Goal: Task Accomplishment & Management: Complete application form

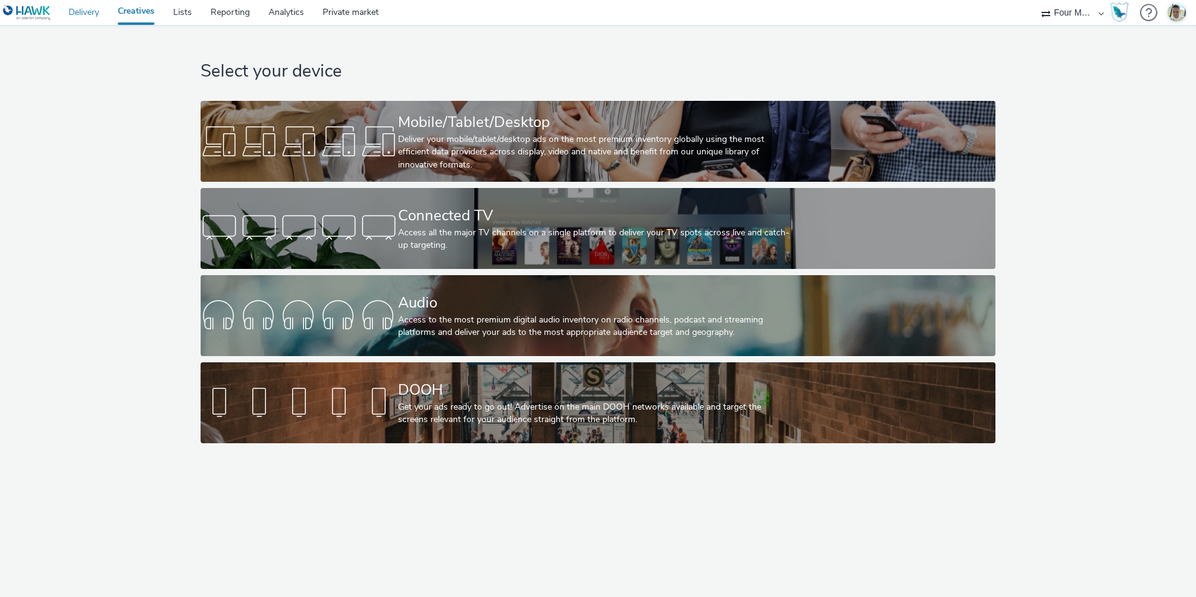
click at [90, 12] on link "Delivery" at bounding box center [83, 12] width 49 height 25
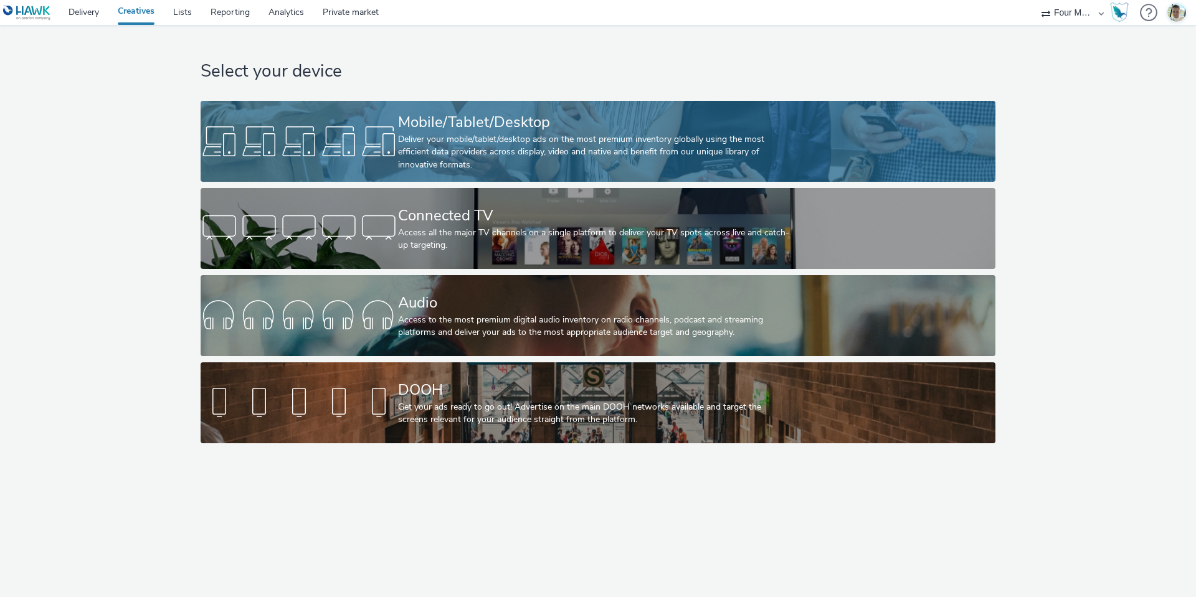
click at [503, 128] on div "Mobile/Tablet/Desktop" at bounding box center [595, 122] width 395 height 22
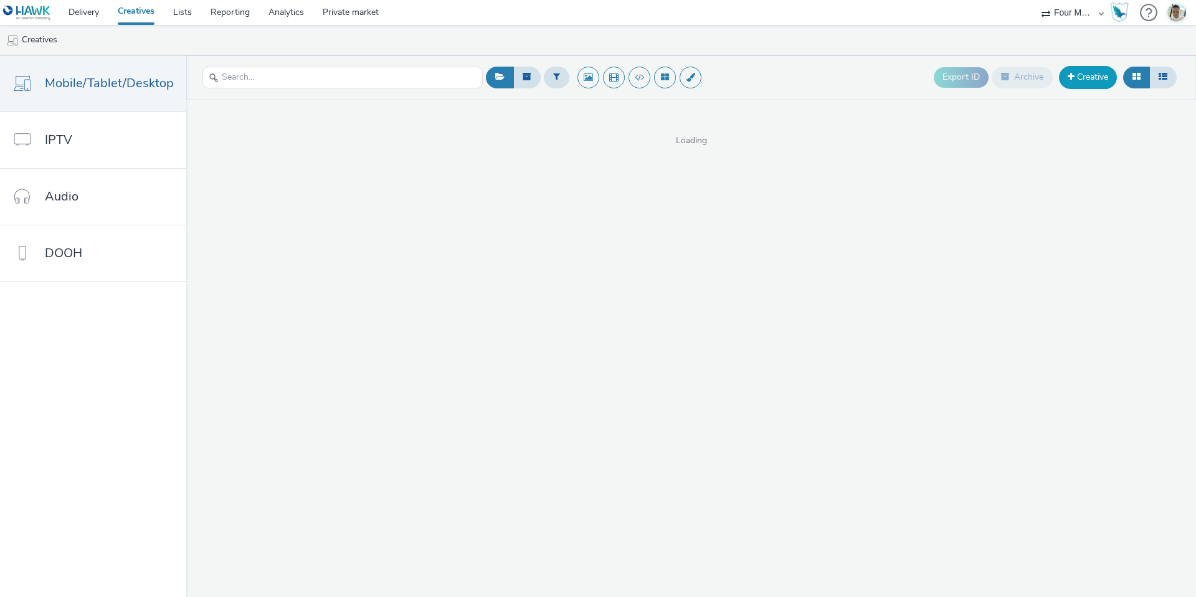
click at [1073, 78] on span at bounding box center [1070, 76] width 7 height 9
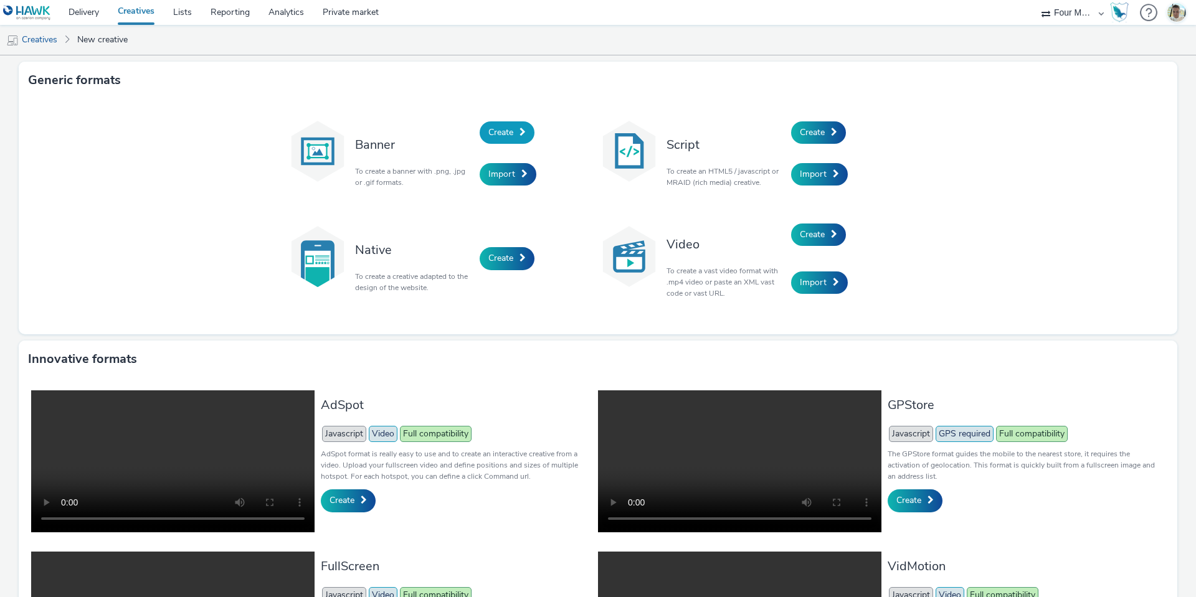
click at [506, 130] on span "Create" at bounding box center [500, 132] width 25 height 12
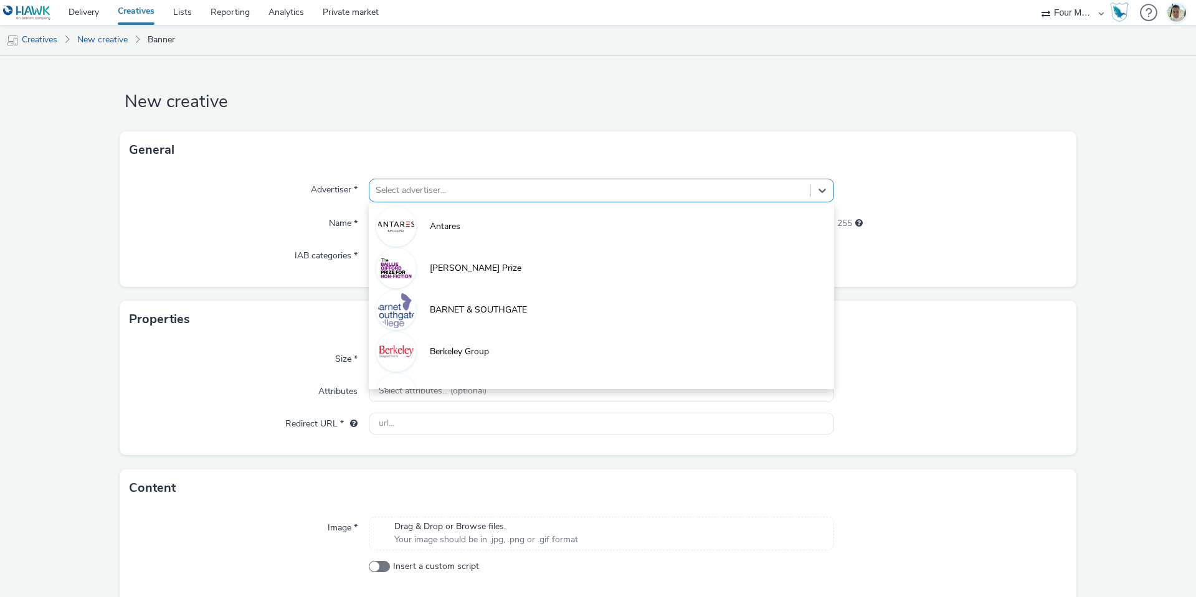
click at [440, 187] on div at bounding box center [589, 190] width 428 height 15
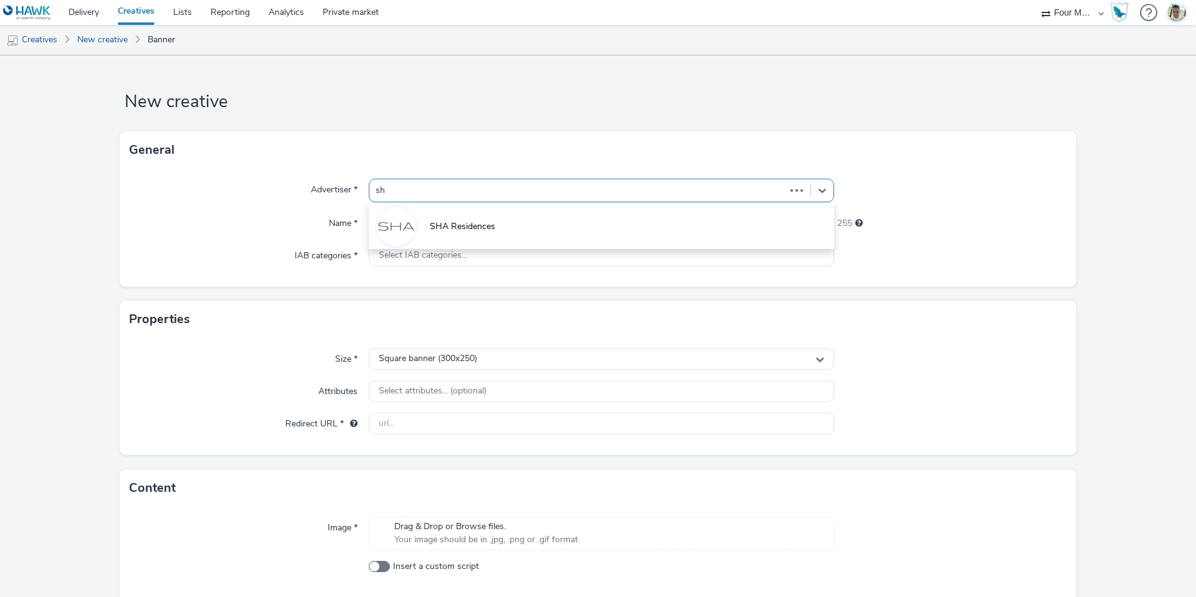
type input "sha"
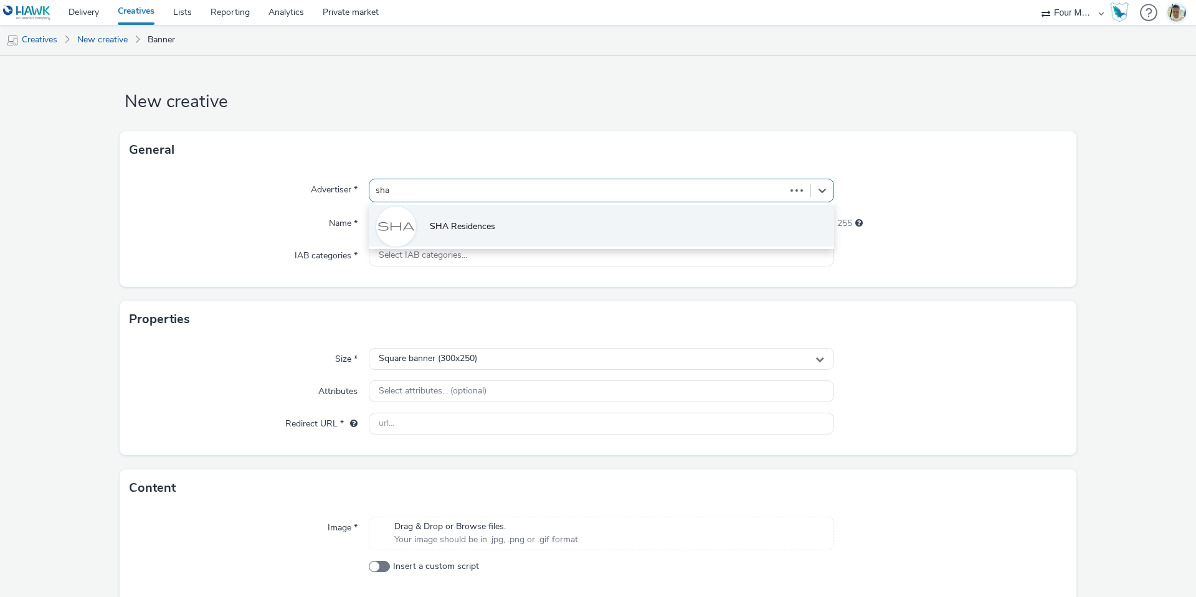
click at [458, 232] on span "SHA Residences" at bounding box center [462, 226] width 65 height 12
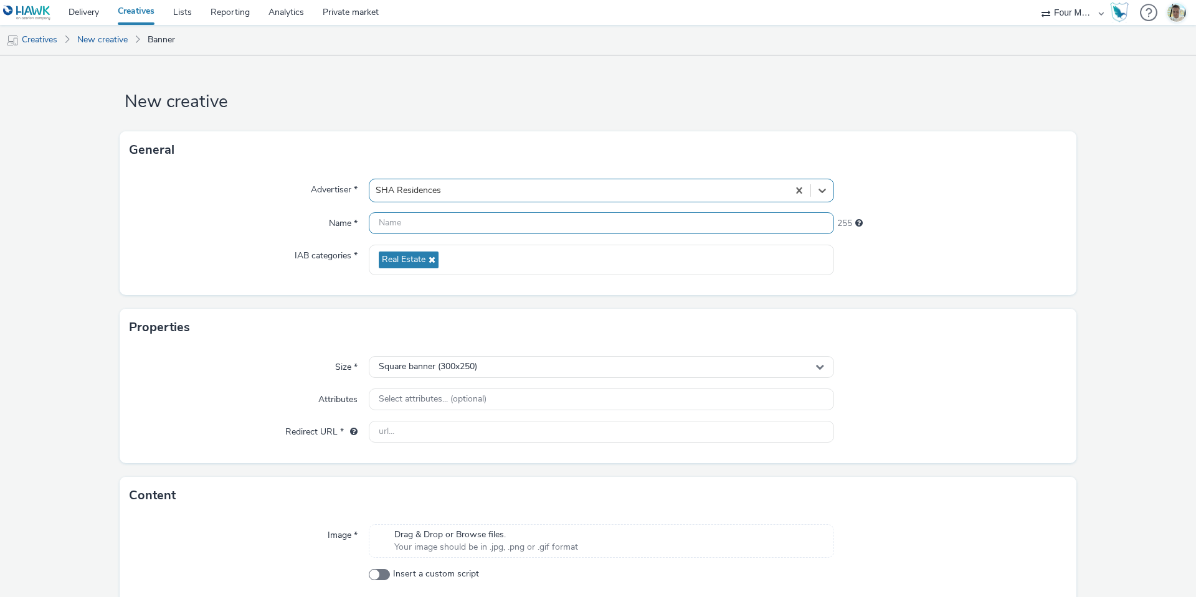
click at [418, 224] on input "text" at bounding box center [601, 223] width 465 height 22
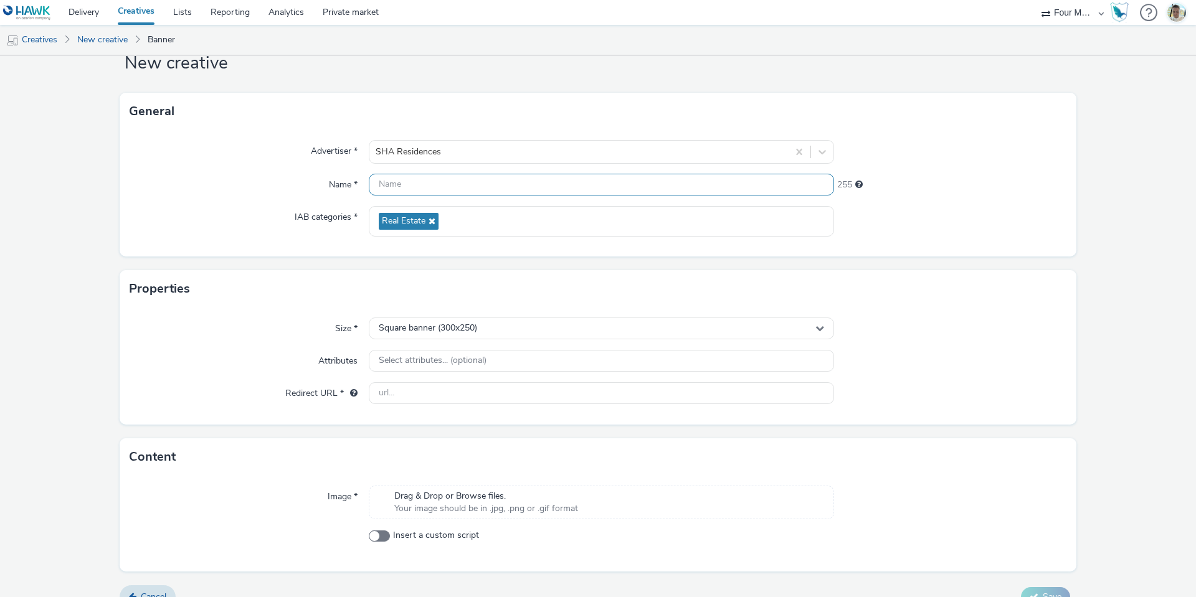
scroll to position [60, 0]
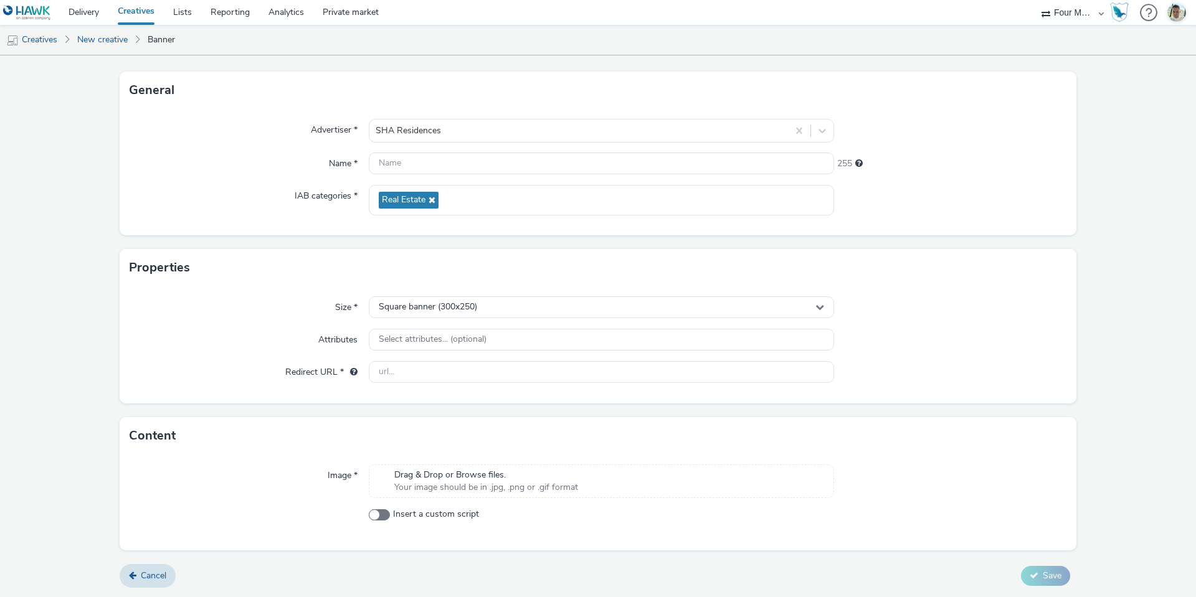
click at [471, 472] on div "Image * Drag & Drop or Browse files. Your image should be in .jpg, .png or .gif…" at bounding box center [598, 503] width 956 height 96
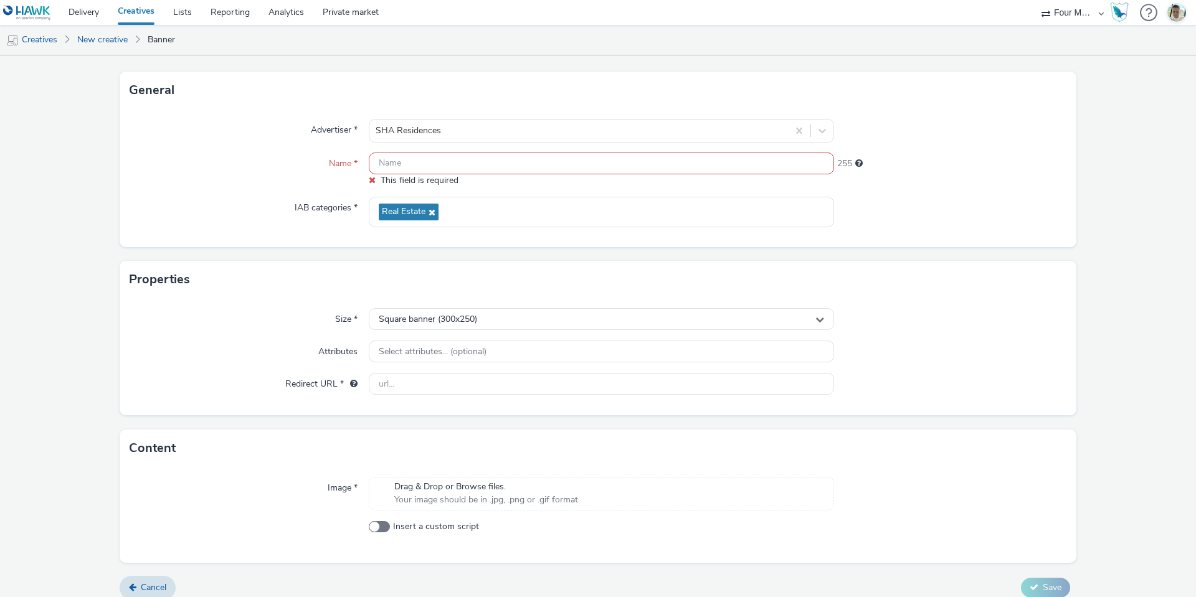
click at [458, 496] on span "Your image should be in .jpg, .png or .gif format" at bounding box center [486, 500] width 184 height 12
click at [468, 498] on span "Your image should be in .jpg, .png or .gif format" at bounding box center [486, 500] width 184 height 12
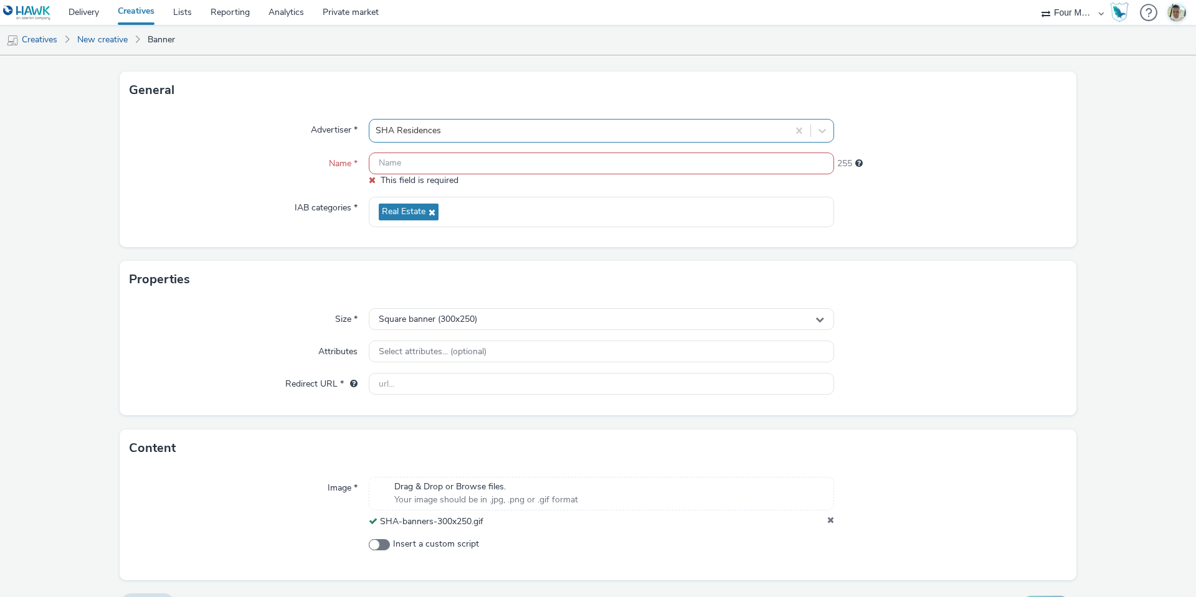
click at [498, 133] on div at bounding box center [578, 130] width 406 height 15
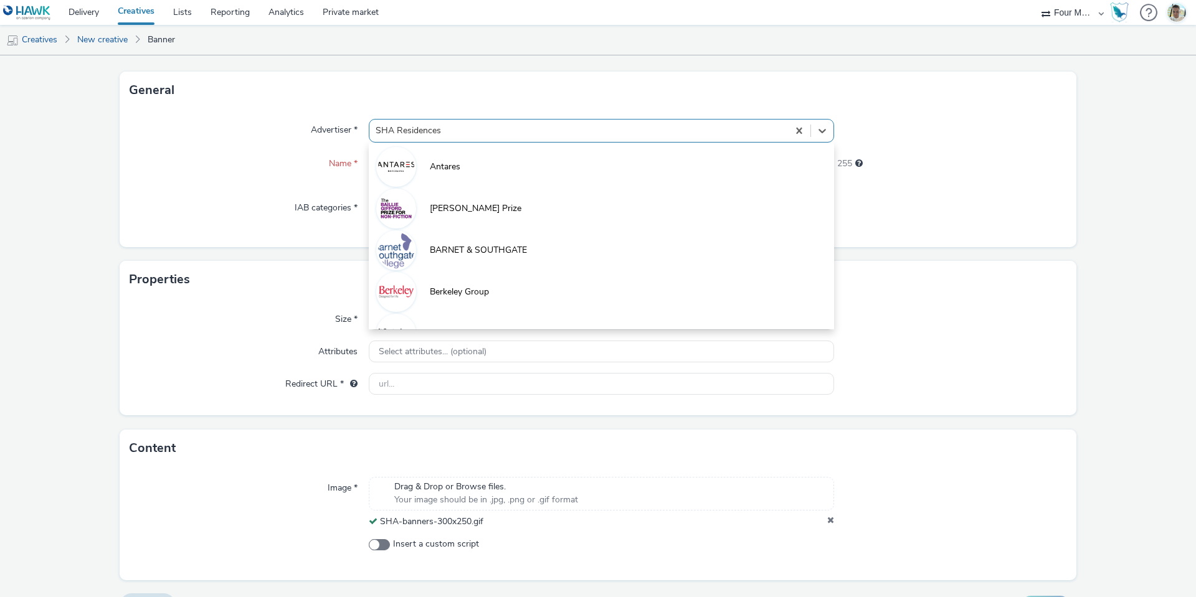
click at [498, 133] on div at bounding box center [578, 130] width 406 height 15
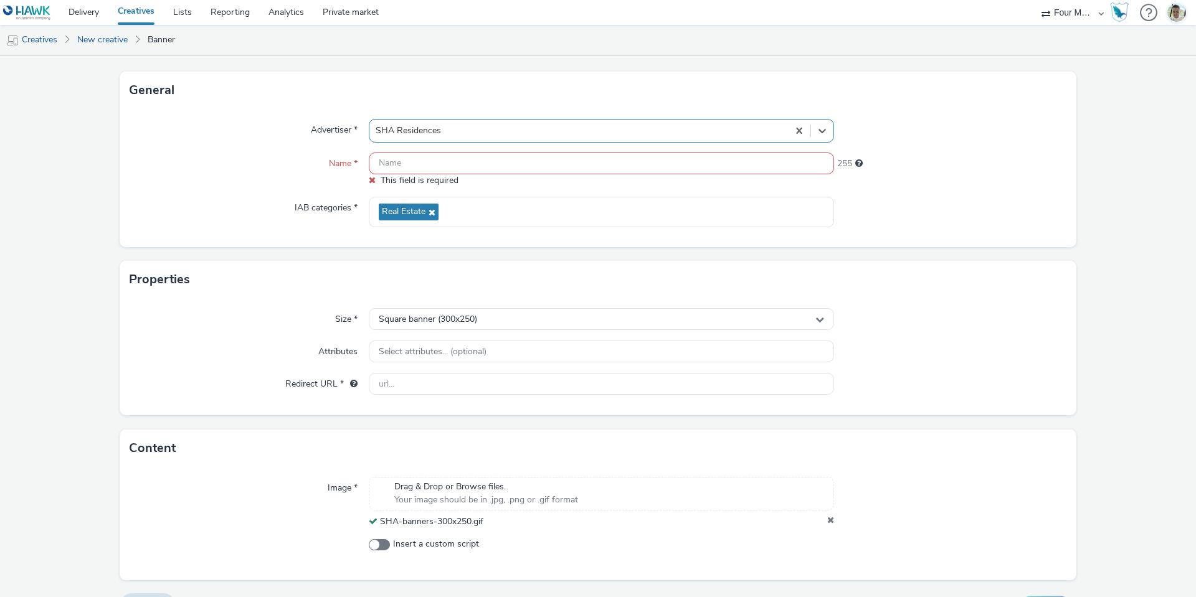
click at [460, 172] on input "text" at bounding box center [601, 164] width 465 height 22
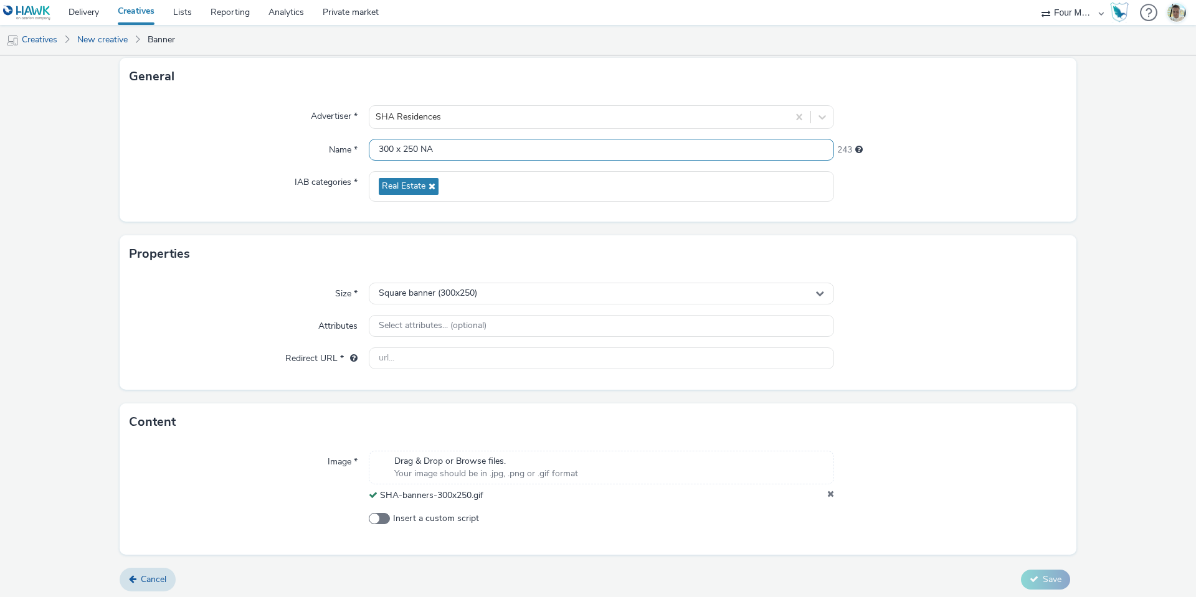
scroll to position [77, 0]
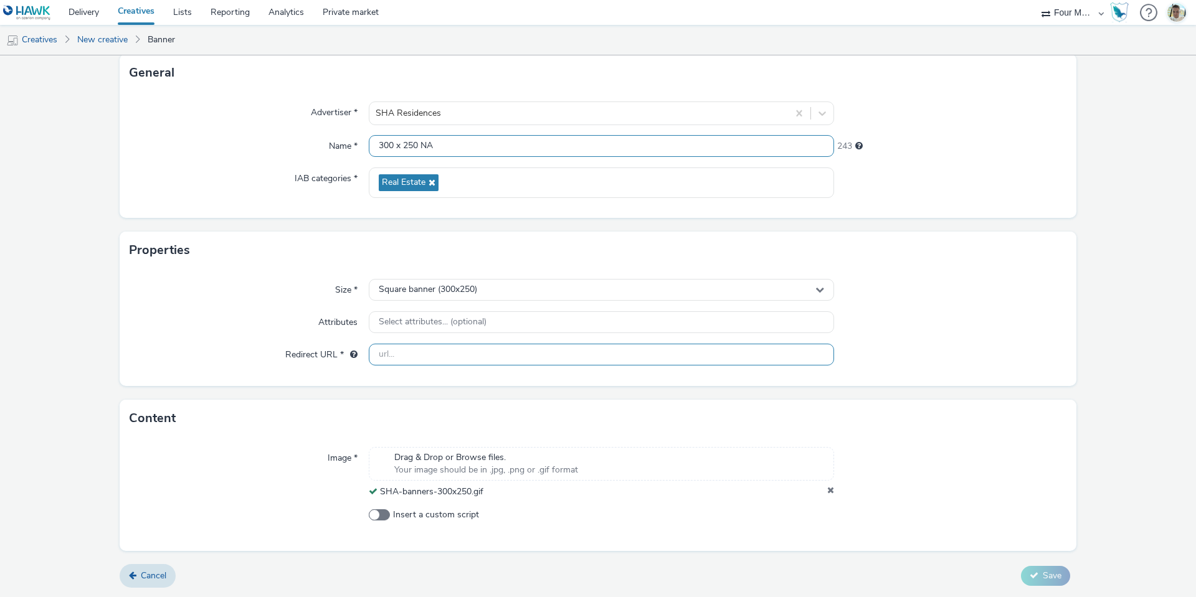
type input "300 x 250 NA"
click at [405, 352] on input "text" at bounding box center [601, 355] width 465 height 22
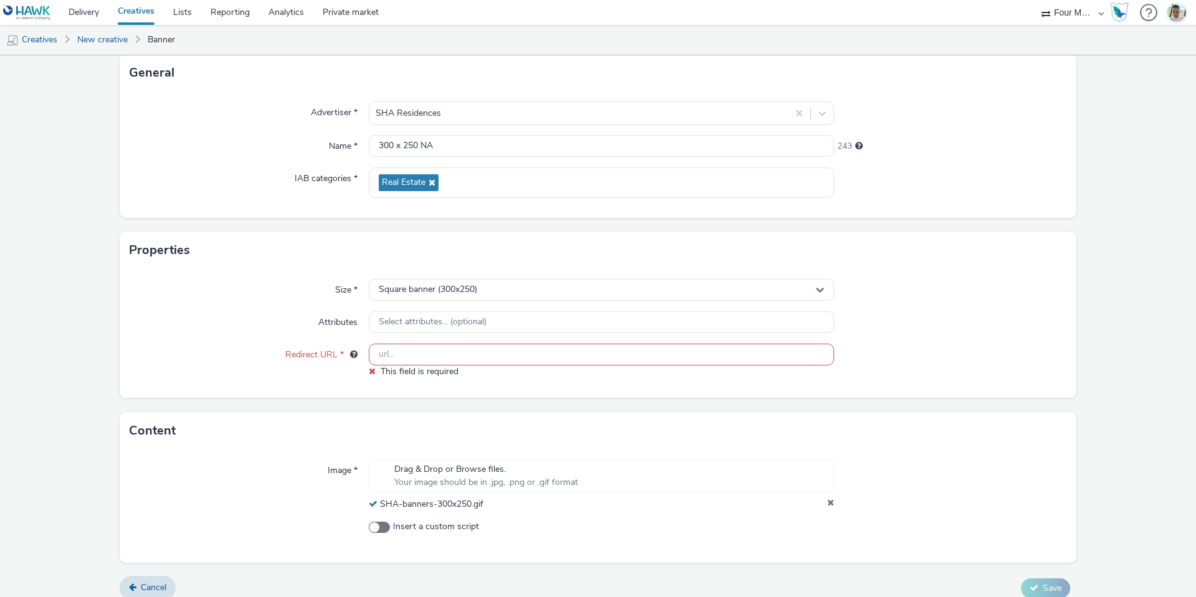
click at [564, 359] on input "text" at bounding box center [601, 355] width 465 height 22
paste input "[URL][DOMAIN_NAME]"
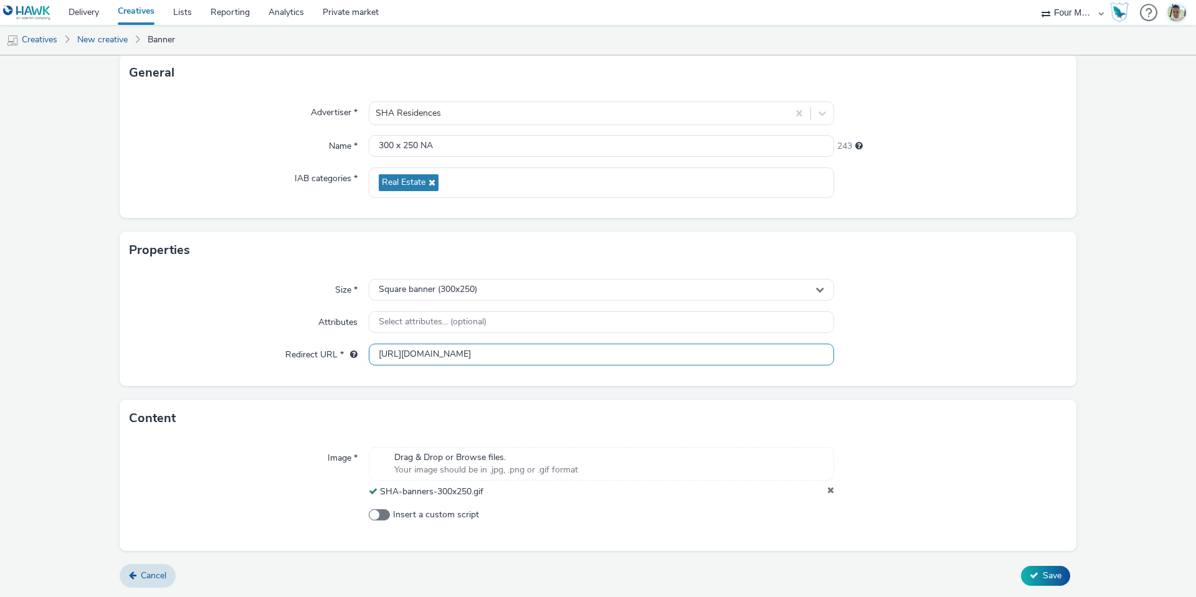
type input "[URL][DOMAIN_NAME]"
click at [938, 448] on div at bounding box center [950, 472] width 233 height 51
click at [1029, 575] on icon at bounding box center [1033, 575] width 9 height 9
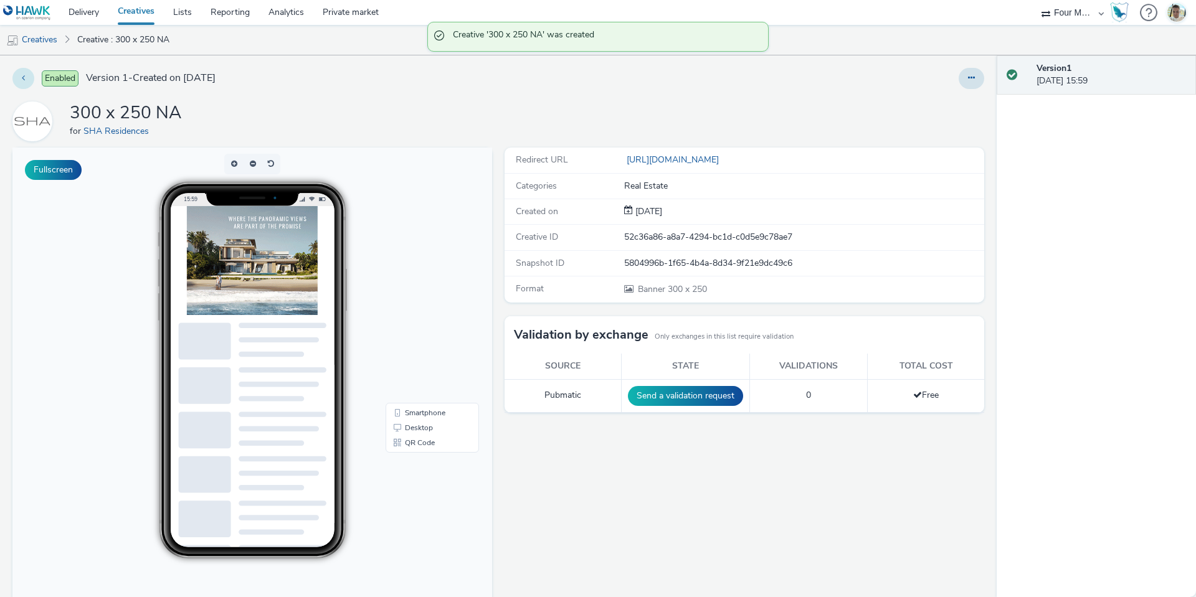
click at [18, 80] on button at bounding box center [23, 78] width 22 height 21
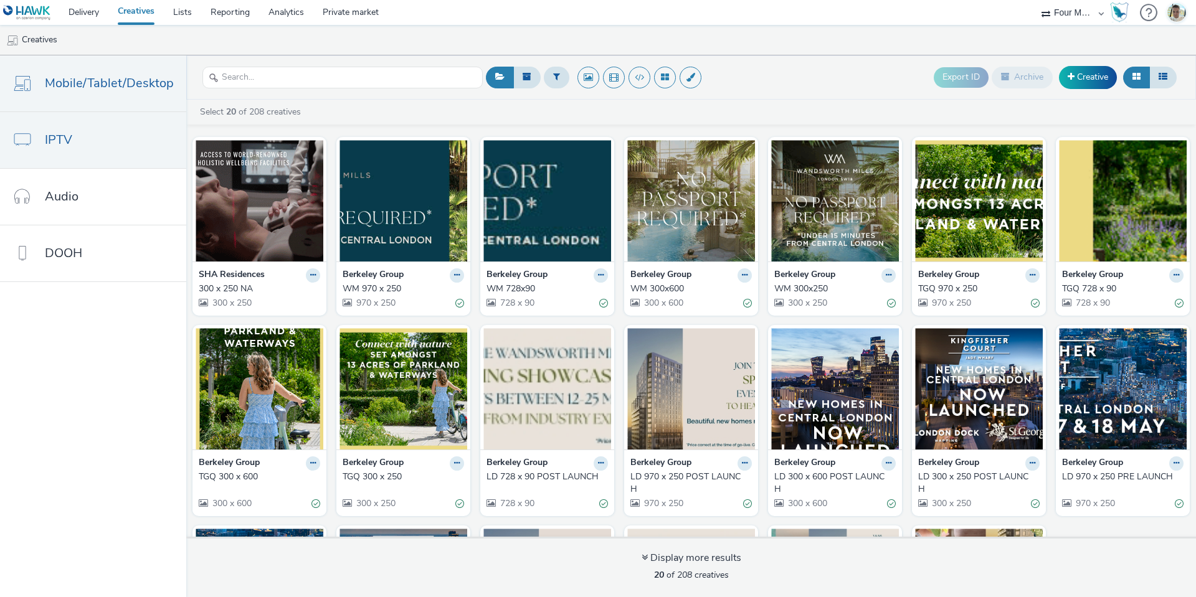
click at [39, 132] on link "IPTV" at bounding box center [93, 140] width 186 height 56
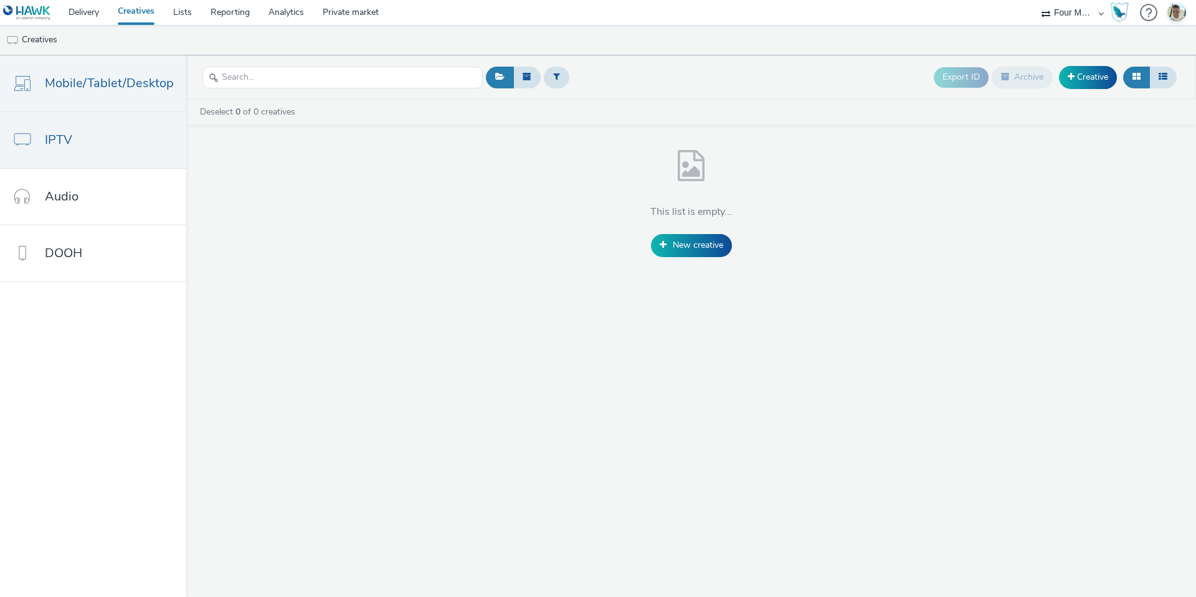
click at [60, 102] on link "Mobile/Tablet/Desktop" at bounding box center [93, 83] width 186 height 56
click at [97, 142] on link "IPTV" at bounding box center [93, 140] width 186 height 56
click at [101, 107] on link "Mobile/Tablet/Desktop" at bounding box center [93, 83] width 186 height 56
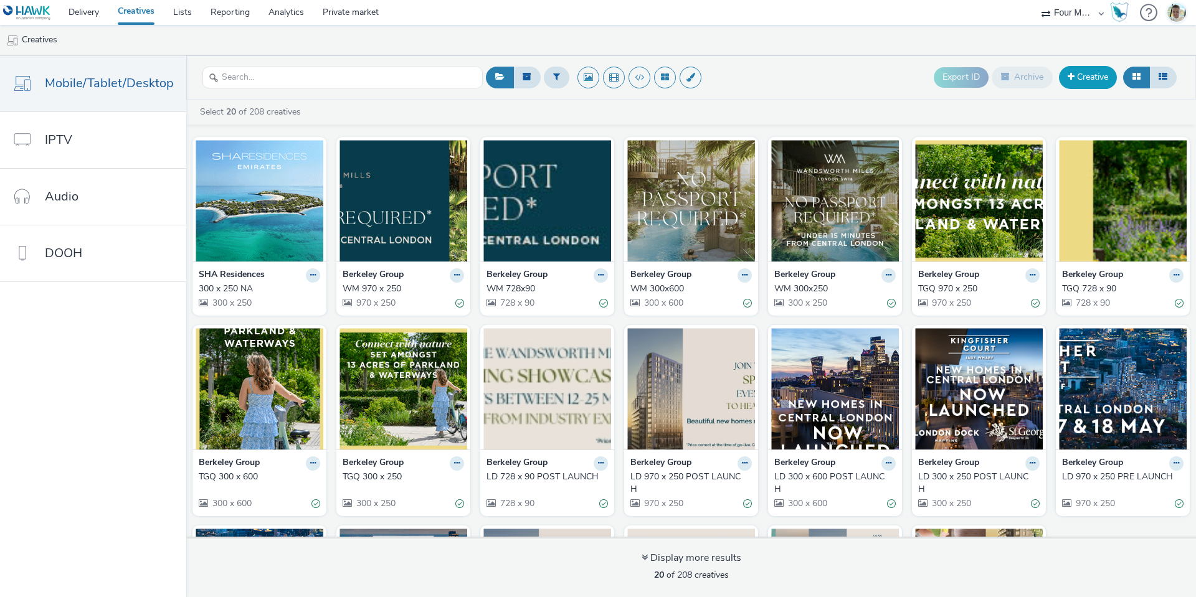
click at [1086, 84] on link "Creative" at bounding box center [1088, 77] width 58 height 22
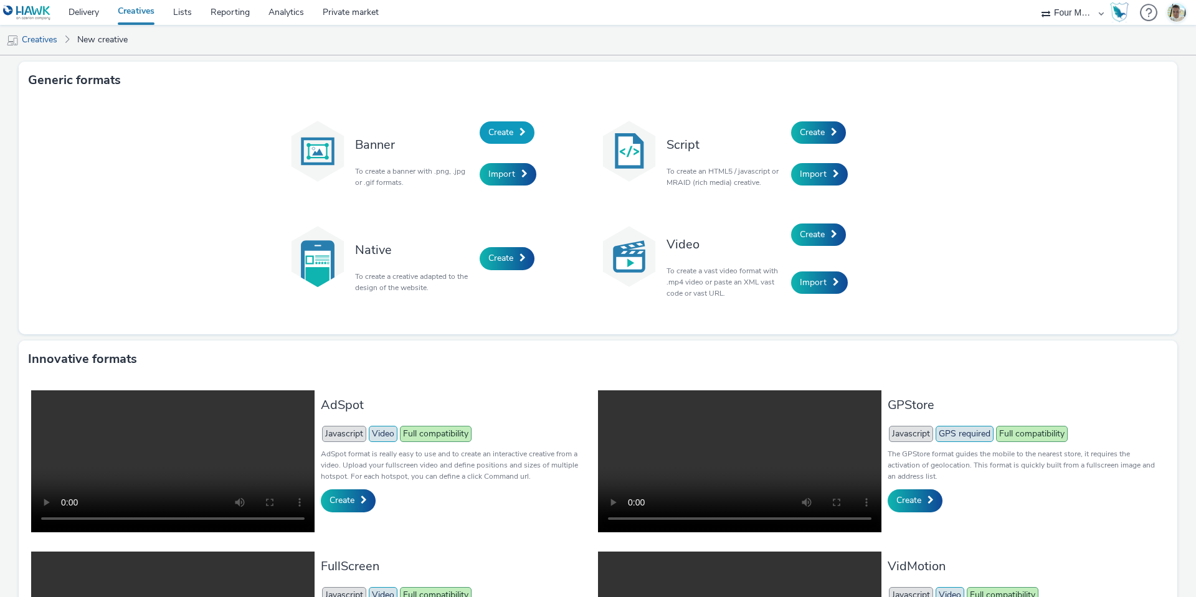
click at [488, 136] on span "Create" at bounding box center [500, 132] width 25 height 12
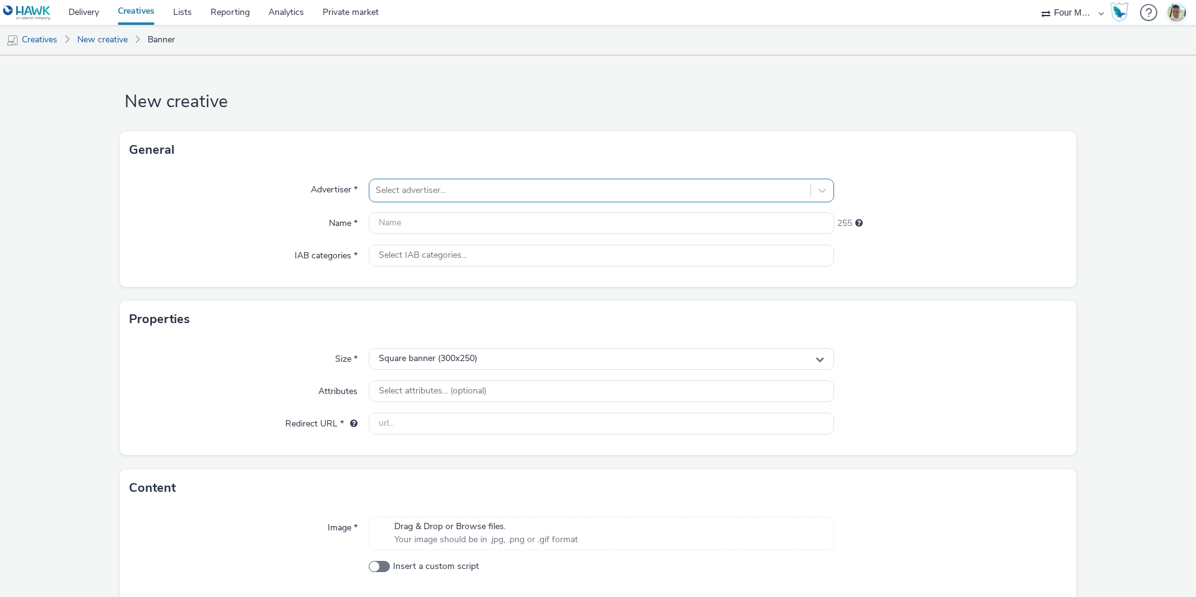
click at [460, 187] on div at bounding box center [589, 190] width 428 height 15
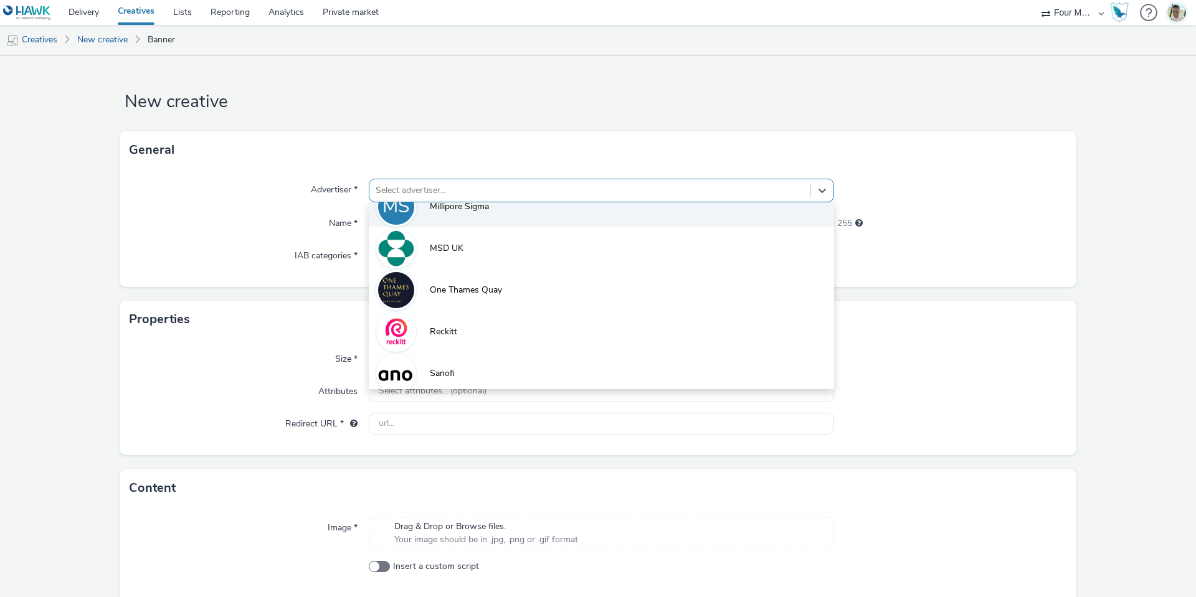
scroll to position [609, 0]
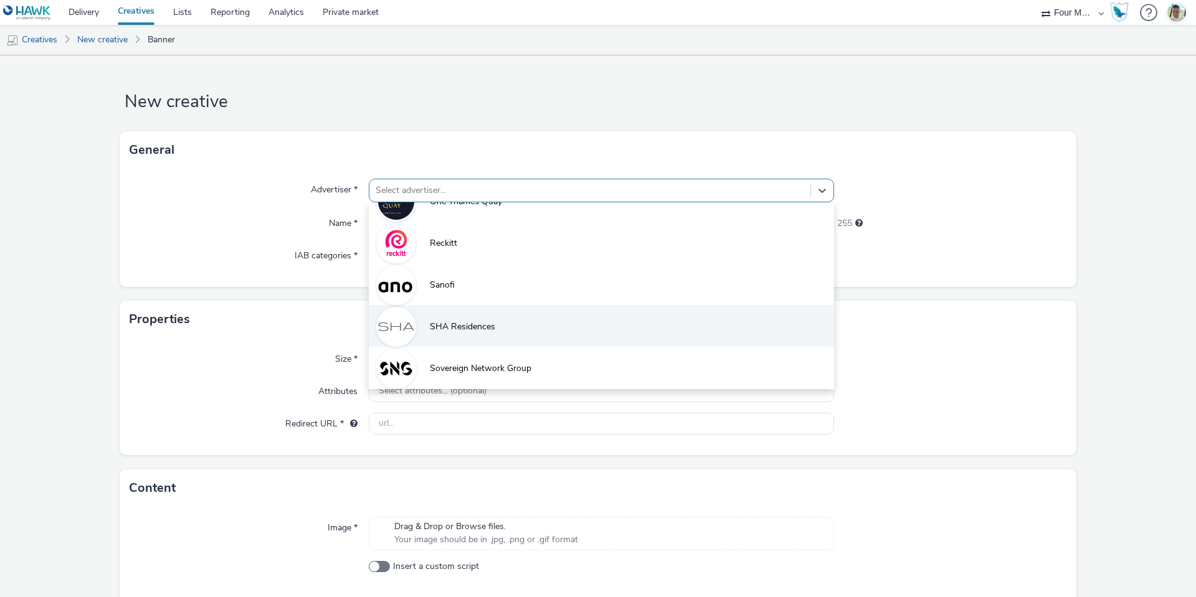
click at [455, 336] on li "SHA Residences" at bounding box center [601, 326] width 465 height 42
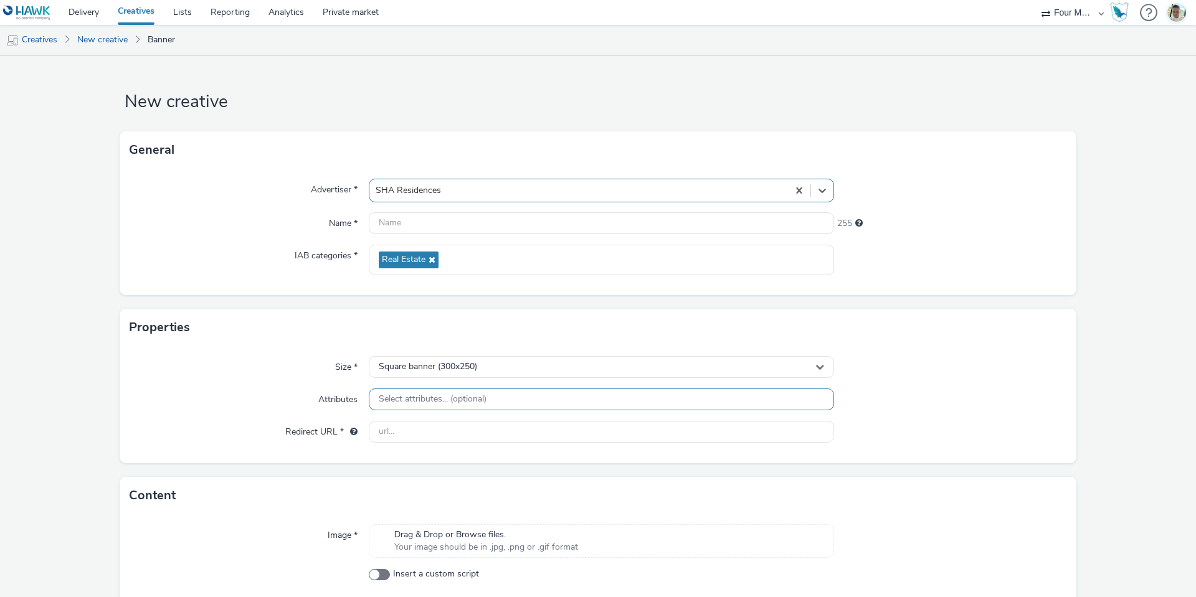
scroll to position [60, 0]
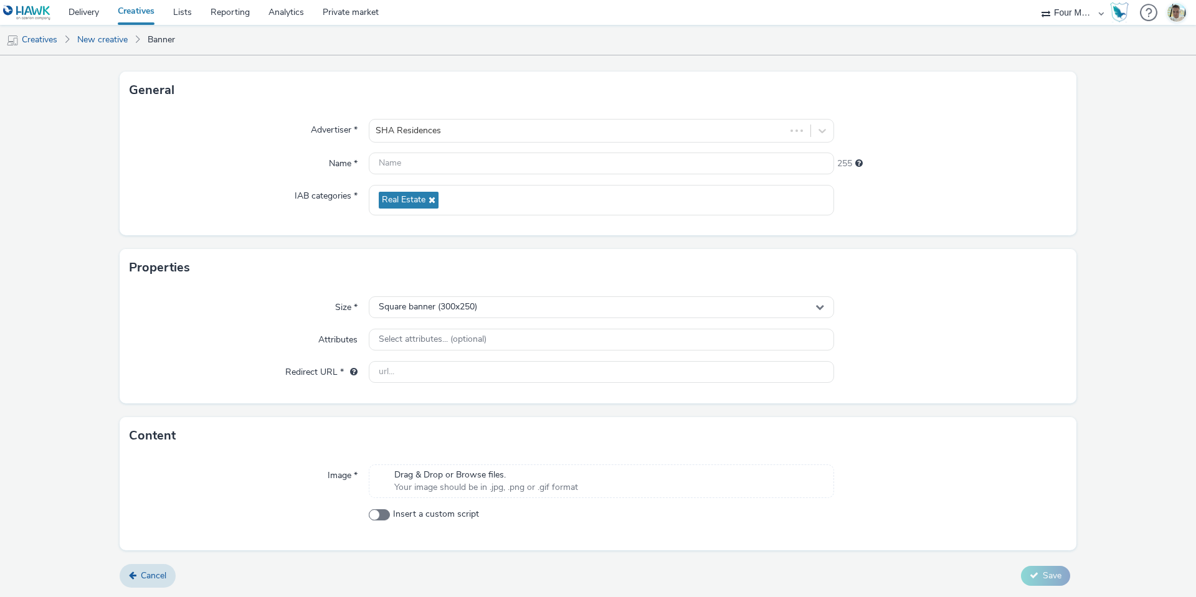
click at [496, 466] on div "Drag & Drop or Browse files. Your image should be in .jpg, .png or .gif format" at bounding box center [601, 482] width 465 height 34
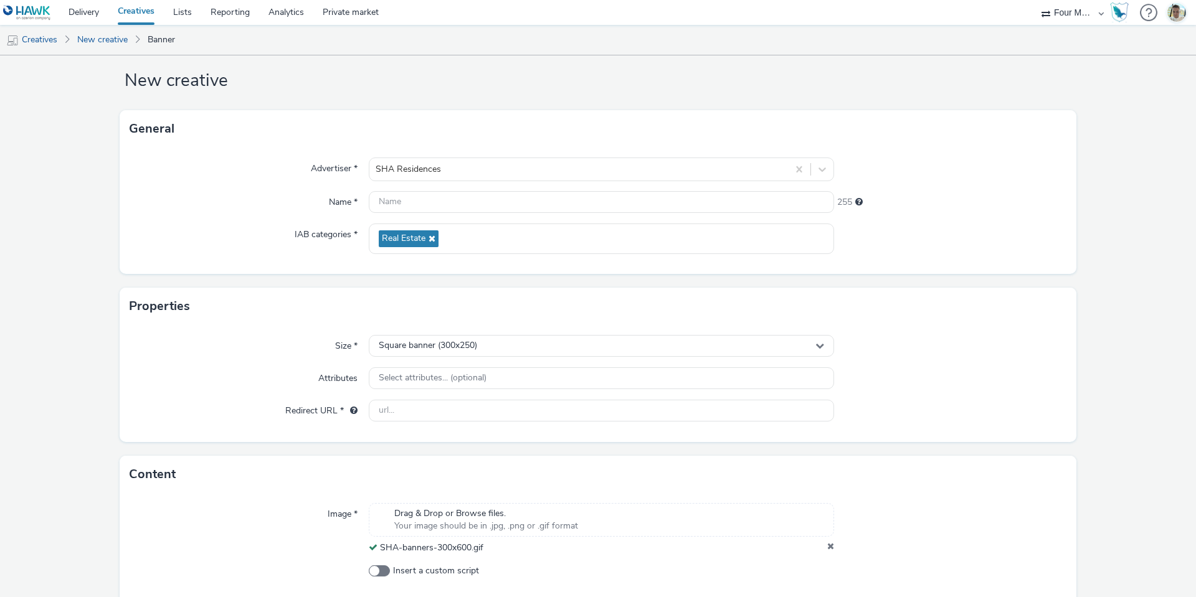
scroll to position [0, 0]
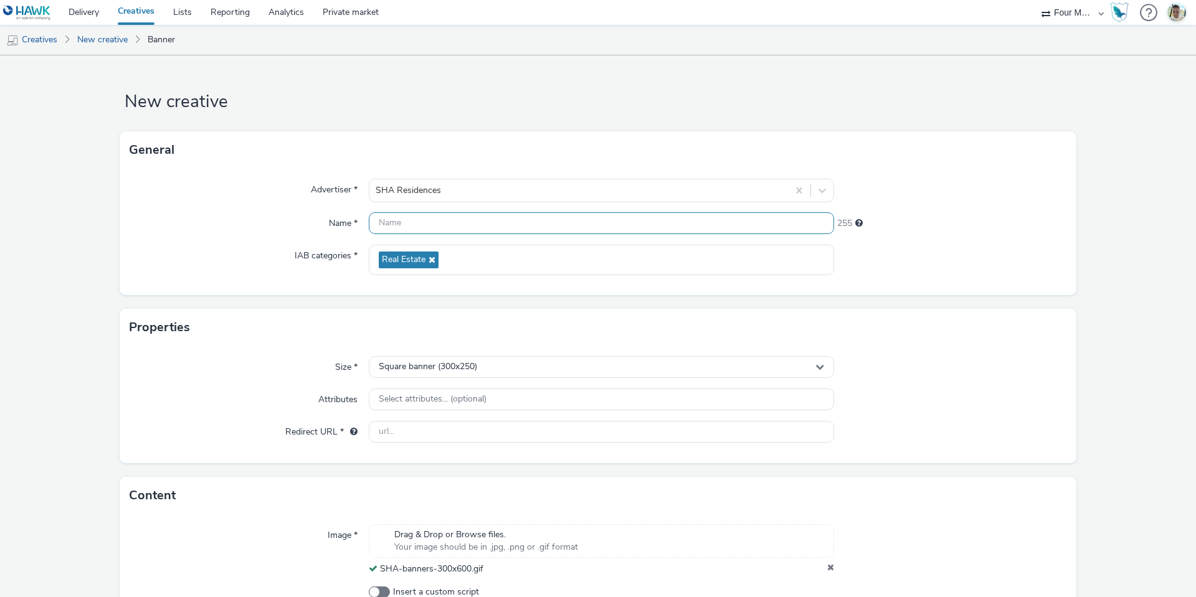
click at [433, 233] on input "text" at bounding box center [601, 223] width 465 height 22
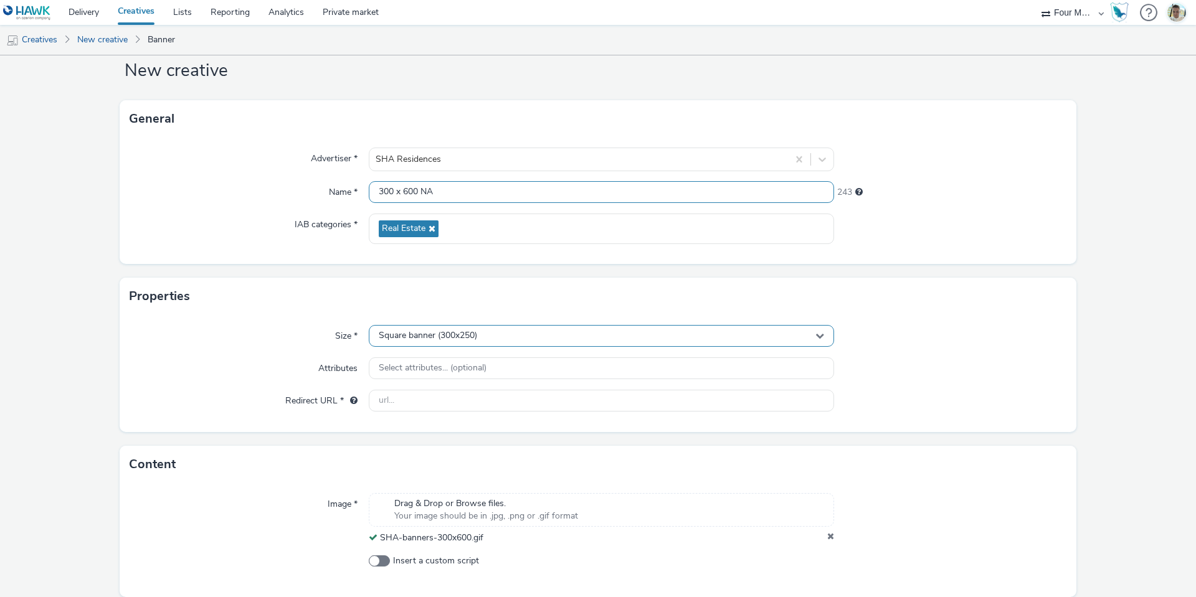
scroll to position [62, 0]
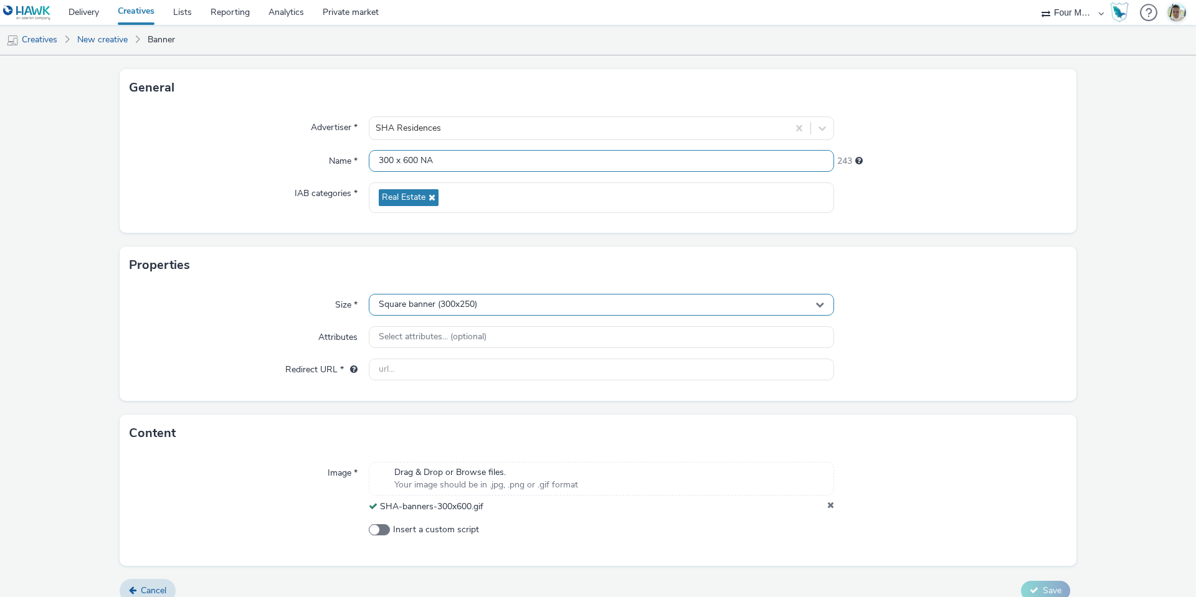
type input "300 x 600 NA"
click at [468, 313] on div "Square banner (300x250)" at bounding box center [601, 305] width 465 height 22
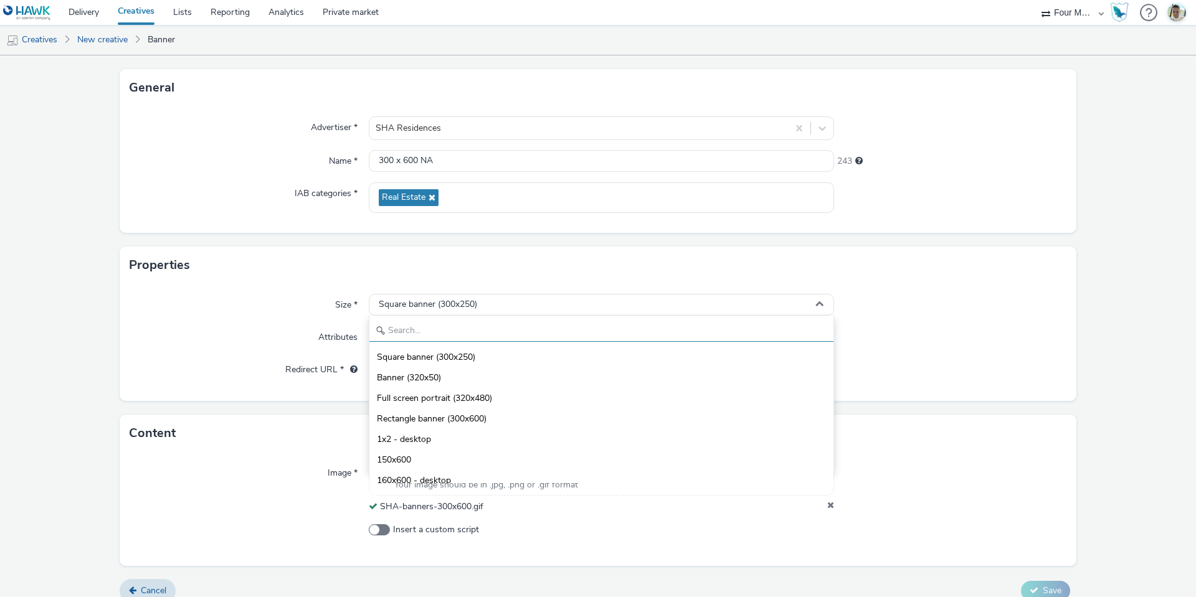
click at [428, 333] on input "text" at bounding box center [601, 331] width 464 height 22
type input "300"
click at [477, 385] on li "Rectangle banner (300x600)" at bounding box center [601, 377] width 464 height 21
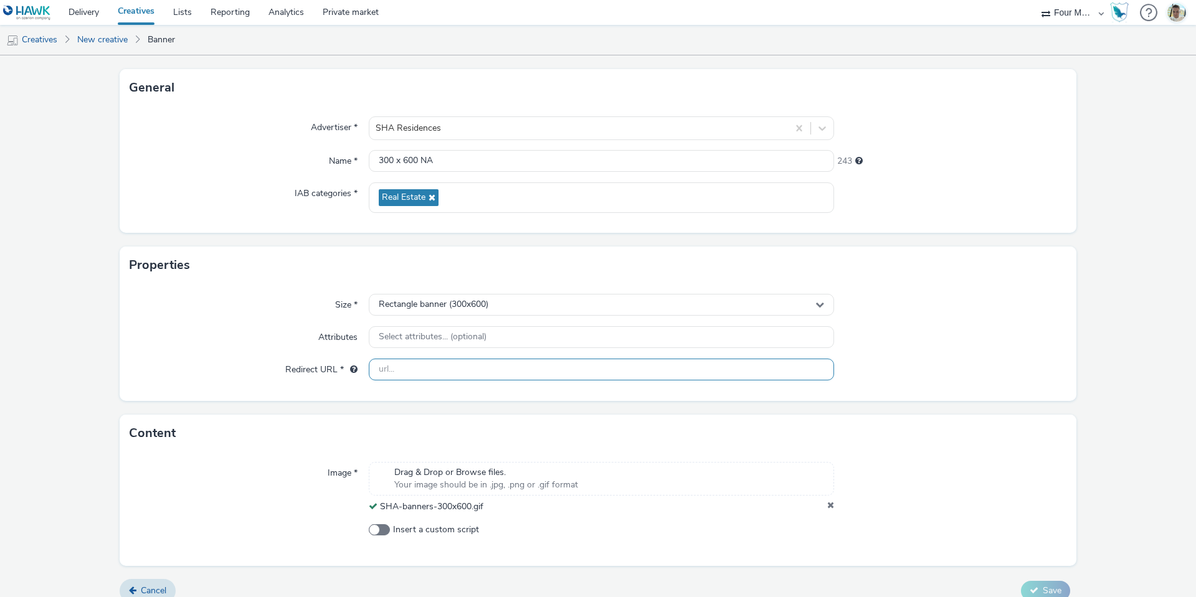
click at [422, 370] on input "text" at bounding box center [601, 370] width 465 height 22
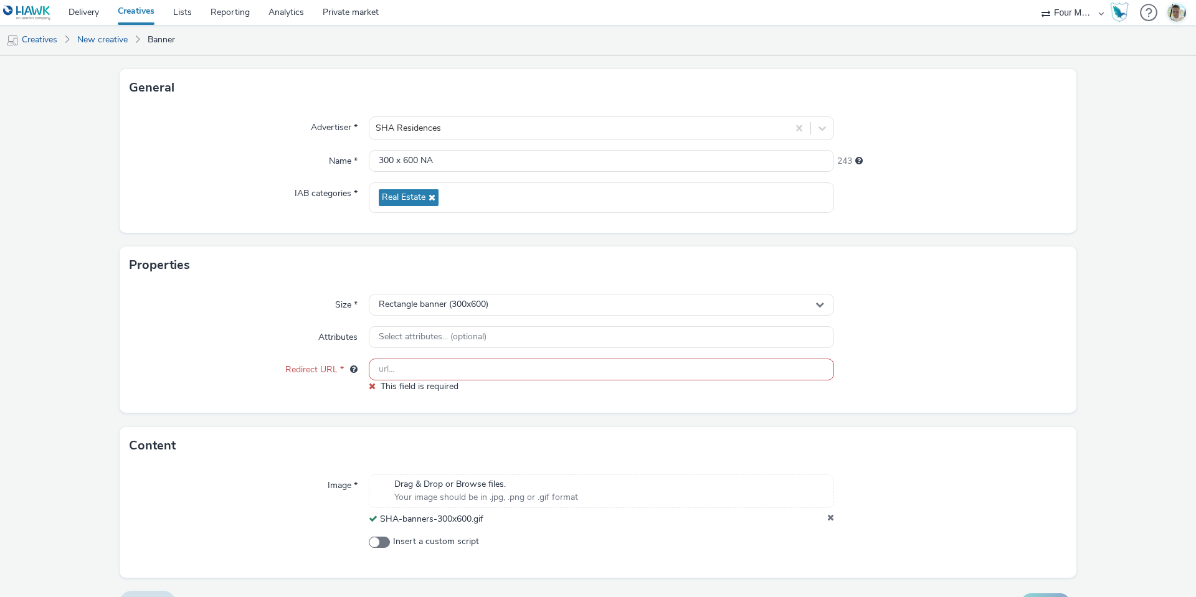
paste input "[URL][DOMAIN_NAME]"
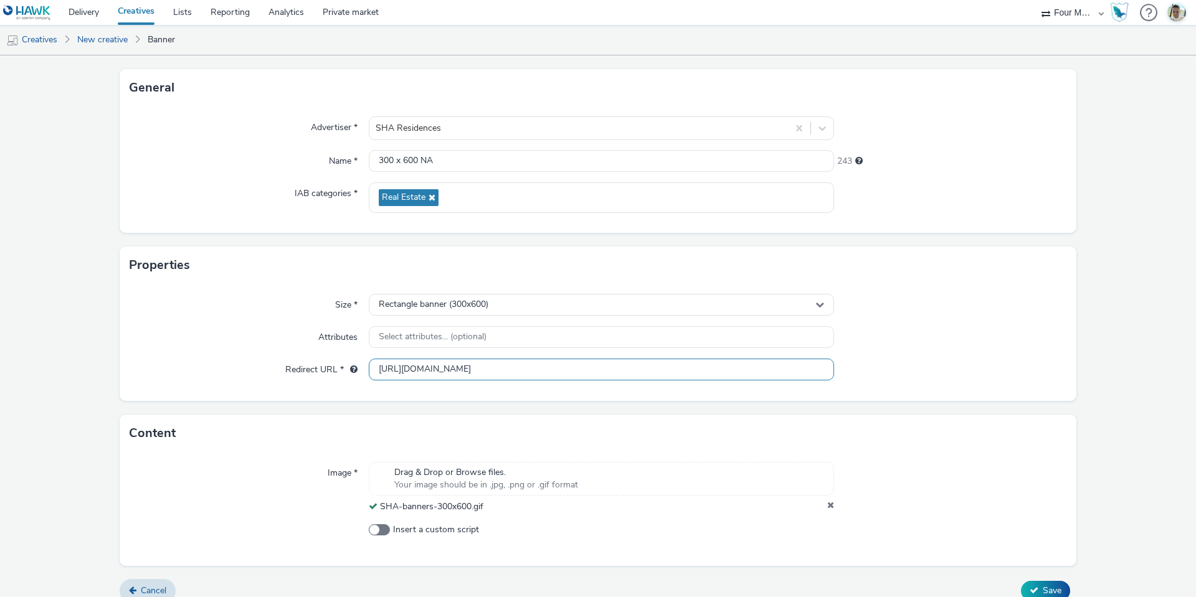
scroll to position [77, 0]
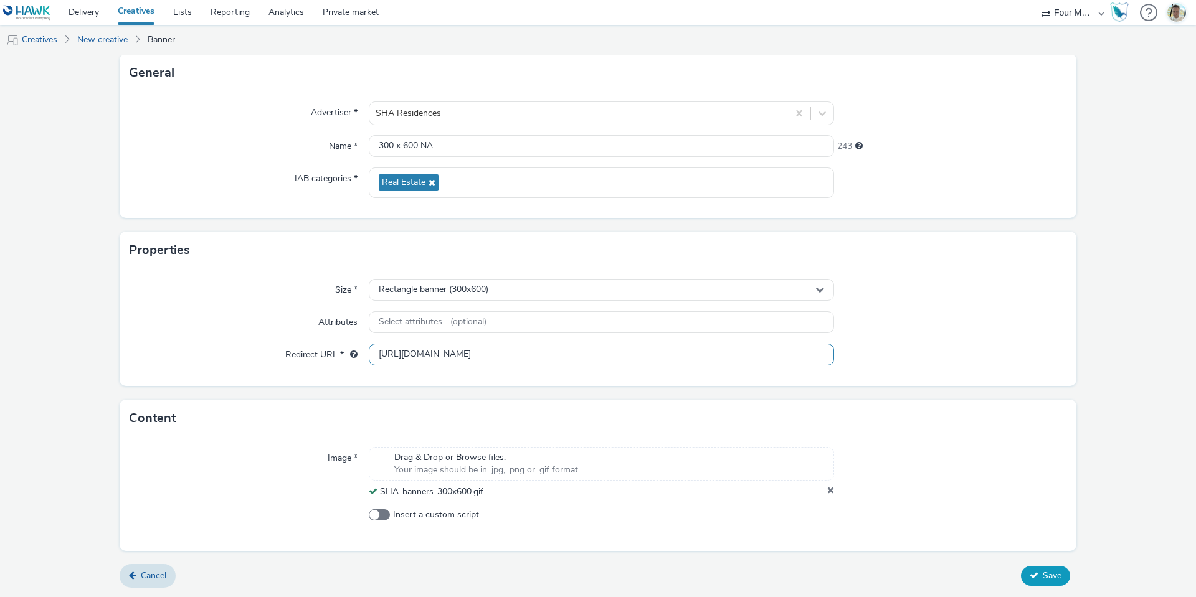
type input "[URL][DOMAIN_NAME]"
click at [1052, 573] on span "Save" at bounding box center [1051, 576] width 19 height 12
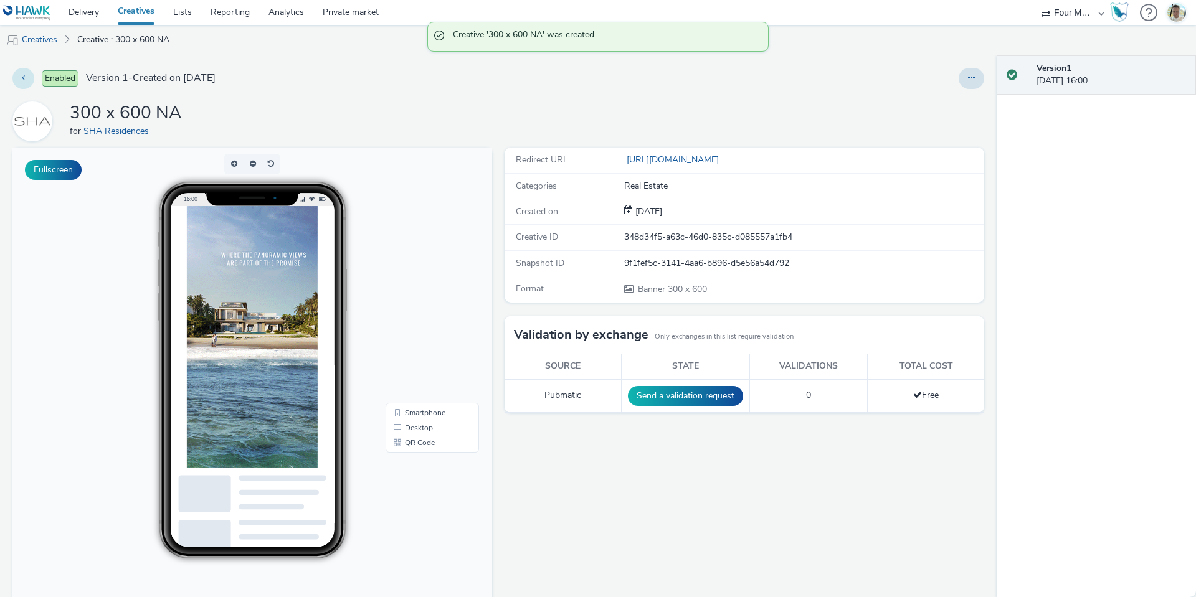
click at [27, 75] on button at bounding box center [23, 78] width 22 height 21
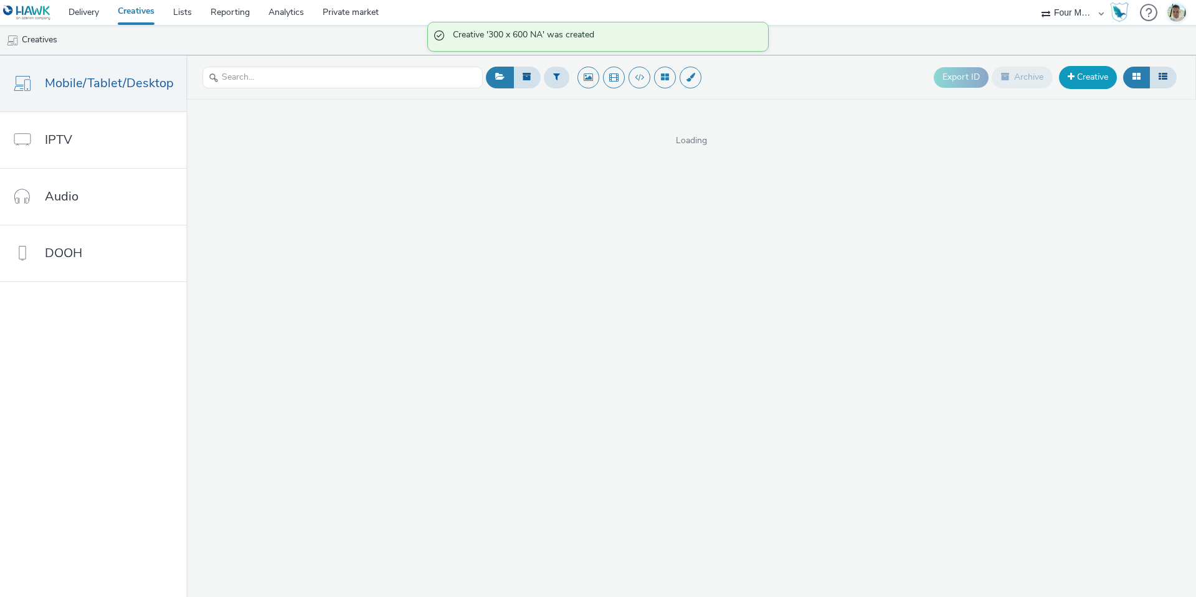
click at [1098, 75] on link "Creative" at bounding box center [1088, 77] width 58 height 22
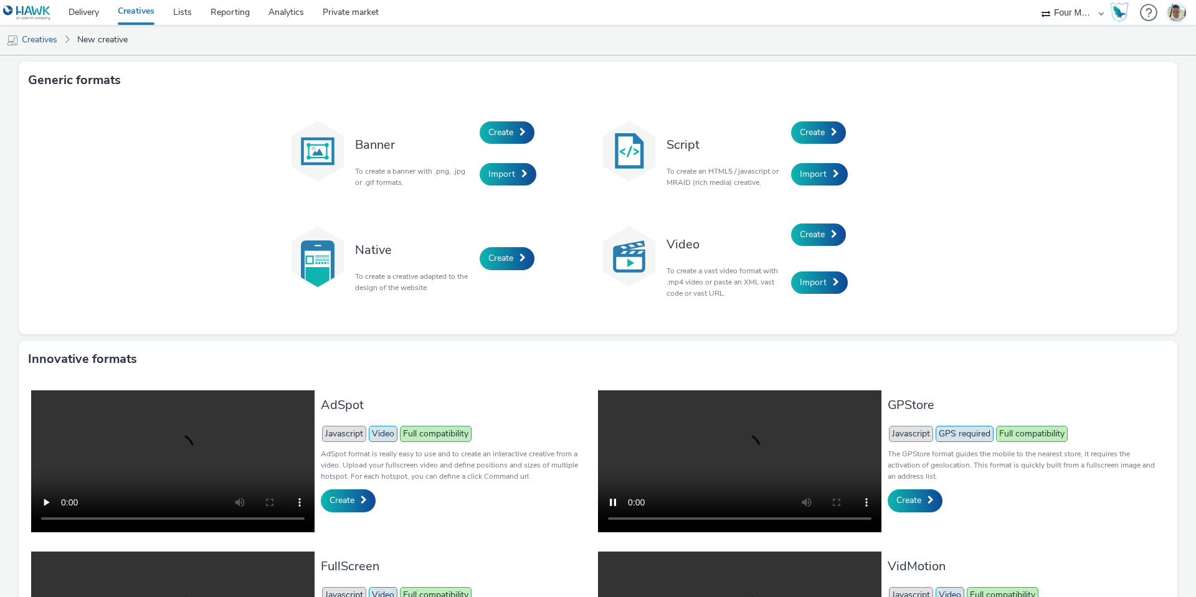
click at [479, 141] on div "Create" at bounding box center [538, 132] width 118 height 42
click at [488, 138] on span "Create" at bounding box center [500, 132] width 25 height 12
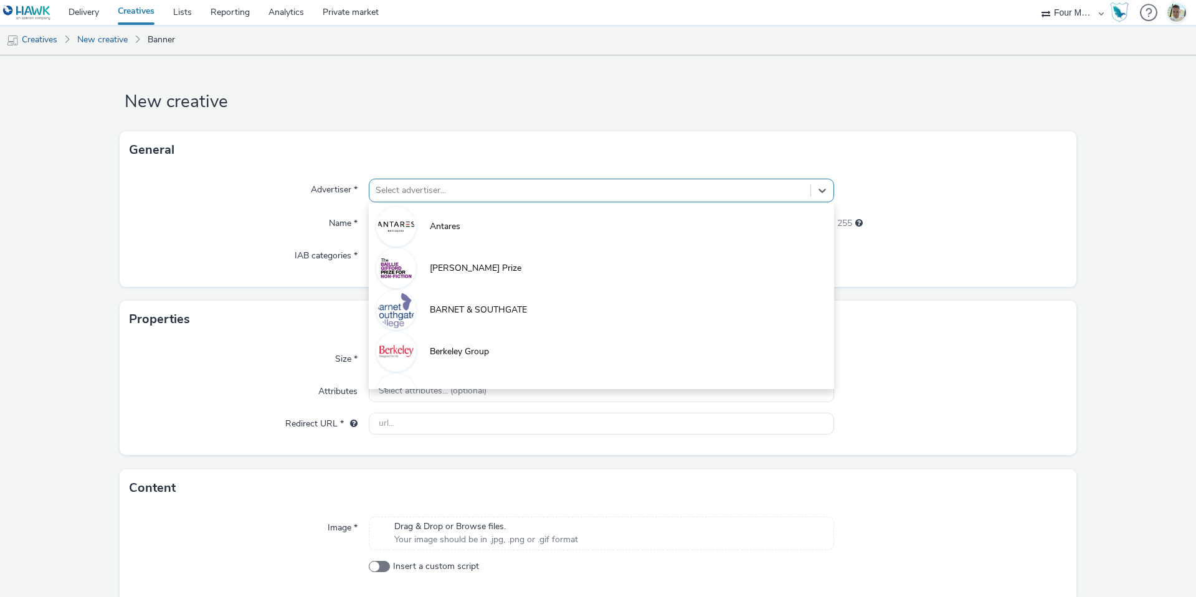
click at [437, 181] on div "Select advertiser..." at bounding box center [589, 191] width 441 height 20
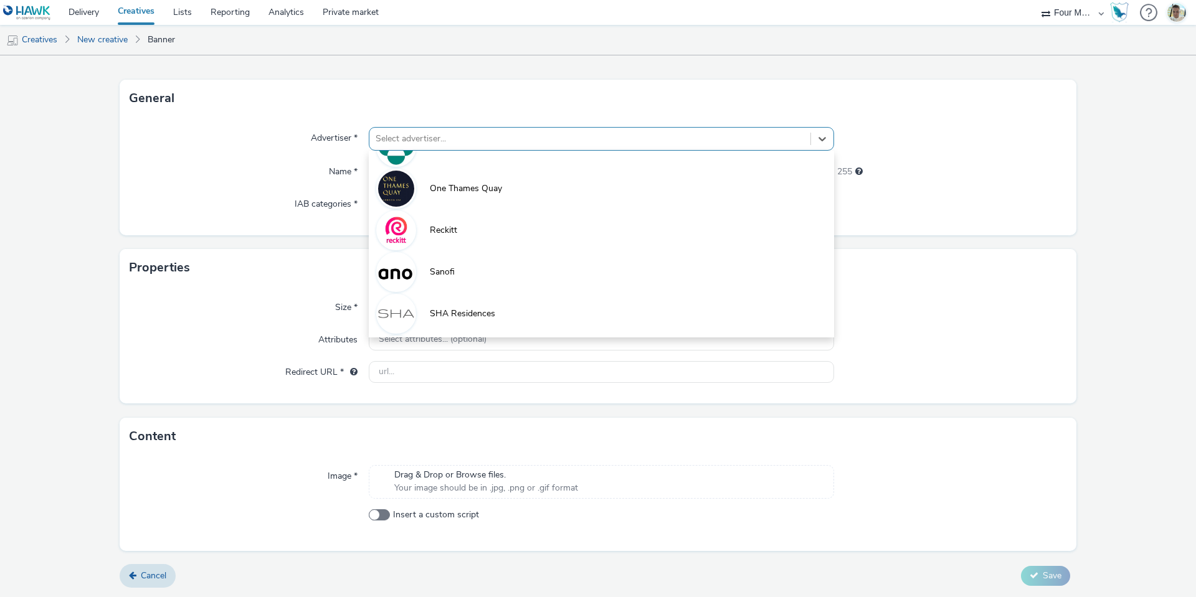
scroll to position [653, 0]
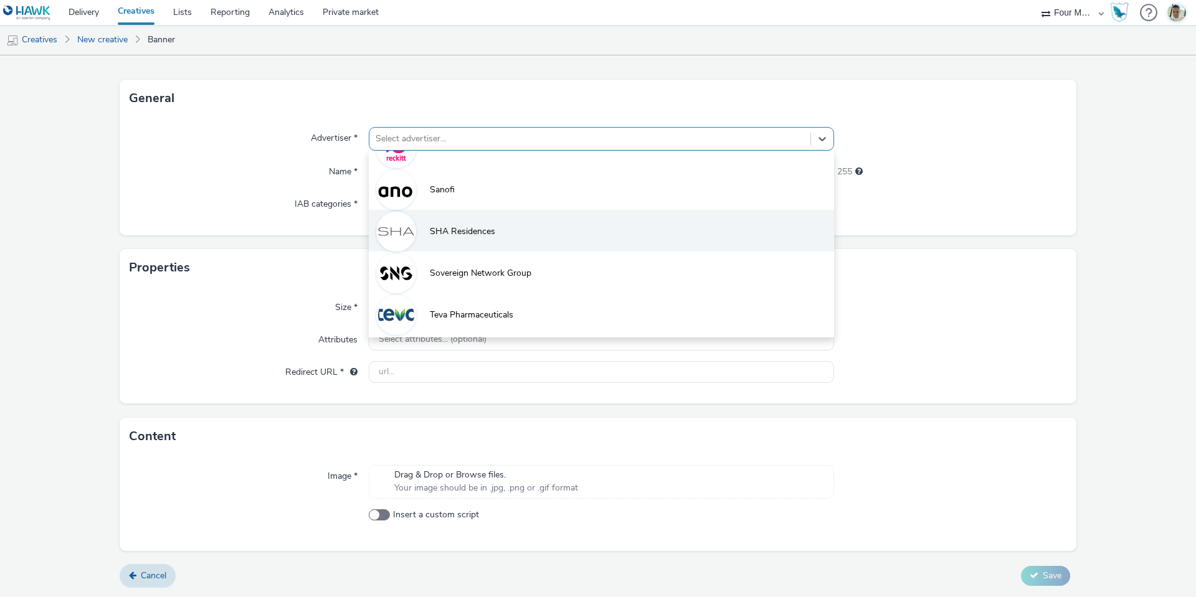
click at [461, 229] on span "SHA Residences" at bounding box center [462, 231] width 65 height 12
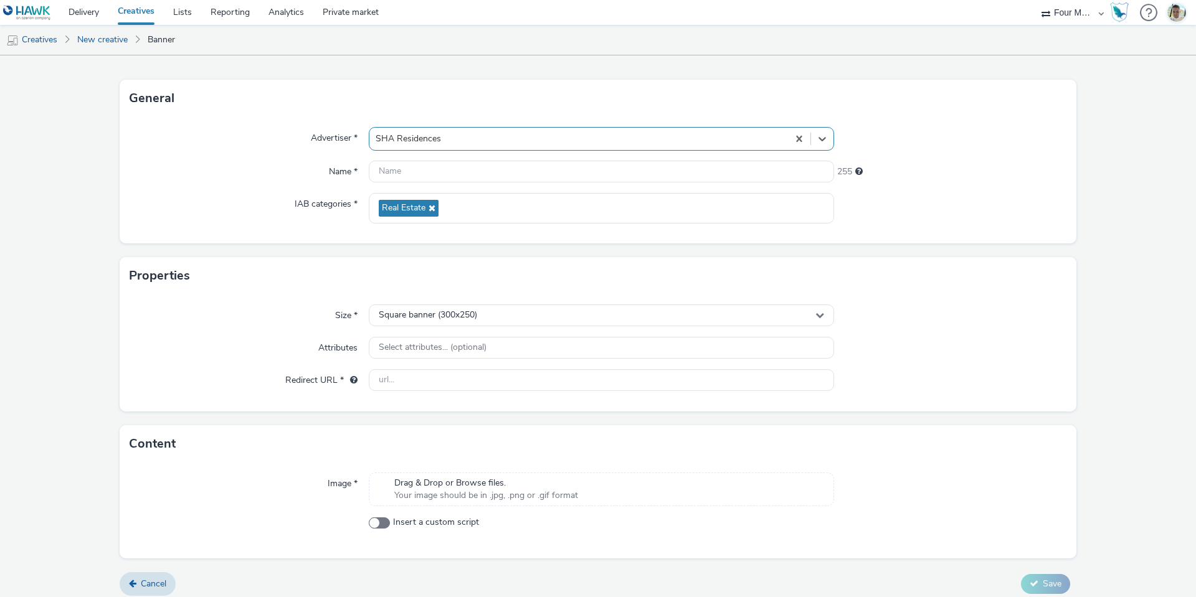
click at [440, 494] on span "Your image should be in .jpg, .png or .gif format" at bounding box center [486, 495] width 184 height 12
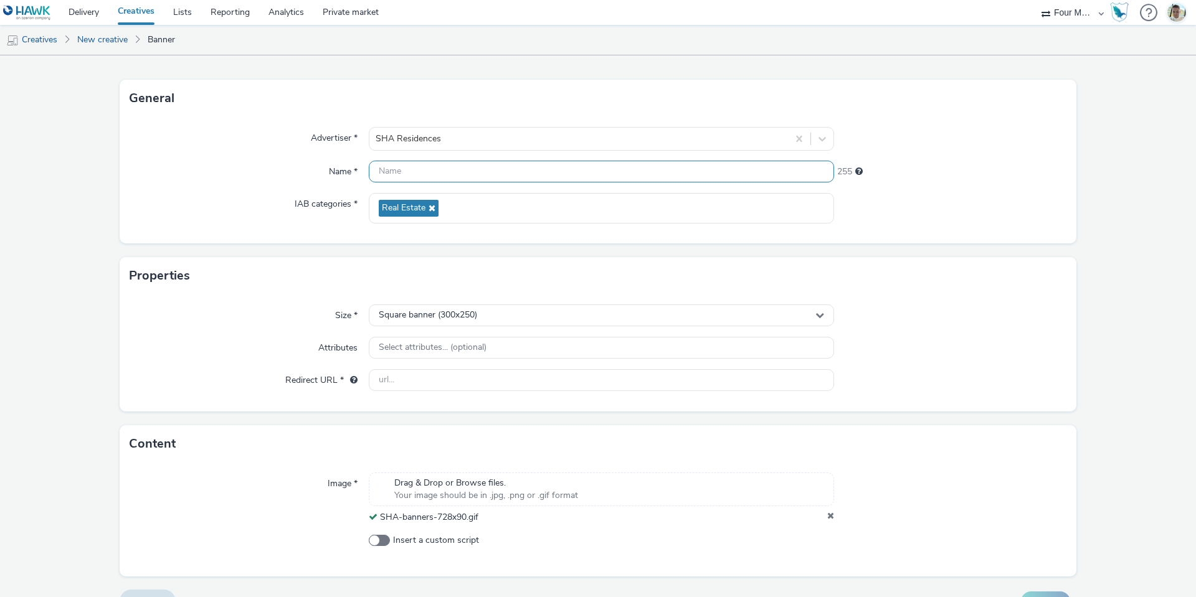
click at [404, 164] on input "text" at bounding box center [601, 172] width 465 height 22
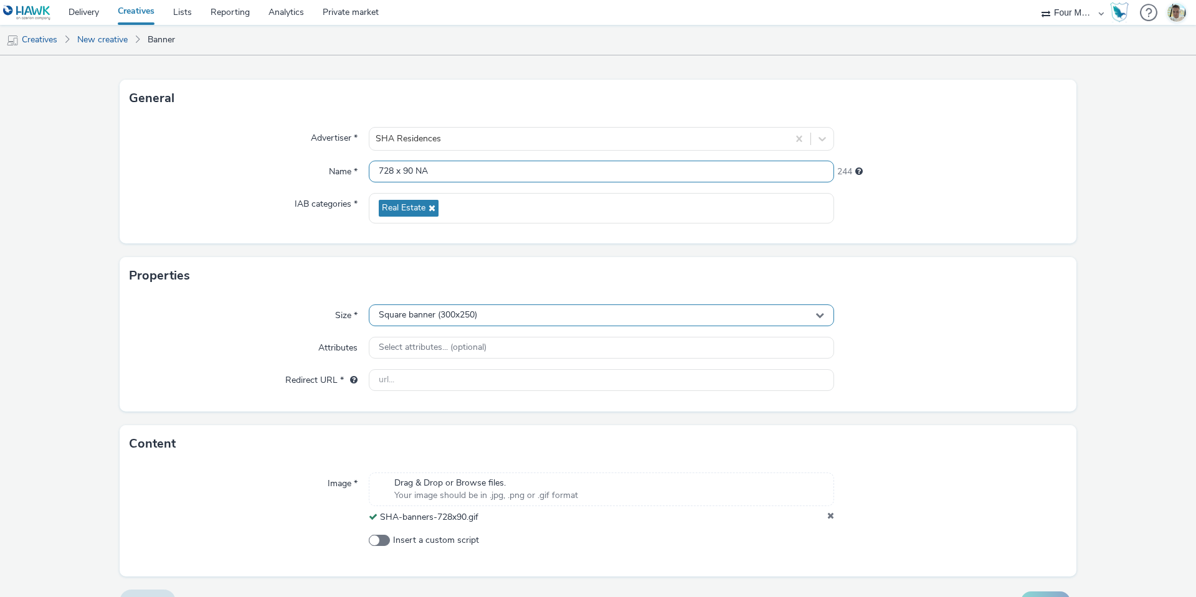
type input "728 x 90 NA"
click at [468, 316] on span "Square banner (300x250)" at bounding box center [428, 315] width 98 height 11
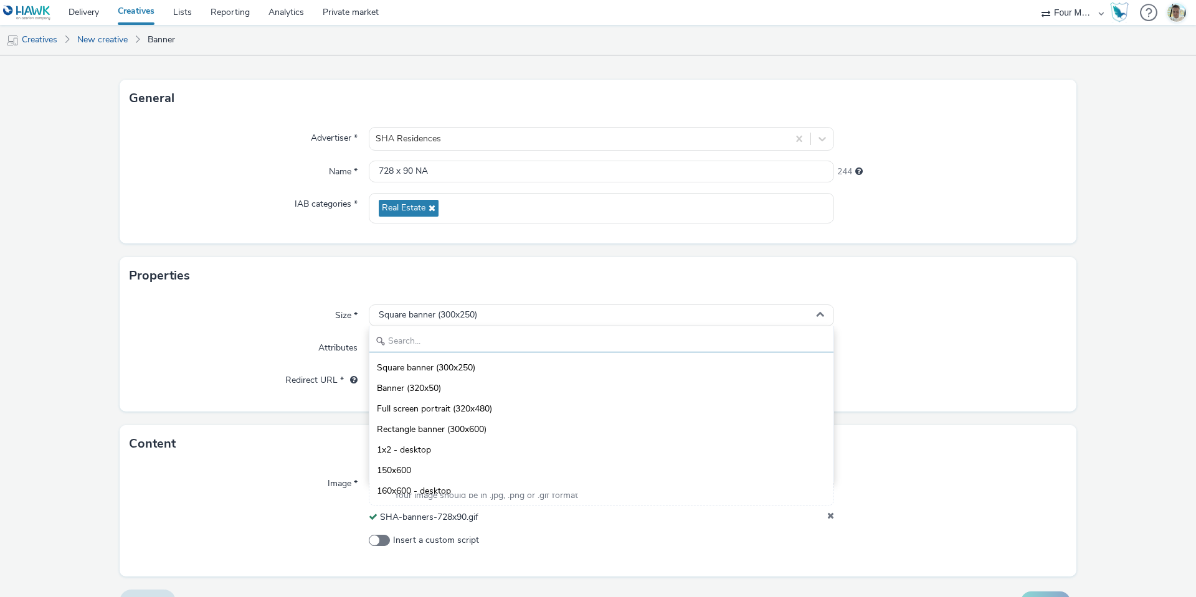
click at [448, 335] on input "text" at bounding box center [601, 342] width 464 height 22
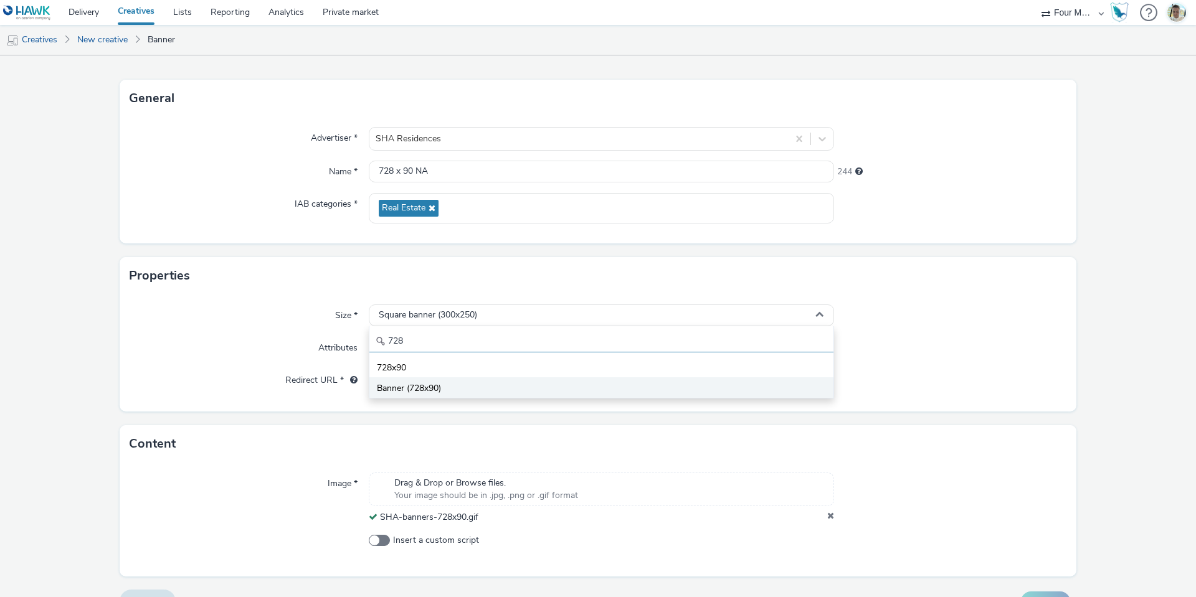
type input "728"
click at [446, 390] on li "Banner (728x90)" at bounding box center [601, 387] width 464 height 21
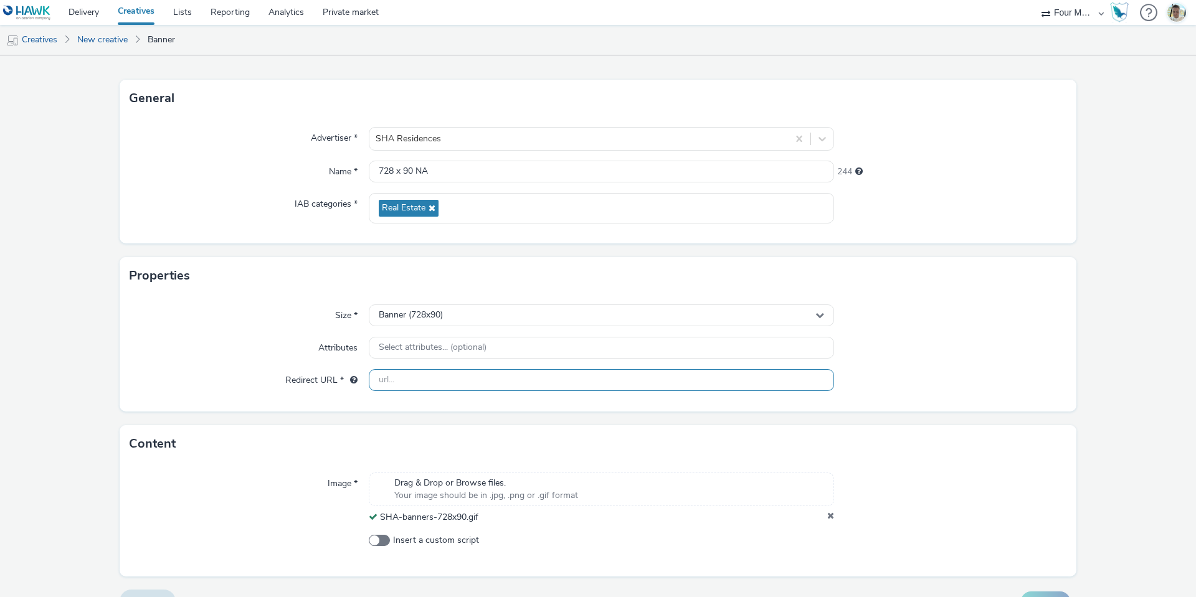
click at [390, 387] on input "text" at bounding box center [601, 380] width 465 height 22
paste input "[URL][DOMAIN_NAME]"
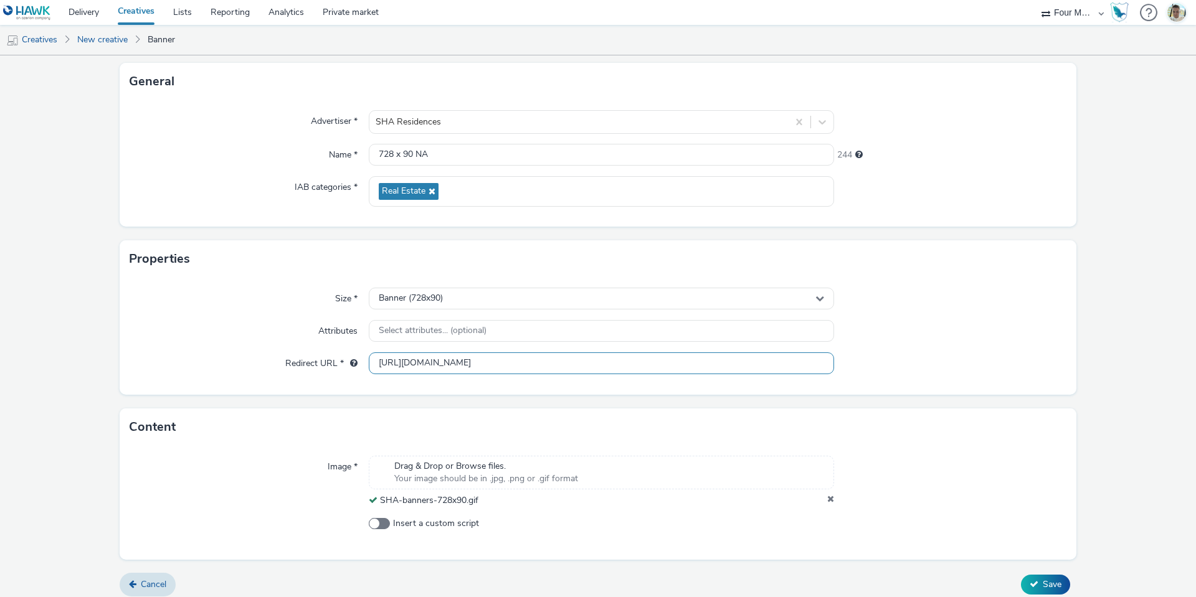
scroll to position [77, 0]
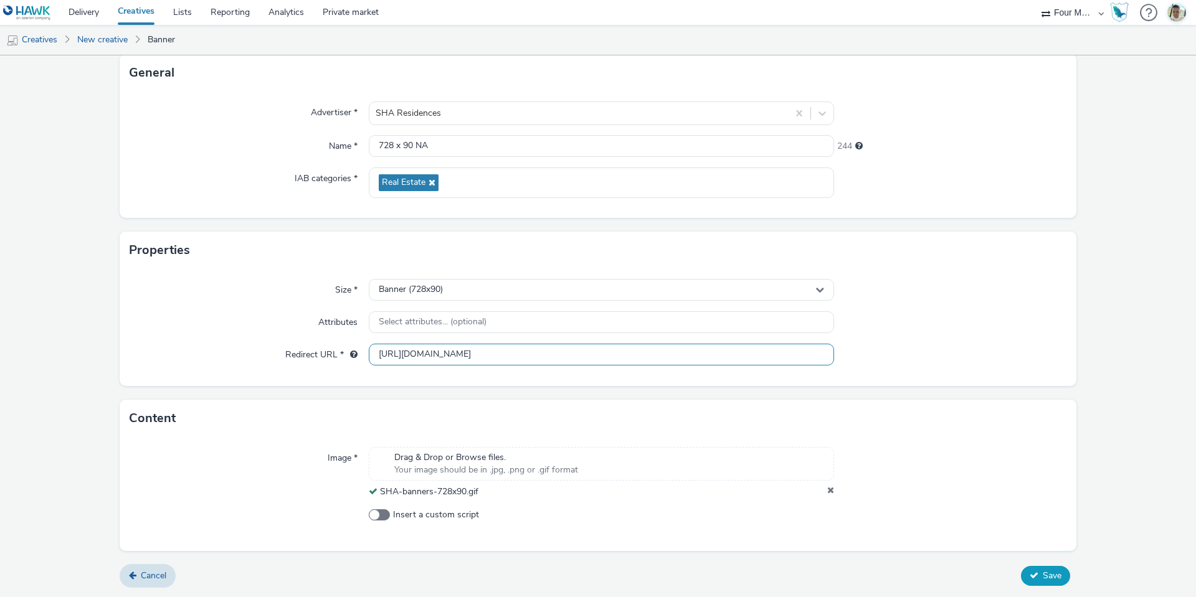
type input "[URL][DOMAIN_NAME]"
click at [1038, 569] on button "Save" at bounding box center [1045, 576] width 49 height 20
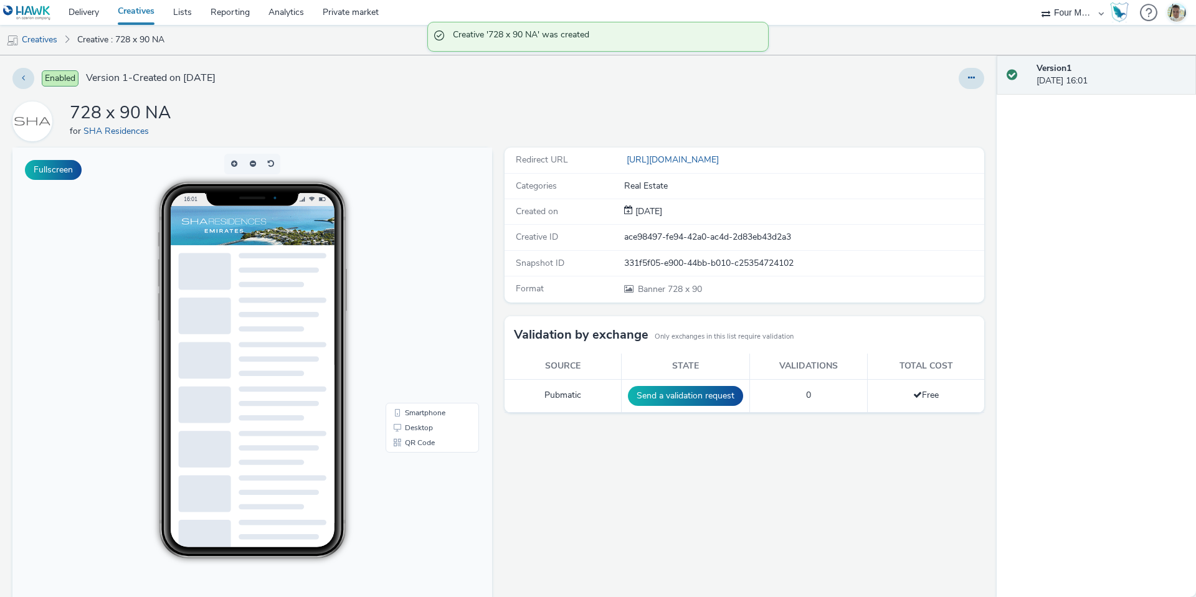
drag, startPoint x: 21, startPoint y: 66, endPoint x: 25, endPoint y: 73, distance: 8.7
click at [21, 67] on div "Enabled Version 1 - Created on [DATE] 728 x 90 NA for SHA Residences Fullscreen…" at bounding box center [498, 326] width 996 height 542
click at [32, 82] on button at bounding box center [23, 78] width 22 height 21
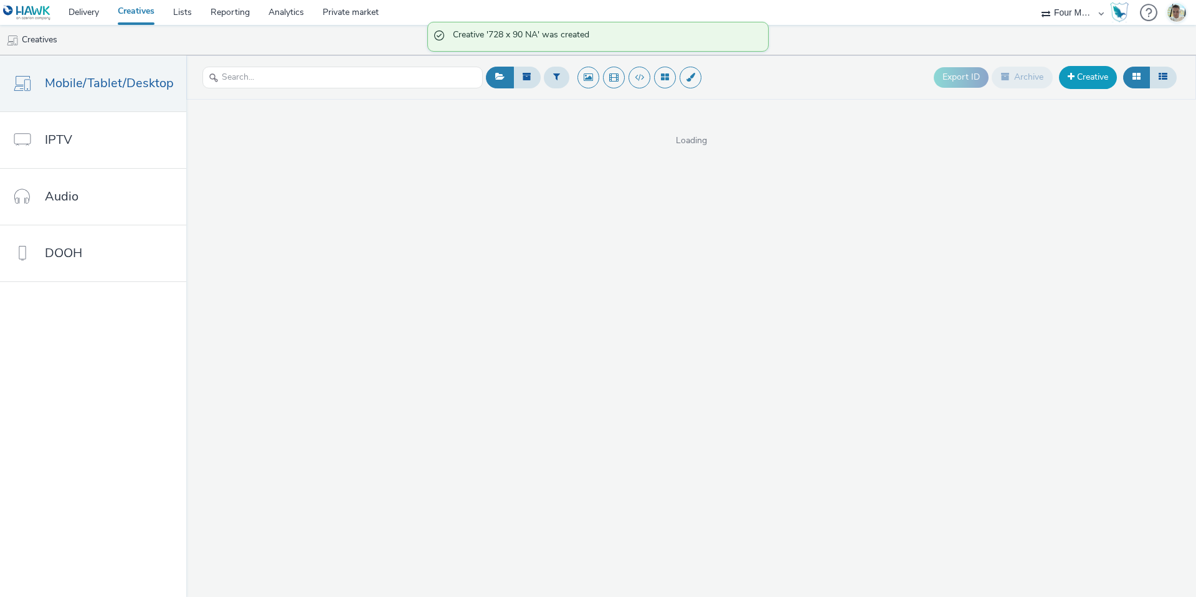
click at [1074, 72] on link "Creative" at bounding box center [1088, 77] width 58 height 22
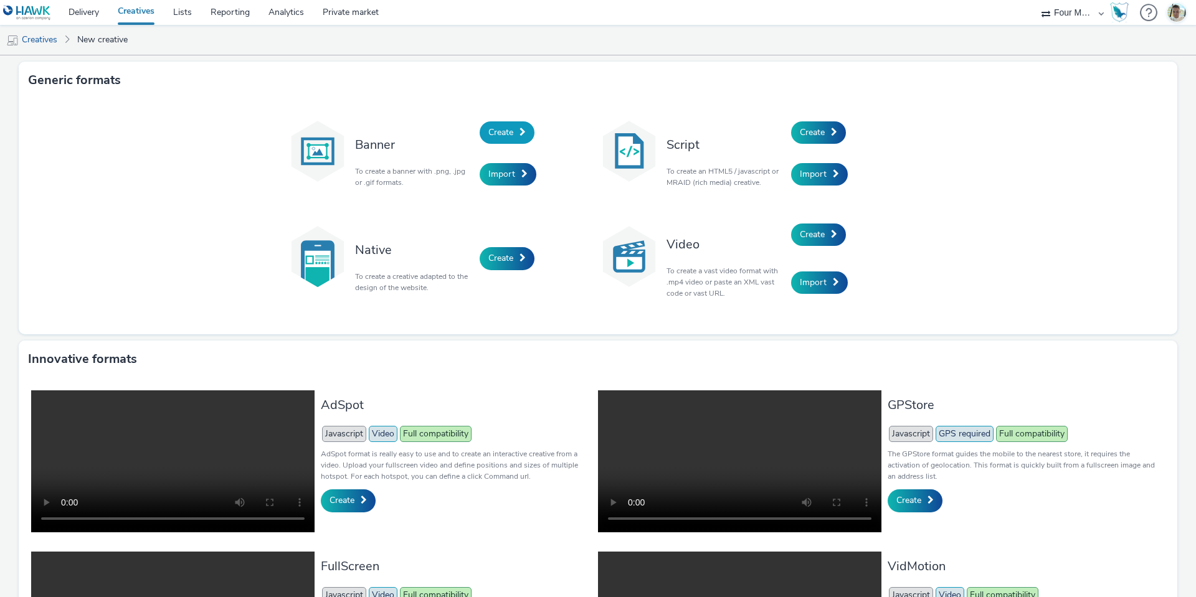
click at [499, 141] on link "Create" at bounding box center [506, 132] width 55 height 22
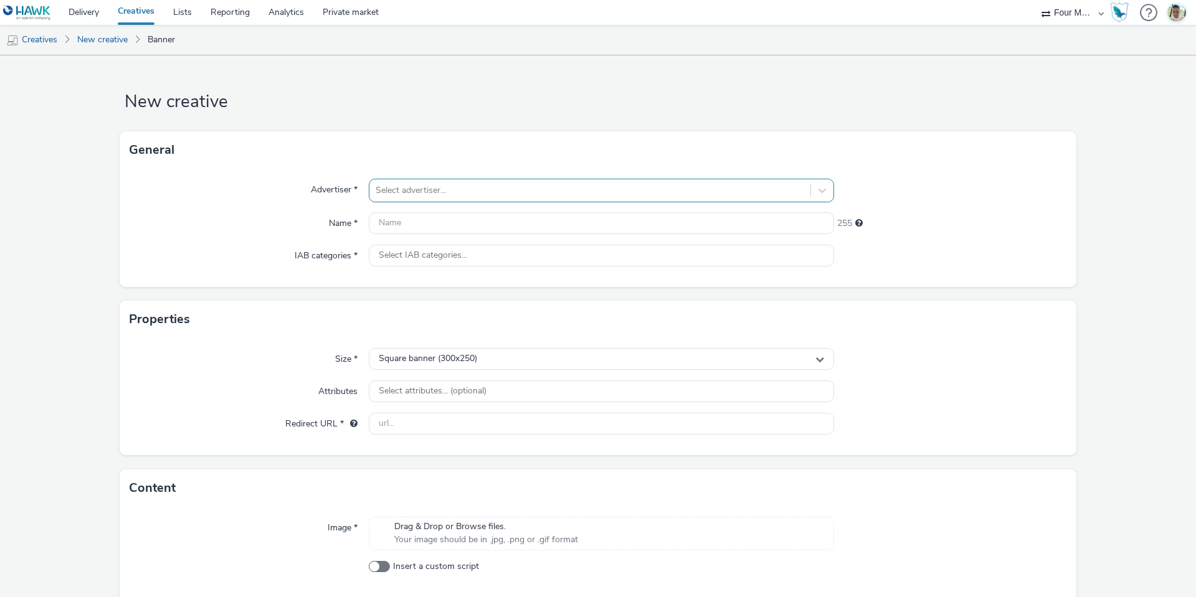
click at [429, 201] on div "Select advertiser..." at bounding box center [589, 191] width 441 height 20
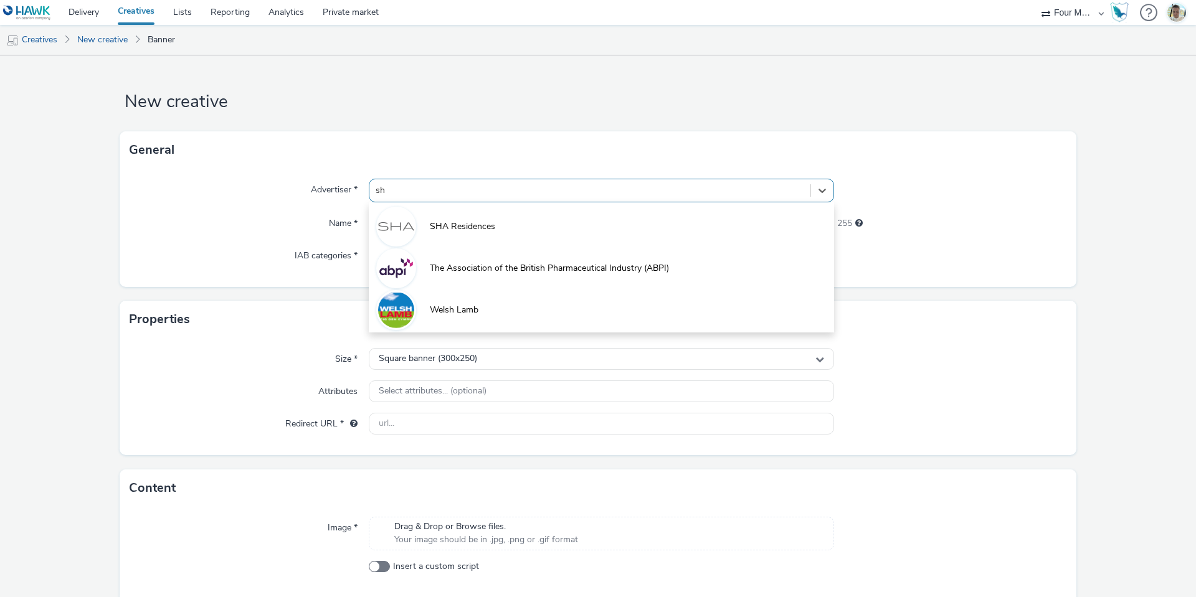
type input "sha"
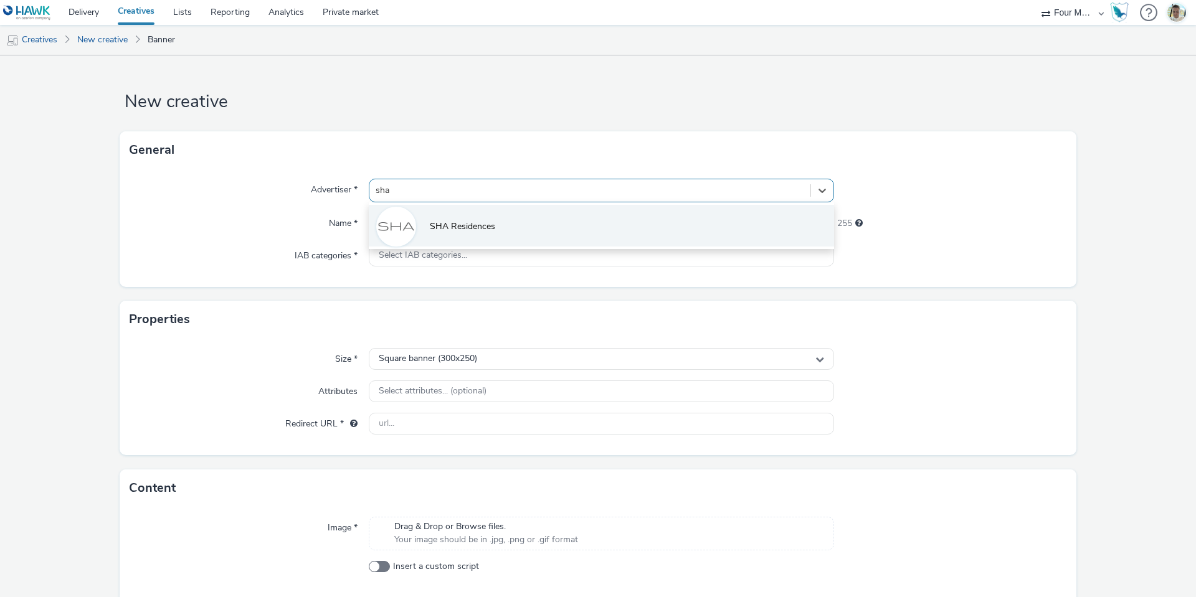
click at [565, 211] on li "SHA Residences" at bounding box center [601, 226] width 465 height 42
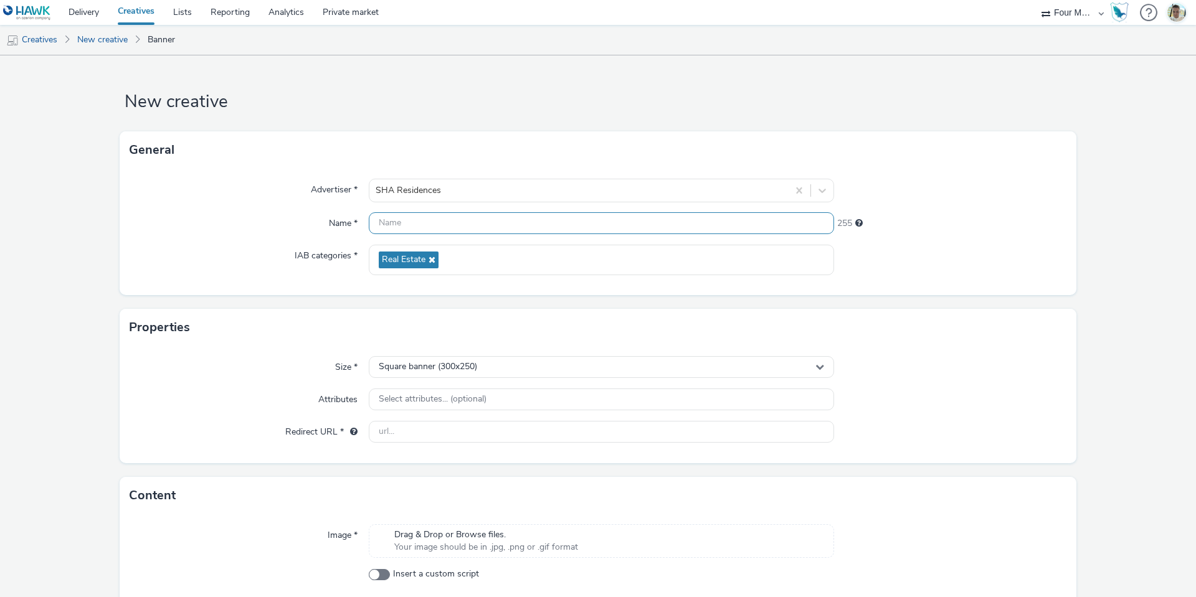
click at [546, 221] on input "text" at bounding box center [601, 223] width 465 height 22
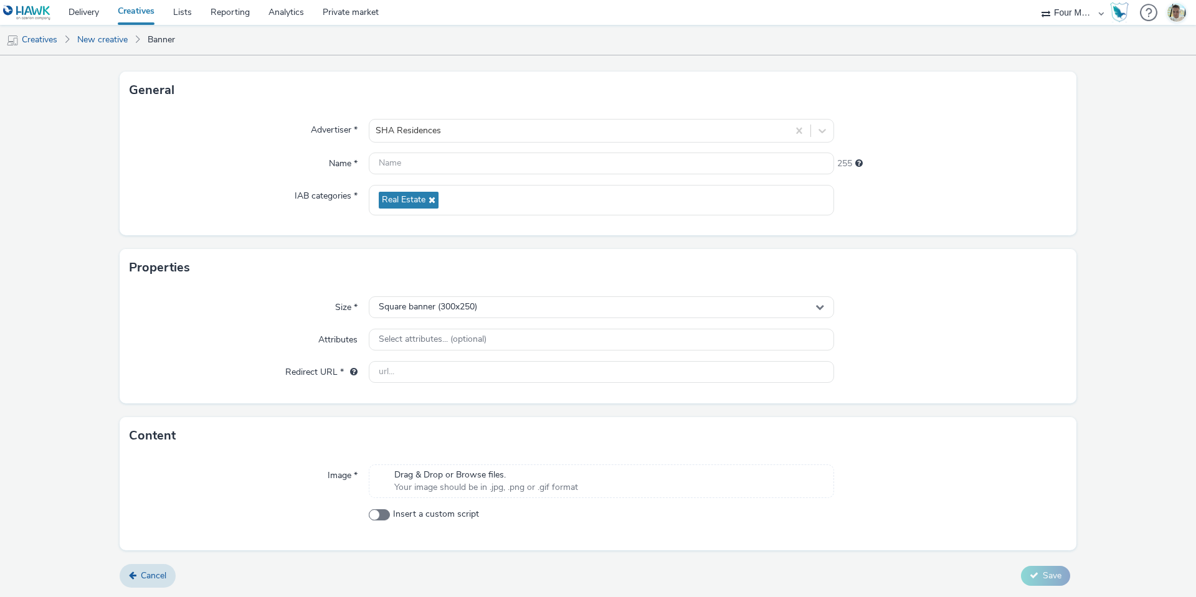
click at [451, 483] on div "Drag & Drop or Browse files. Your image should be in .jpg, .png or .gif format" at bounding box center [486, 482] width 196 height 26
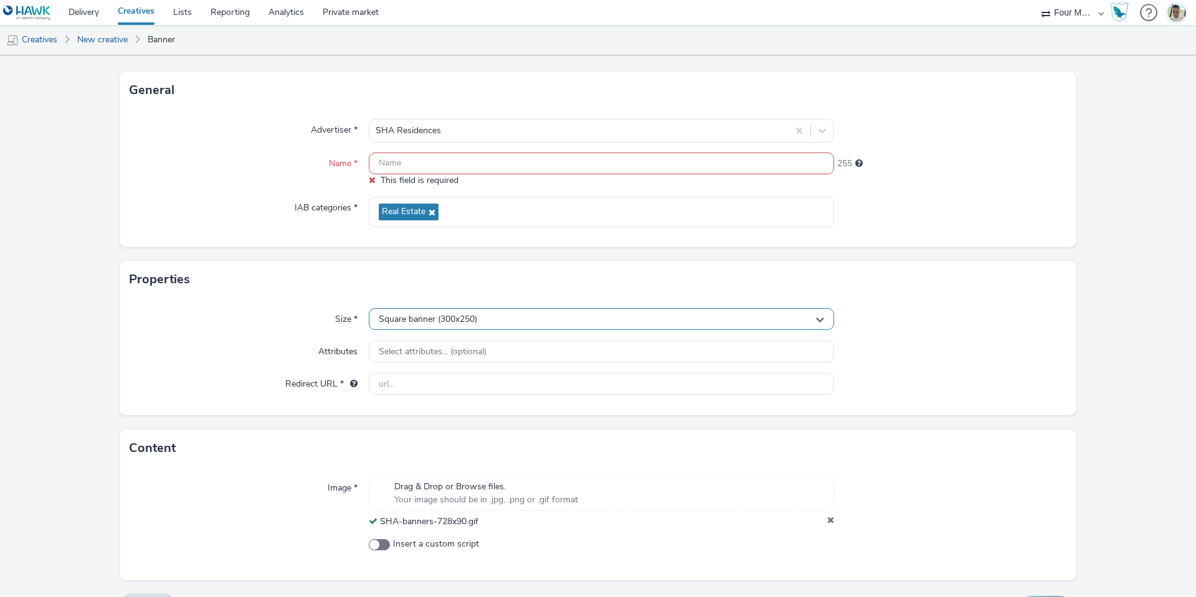
click at [428, 319] on span "Square banner (300x250)" at bounding box center [428, 319] width 98 height 11
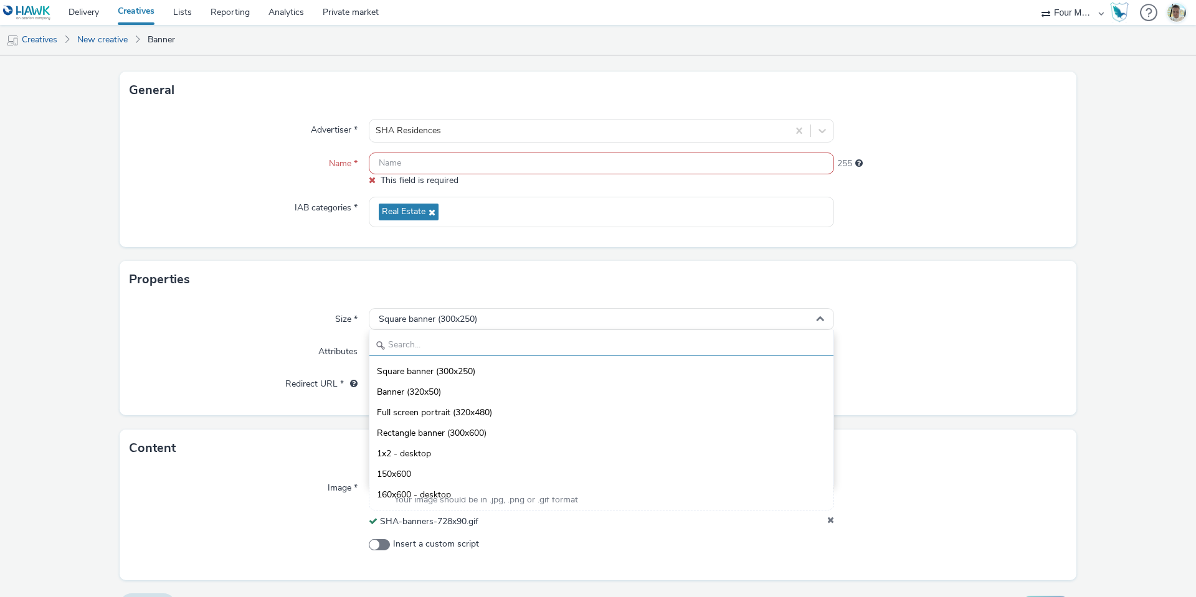
click at [425, 334] on input "text" at bounding box center [601, 345] width 464 height 22
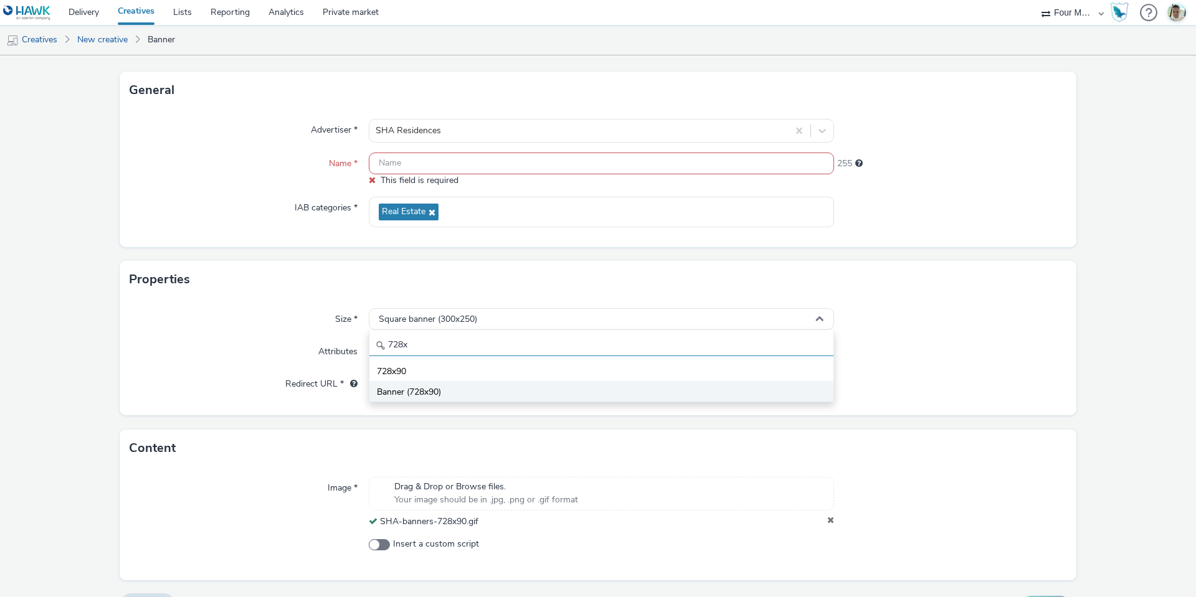
type input "728x"
click at [438, 401] on li "Banner (728x90)" at bounding box center [601, 391] width 464 height 21
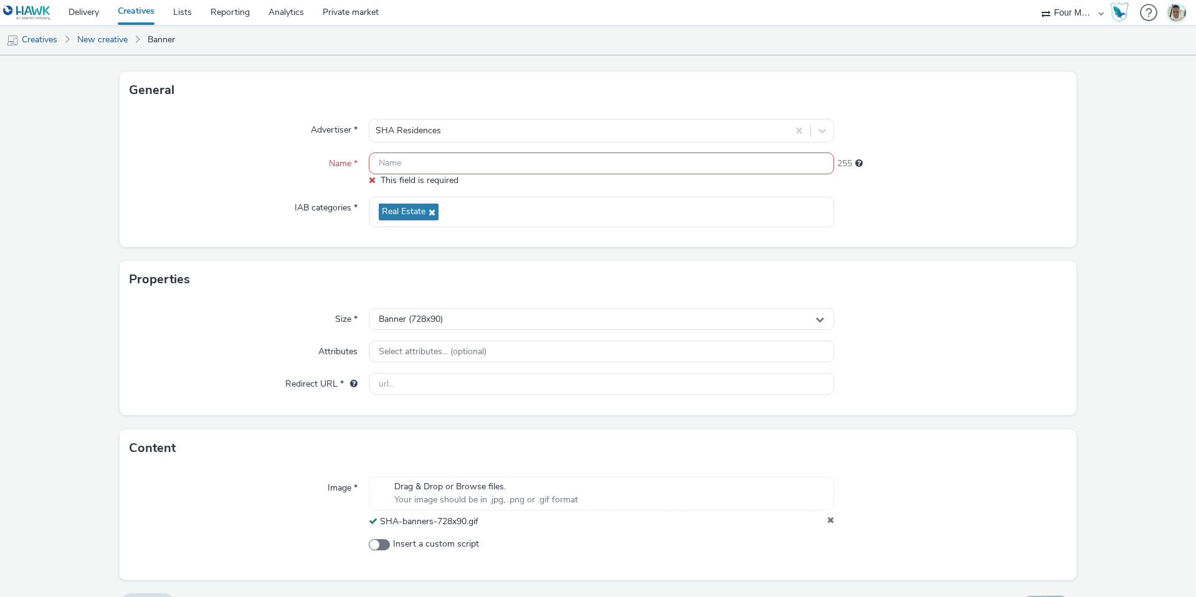
click at [412, 176] on span "This field is required" at bounding box center [419, 180] width 78 height 12
click at [404, 165] on input "text" at bounding box center [601, 164] width 465 height 22
paste input "[URL][DOMAIN_NAME]"
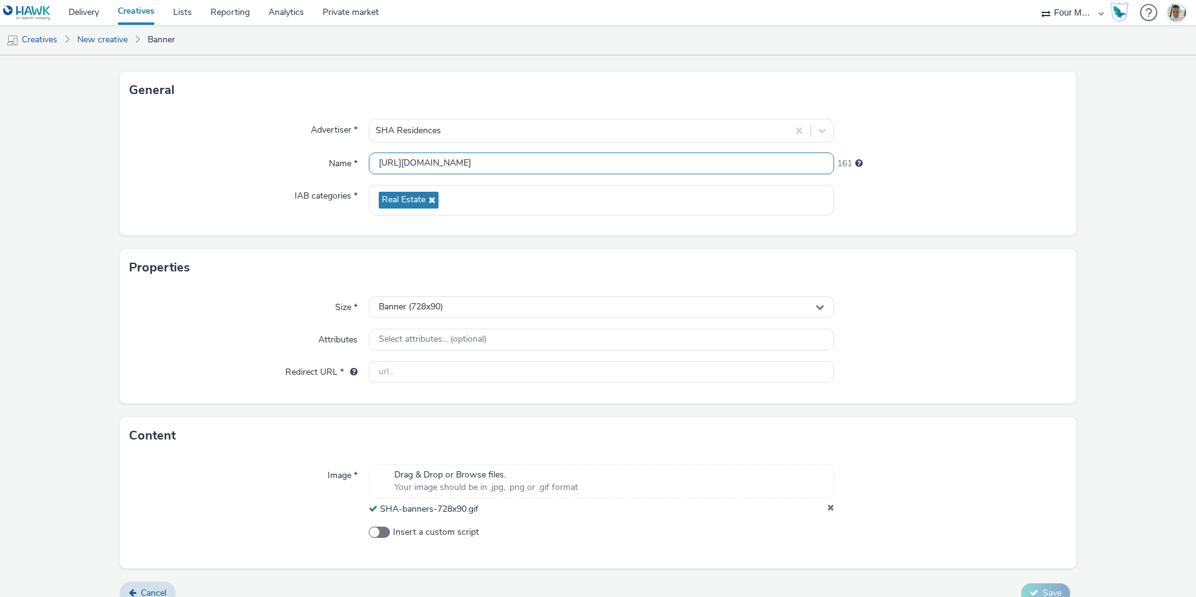
scroll to position [77, 0]
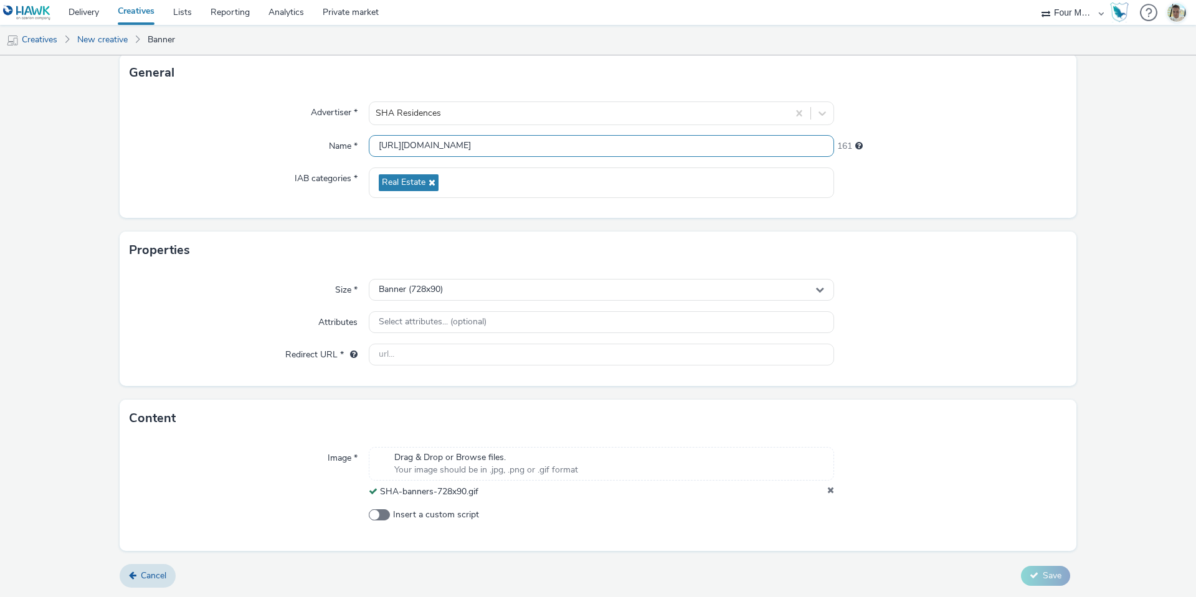
type input "[URL][DOMAIN_NAME]"
click at [1016, 560] on form "New creative General Advertiser * SHA Residences Name * [URL][DOMAIN_NAME] 161 …" at bounding box center [598, 287] width 1196 height 619
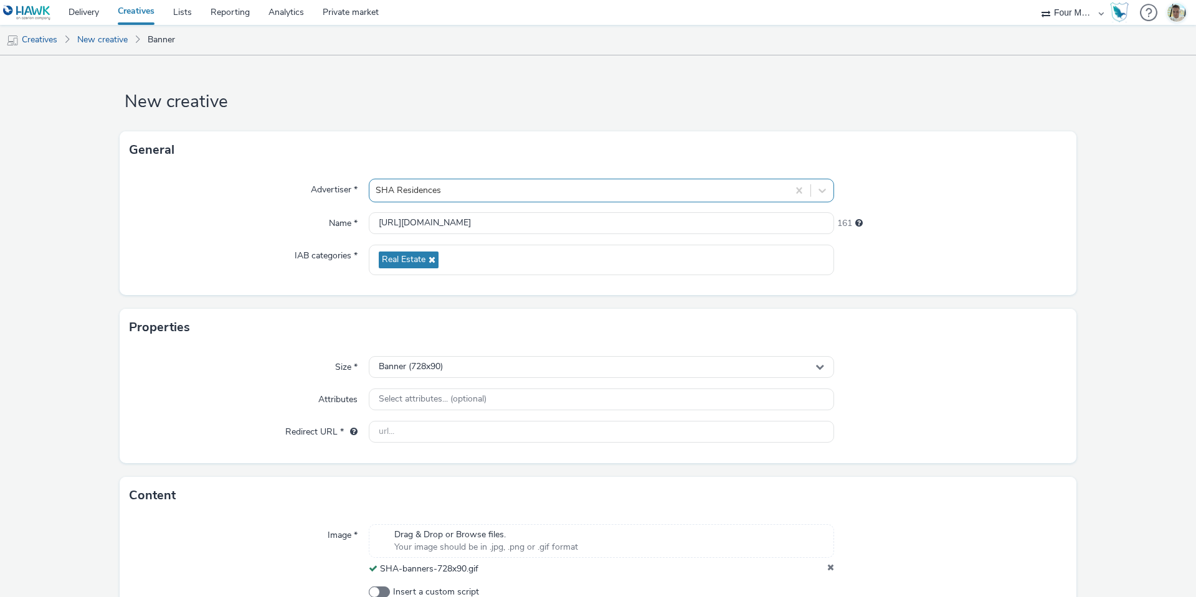
click at [406, 194] on div at bounding box center [578, 190] width 406 height 15
click at [345, 196] on label "Advertiser *" at bounding box center [334, 187] width 57 height 17
click at [428, 219] on input "[URL][DOMAIN_NAME]" at bounding box center [601, 223] width 465 height 22
click at [470, 218] on input "[URL][DOMAIN_NAME]" at bounding box center [601, 223] width 465 height 22
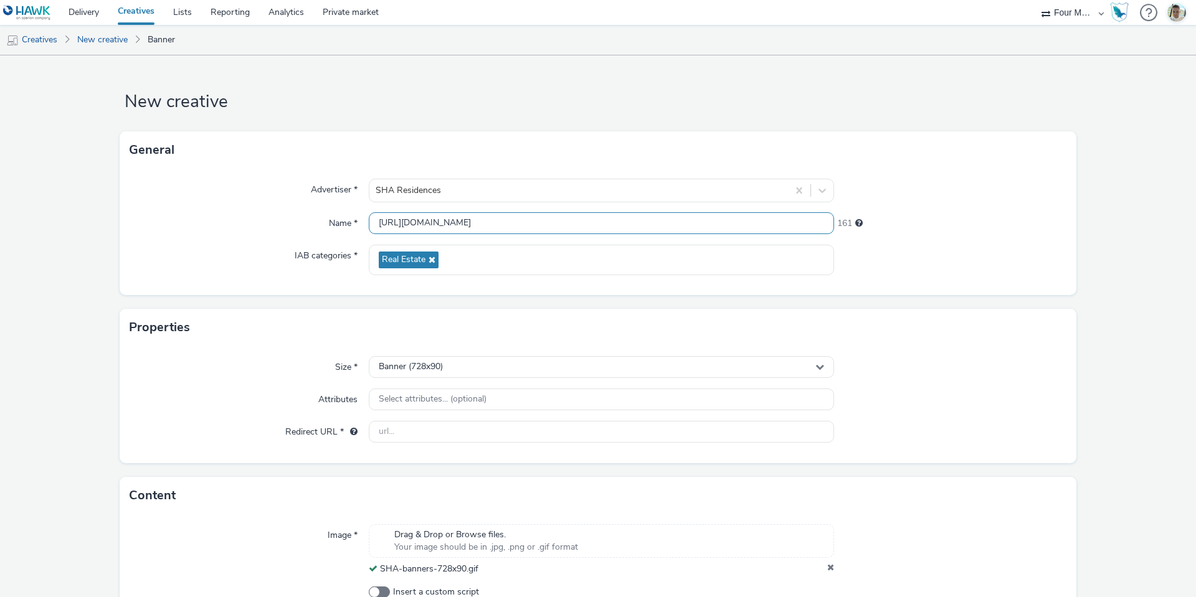
click at [470, 218] on input "[URL][DOMAIN_NAME]" at bounding box center [601, 223] width 465 height 22
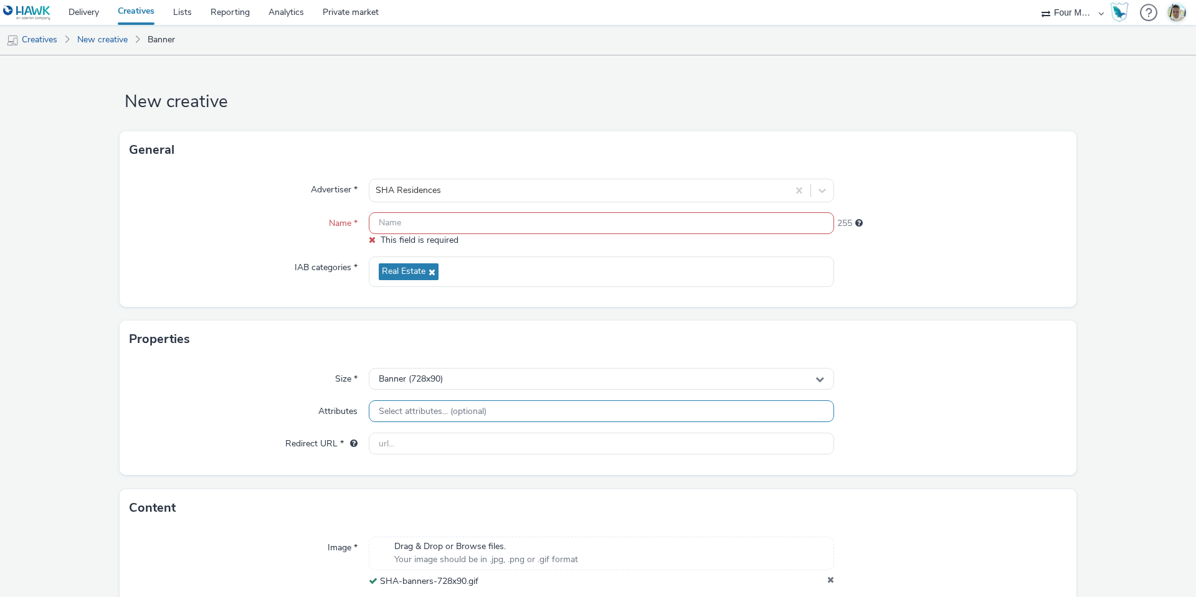
click at [454, 398] on div "Size * Banner (728x90) Attributes Select attributes... (optional) Redirect URL *" at bounding box center [598, 416] width 956 height 117
click at [391, 431] on div "Size * Banner (728x90) Attributes Select attributes... (optional) Redirect URL *" at bounding box center [598, 416] width 956 height 117
click at [400, 453] on input "text" at bounding box center [601, 444] width 465 height 22
paste input "[URL][DOMAIN_NAME]"
type input "[URL][DOMAIN_NAME]"
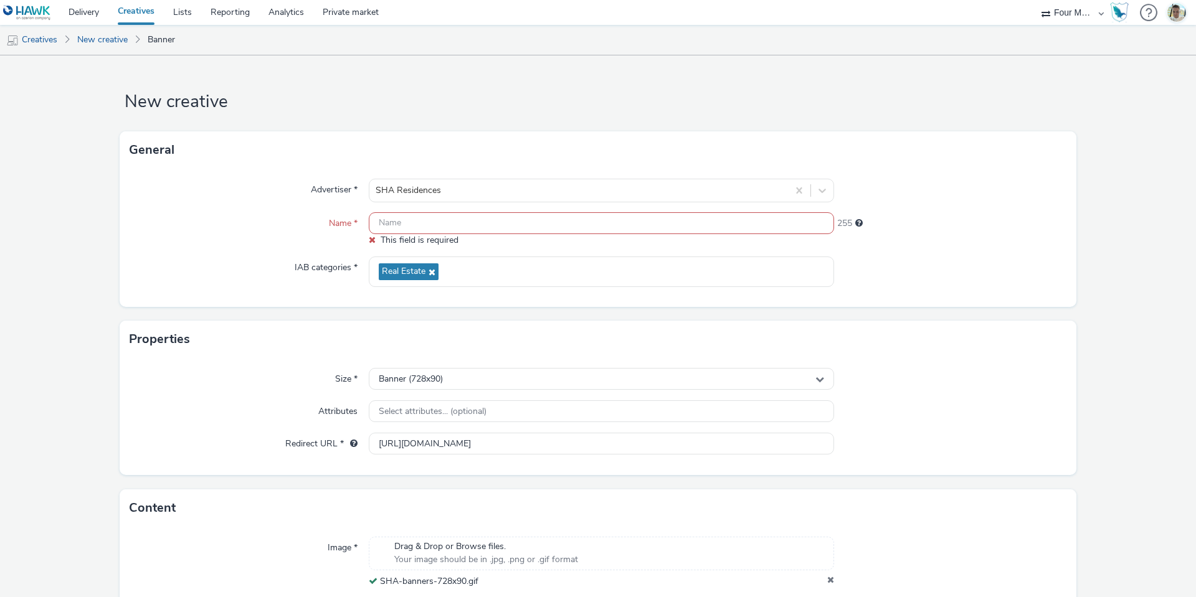
click at [267, 486] on form "New creative General Advertiser * SHA Residences Name * This field is required …" at bounding box center [598, 370] width 1196 height 631
click at [380, 224] on input "text" at bounding box center [601, 223] width 465 height 22
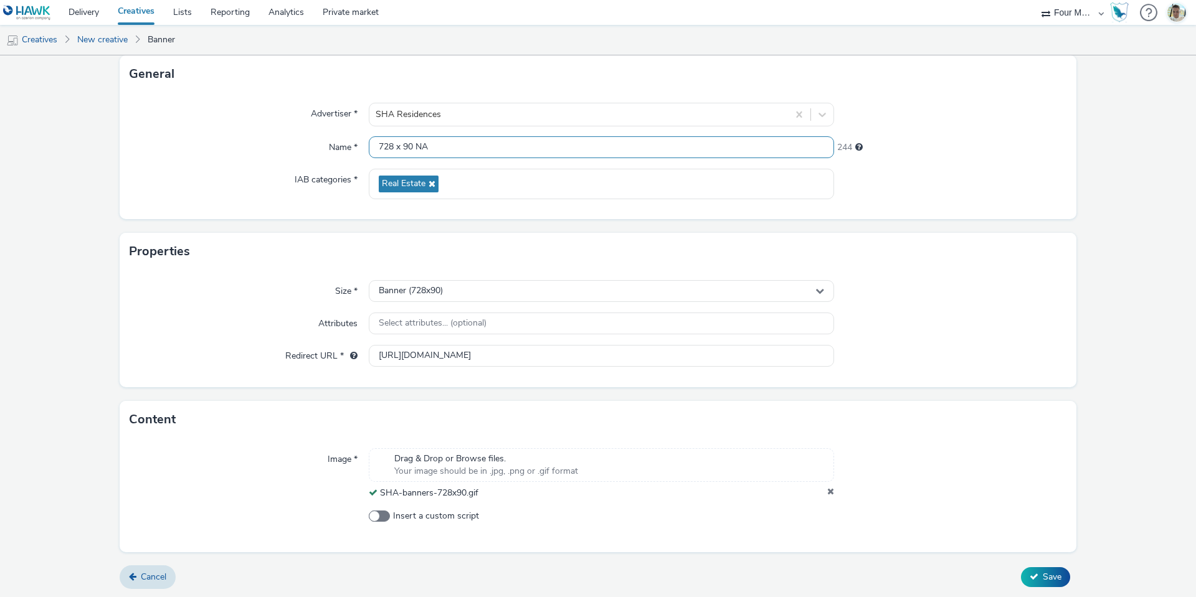
scroll to position [77, 0]
type input "728 x 90 NA"
click at [1042, 573] on span "Save" at bounding box center [1051, 576] width 19 height 12
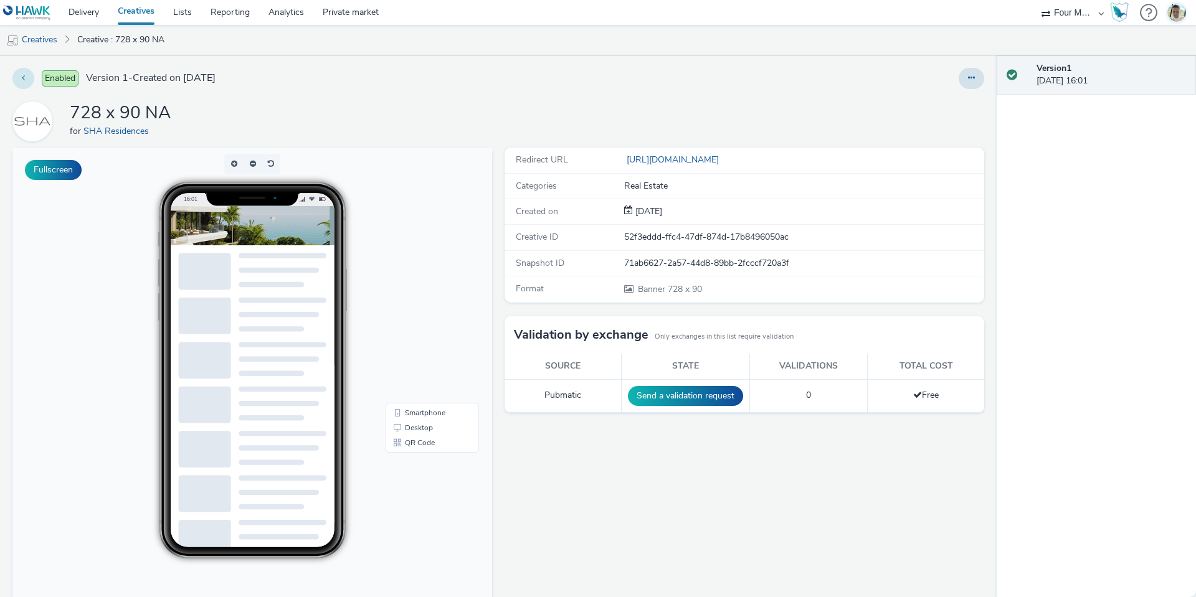
click at [22, 74] on icon at bounding box center [23, 77] width 3 height 9
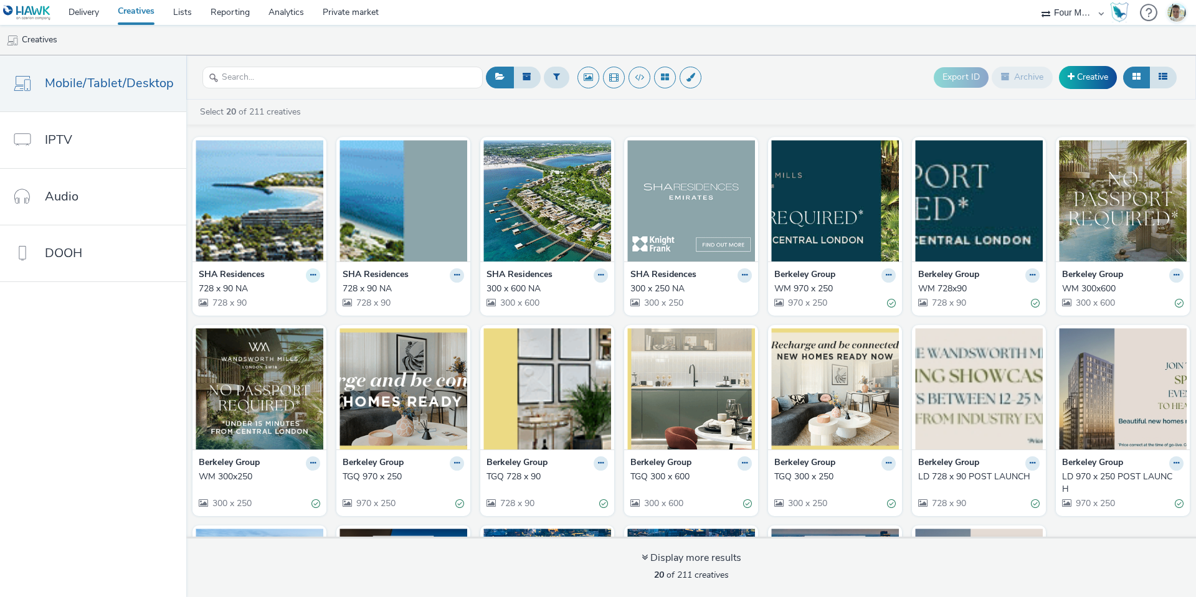
click at [310, 275] on icon at bounding box center [313, 275] width 6 height 7
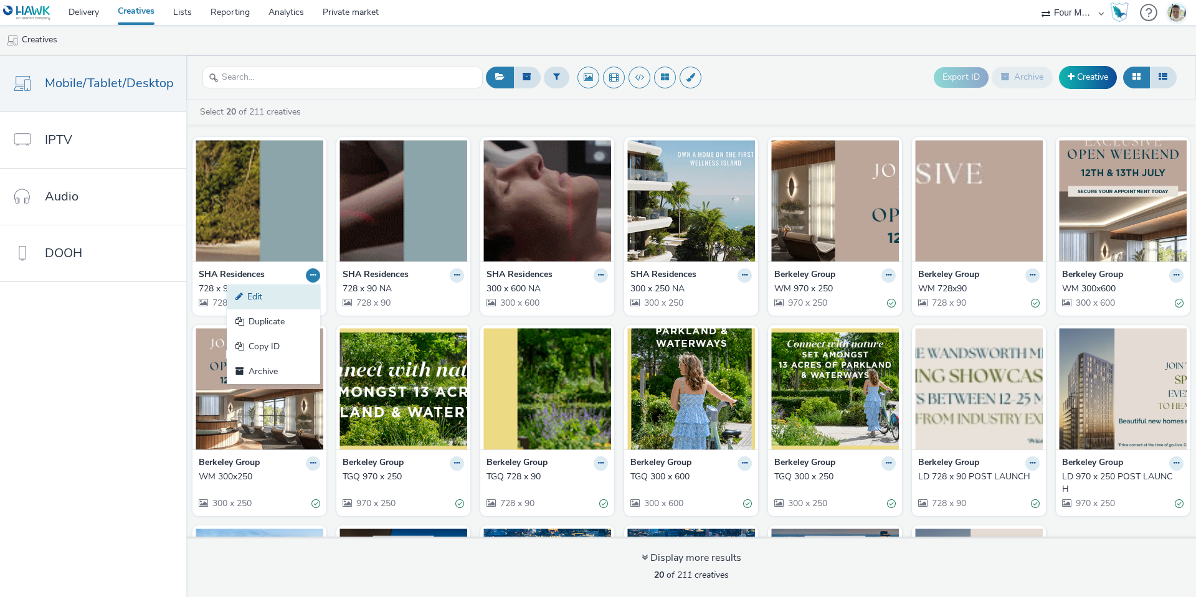
click at [291, 305] on link "Edit" at bounding box center [273, 297] width 93 height 25
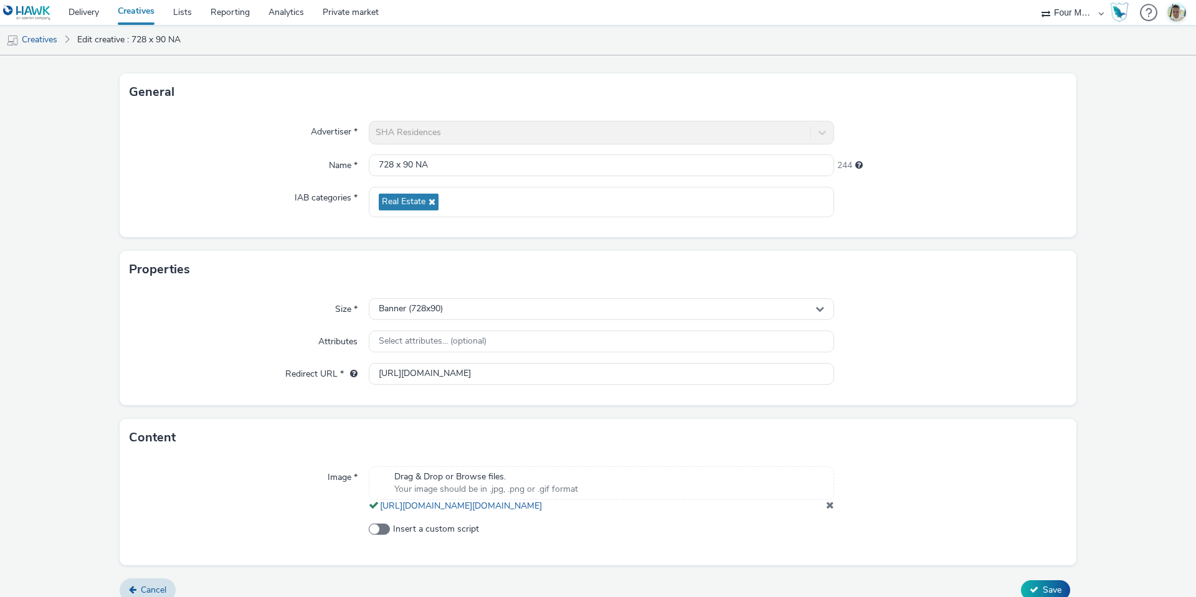
scroll to position [85, 0]
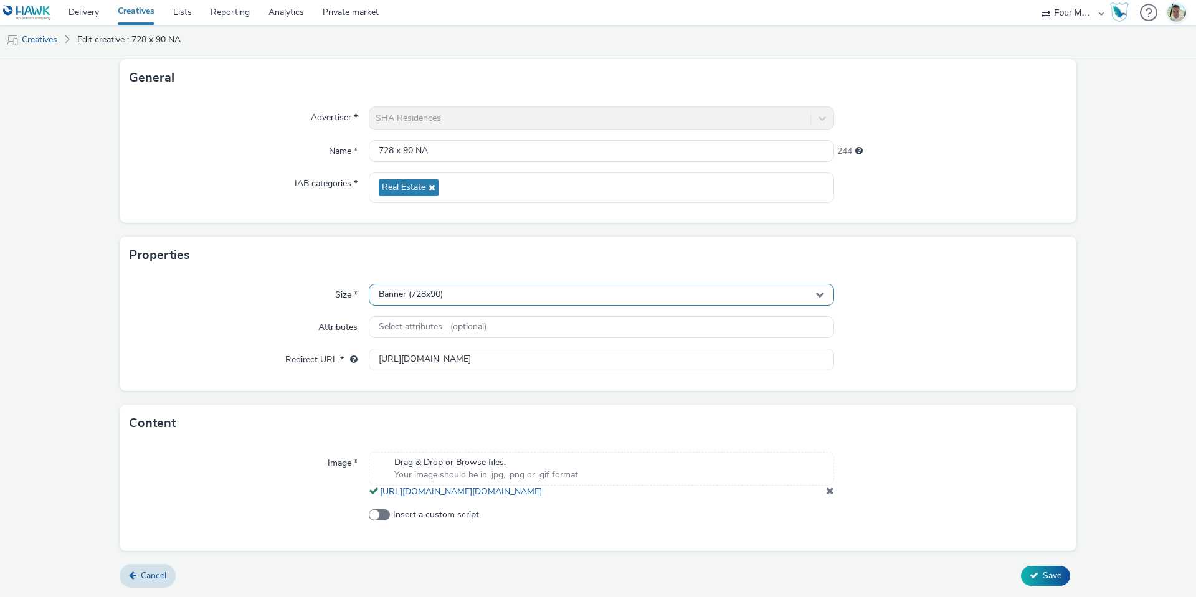
click at [438, 290] on div "Banner (728x90)" at bounding box center [601, 295] width 465 height 22
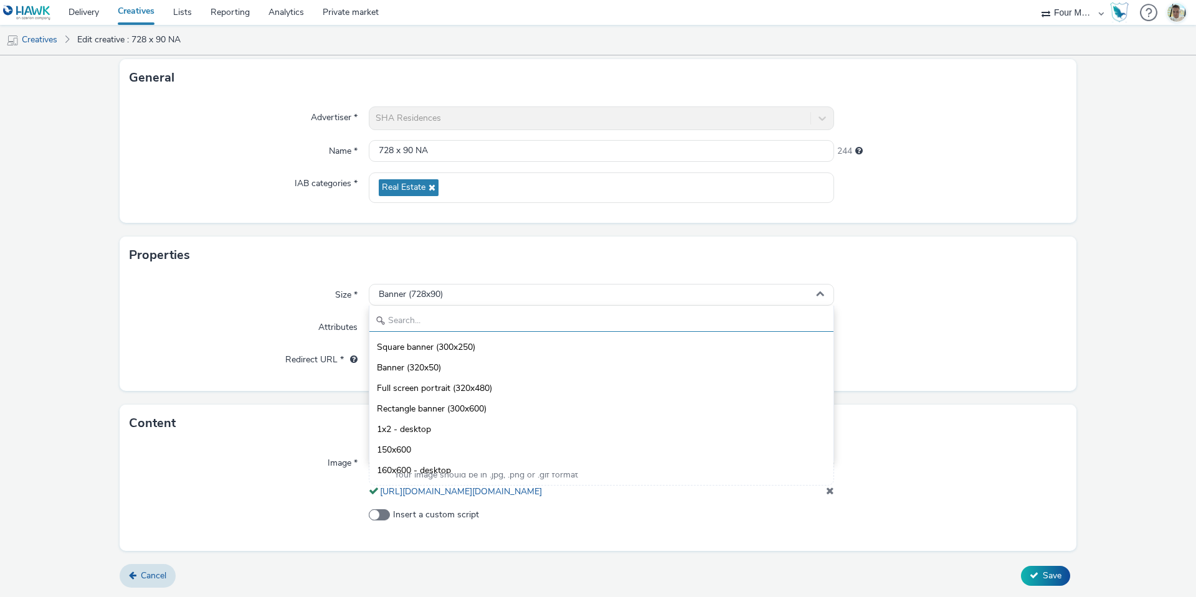
click at [425, 313] on input "text" at bounding box center [601, 321] width 464 height 22
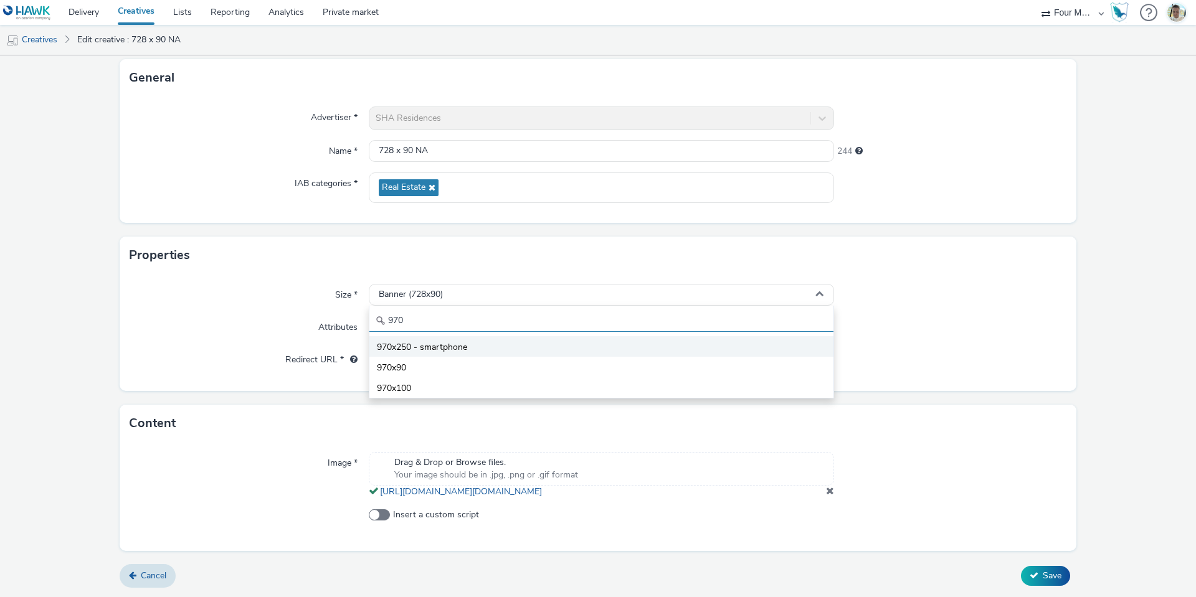
type input "970"
drag, startPoint x: 400, startPoint y: 342, endPoint x: 392, endPoint y: 336, distance: 9.8
click at [392, 336] on li "970x250 - smartphone" at bounding box center [601, 346] width 464 height 21
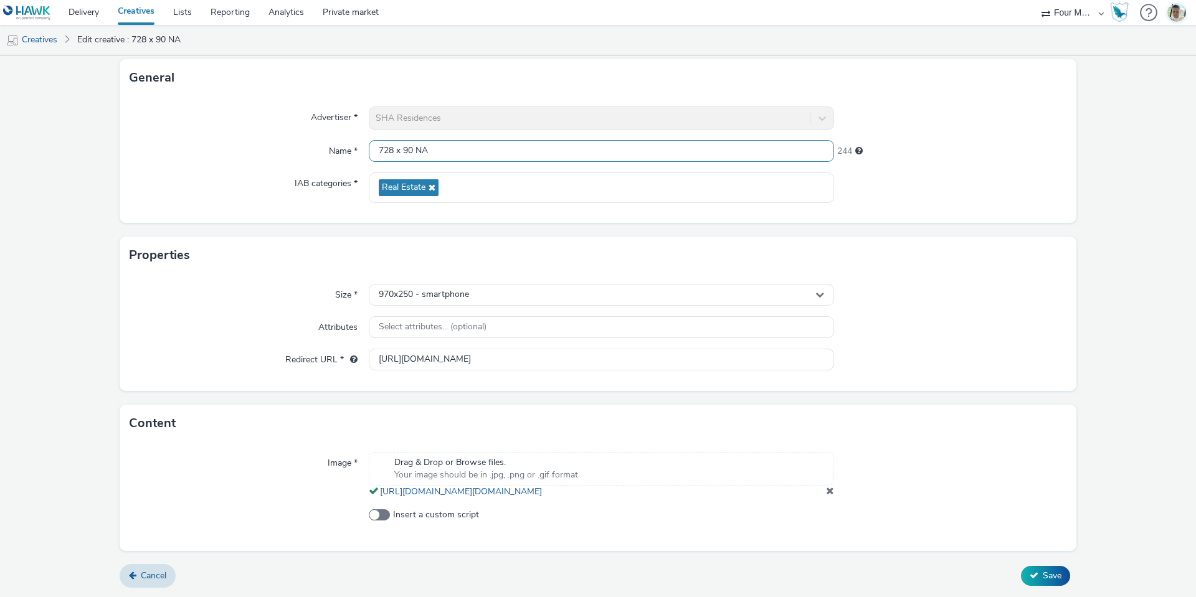
drag, startPoint x: 410, startPoint y: 131, endPoint x: 343, endPoint y: 124, distance: 67.6
click at [346, 124] on div "Advertiser * SHA Residences Name * 728 x 90 NA 244 IAB categories * Real Estate" at bounding box center [598, 160] width 956 height 126
click at [393, 140] on input "970 NA" at bounding box center [601, 151] width 465 height 22
type input "970 x 250 NA"
click at [826, 491] on span at bounding box center [830, 491] width 8 height 10
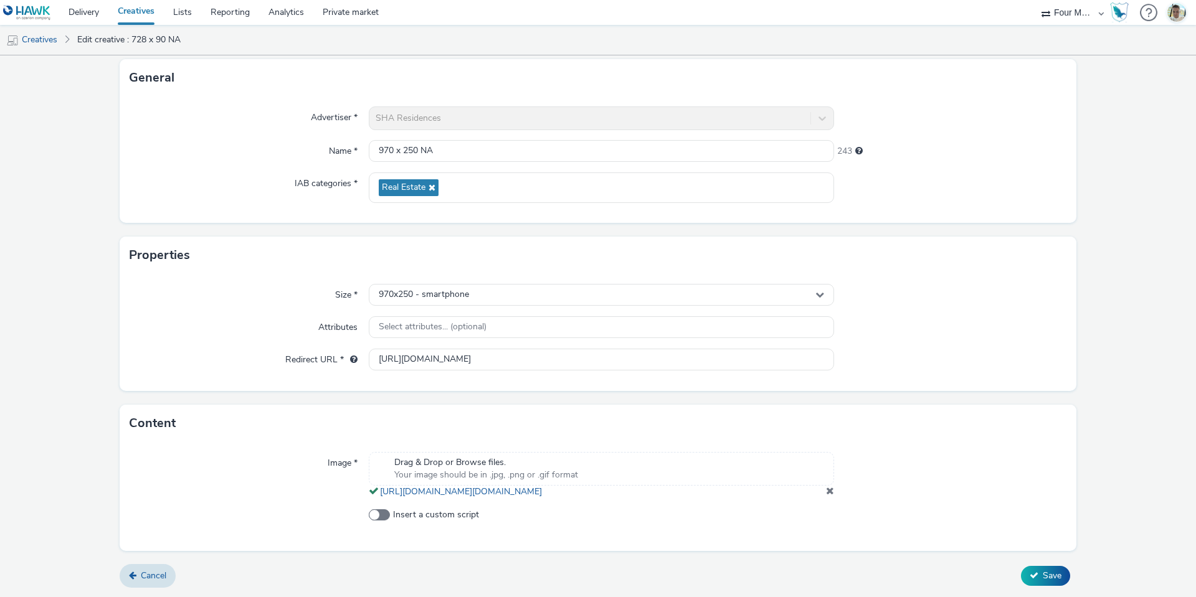
scroll to position [60, 0]
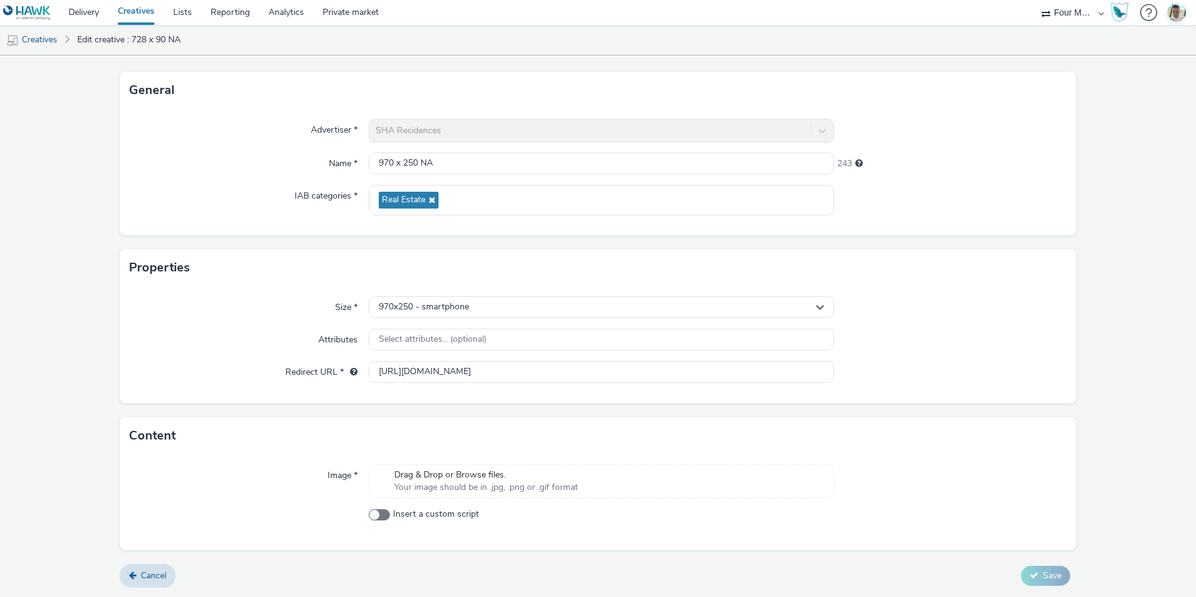
click at [575, 467] on div "Drag & Drop or Browse files. Your image should be in .jpg, .png or .gif format" at bounding box center [601, 482] width 465 height 34
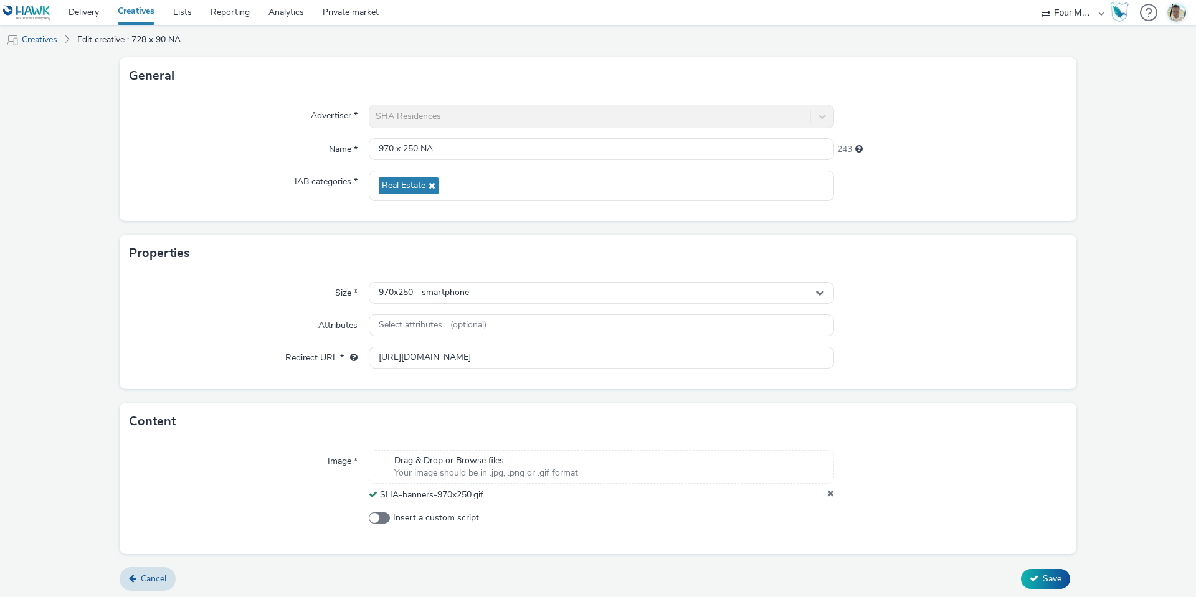
scroll to position [77, 0]
click at [1034, 565] on div "Cancel Save" at bounding box center [598, 576] width 956 height 22
click at [1034, 566] on button "Save" at bounding box center [1045, 576] width 49 height 20
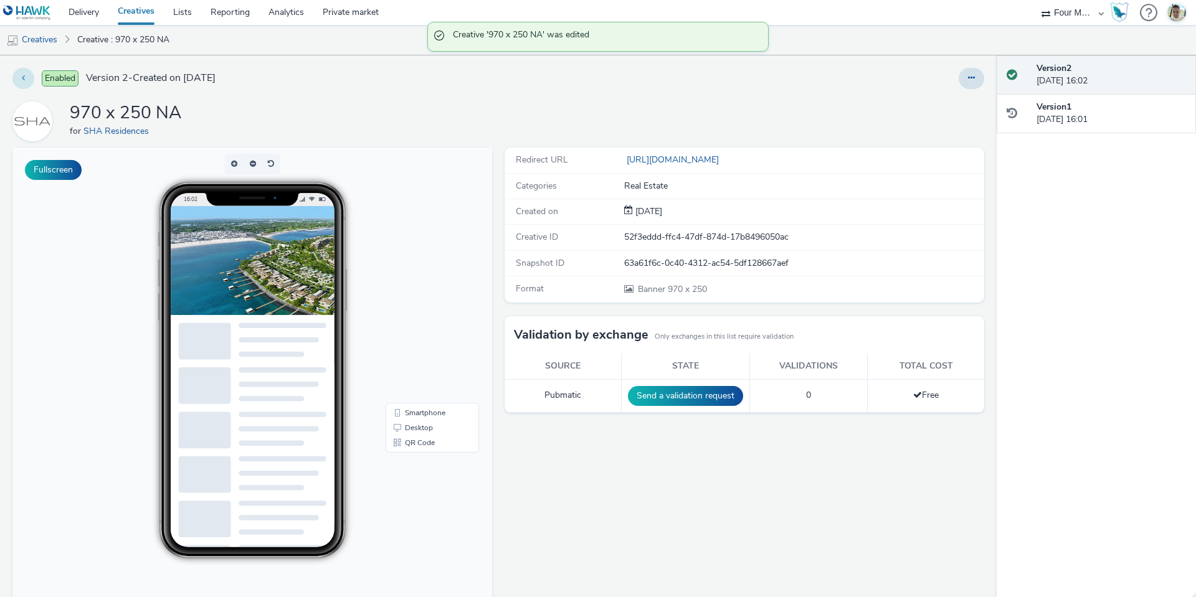
click at [24, 87] on button at bounding box center [23, 78] width 22 height 21
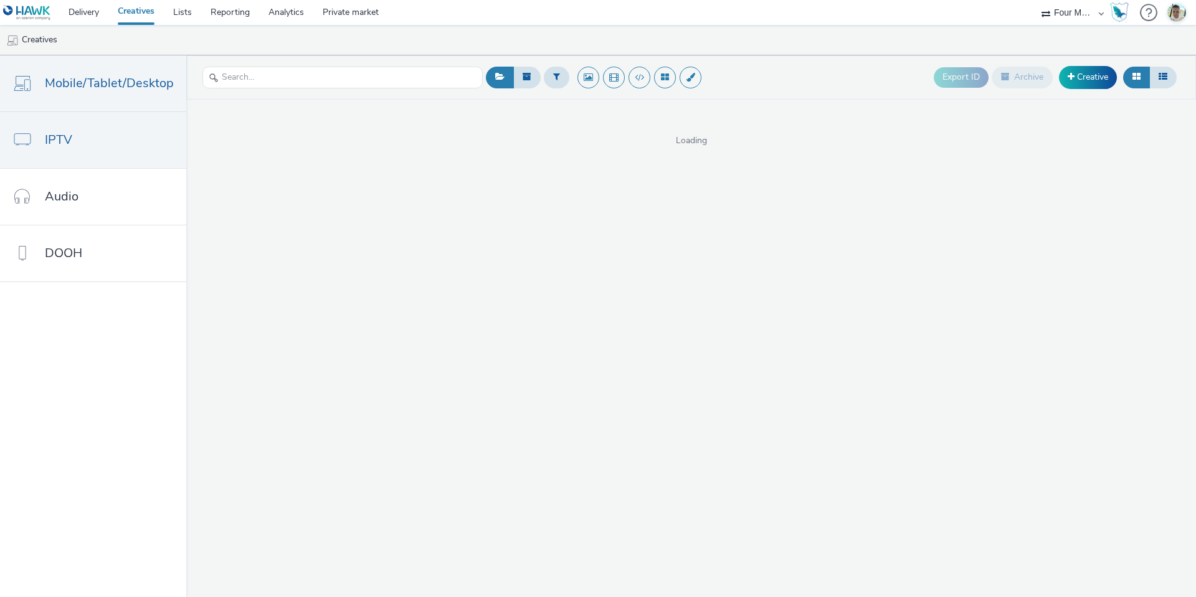
click at [148, 133] on link "IPTV" at bounding box center [93, 140] width 186 height 56
click at [102, 75] on span "Mobile/Tablet/Desktop" at bounding box center [109, 83] width 129 height 18
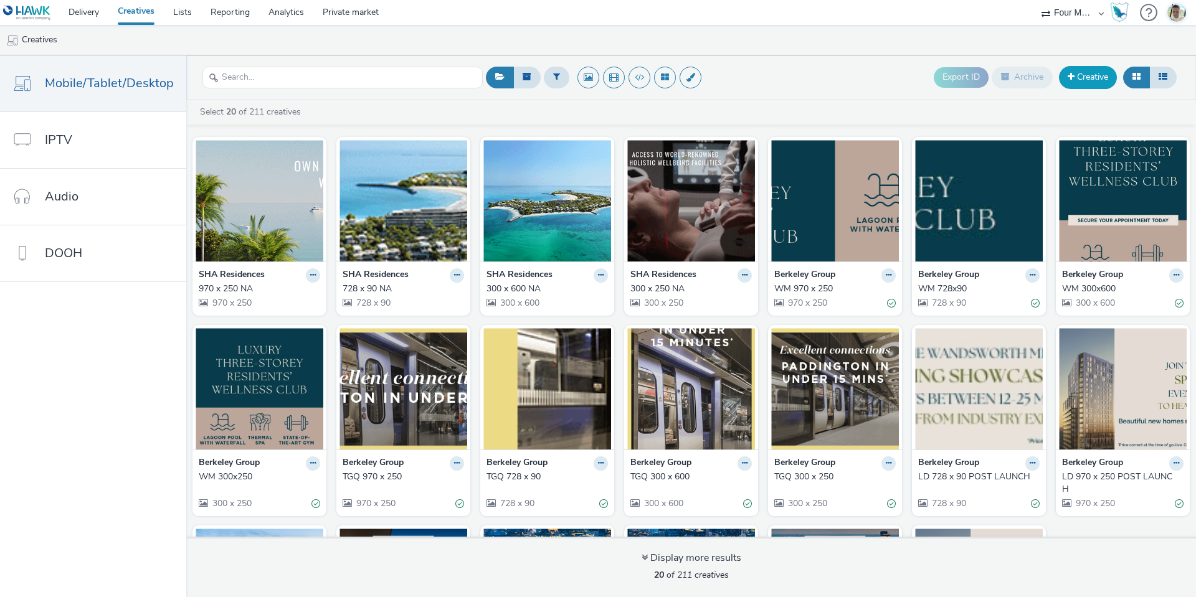
click at [1078, 80] on link "Creative" at bounding box center [1088, 77] width 58 height 22
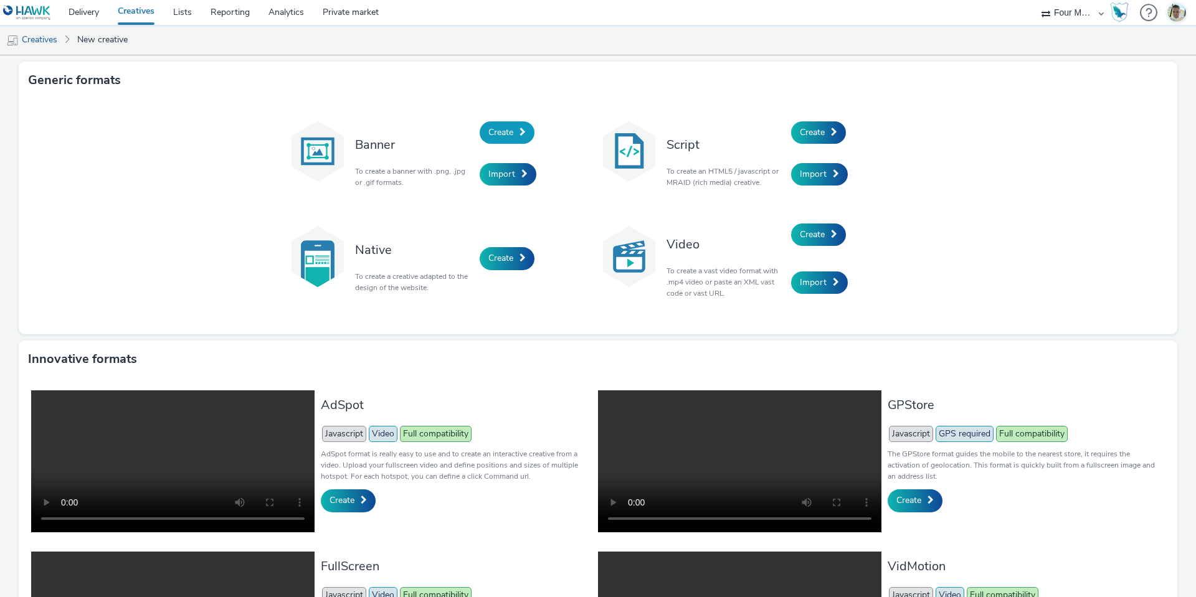
click at [506, 132] on span "Create" at bounding box center [500, 132] width 25 height 12
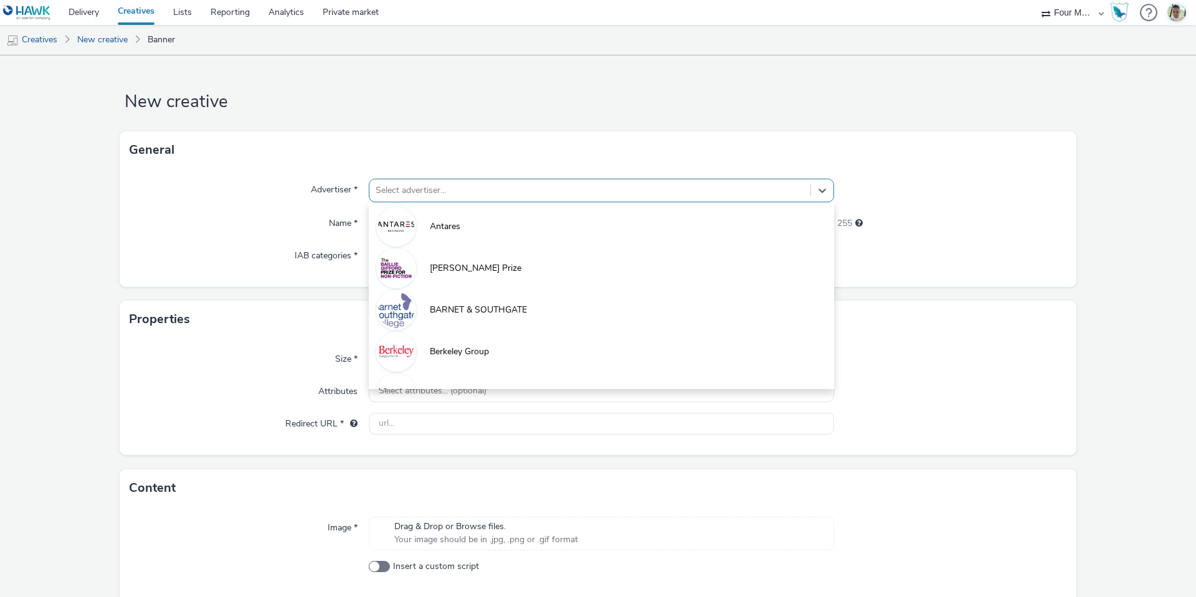
click at [449, 186] on div at bounding box center [589, 190] width 428 height 15
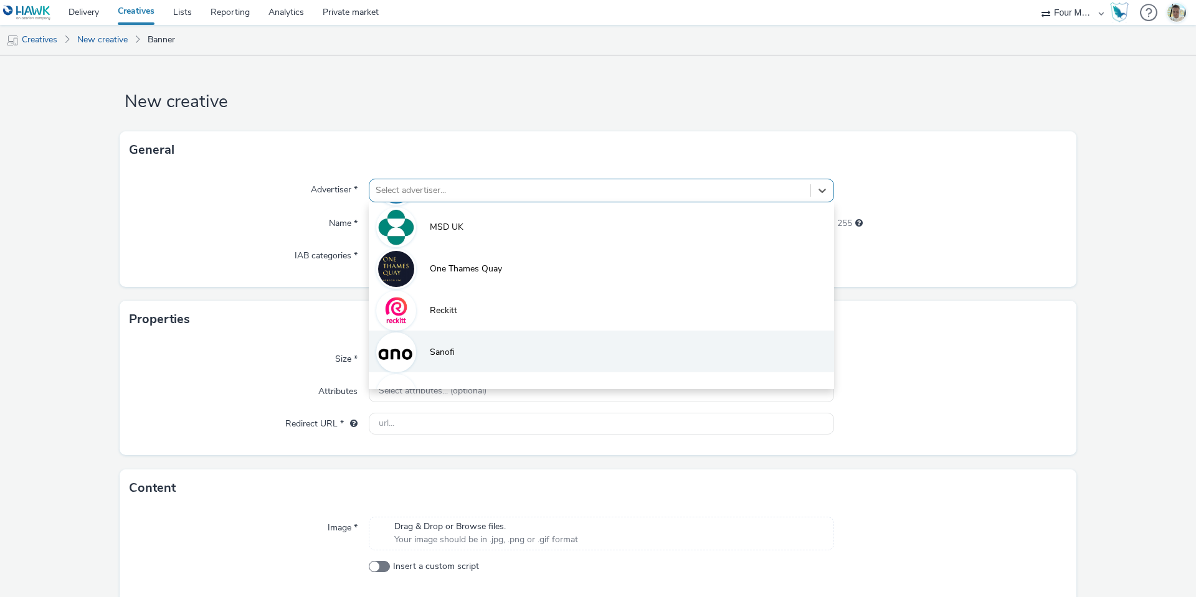
scroll to position [653, 0]
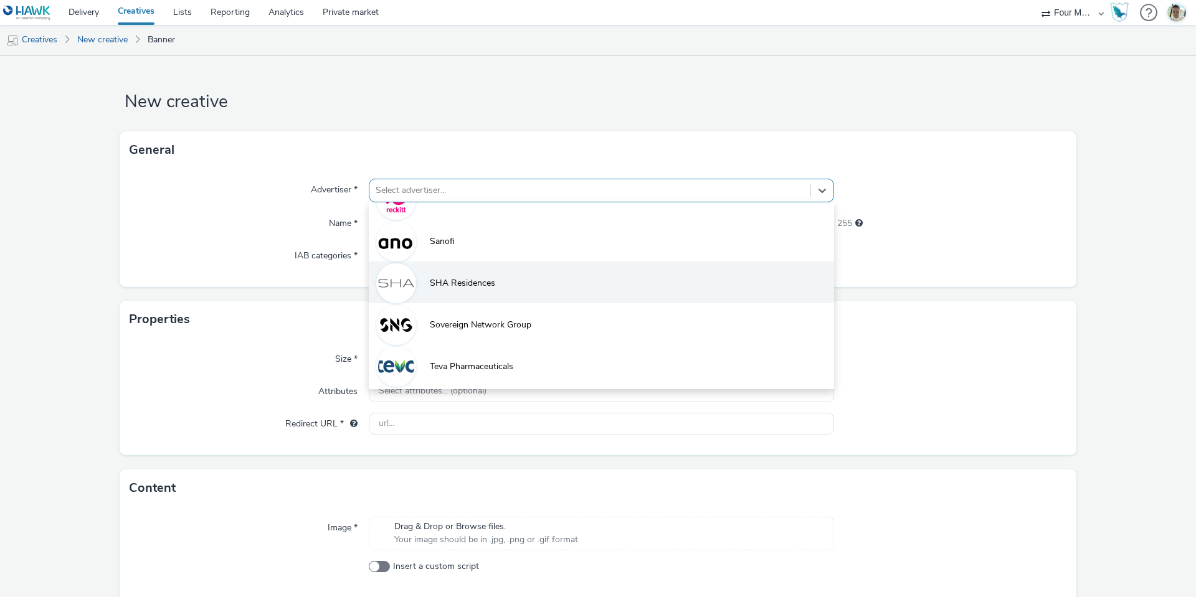
click at [464, 291] on li "SHA Residences" at bounding box center [601, 283] width 465 height 42
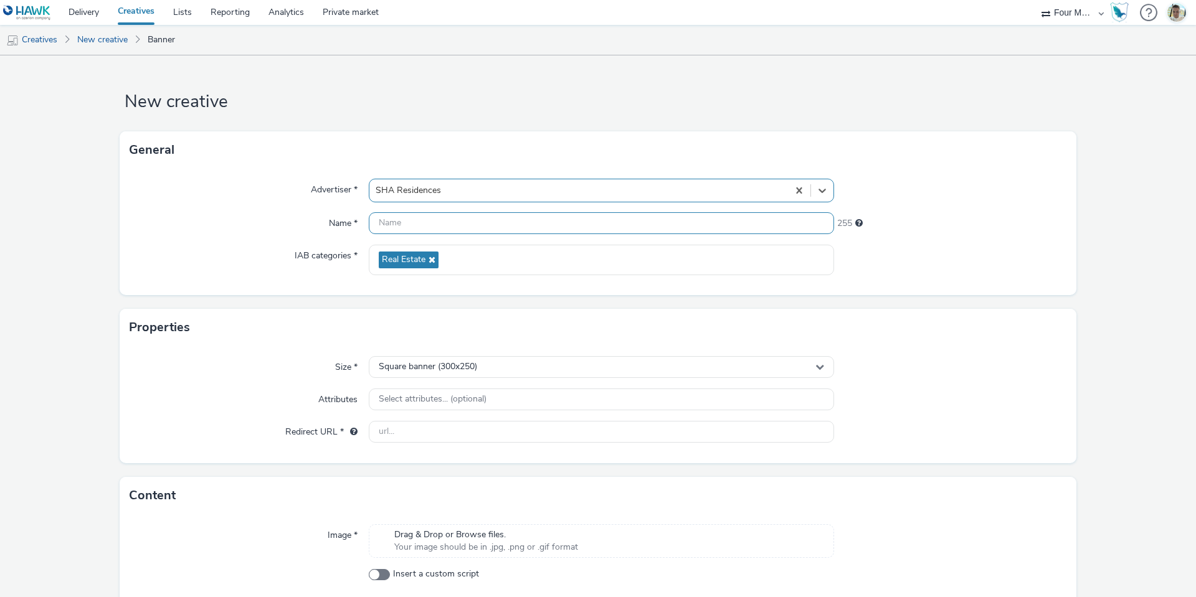
click at [415, 220] on input "text" at bounding box center [601, 223] width 465 height 22
type input "300 x 250"
click at [474, 392] on div "Select attributes... (optional)" at bounding box center [601, 400] width 465 height 22
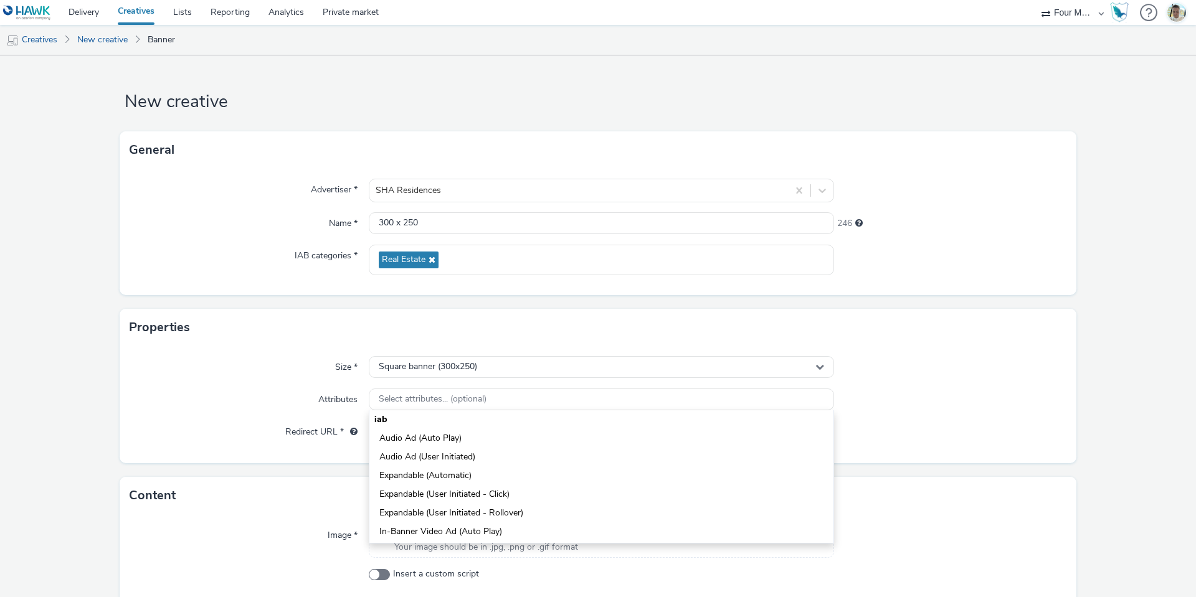
click at [254, 468] on form "New creative General Advertiser * SHA Residences Name * 300 x 250 246 IAB categ…" at bounding box center [598, 356] width 1196 height 602
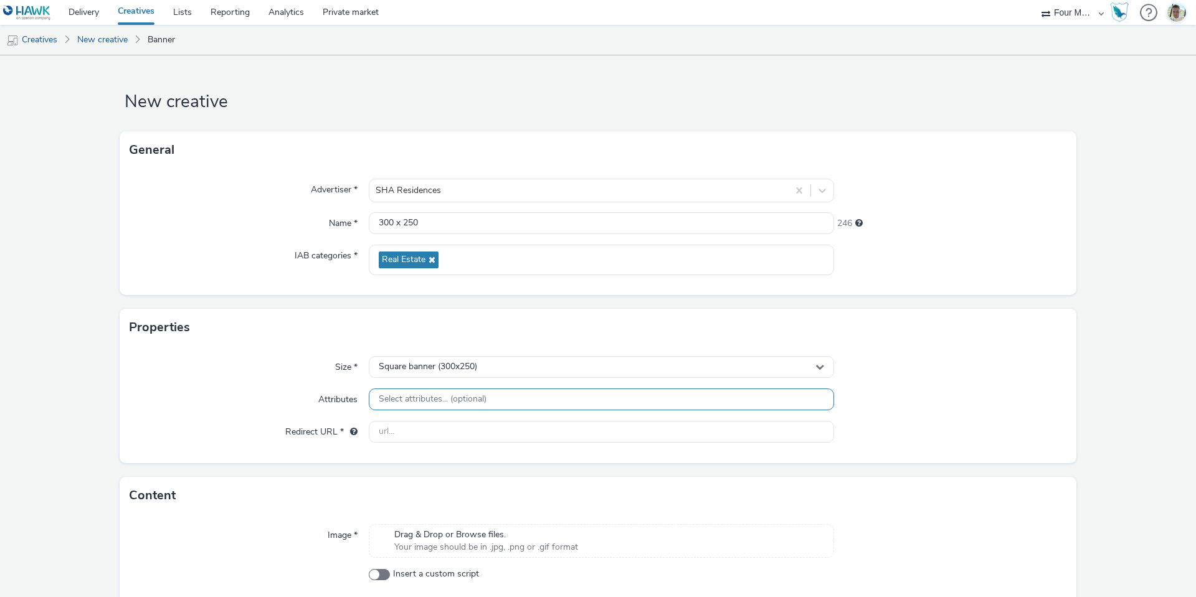
click at [478, 408] on div "Select attributes... (optional)" at bounding box center [601, 400] width 465 height 22
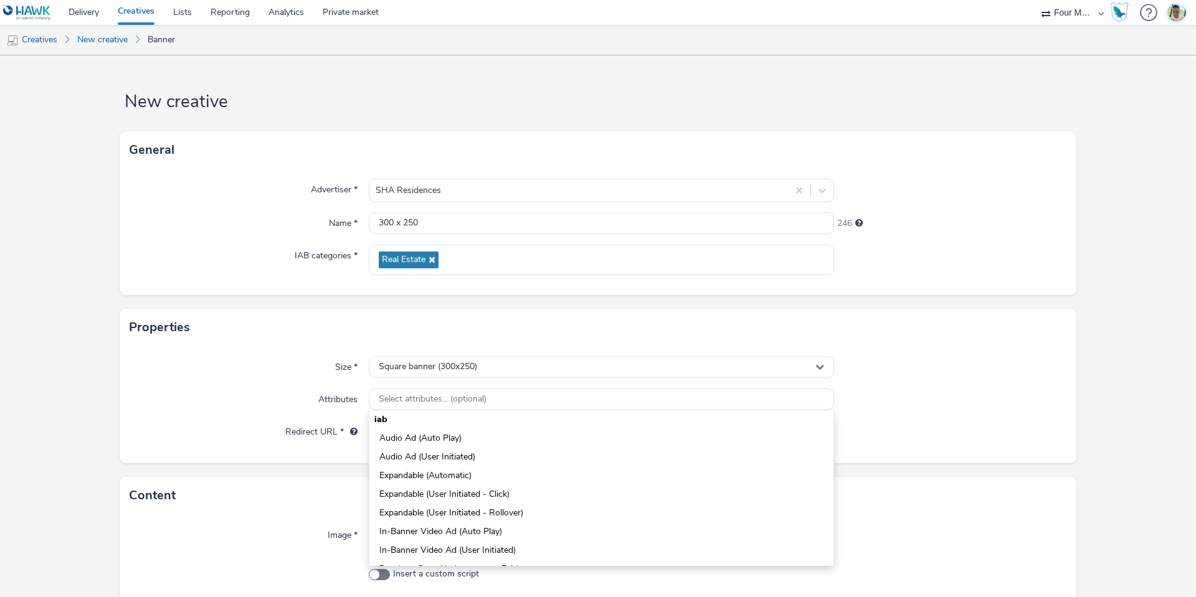
click at [210, 411] on div "Size * Square banner (300x250) Attributes Select attributes... (optional) iab A…" at bounding box center [598, 404] width 956 height 117
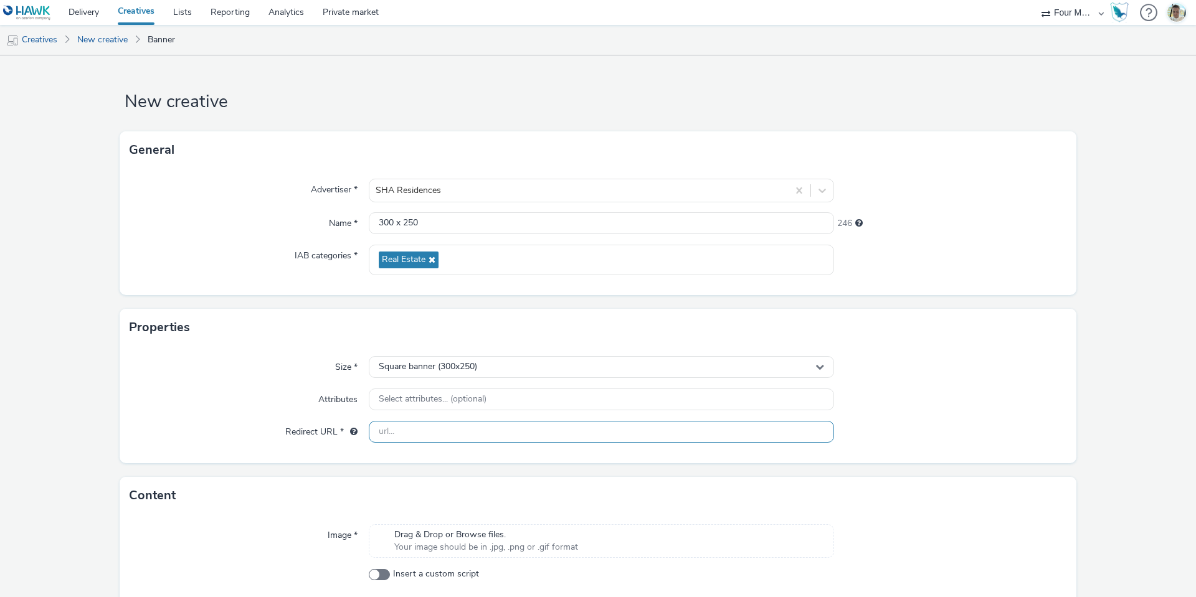
click at [399, 437] on input "text" at bounding box center [601, 432] width 465 height 22
paste input "[URL][DOMAIN_NAME]"
type input "[URL][DOMAIN_NAME]"
click at [456, 213] on input "300 x 250" at bounding box center [601, 223] width 465 height 22
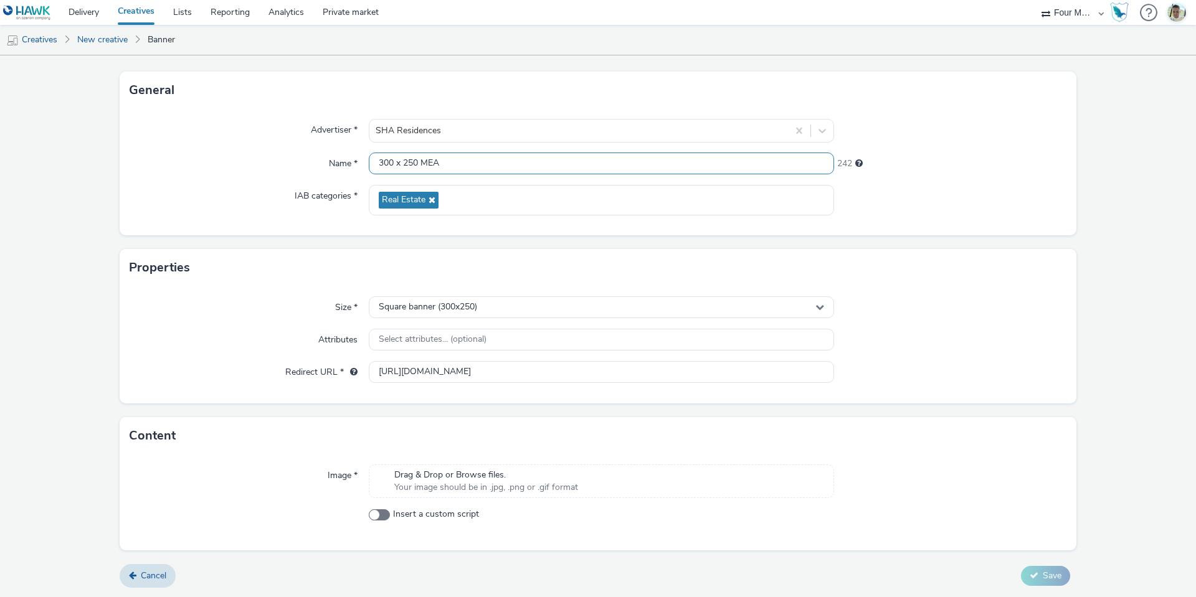
type input "300 x 250 MEA"
click at [496, 488] on span "Your image should be in .jpg, .png or .gif format" at bounding box center [486, 487] width 184 height 12
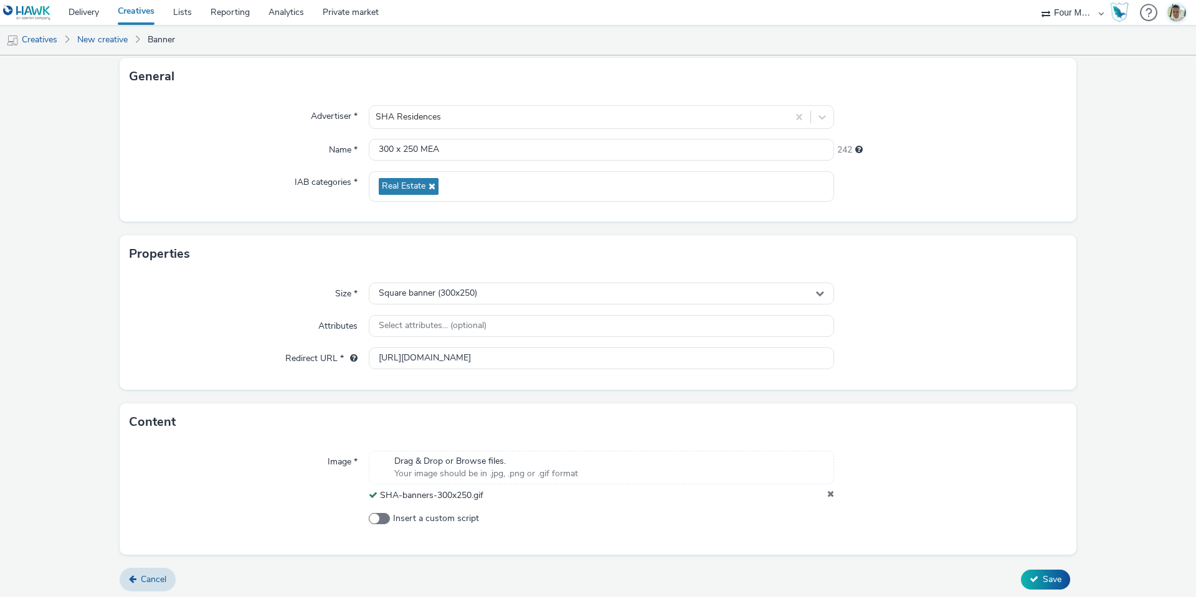
scroll to position [77, 0]
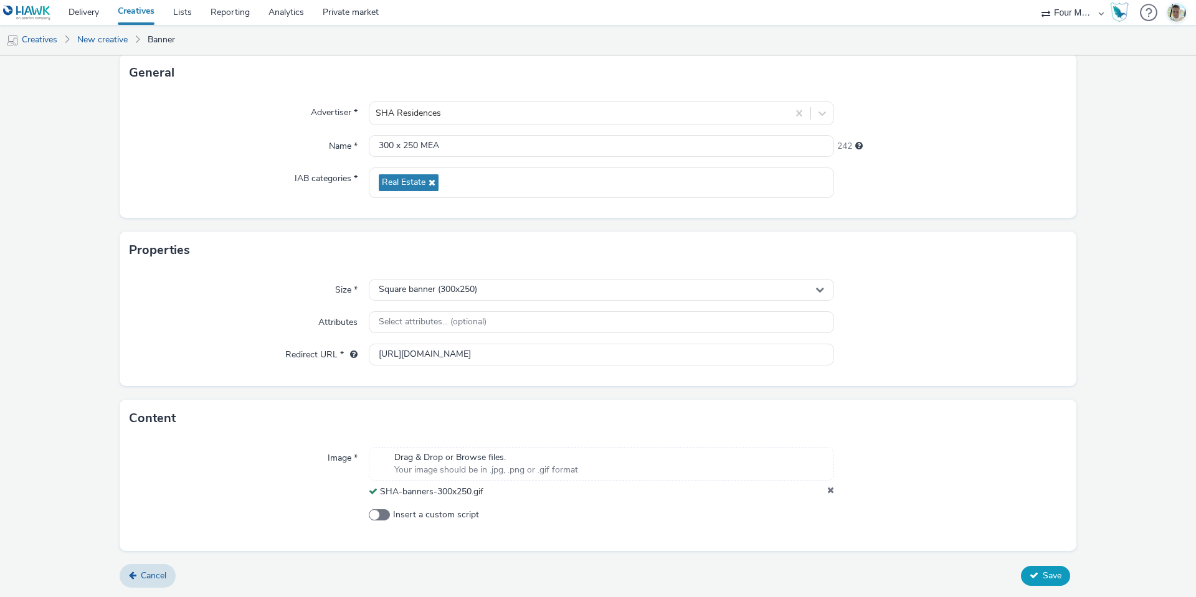
click at [1047, 582] on button "Save" at bounding box center [1045, 576] width 49 height 20
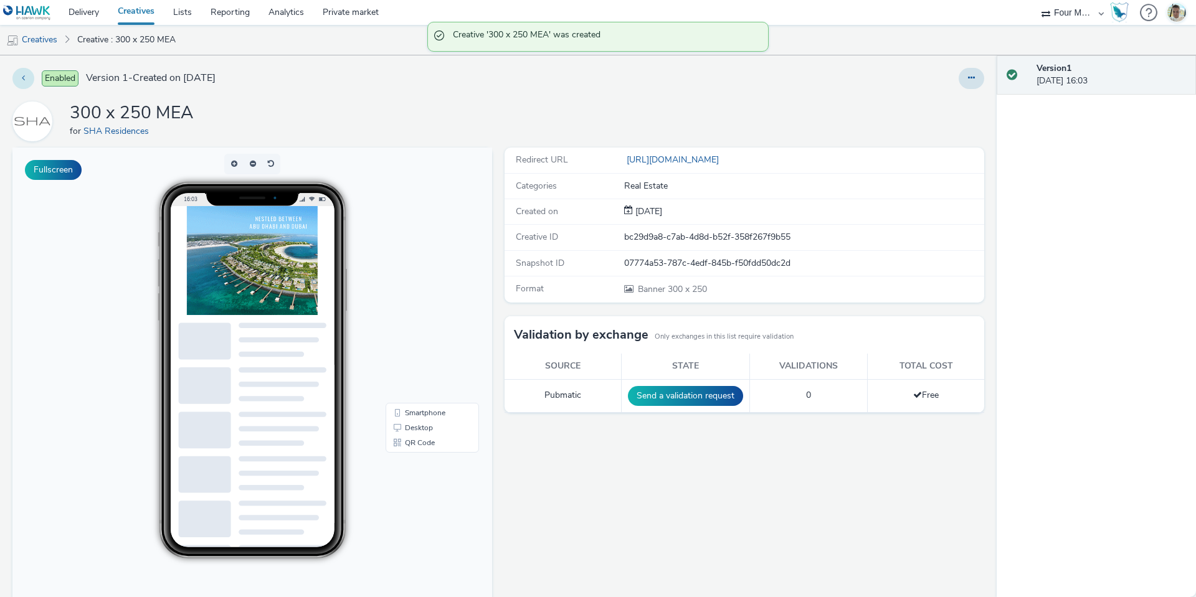
click at [24, 83] on button at bounding box center [23, 78] width 22 height 21
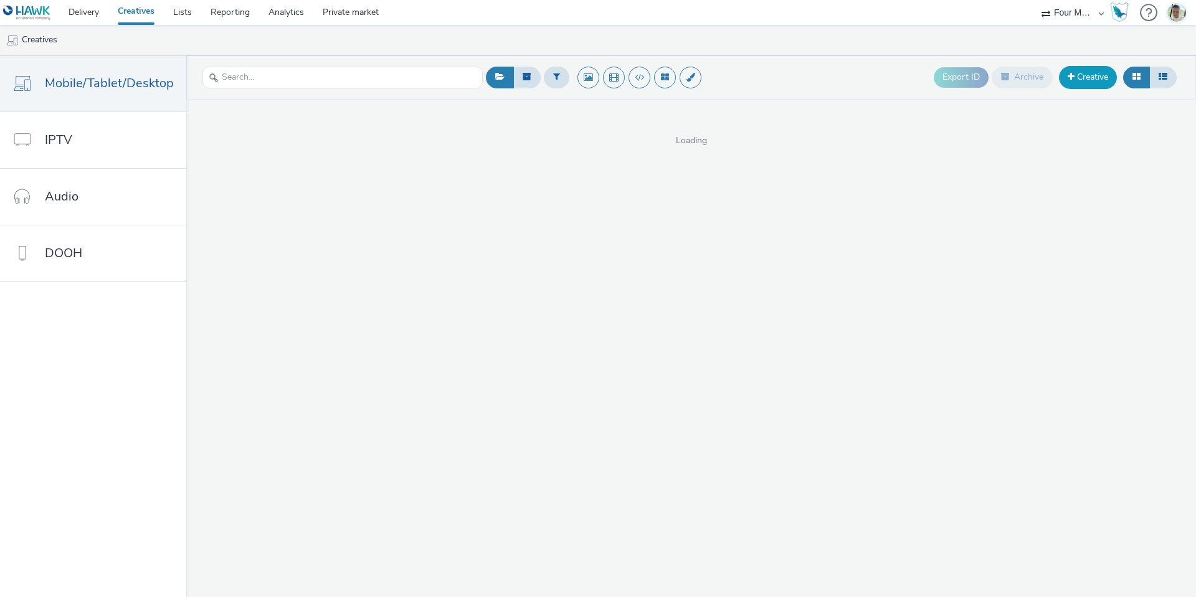
click at [1098, 82] on link "Creative" at bounding box center [1088, 77] width 58 height 22
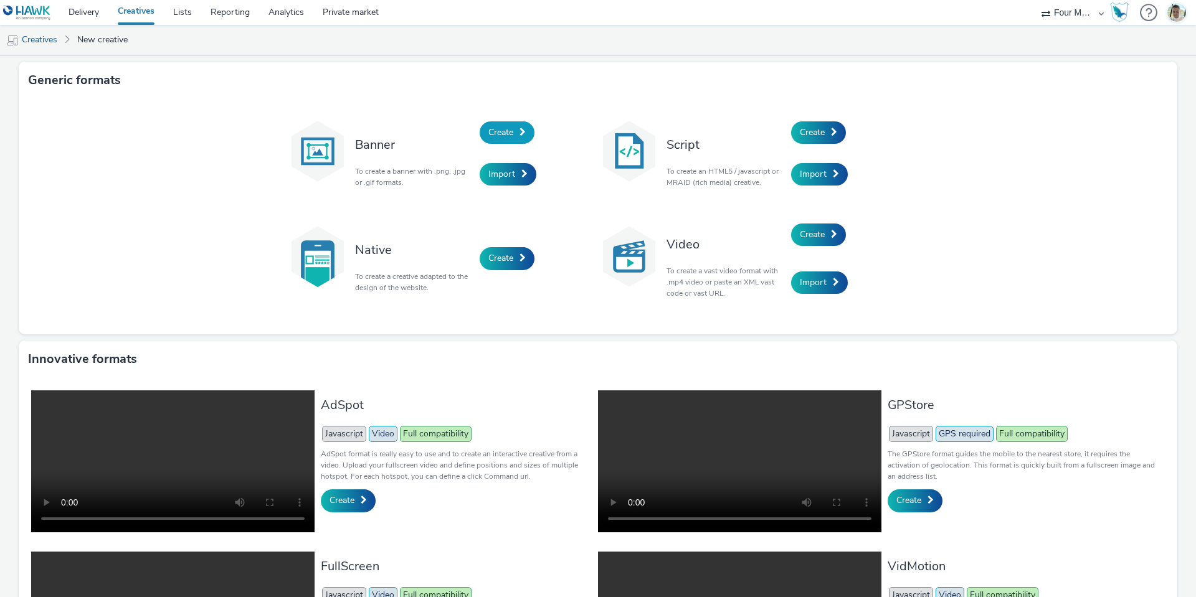
click at [479, 133] on link "Create" at bounding box center [506, 132] width 55 height 22
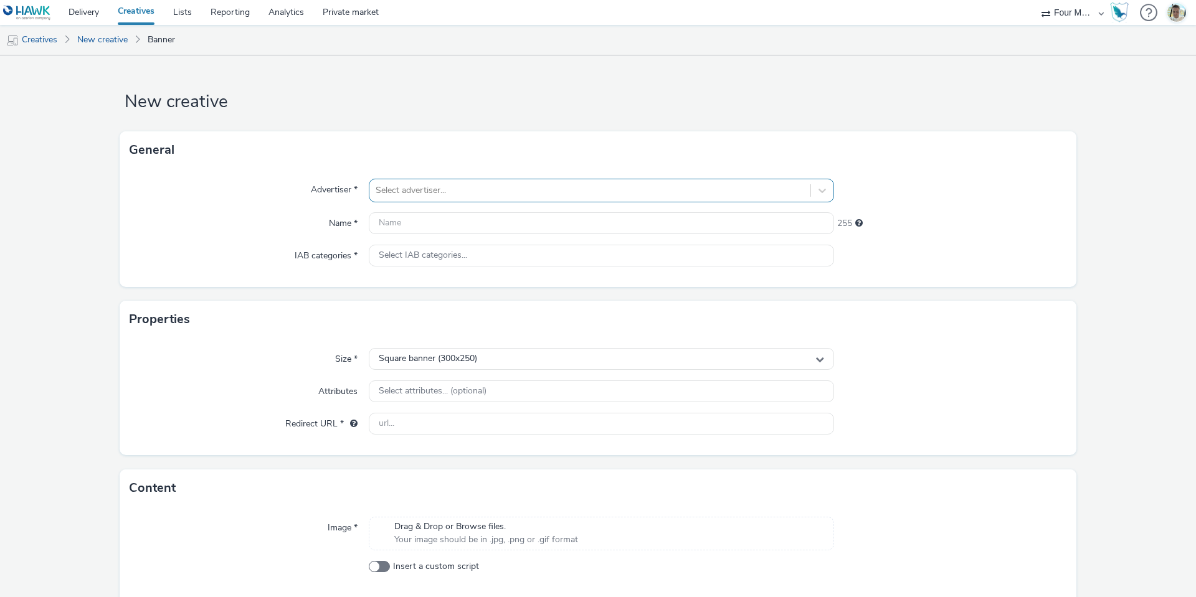
click at [461, 194] on div at bounding box center [589, 190] width 428 height 15
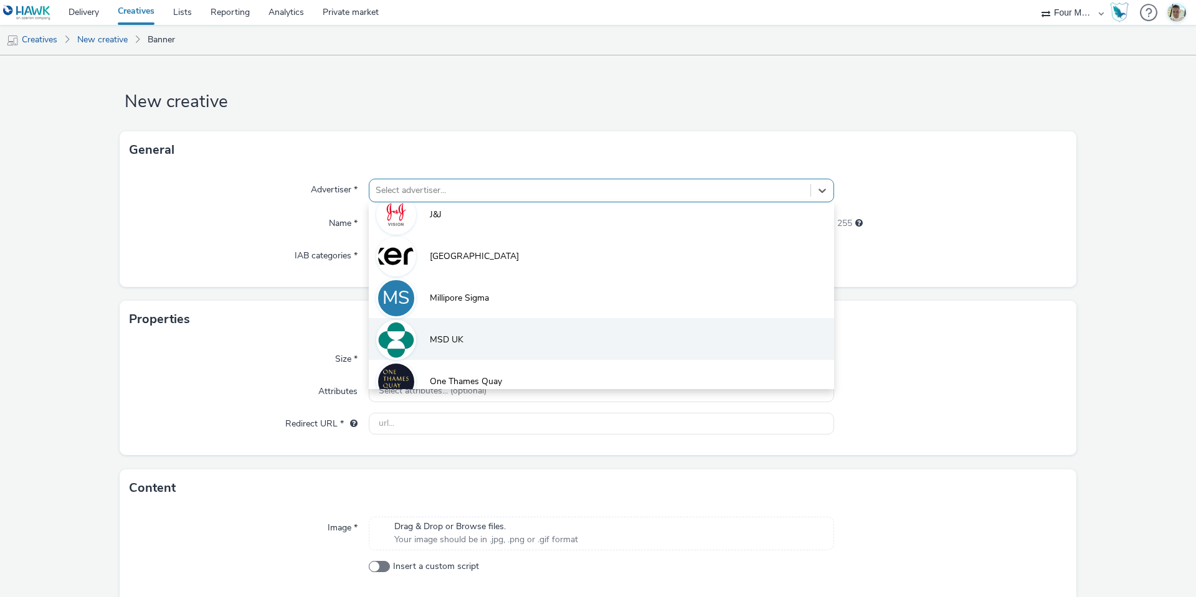
scroll to position [653, 0]
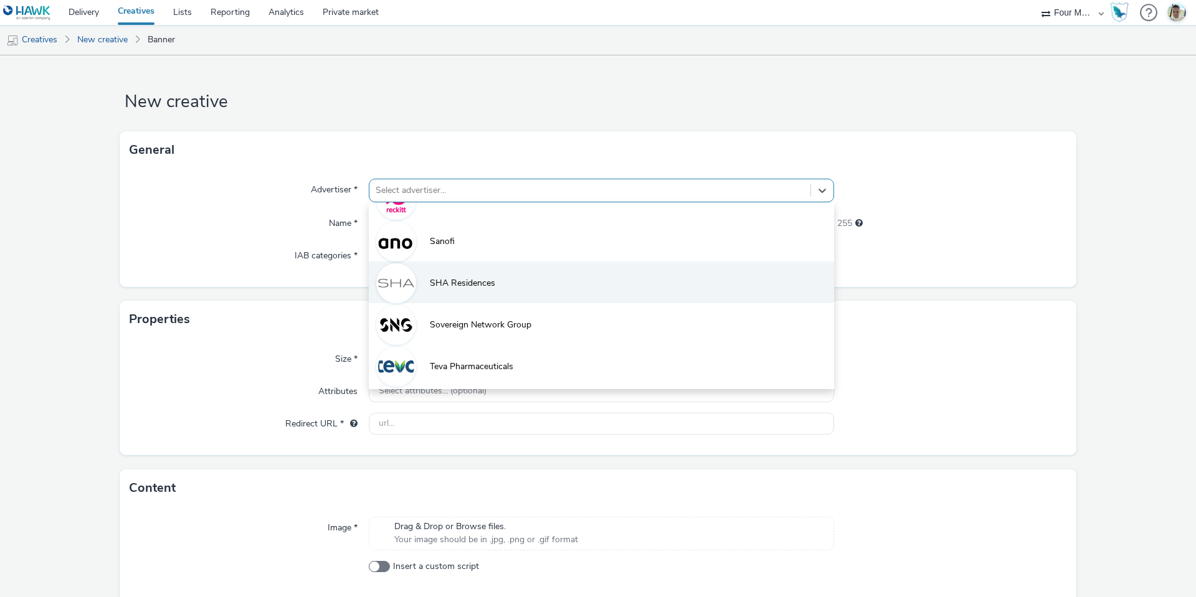
click at [450, 296] on li "SHA Residences" at bounding box center [601, 283] width 465 height 42
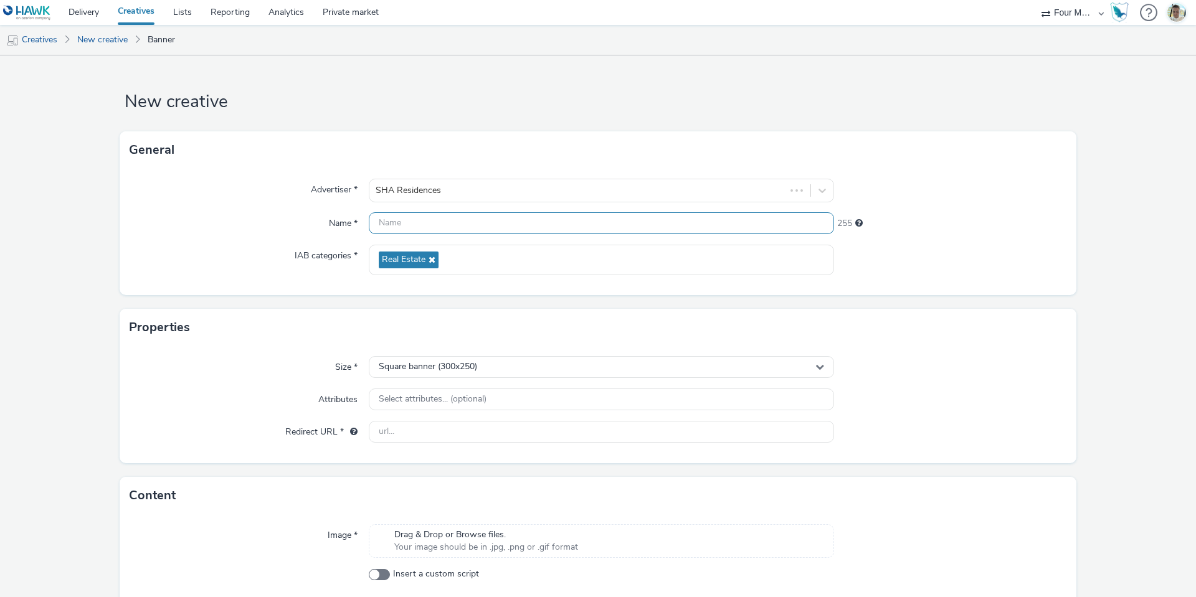
click at [428, 230] on input "text" at bounding box center [601, 223] width 465 height 22
type input "300 x 600 MEA"
click at [509, 366] on div "Square banner (300x250)" at bounding box center [601, 367] width 465 height 22
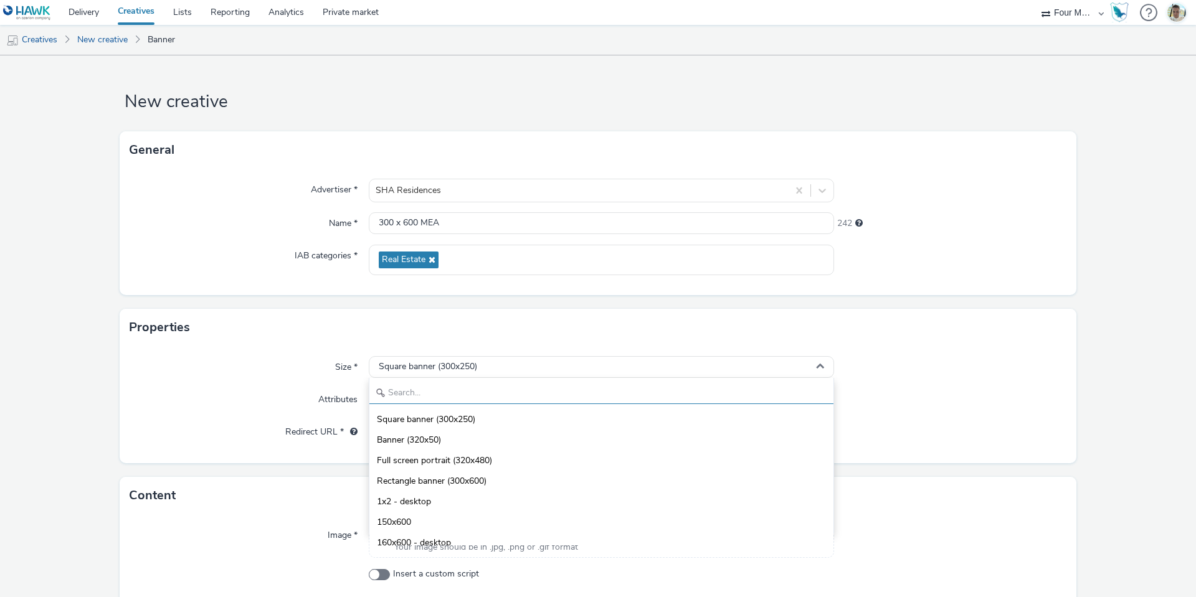
click at [484, 400] on input "text" at bounding box center [601, 393] width 464 height 22
type input "600"
click at [404, 423] on span "Rectangle banner (300x600)" at bounding box center [432, 419] width 110 height 12
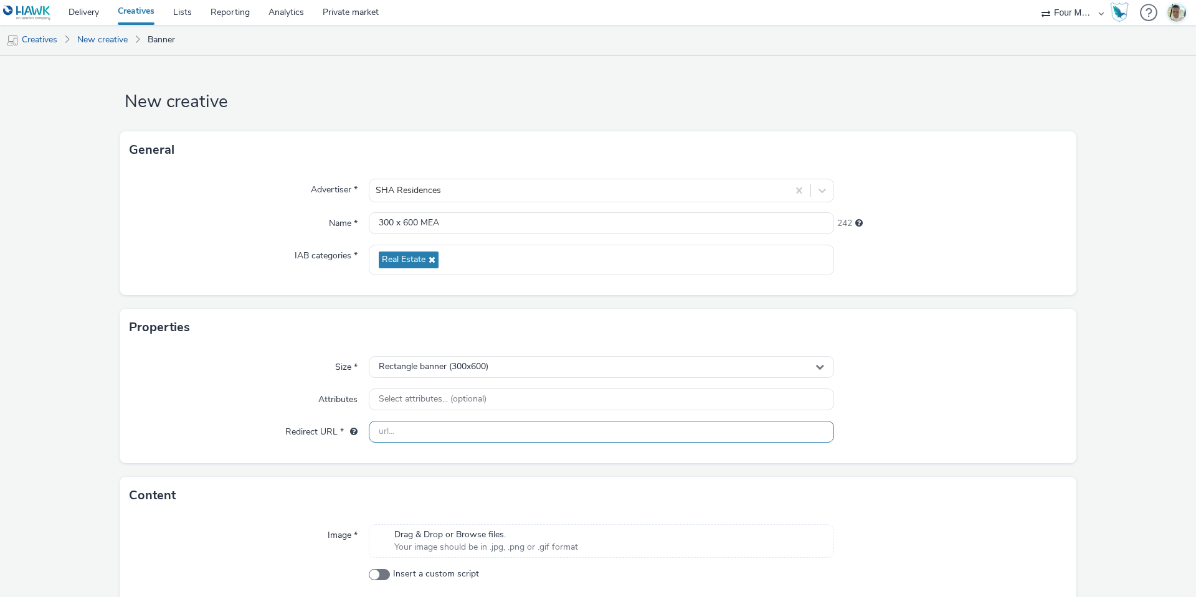
click at [404, 427] on input "text" at bounding box center [601, 432] width 465 height 22
paste input "[URL][DOMAIN_NAME]"
type input "[URL][DOMAIN_NAME]"
click at [546, 558] on div "Drag & Drop or Browse files. Your image should be in .jpg, .png or .gif format" at bounding box center [601, 541] width 465 height 34
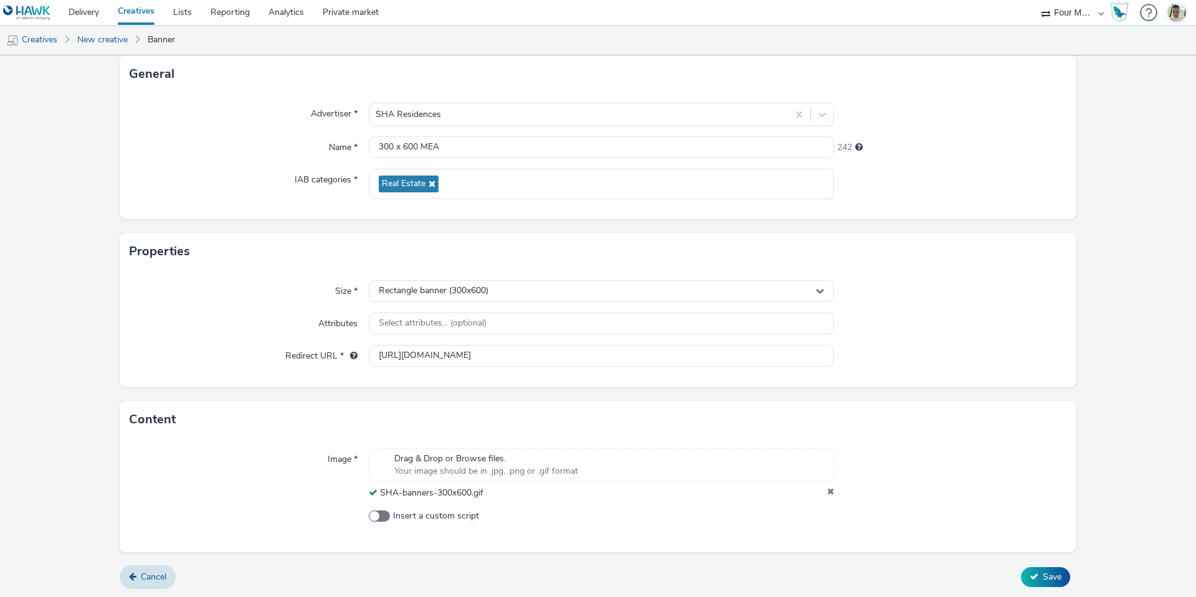
scroll to position [77, 0]
click at [1029, 566] on button "Save" at bounding box center [1045, 576] width 49 height 20
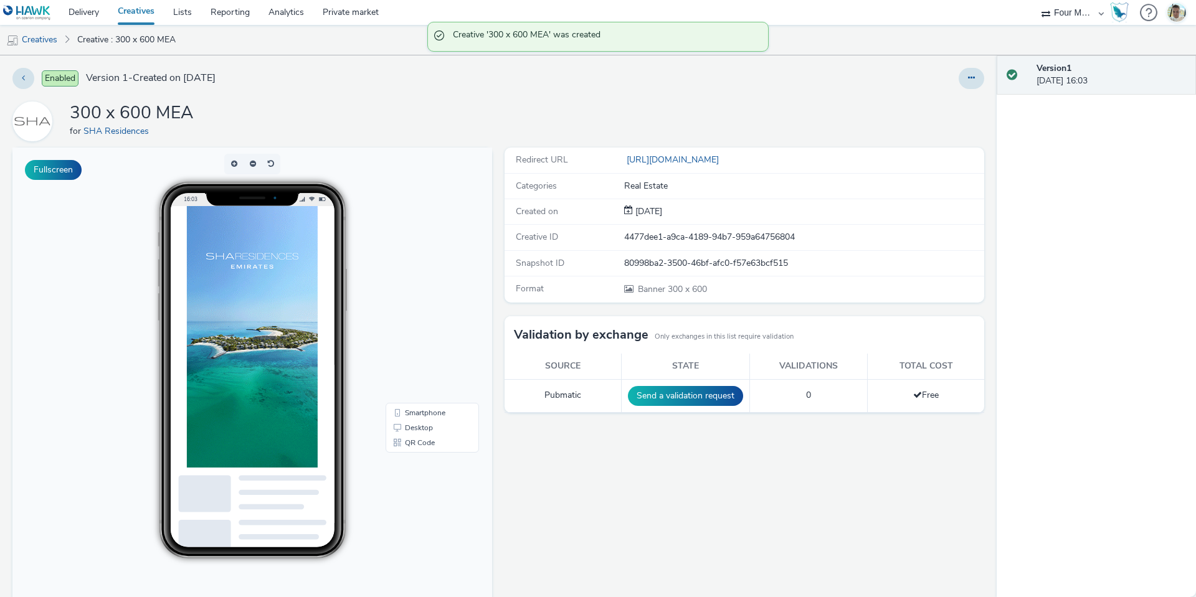
click at [34, 79] on div "Enabled Version 1 - Created on [DATE]" at bounding box center [303, 78] width 583 height 21
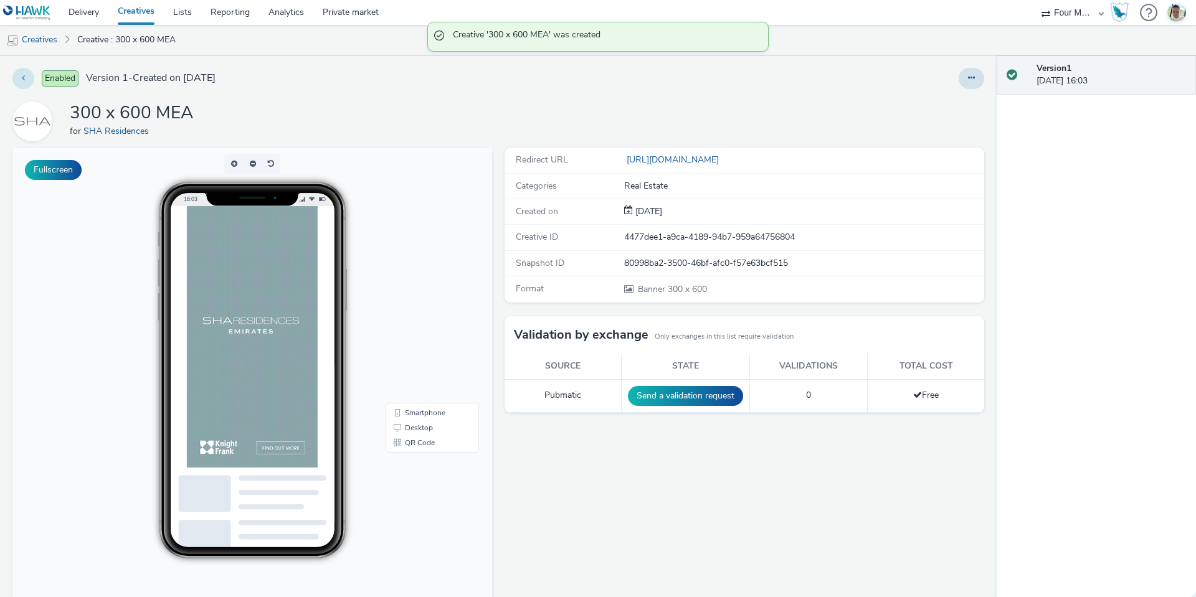
click at [26, 79] on button at bounding box center [23, 78] width 22 height 21
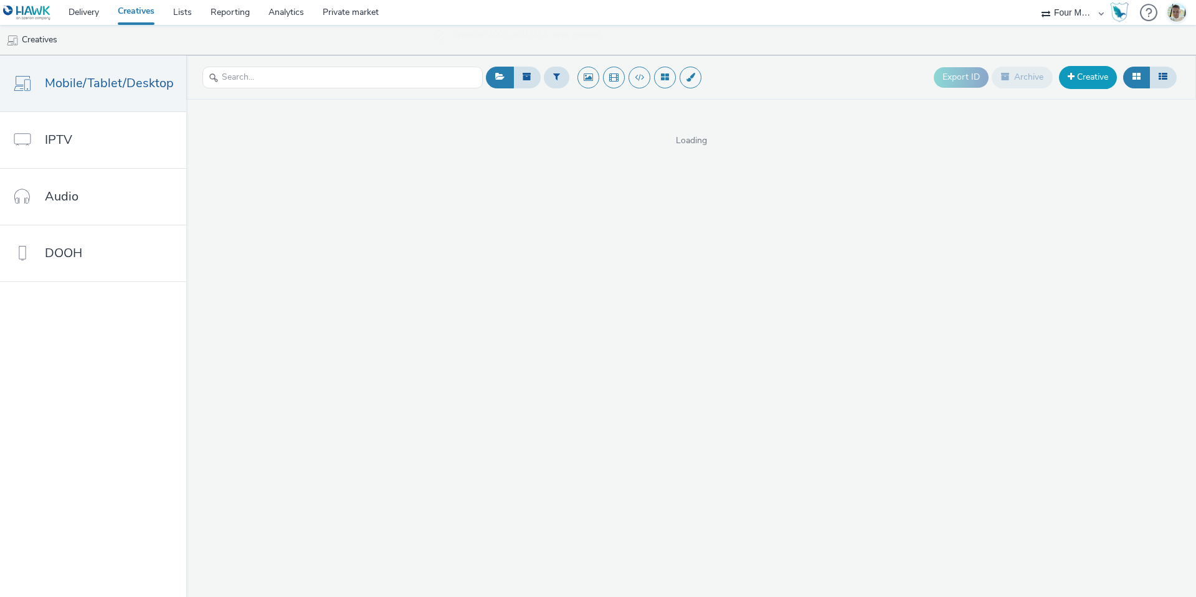
click at [1071, 67] on link "Creative" at bounding box center [1088, 77] width 58 height 22
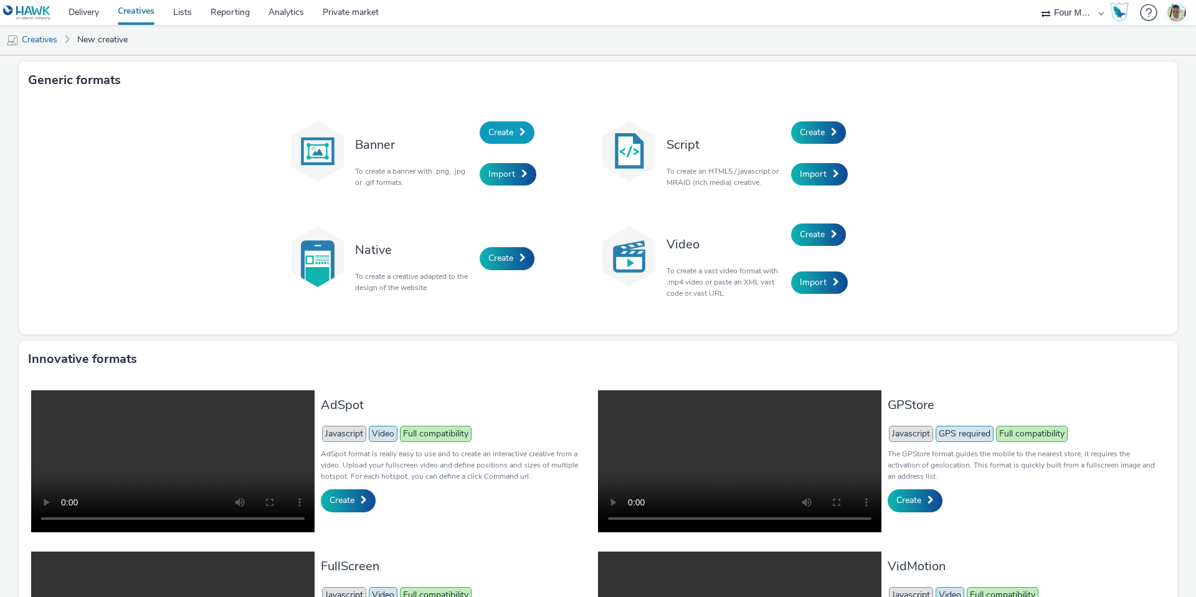
click at [504, 131] on span "Create" at bounding box center [500, 132] width 25 height 12
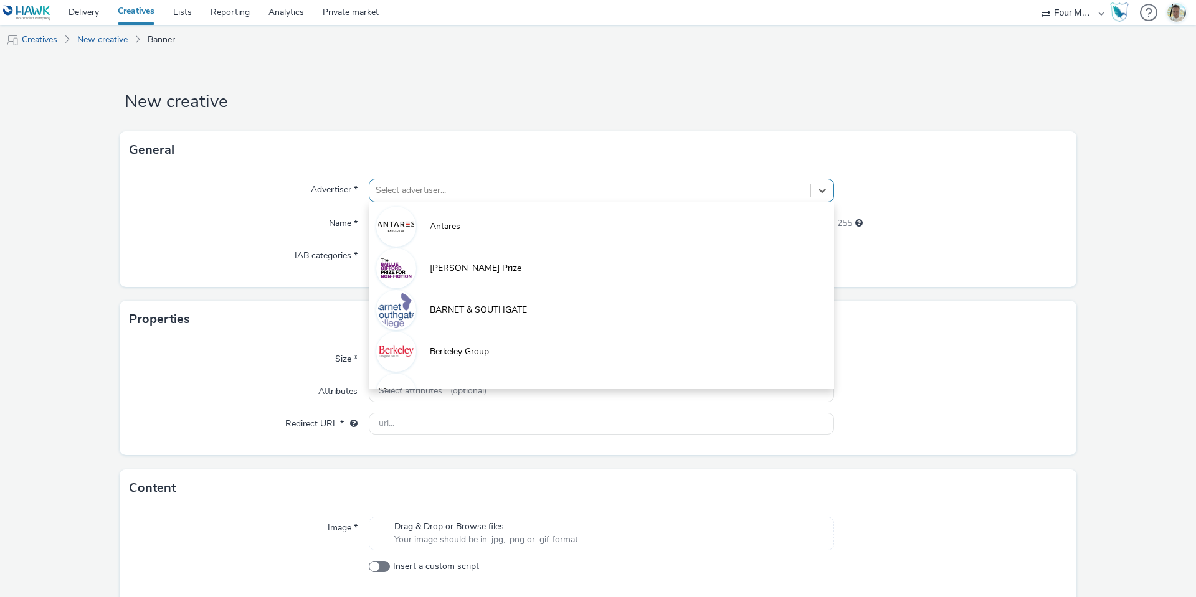
click at [446, 196] on div at bounding box center [589, 190] width 428 height 15
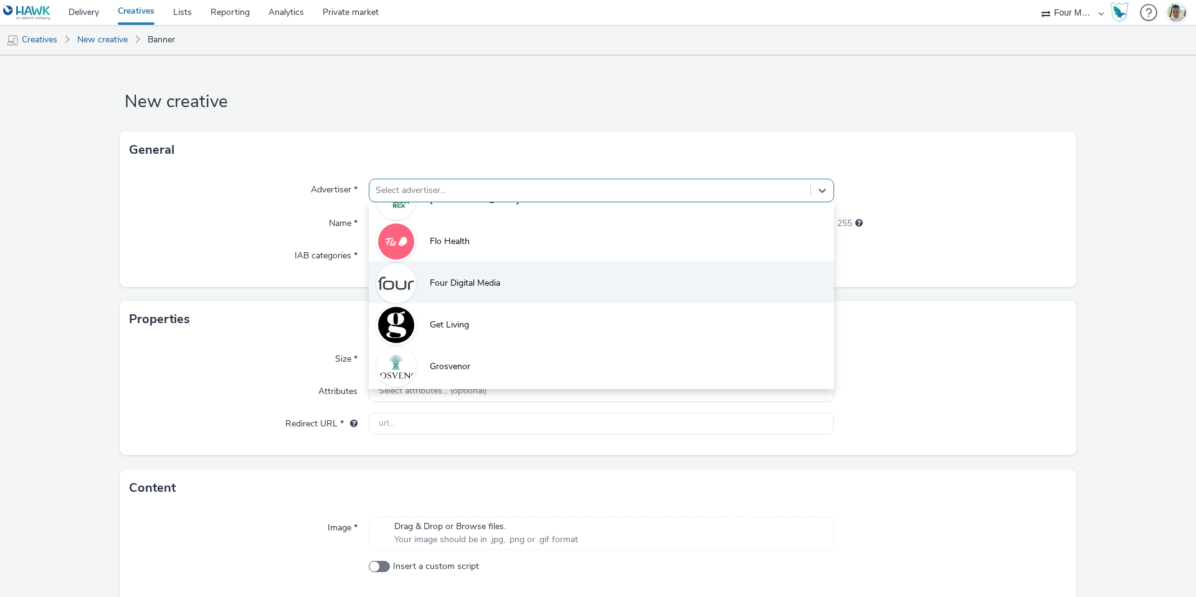
scroll to position [653, 0]
click at [467, 300] on li "SHA Residences" at bounding box center [601, 283] width 465 height 42
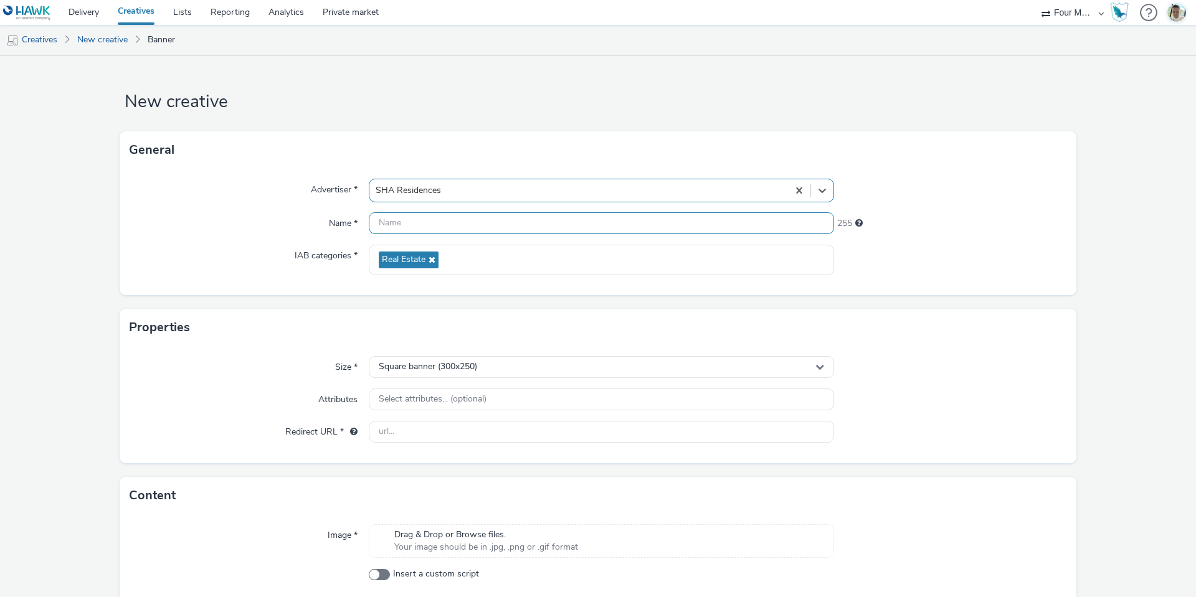
click at [409, 224] on input "text" at bounding box center [601, 223] width 465 height 22
type input "728 x 90 MEA"
click at [419, 355] on div "Size * Square banner (300x250) Attributes Select attributes... (optional) Redir…" at bounding box center [598, 404] width 956 height 117
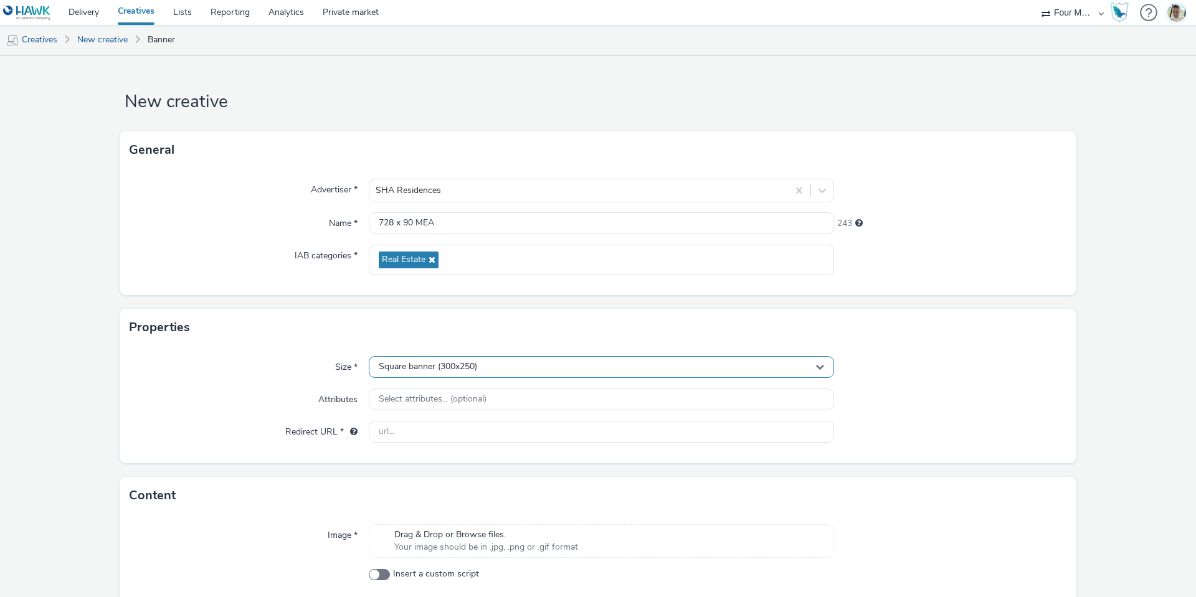
click at [421, 359] on div "Square banner (300x250)" at bounding box center [601, 367] width 465 height 22
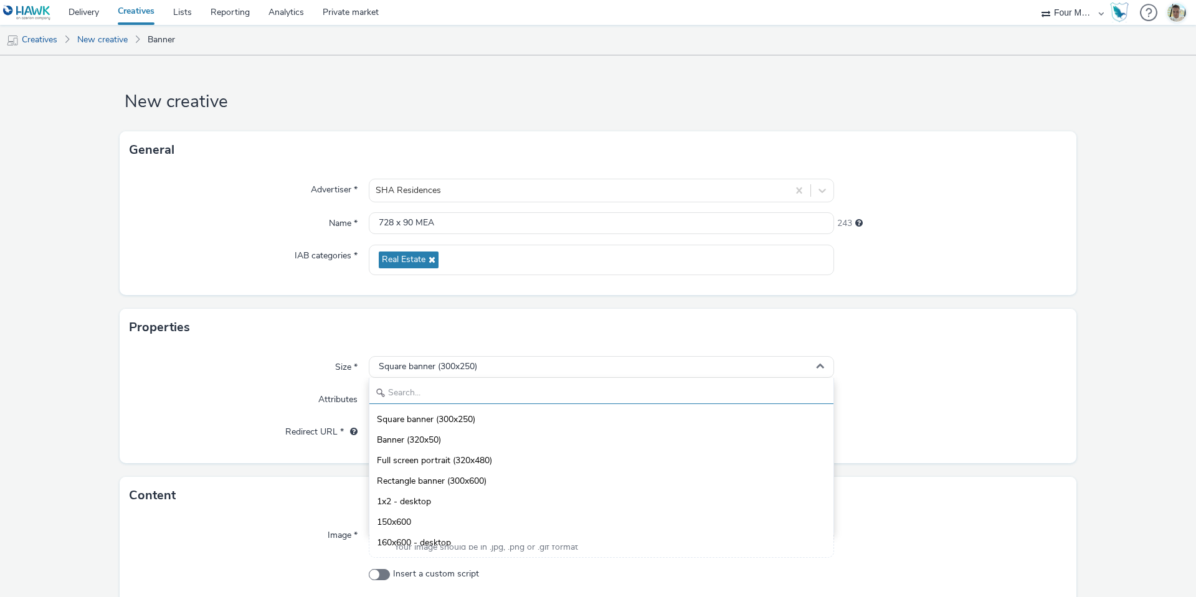
click at [417, 399] on input "text" at bounding box center [601, 393] width 464 height 22
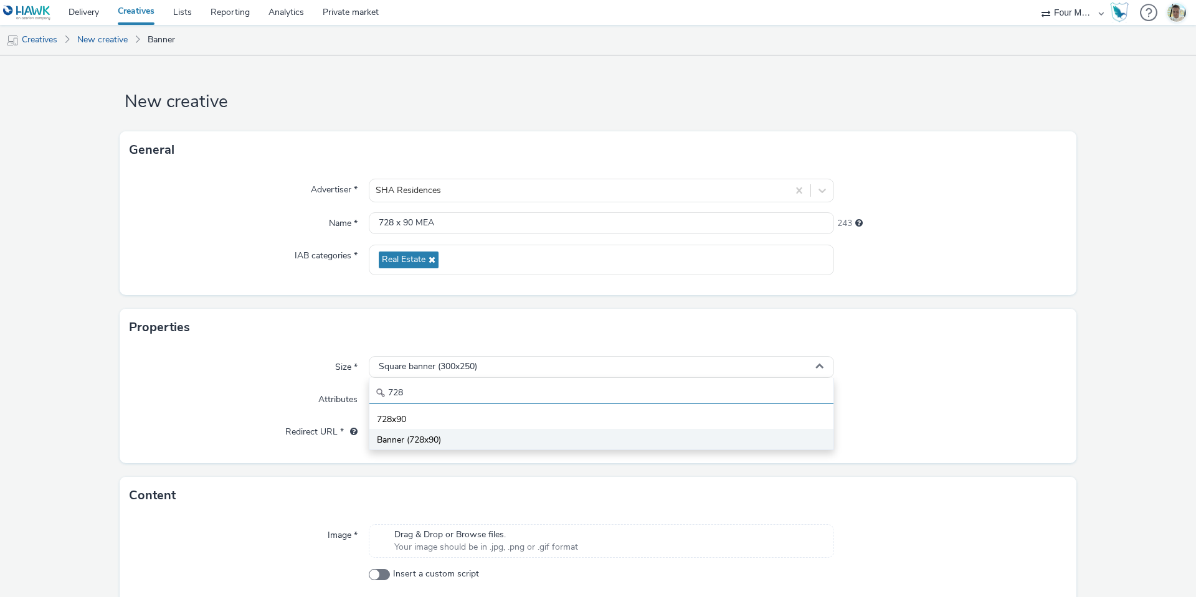
type input "728"
click at [437, 445] on span "Banner (728x90)" at bounding box center [409, 440] width 64 height 12
click at [429, 438] on input "text" at bounding box center [601, 432] width 465 height 22
paste input "[URL][DOMAIN_NAME]"
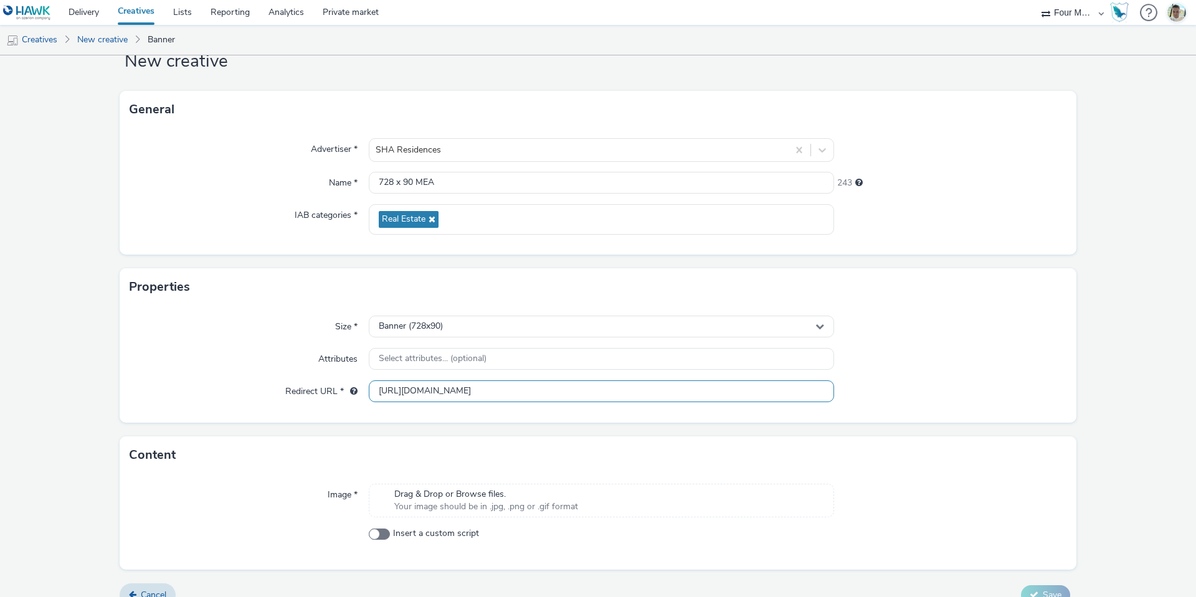
scroll to position [60, 0]
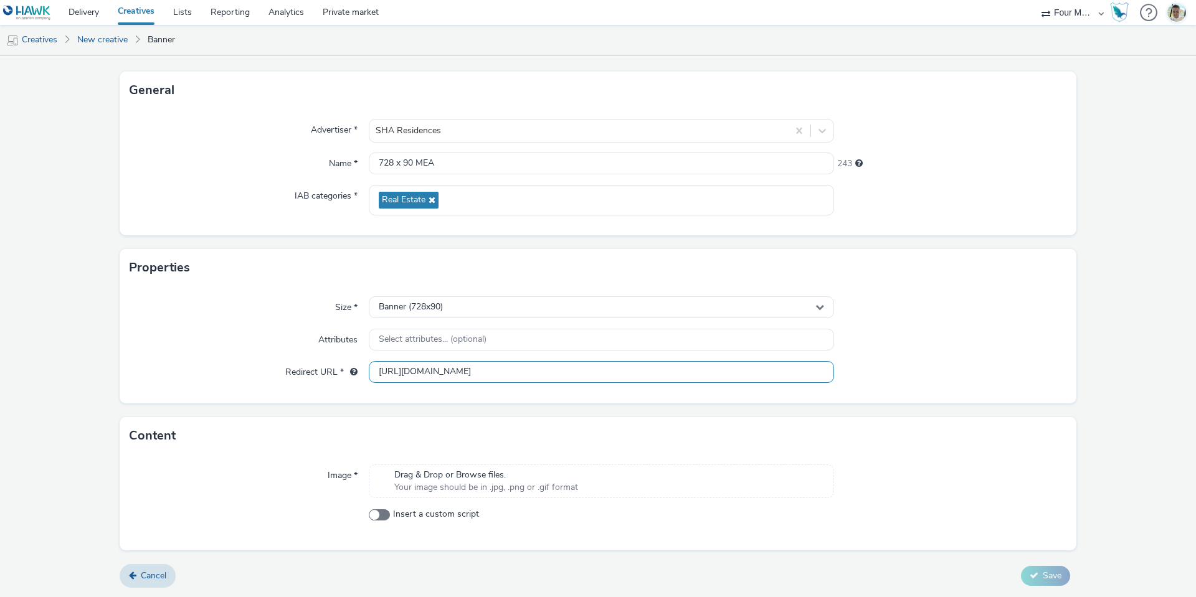
type input "[URL][DOMAIN_NAME]"
click at [502, 482] on span "Your image should be in .jpg, .png or .gif format" at bounding box center [486, 487] width 184 height 12
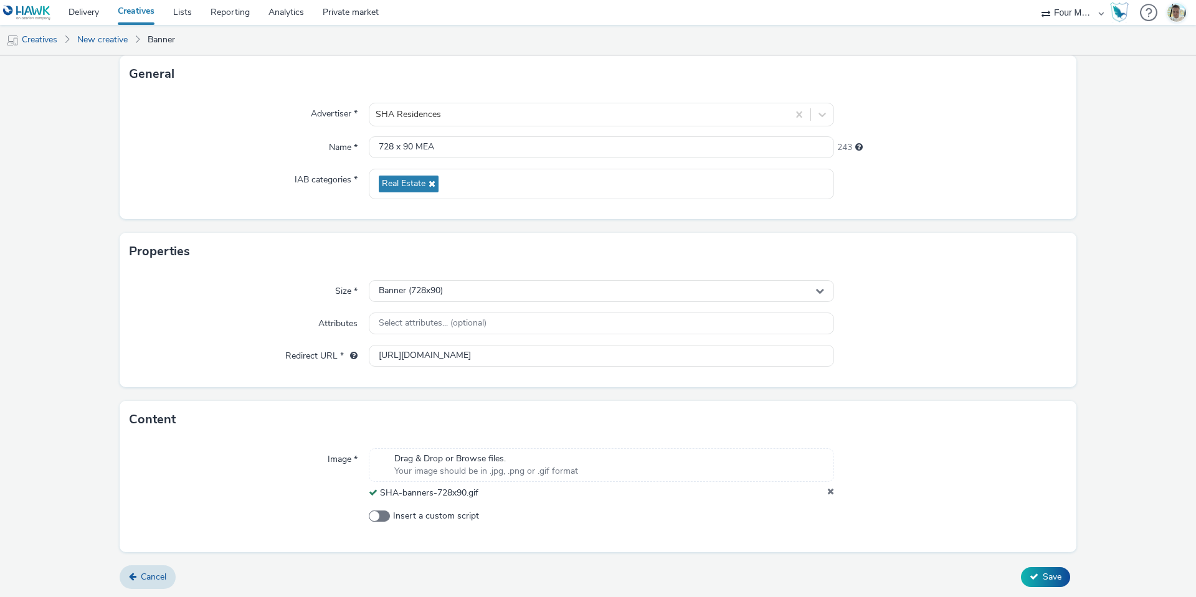
scroll to position [77, 0]
click at [1032, 569] on button "Save" at bounding box center [1045, 576] width 49 height 20
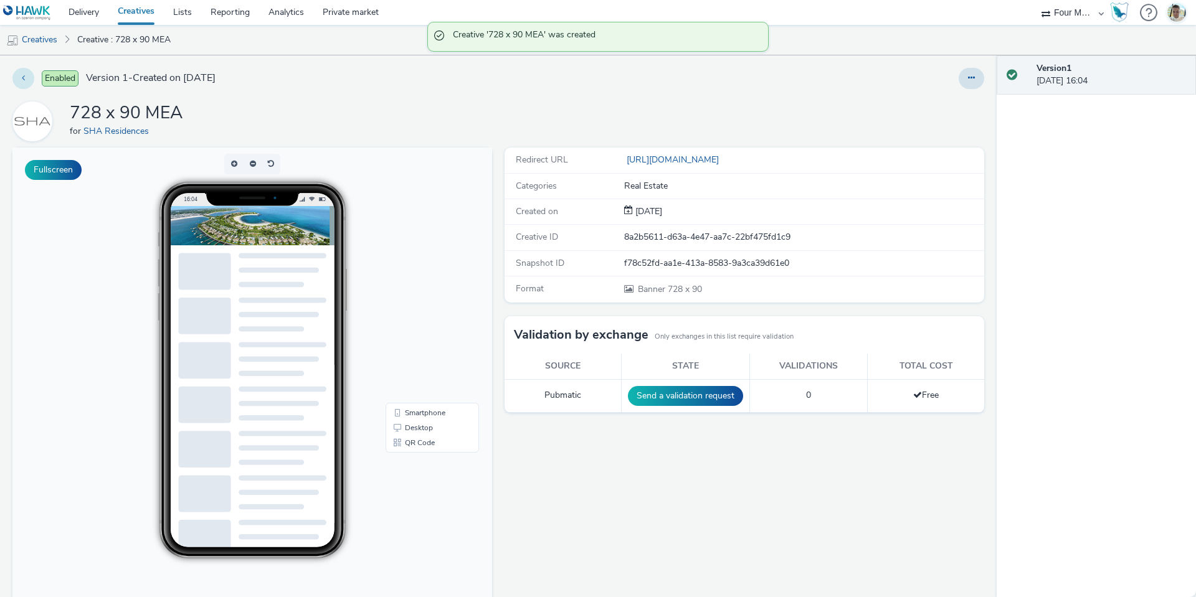
click at [31, 70] on button at bounding box center [23, 78] width 22 height 21
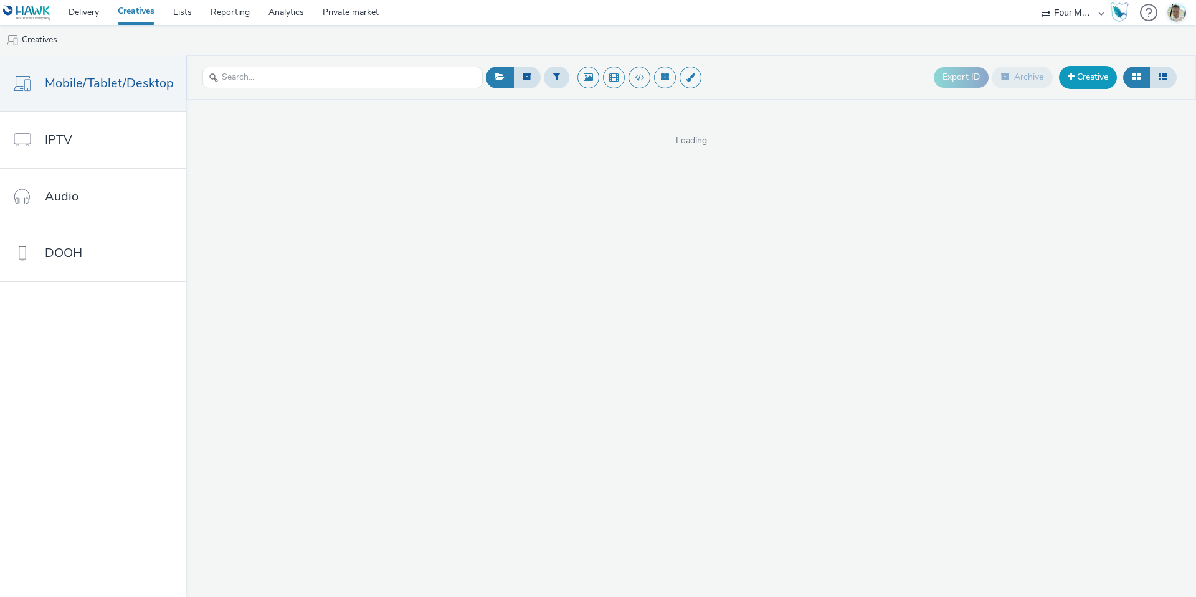
click at [1085, 87] on link "Creative" at bounding box center [1088, 77] width 58 height 22
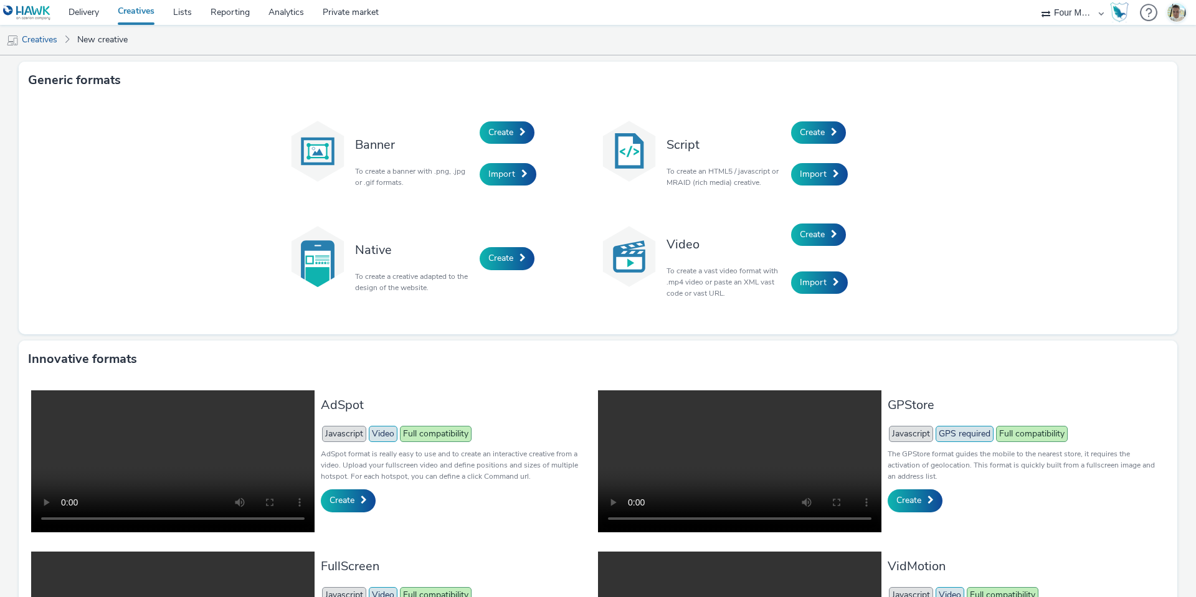
click at [514, 149] on div "Create" at bounding box center [538, 132] width 118 height 42
click at [502, 136] on span "Create" at bounding box center [500, 132] width 25 height 12
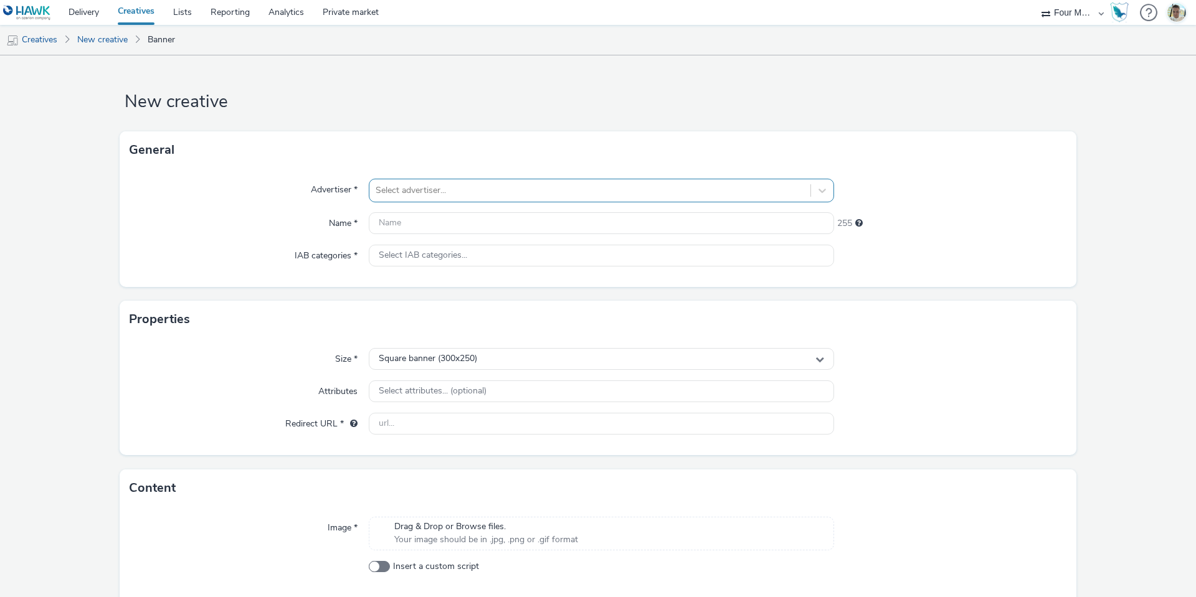
click at [711, 194] on div at bounding box center [589, 190] width 428 height 15
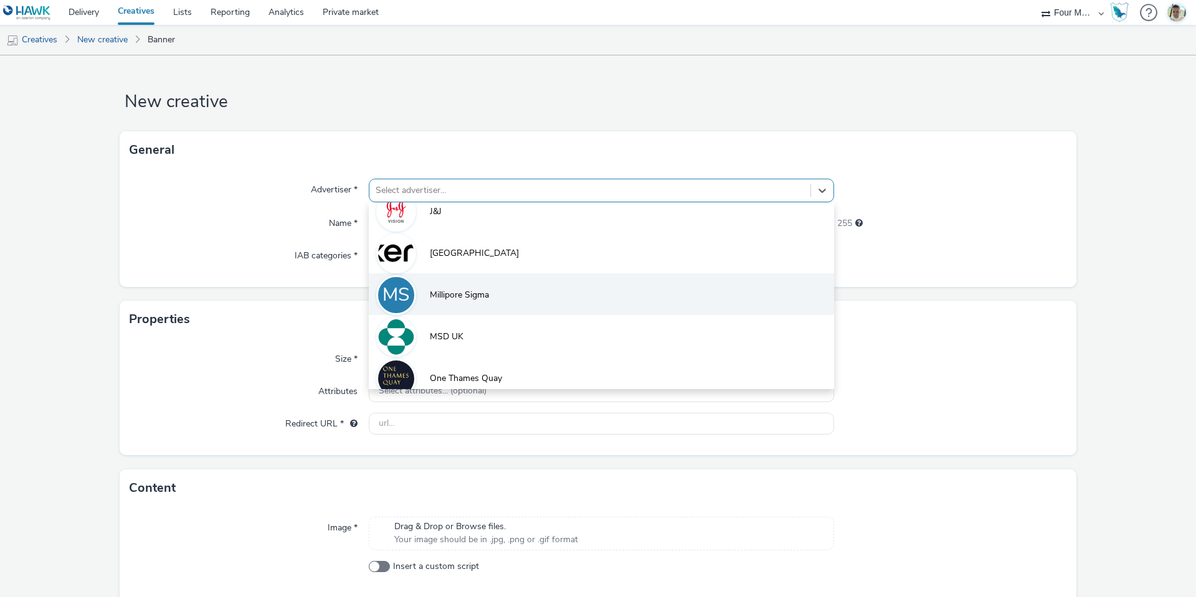
scroll to position [653, 0]
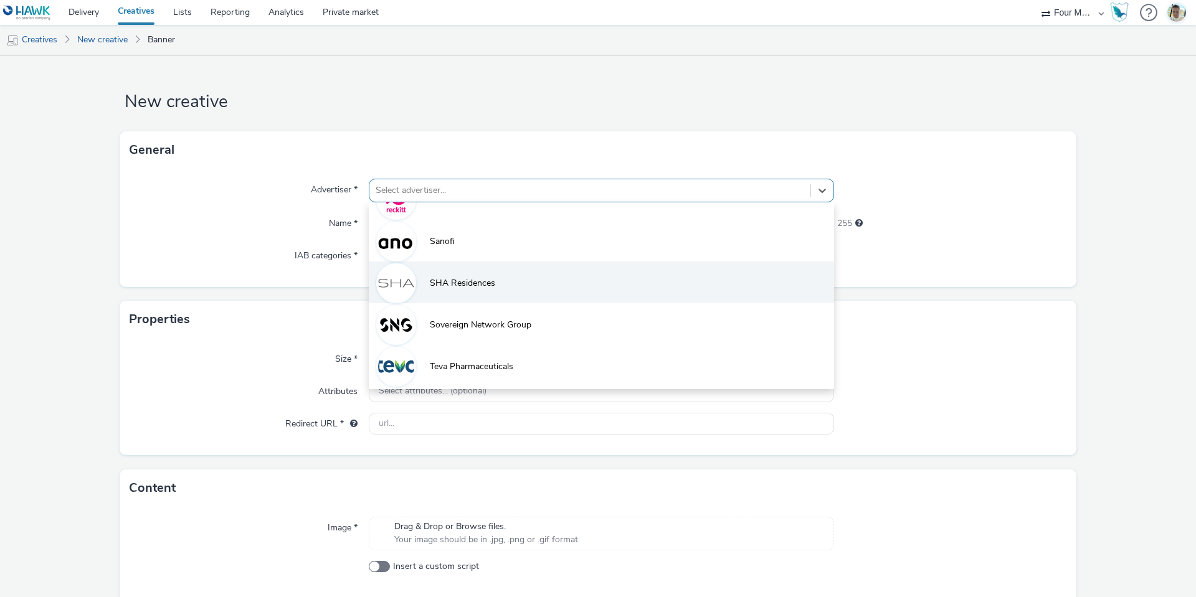
click at [448, 283] on span "SHA Residences" at bounding box center [462, 283] width 65 height 12
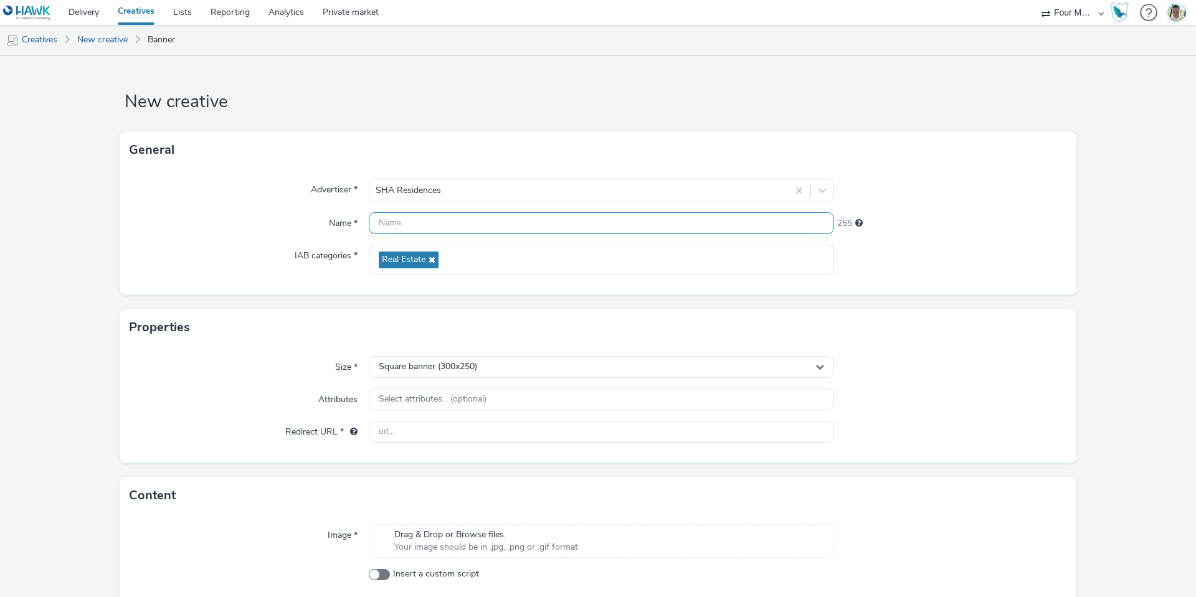
click at [408, 227] on input "text" at bounding box center [601, 223] width 465 height 22
type input "970 x 250 MEA"
click at [498, 356] on div "Square banner (300x250)" at bounding box center [601, 367] width 465 height 22
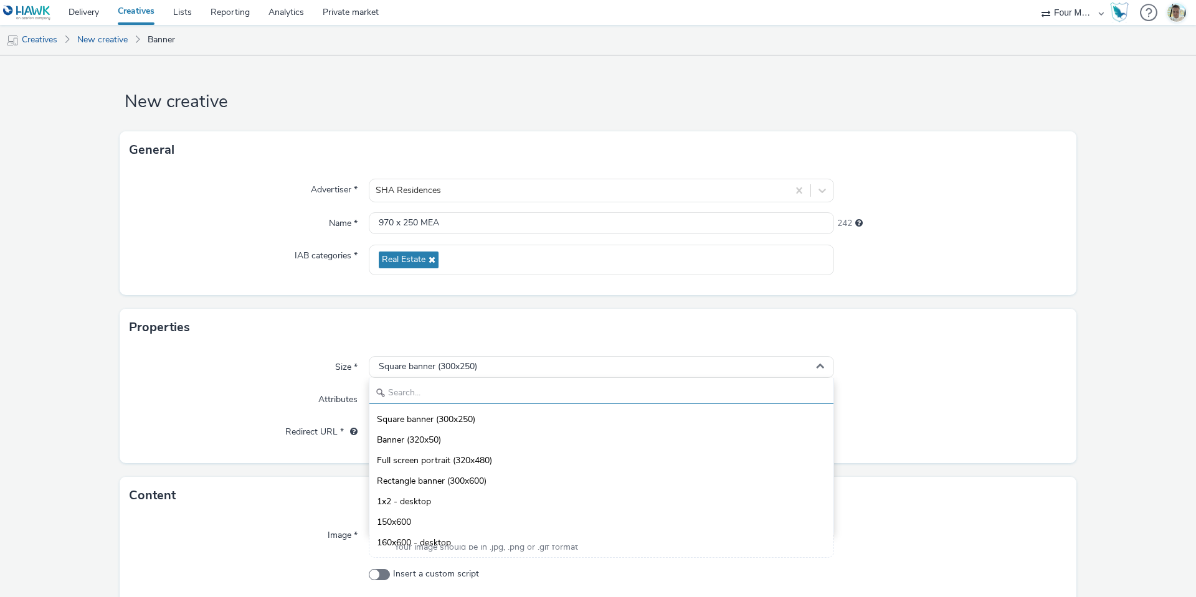
click at [460, 384] on input "text" at bounding box center [601, 393] width 464 height 22
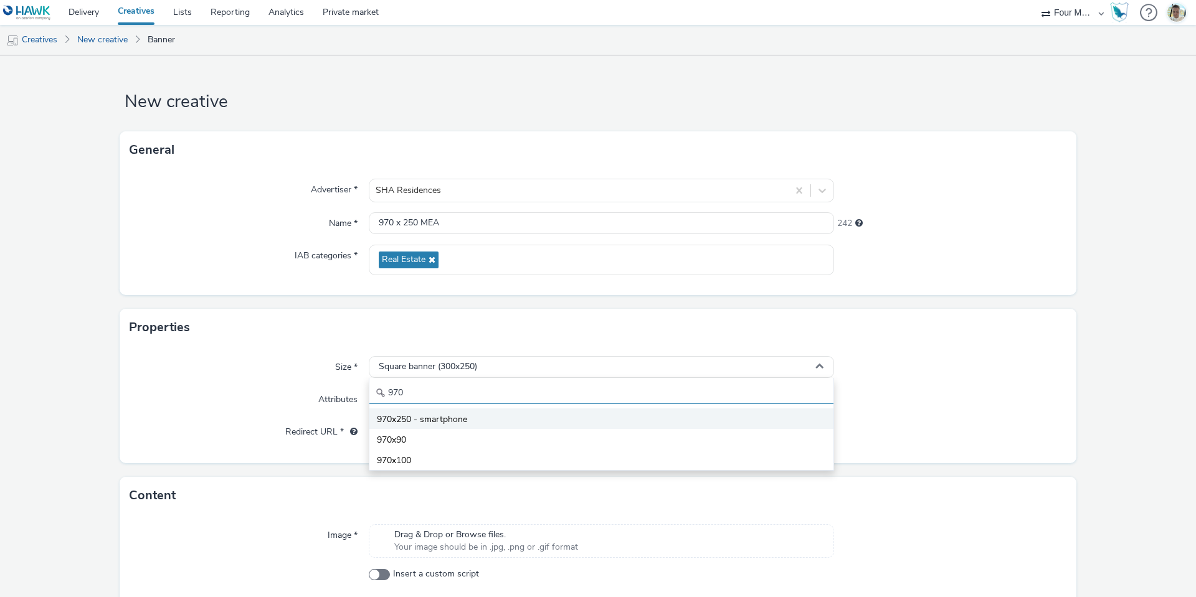
type input "970"
click at [404, 425] on span "970x250 - smartphone" at bounding box center [422, 419] width 90 height 12
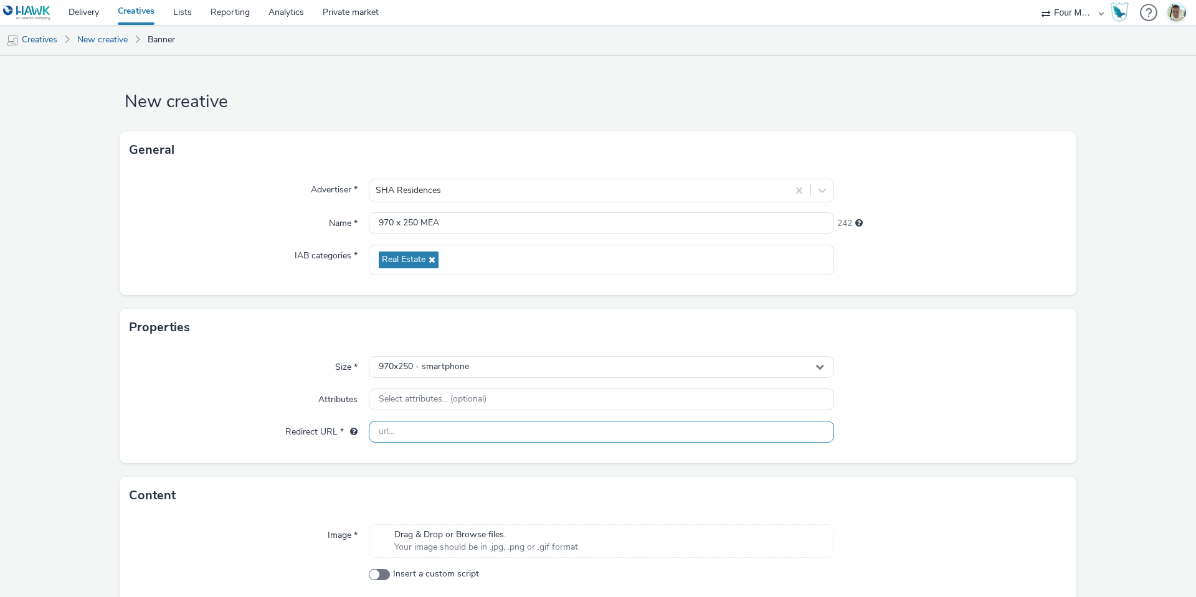
click at [384, 425] on input "text" at bounding box center [601, 432] width 465 height 22
paste input "[URL][DOMAIN_NAME]"
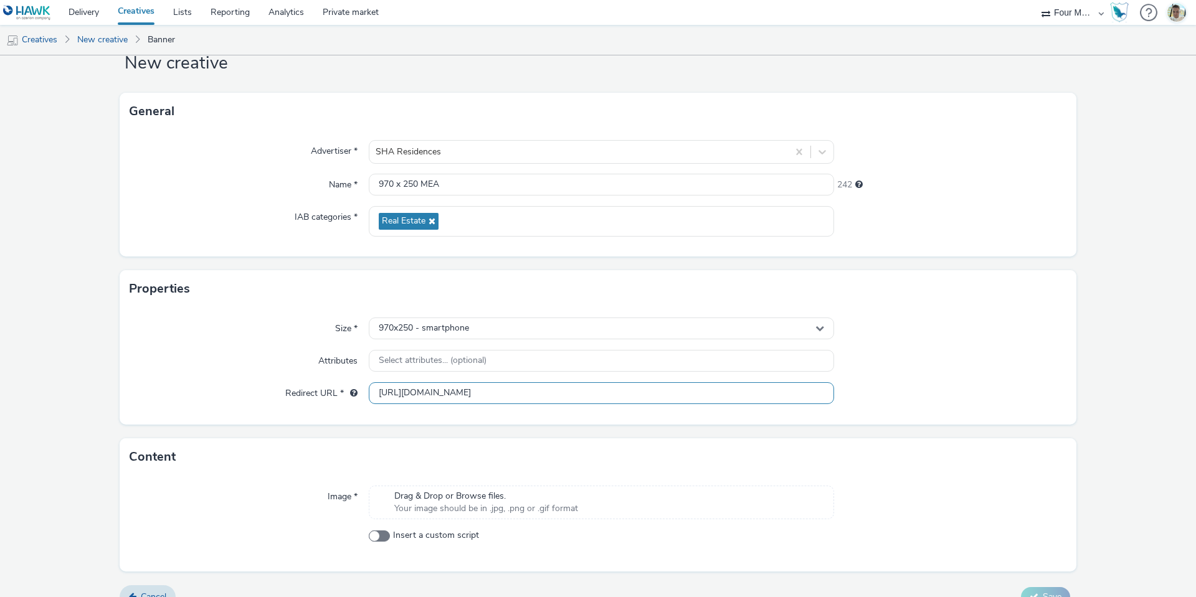
scroll to position [60, 0]
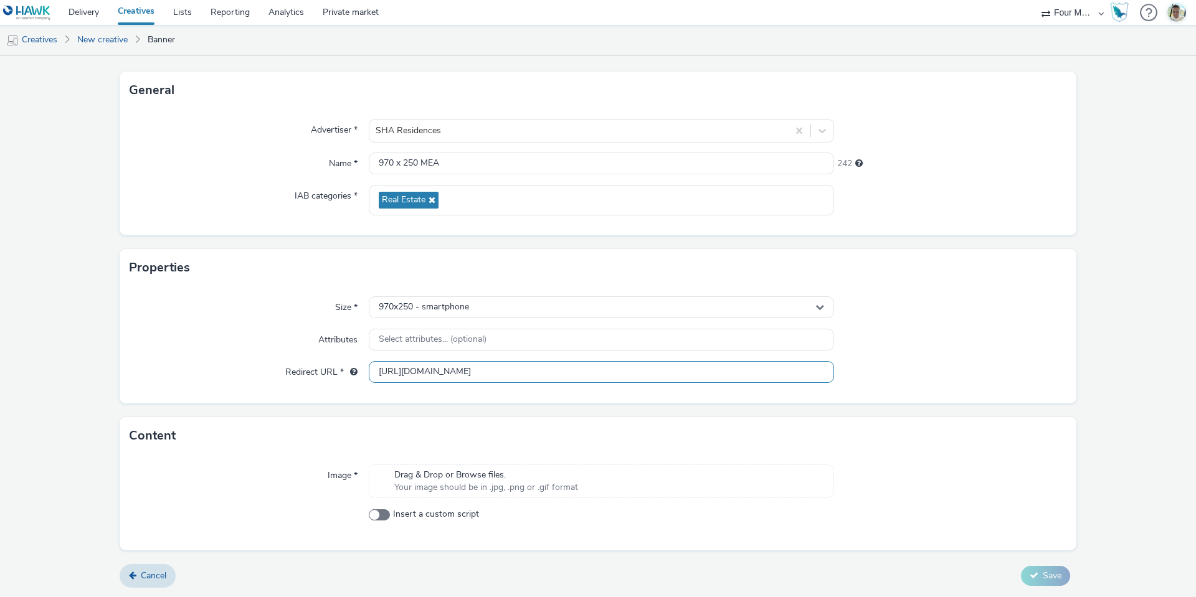
type input "[URL][DOMAIN_NAME]"
click at [573, 478] on span "Drag & Drop or Browse files." at bounding box center [486, 475] width 184 height 12
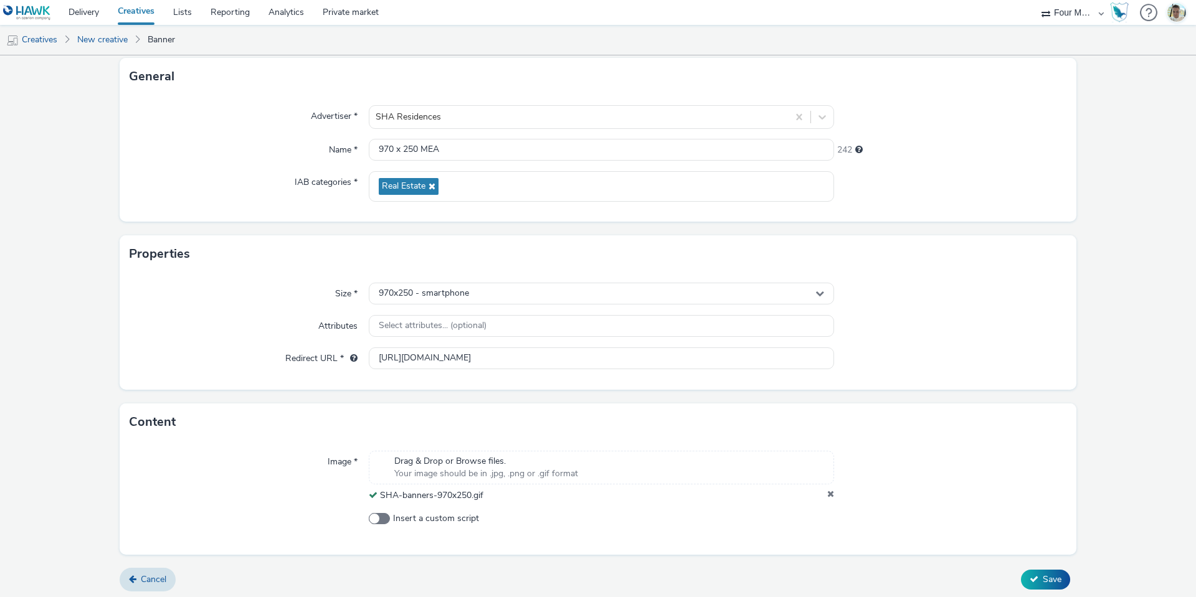
scroll to position [77, 0]
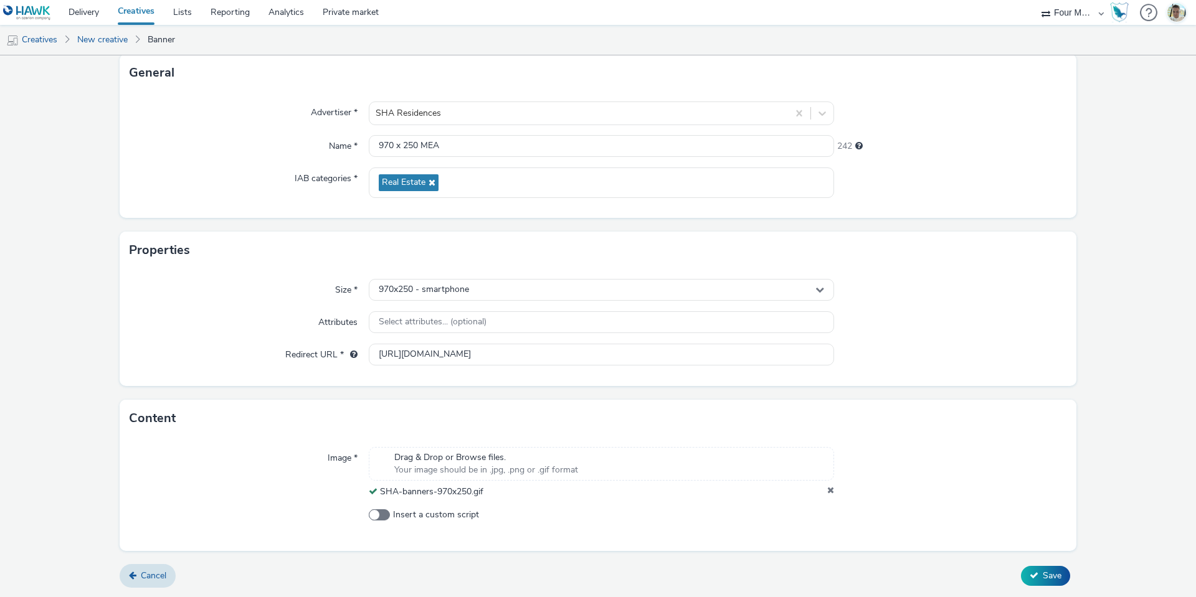
click at [1045, 564] on form "New creative General Advertiser * SHA Residences Name * 970 x 250 MEA 242 IAB c…" at bounding box center [598, 287] width 1196 height 619
click at [1044, 575] on span "Save" at bounding box center [1051, 576] width 19 height 12
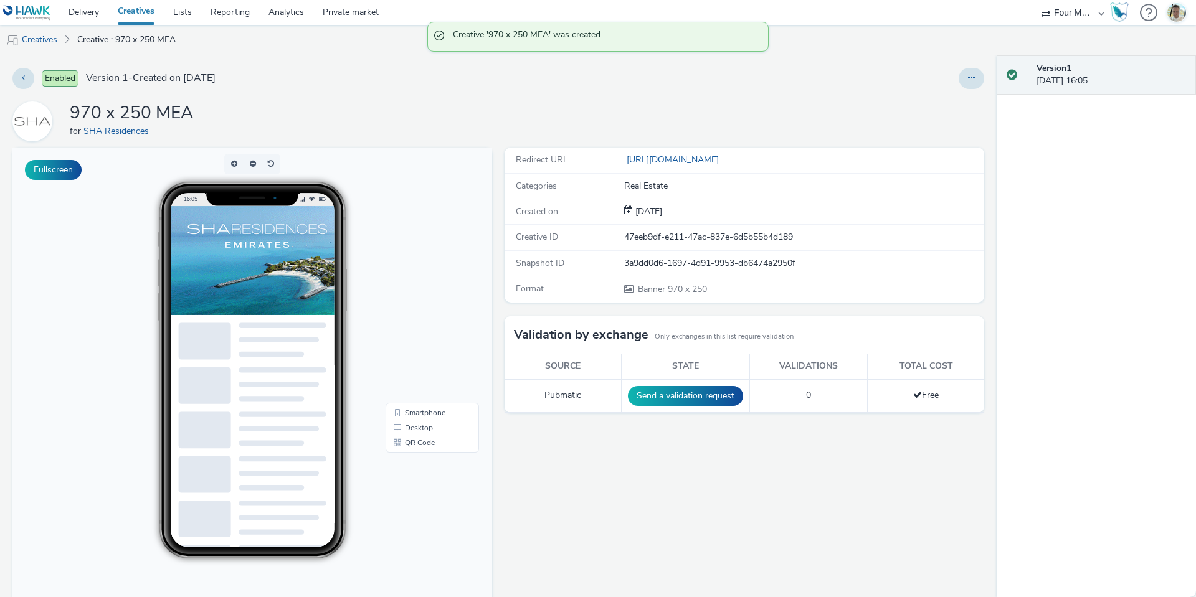
click at [24, 67] on div "Enabled Version 1 - Created on [DATE] 970 x 250 MEA for SHA Residences Fullscre…" at bounding box center [498, 326] width 996 height 542
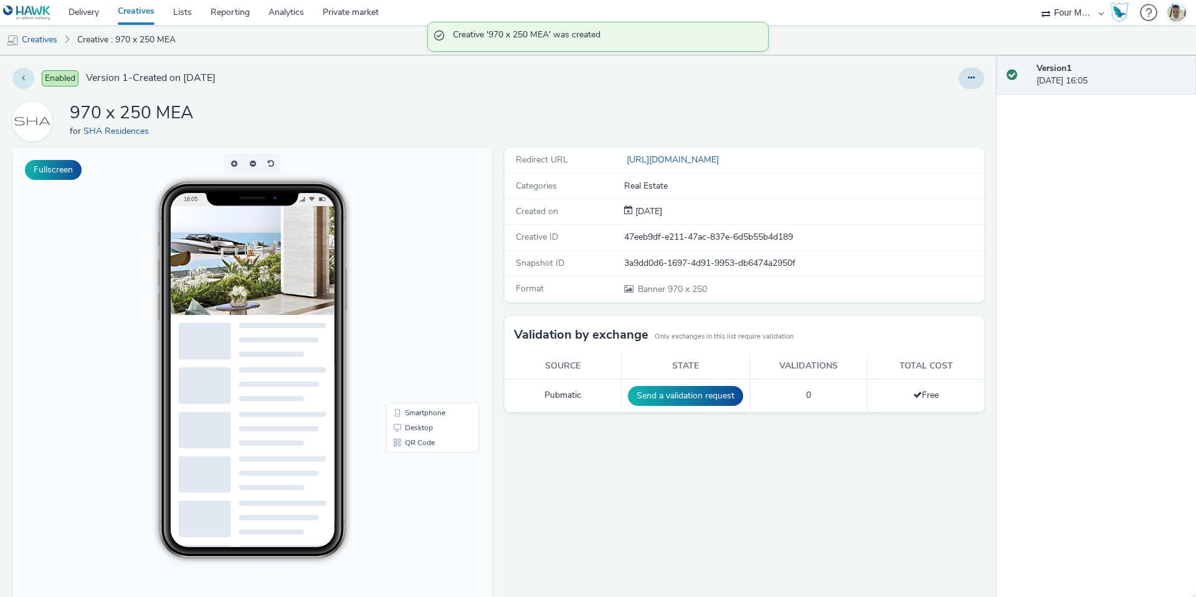
click at [24, 73] on button at bounding box center [23, 78] width 22 height 21
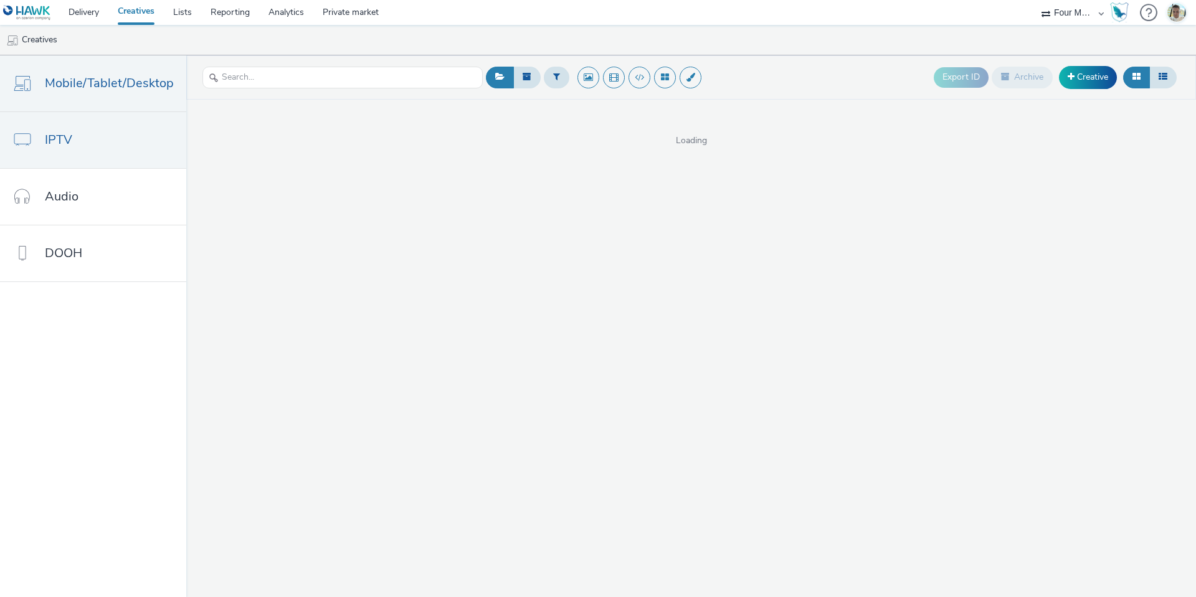
click at [97, 141] on link "IPTV" at bounding box center [93, 140] width 186 height 56
click at [97, 94] on link "Mobile/Tablet/Desktop" at bounding box center [93, 83] width 186 height 56
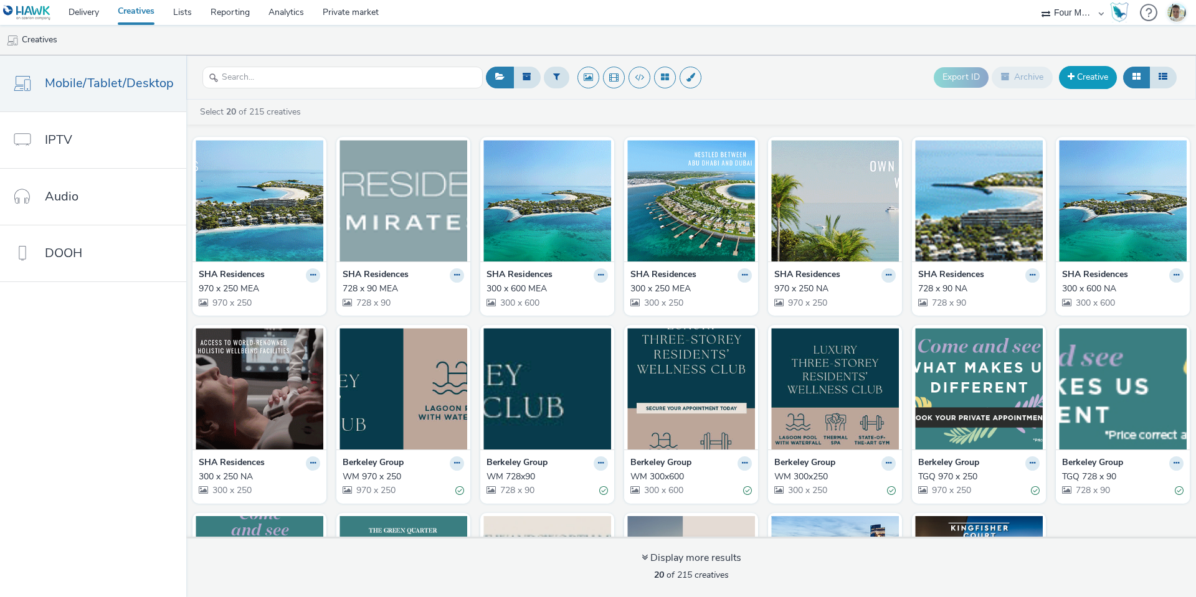
click at [1090, 75] on link "Creative" at bounding box center [1088, 77] width 58 height 22
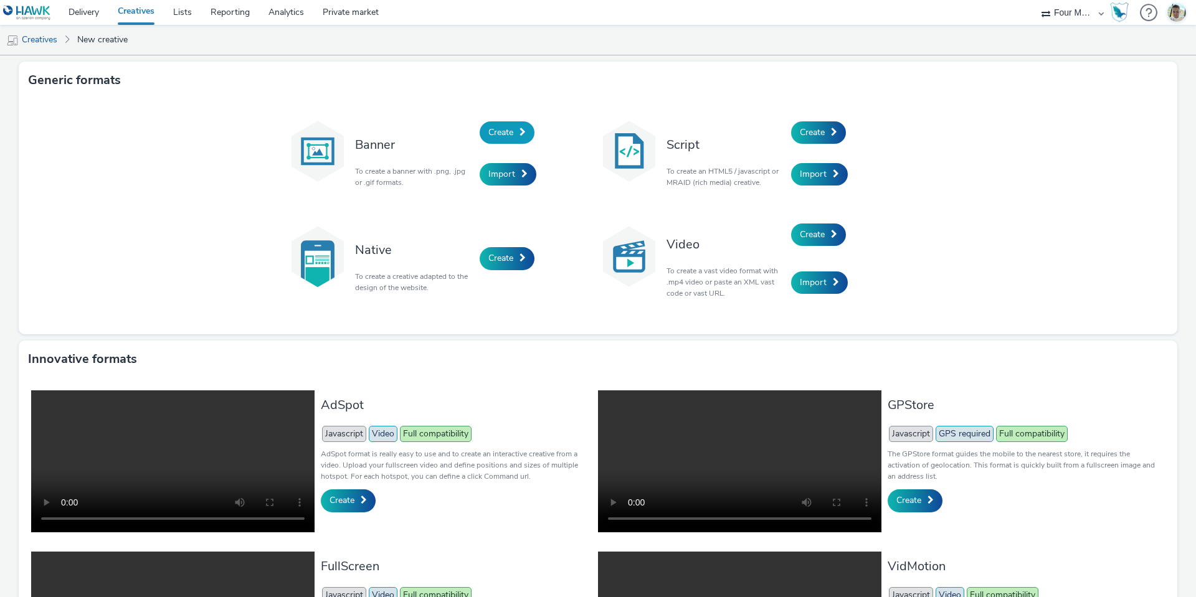
click at [488, 134] on span "Create" at bounding box center [500, 132] width 25 height 12
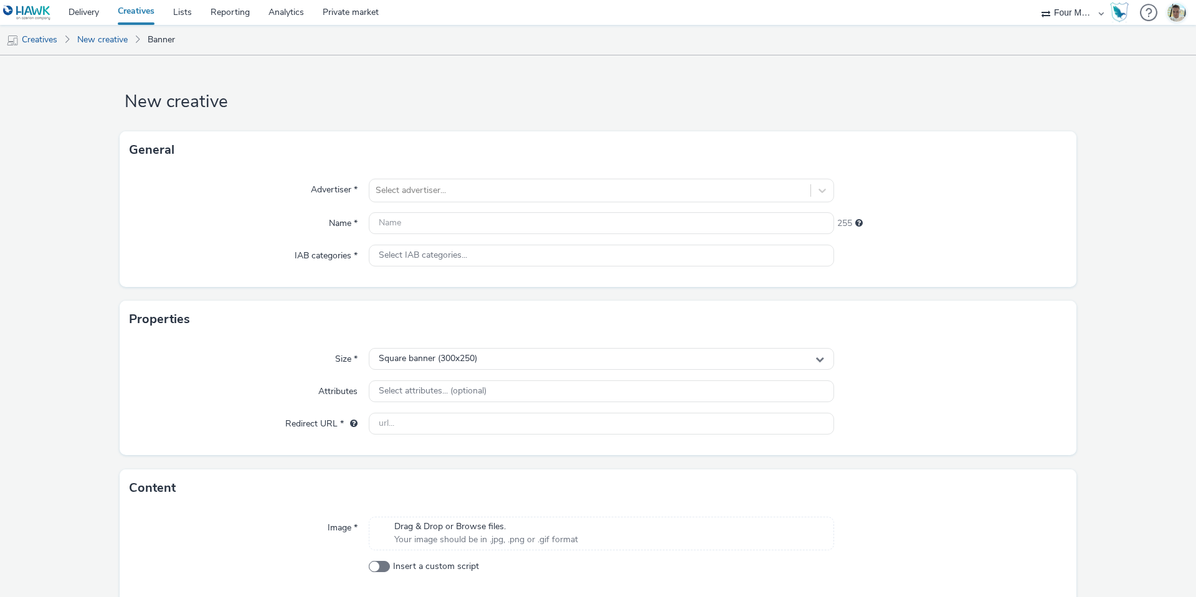
click at [479, 177] on div "Advertiser * Select advertiser... Name * 255 IAB categories * Select IAB catego…" at bounding box center [598, 228] width 956 height 118
click at [470, 191] on div at bounding box center [589, 190] width 428 height 15
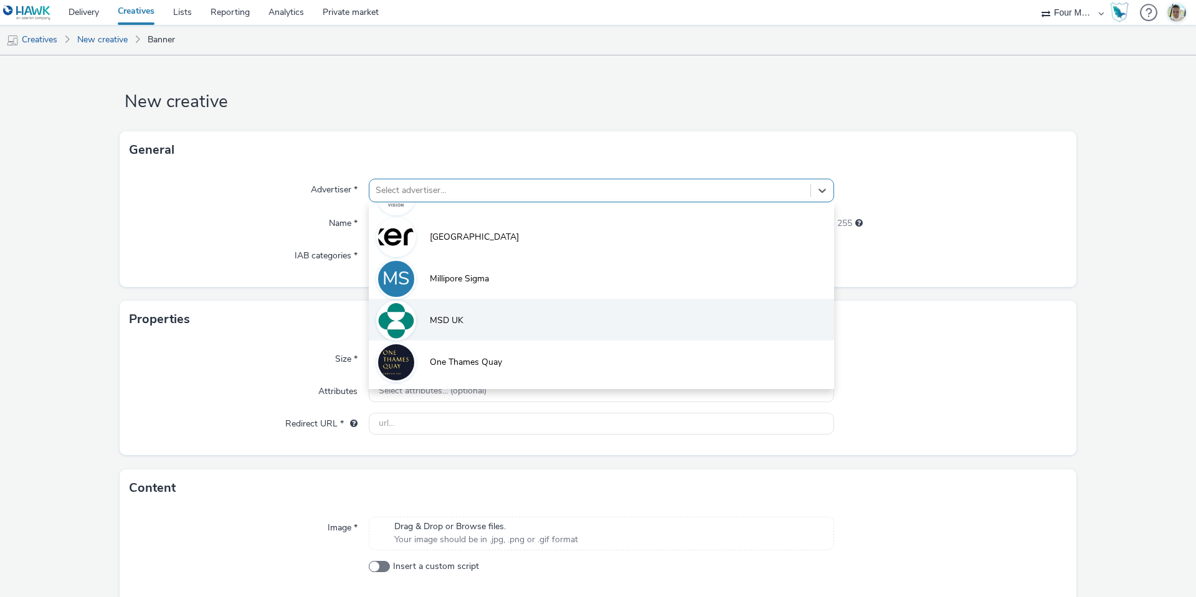
scroll to position [653, 0]
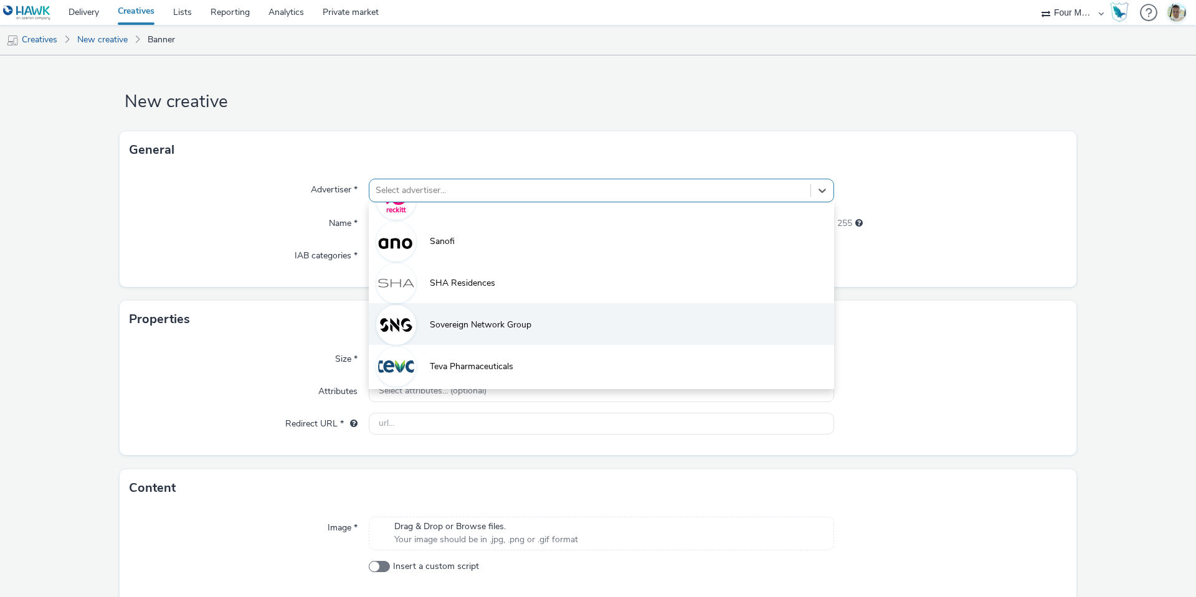
click at [454, 305] on li "Sovereign Network Group" at bounding box center [601, 324] width 465 height 42
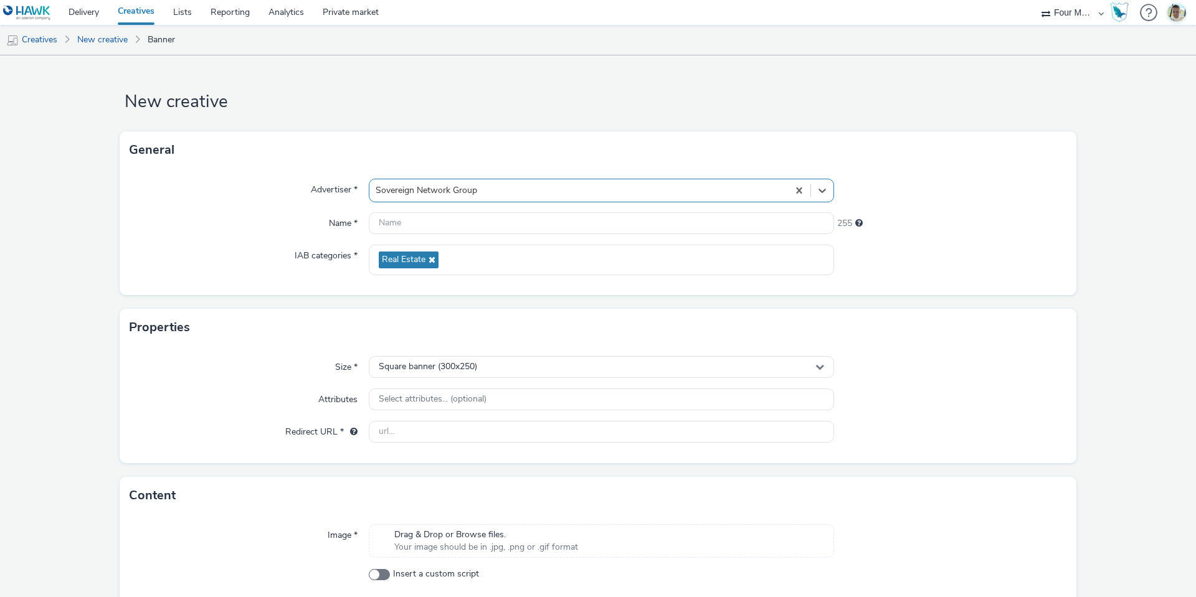
click at [440, 200] on div "Sovereign Network Group" at bounding box center [578, 191] width 418 height 20
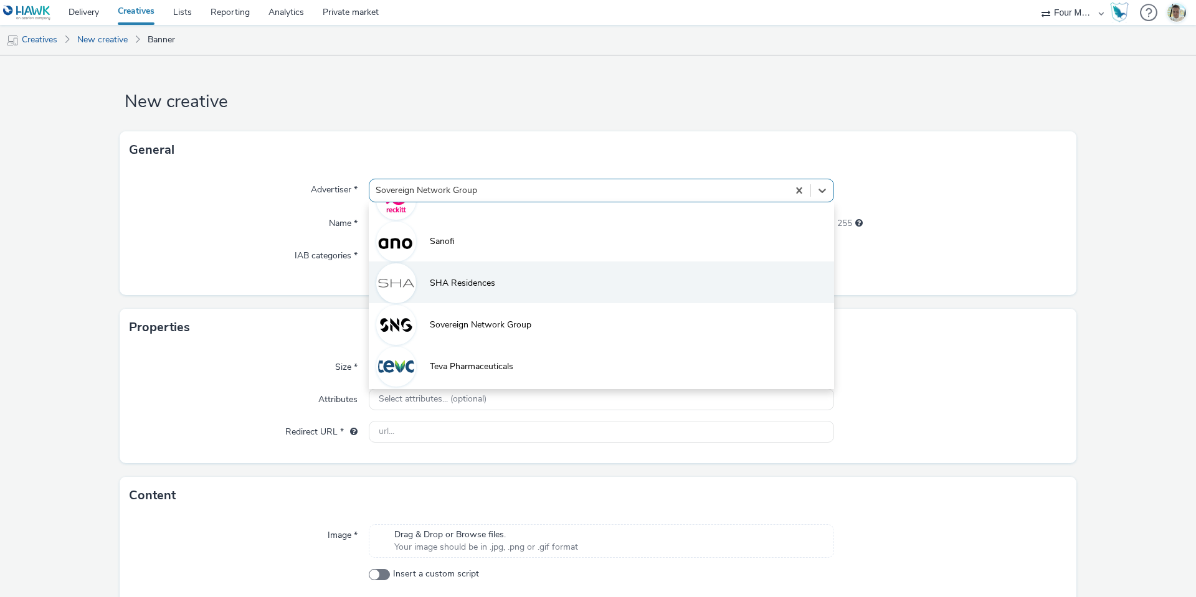
click at [457, 293] on li "SHA Residences" at bounding box center [601, 283] width 465 height 42
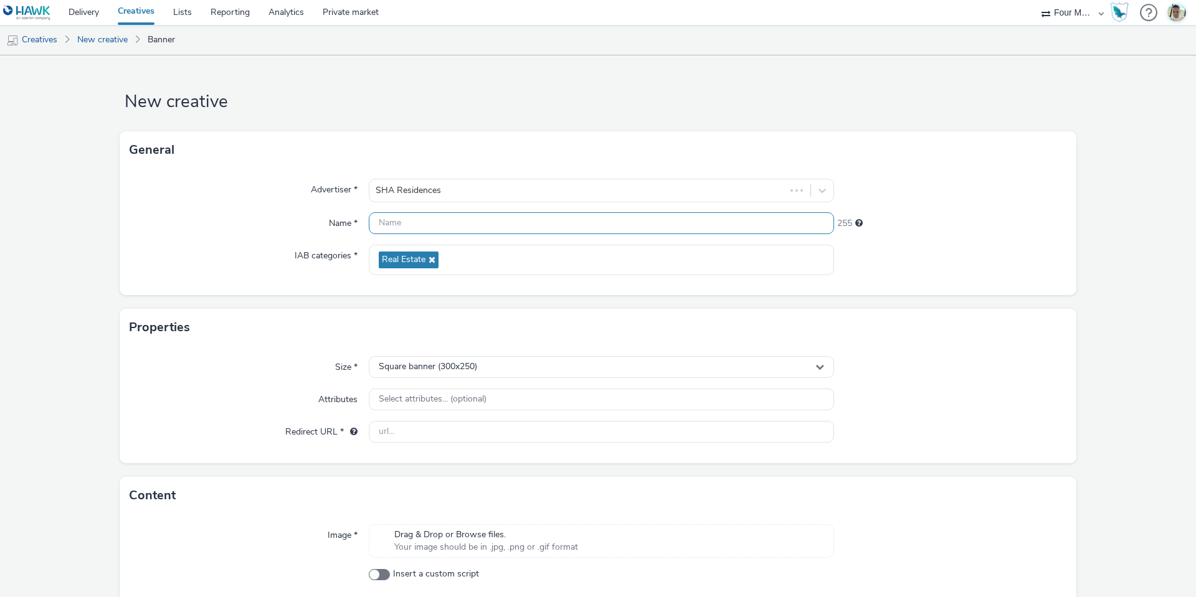
click at [418, 229] on input "text" at bounding box center [601, 223] width 465 height 22
type input "300 x 250 WEU"
click at [407, 401] on span "Select attributes... (optional)" at bounding box center [433, 399] width 108 height 11
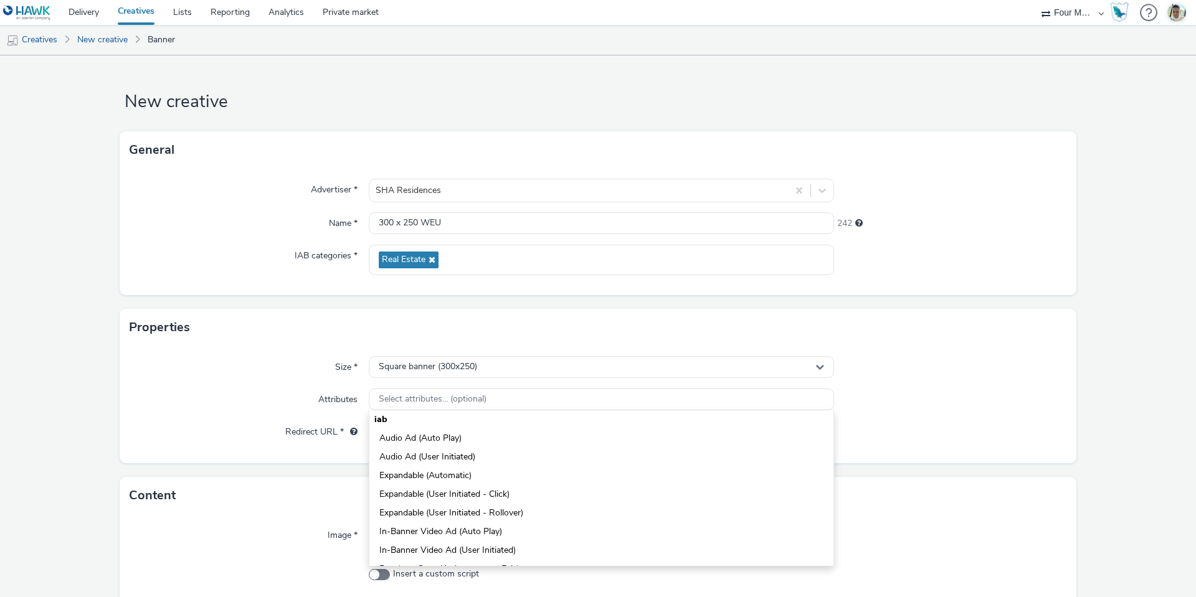
drag, startPoint x: 328, startPoint y: 415, endPoint x: 342, endPoint y: 422, distance: 16.2
click at [328, 415] on div "Size * Square banner (300x250) Attributes Select attributes... (optional) iab A…" at bounding box center [598, 404] width 956 height 117
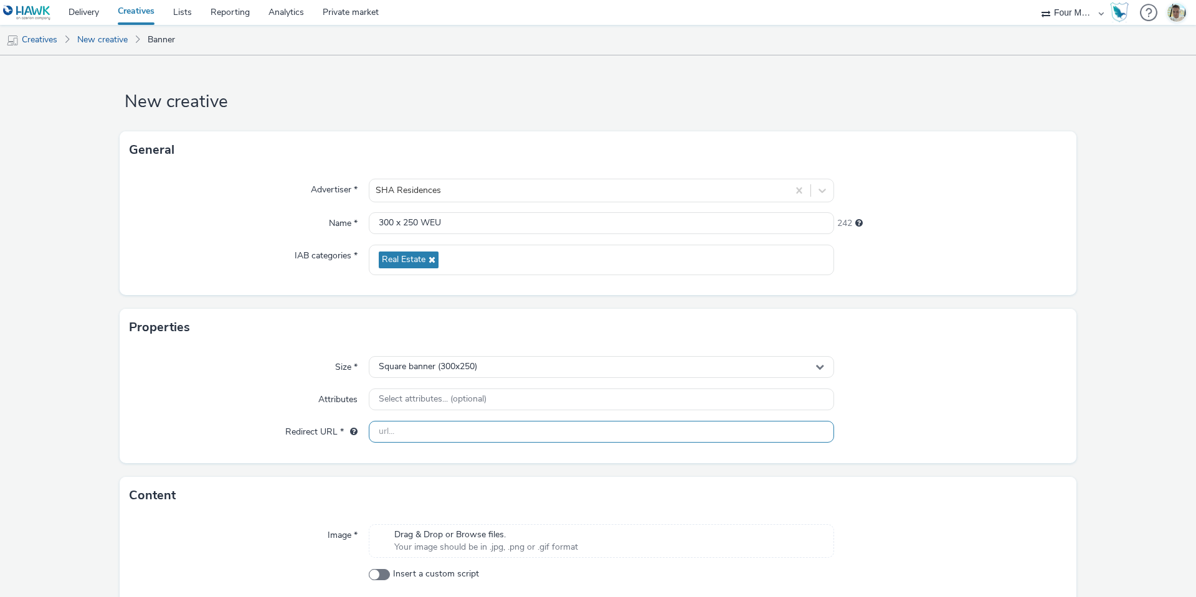
click at [401, 440] on input "text" at bounding box center [601, 432] width 465 height 22
paste input "[URL][DOMAIN_NAME]"
type input "[URL][DOMAIN_NAME]"
click at [280, 399] on div "Attributes" at bounding box center [249, 400] width 239 height 22
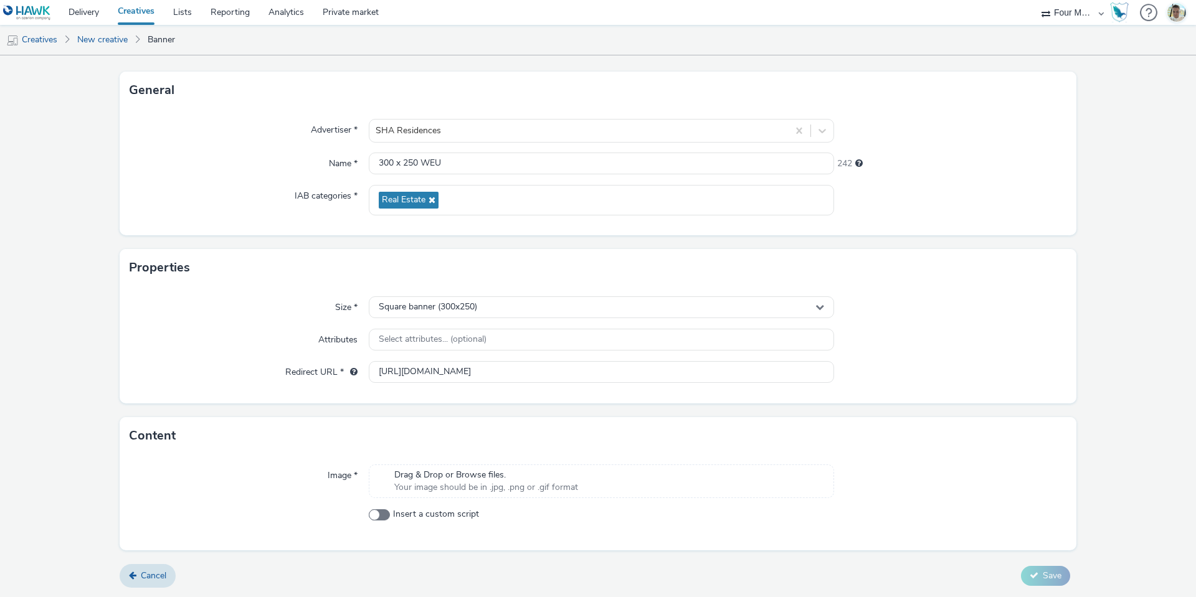
click at [400, 476] on span "Drag & Drop or Browse files." at bounding box center [486, 475] width 184 height 12
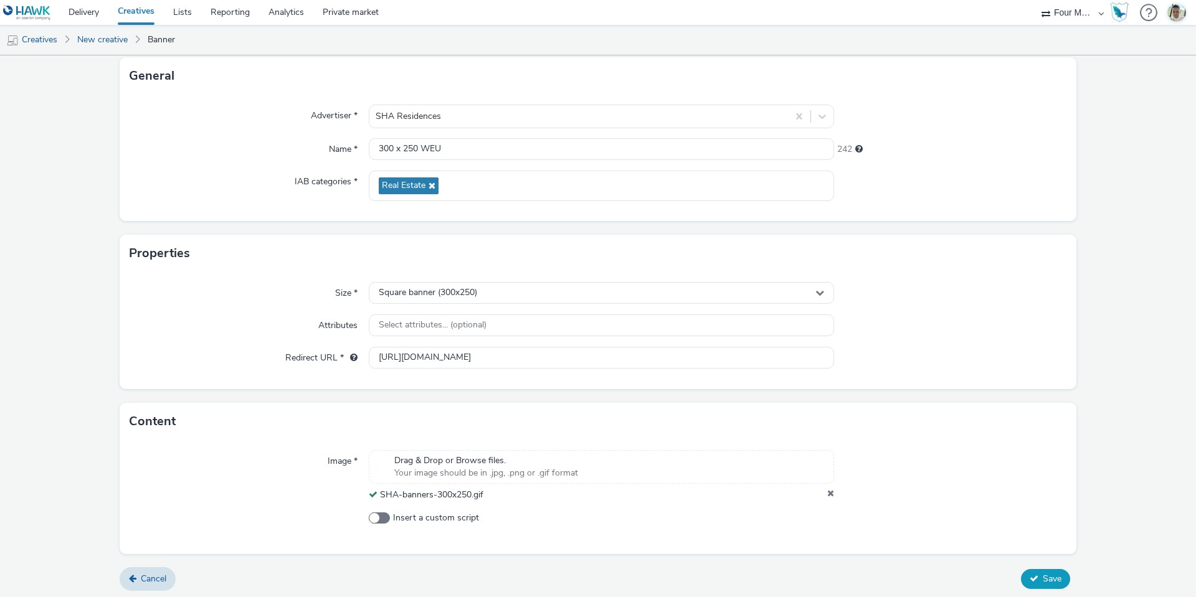
scroll to position [77, 0]
click at [1028, 570] on button "Save" at bounding box center [1045, 576] width 49 height 20
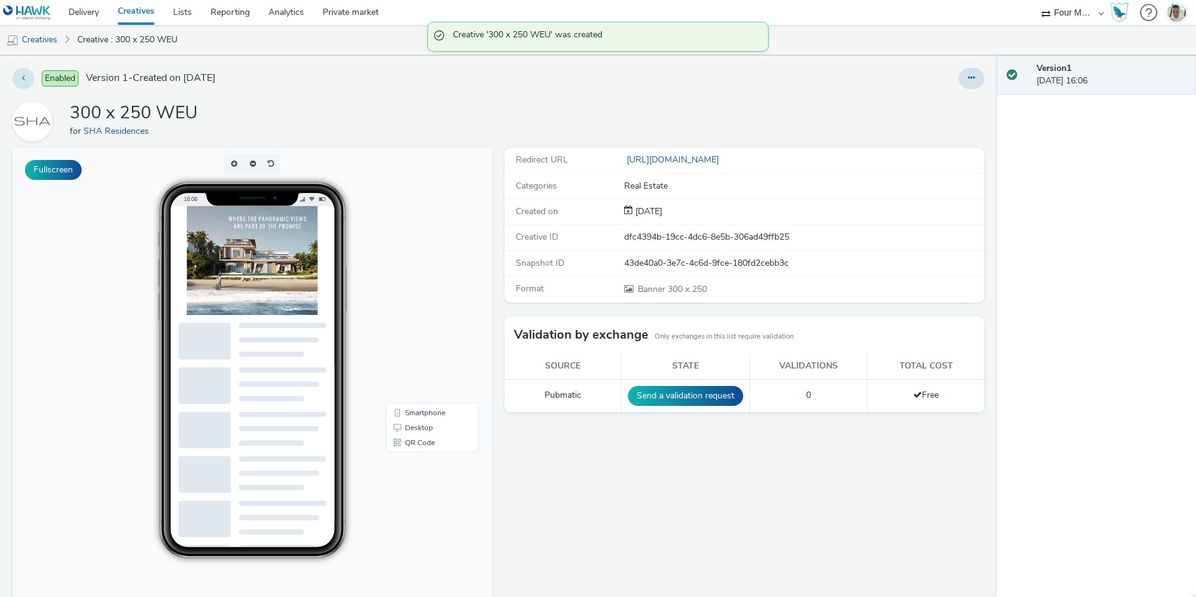
click at [27, 70] on button at bounding box center [23, 78] width 22 height 21
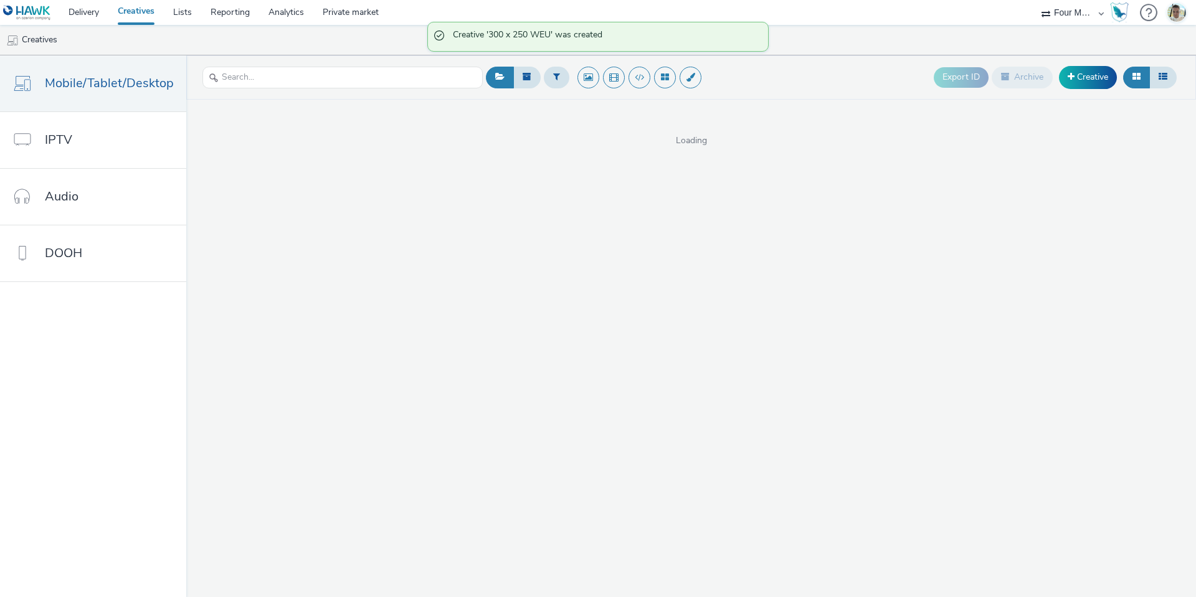
click at [1072, 92] on div "Export ID Archive Creative" at bounding box center [1056, 77] width 246 height 31
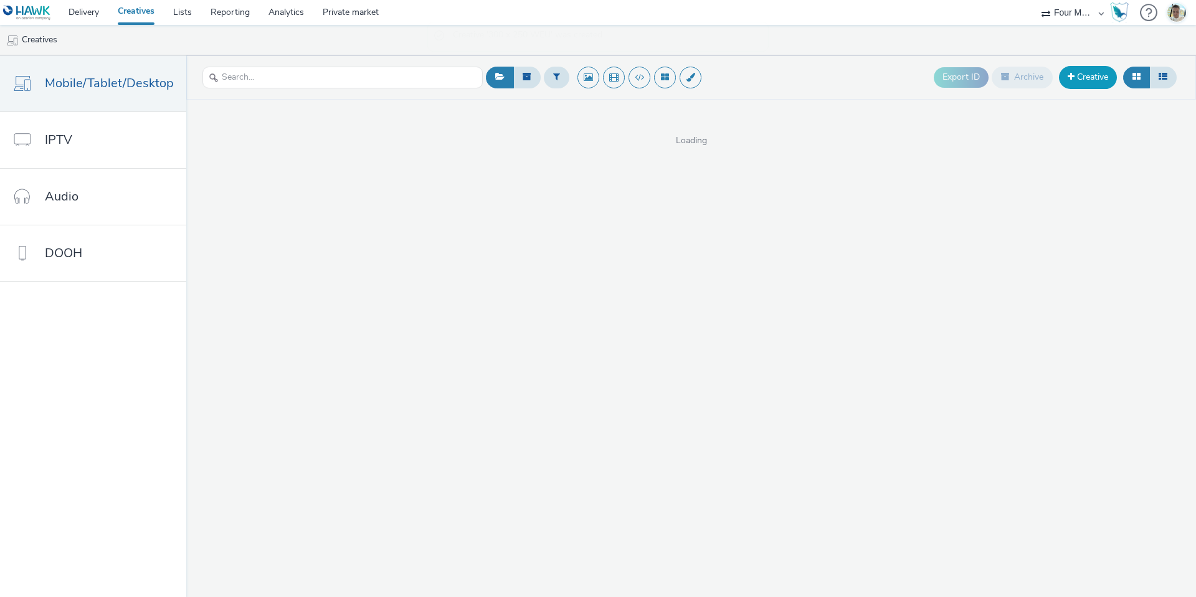
click at [1079, 87] on link "Creative" at bounding box center [1088, 77] width 58 height 22
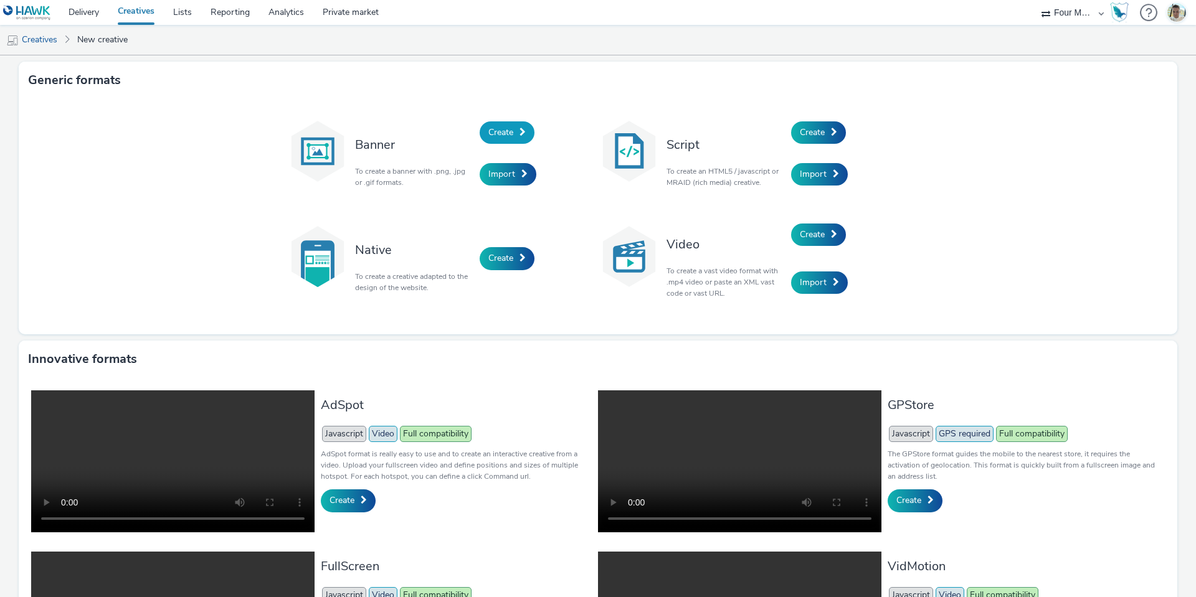
click at [519, 135] on span at bounding box center [522, 132] width 6 height 9
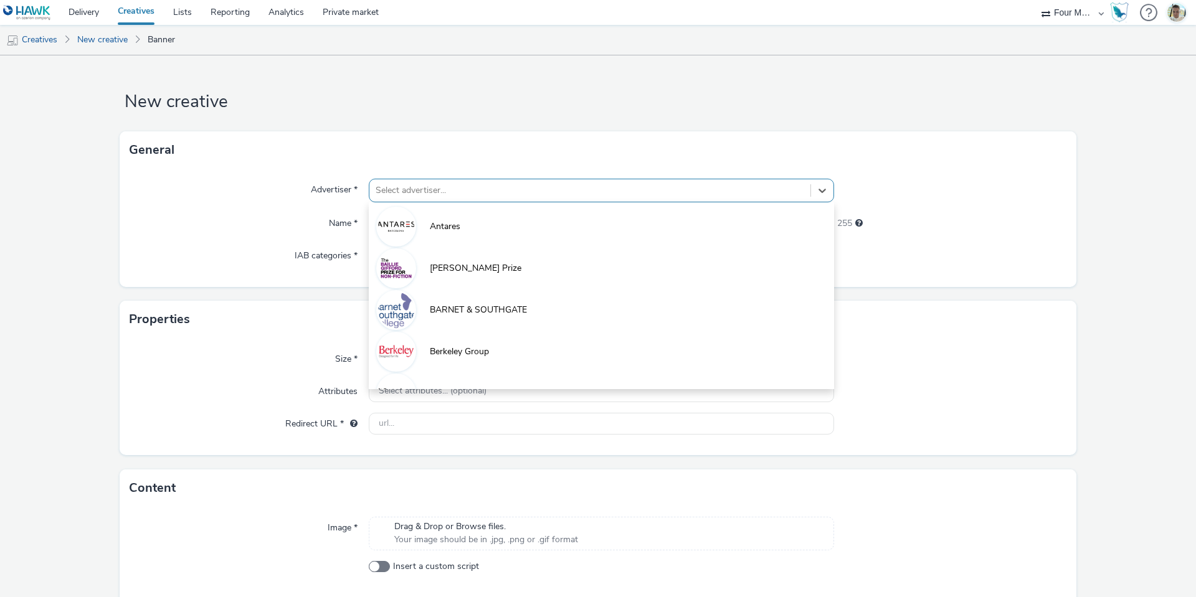
click at [484, 192] on div at bounding box center [589, 190] width 428 height 15
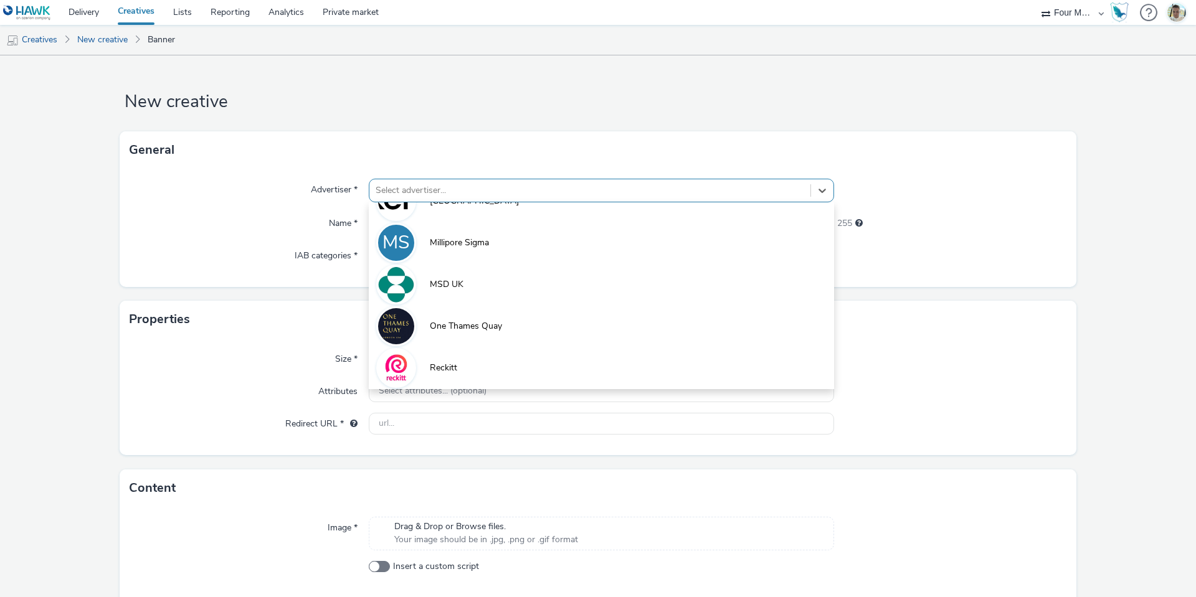
scroll to position [653, 0]
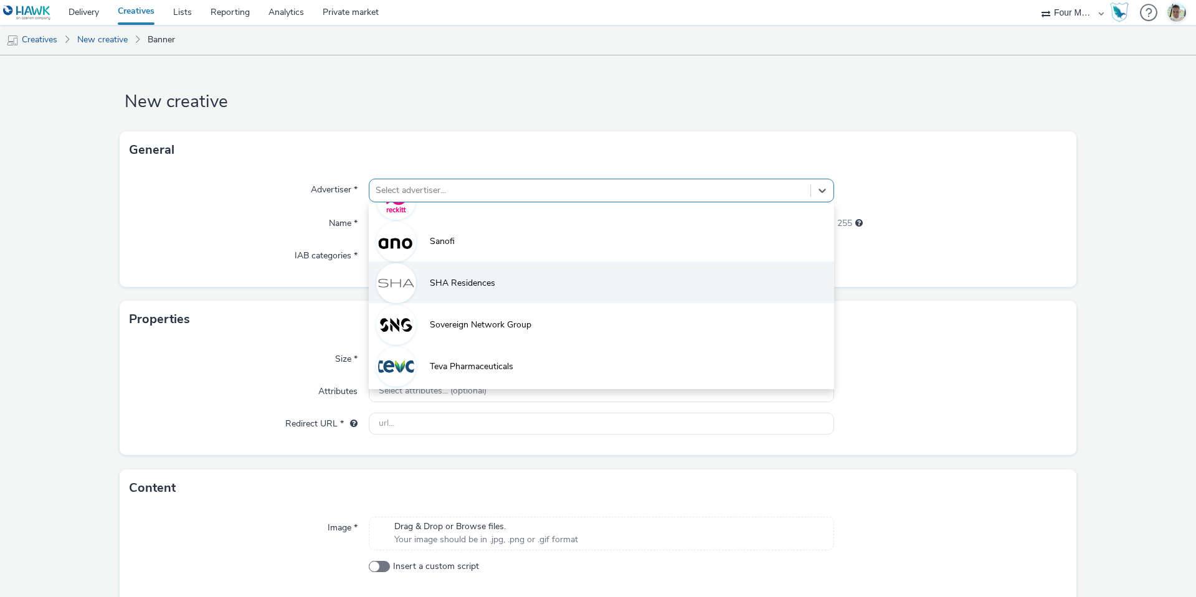
click at [466, 296] on li "SHA Residences" at bounding box center [601, 283] width 465 height 42
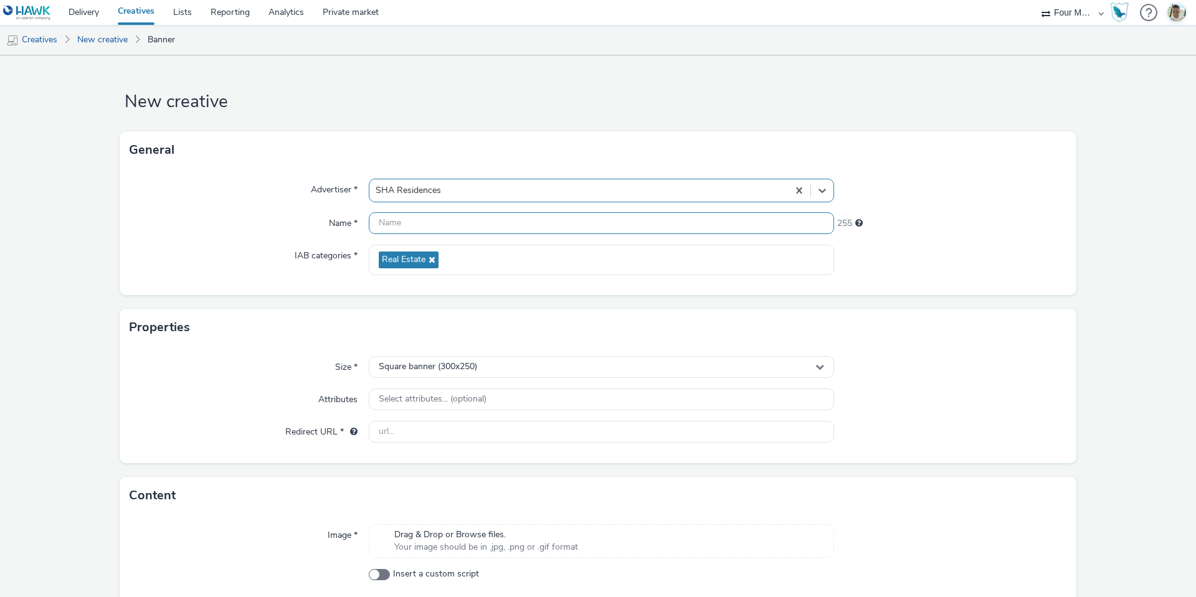
click at [422, 233] on input "text" at bounding box center [601, 223] width 465 height 22
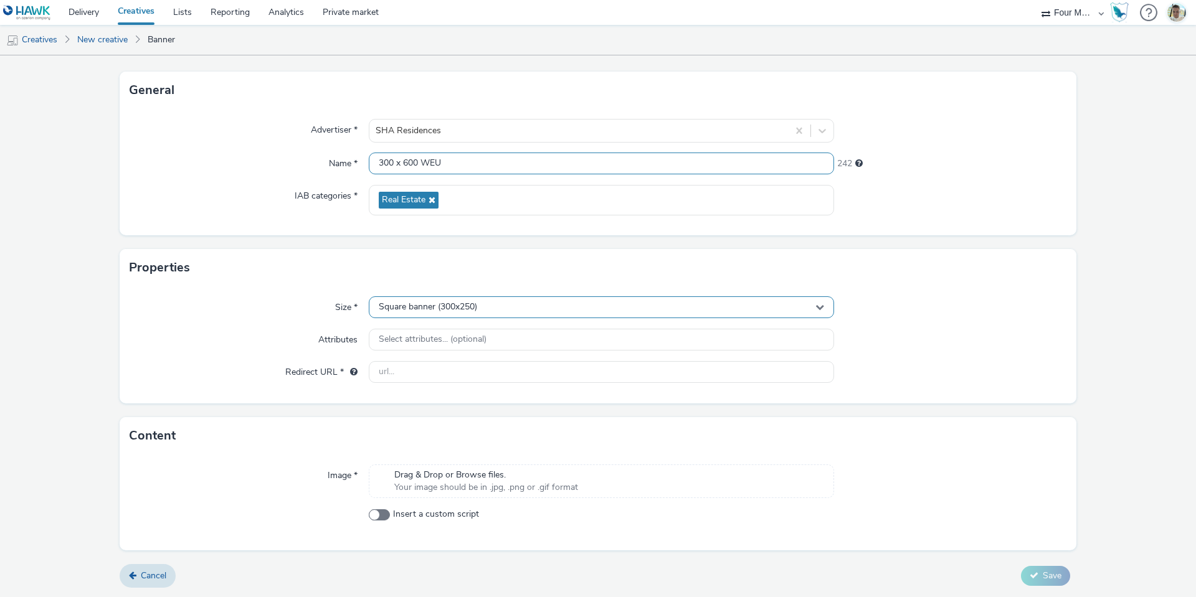
type input "300 x 600 WEU"
click at [471, 311] on span "Square banner (300x250)" at bounding box center [428, 307] width 98 height 11
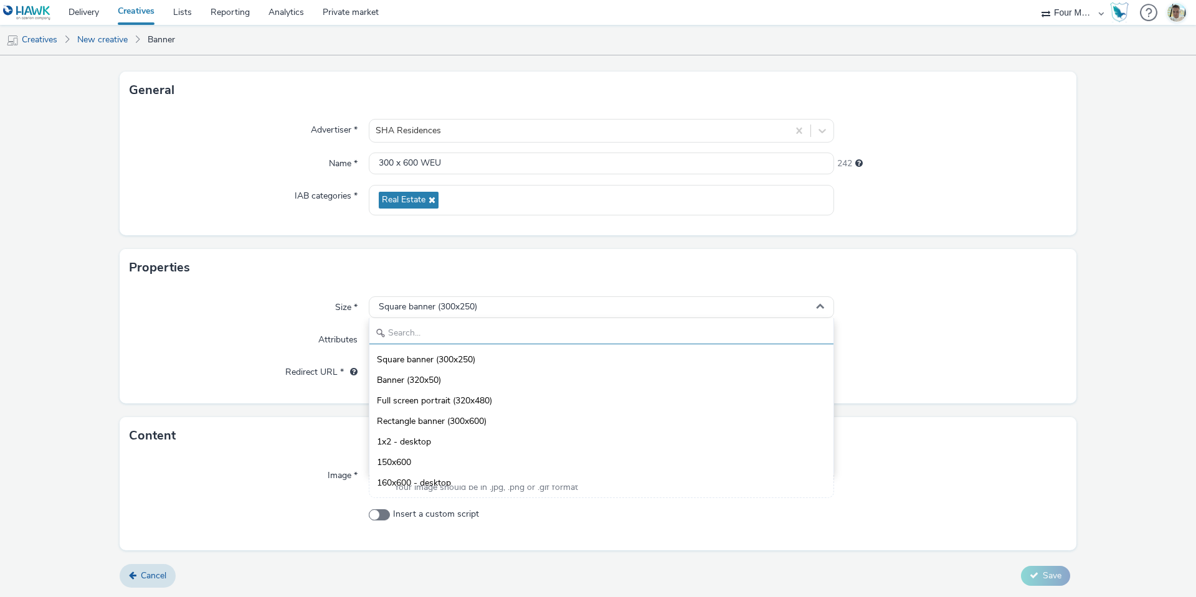
click at [445, 339] on input "text" at bounding box center [601, 334] width 464 height 22
type input "300"
click at [482, 376] on span "Rectangle banner (300x600)" at bounding box center [432, 380] width 110 height 12
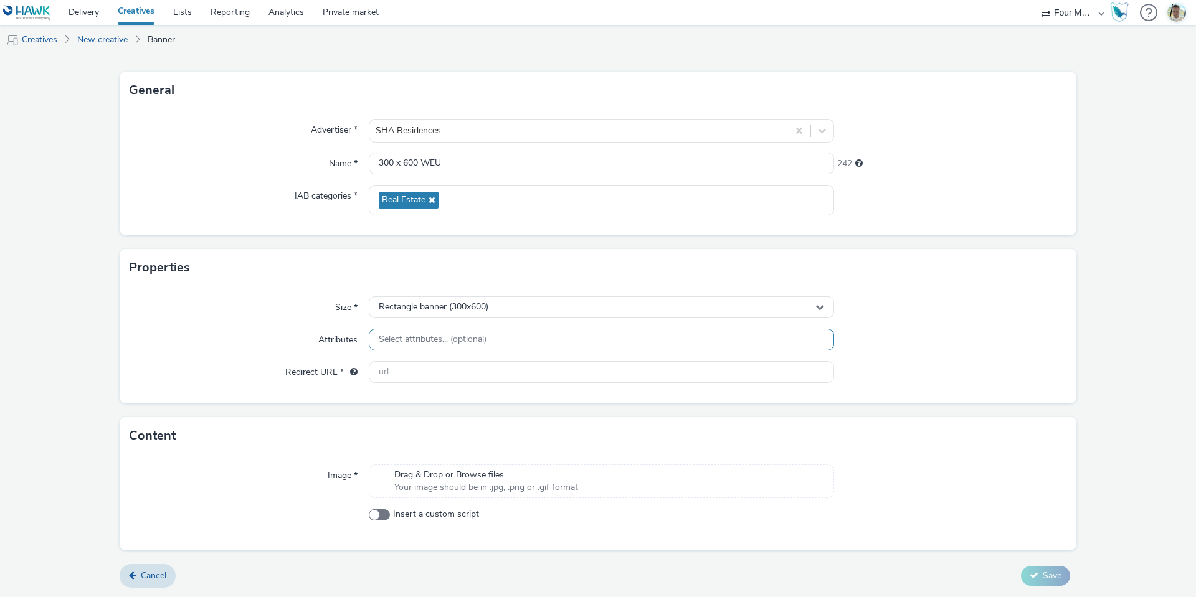
click at [432, 337] on span "Select attributes... (optional)" at bounding box center [433, 339] width 108 height 11
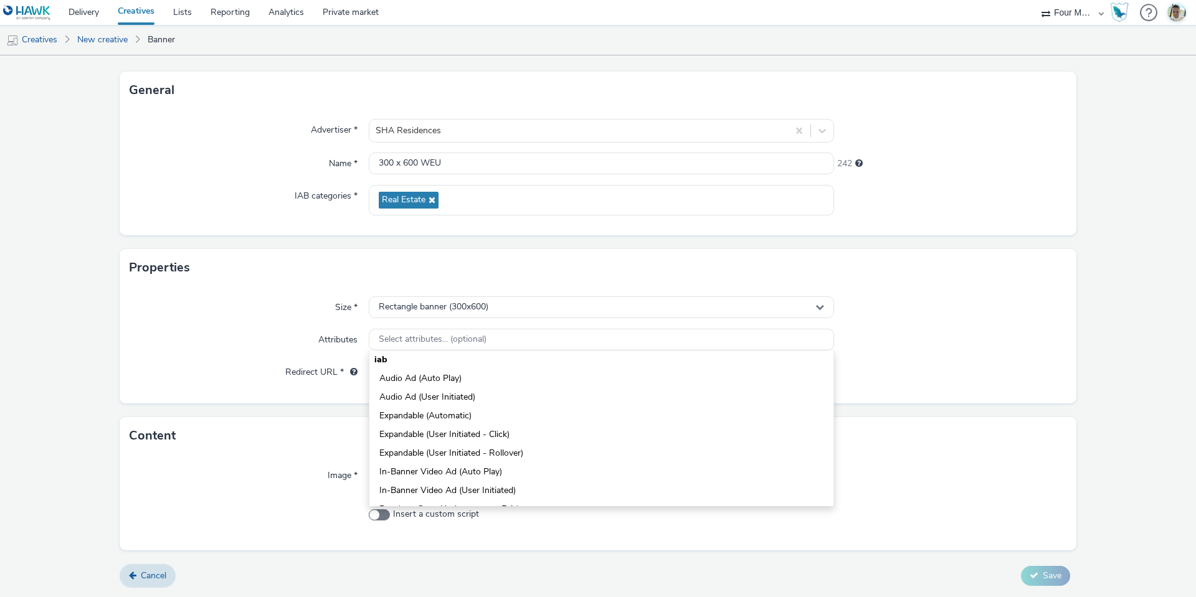
click at [317, 369] on label "Redirect URL *" at bounding box center [321, 369] width 82 height 17
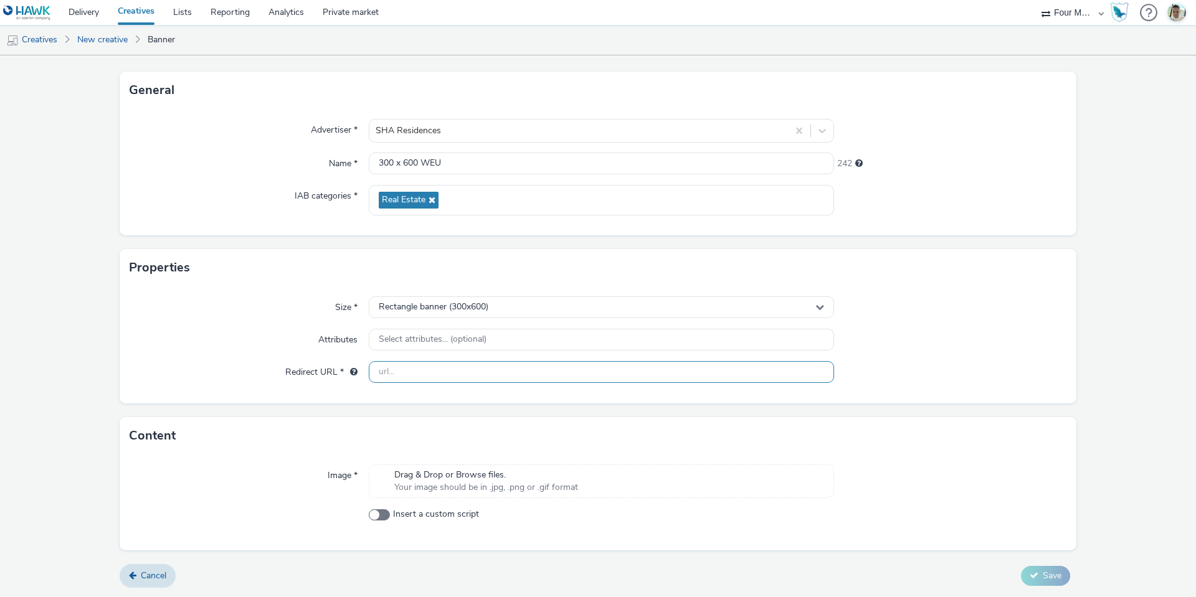
click at [403, 378] on input "text" at bounding box center [601, 372] width 465 height 22
paste input "[URL][DOMAIN_NAME]"
type input "[URL][DOMAIN_NAME]"
click at [630, 482] on div "Drag & Drop or Browse files. Your image should be in .jpg, .png or .gif format" at bounding box center [601, 482] width 465 height 34
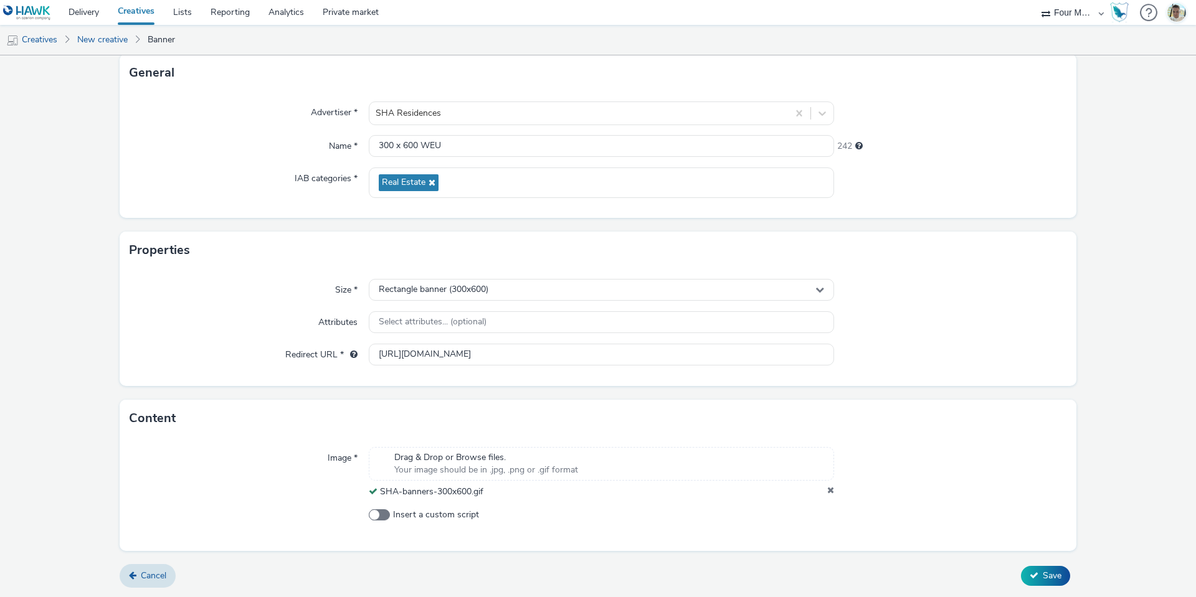
scroll to position [77, 0]
click at [1027, 570] on button "Save" at bounding box center [1045, 576] width 49 height 20
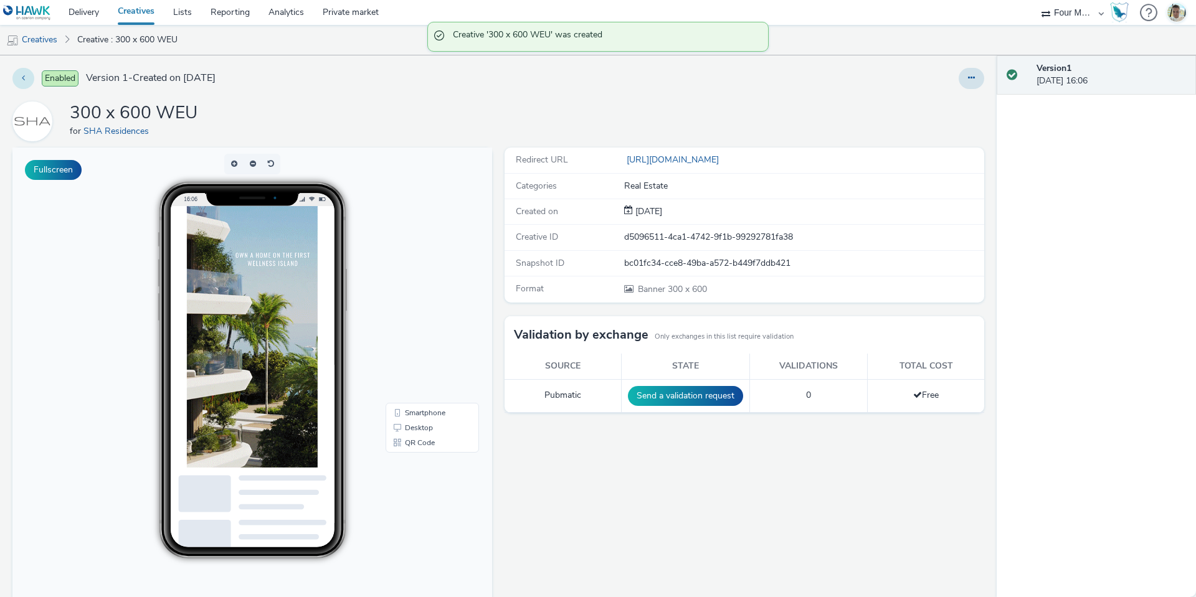
click at [24, 74] on icon at bounding box center [23, 77] width 3 height 9
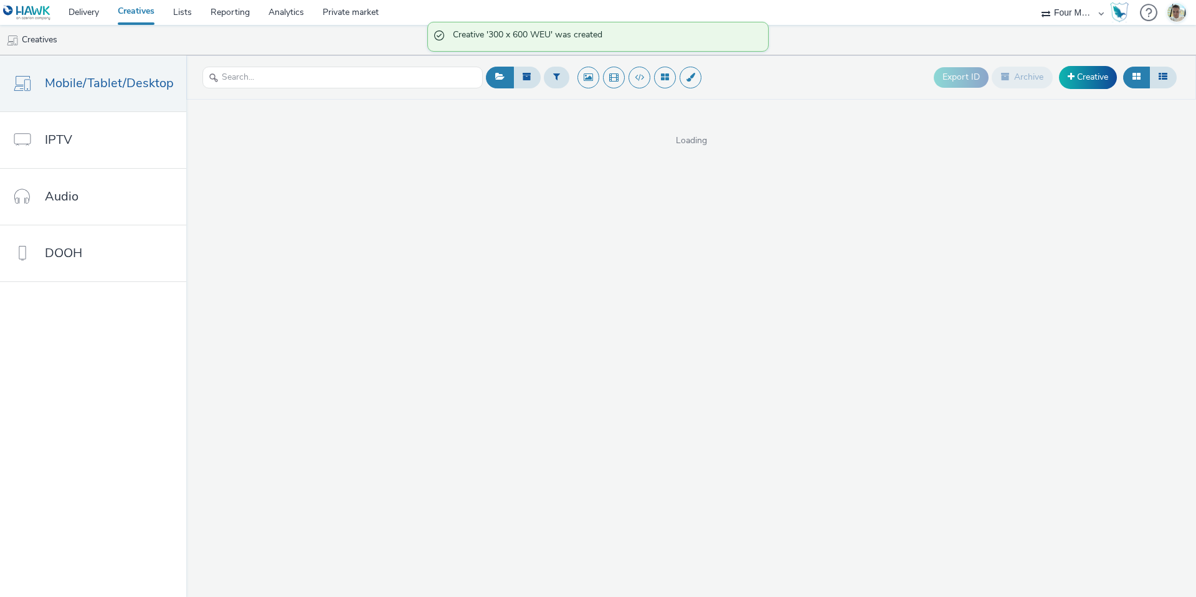
click at [1082, 105] on div "Loading" at bounding box center [690, 123] width 1009 height 47
click at [1078, 73] on link "Creative" at bounding box center [1088, 77] width 58 height 22
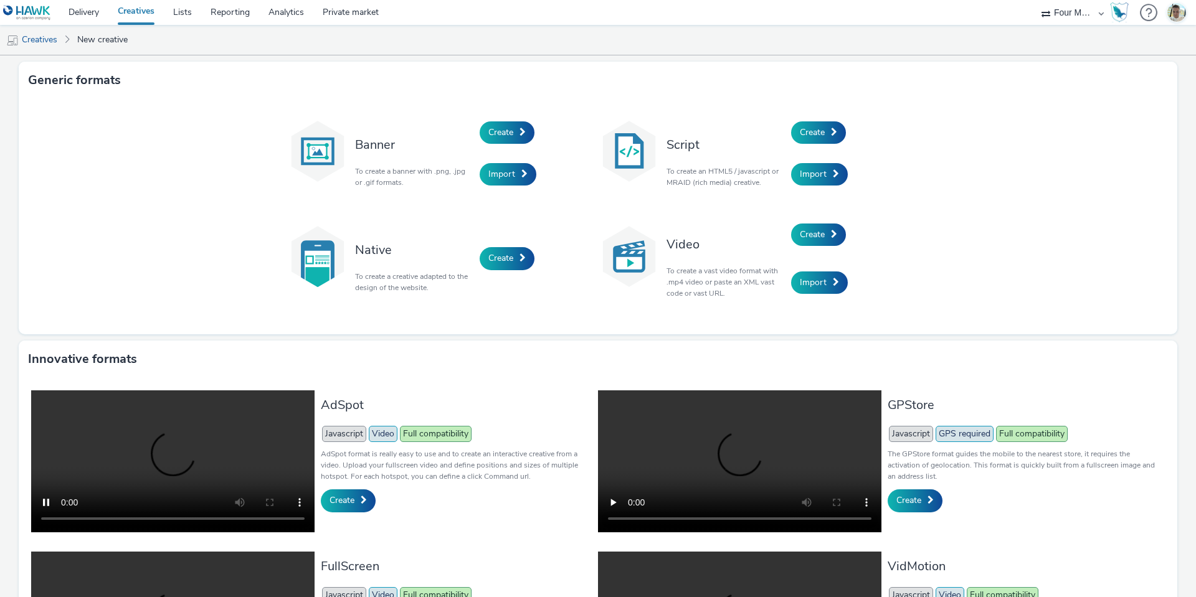
click at [509, 119] on div "Create" at bounding box center [538, 132] width 118 height 42
click at [509, 125] on link "Create" at bounding box center [506, 132] width 55 height 22
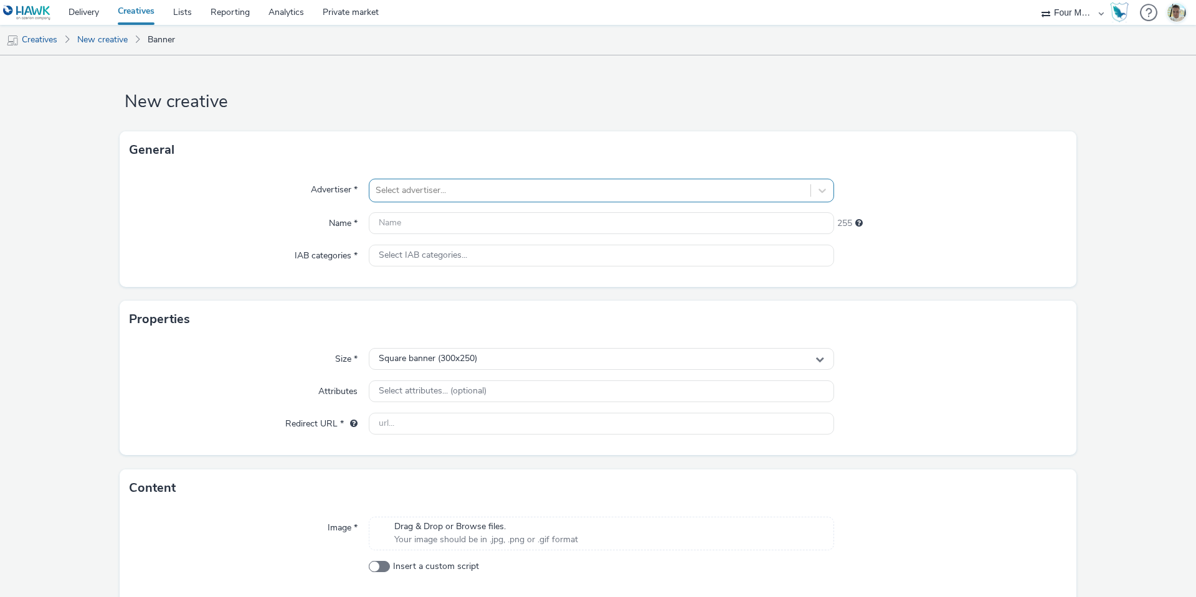
click at [473, 183] on div at bounding box center [589, 190] width 428 height 15
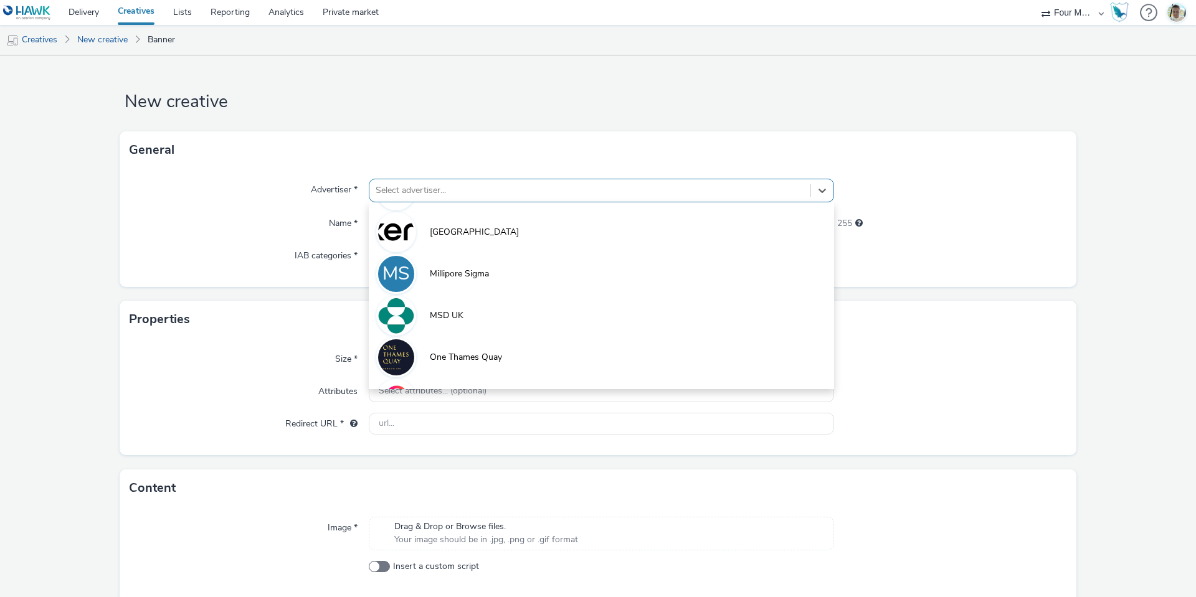
scroll to position [653, 0]
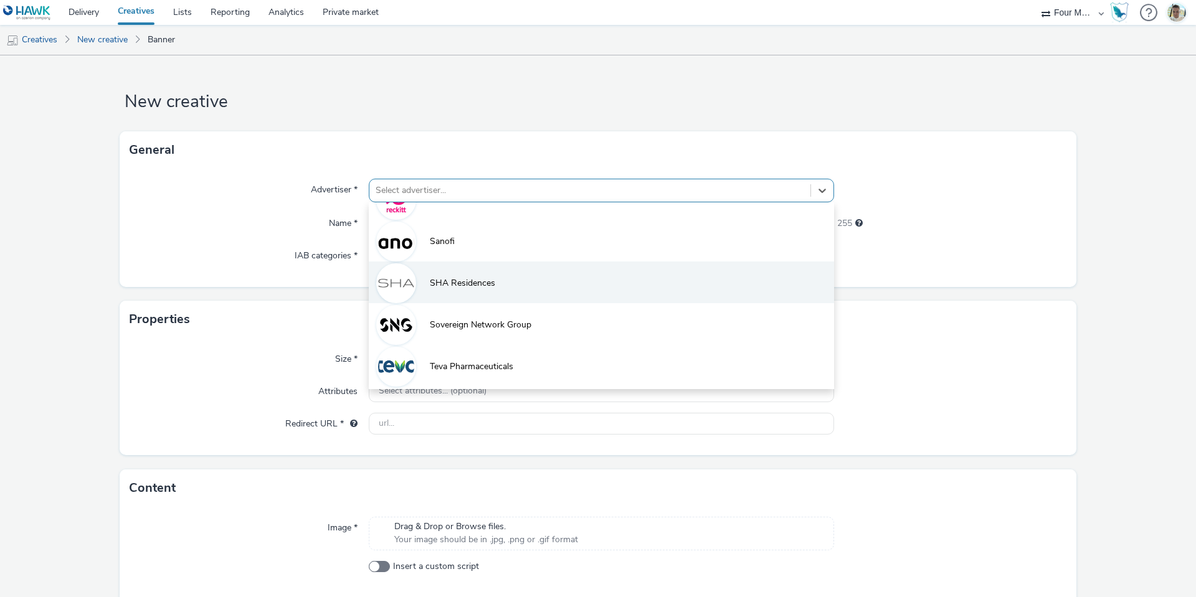
click at [448, 270] on li "SHA Residences" at bounding box center [601, 283] width 465 height 42
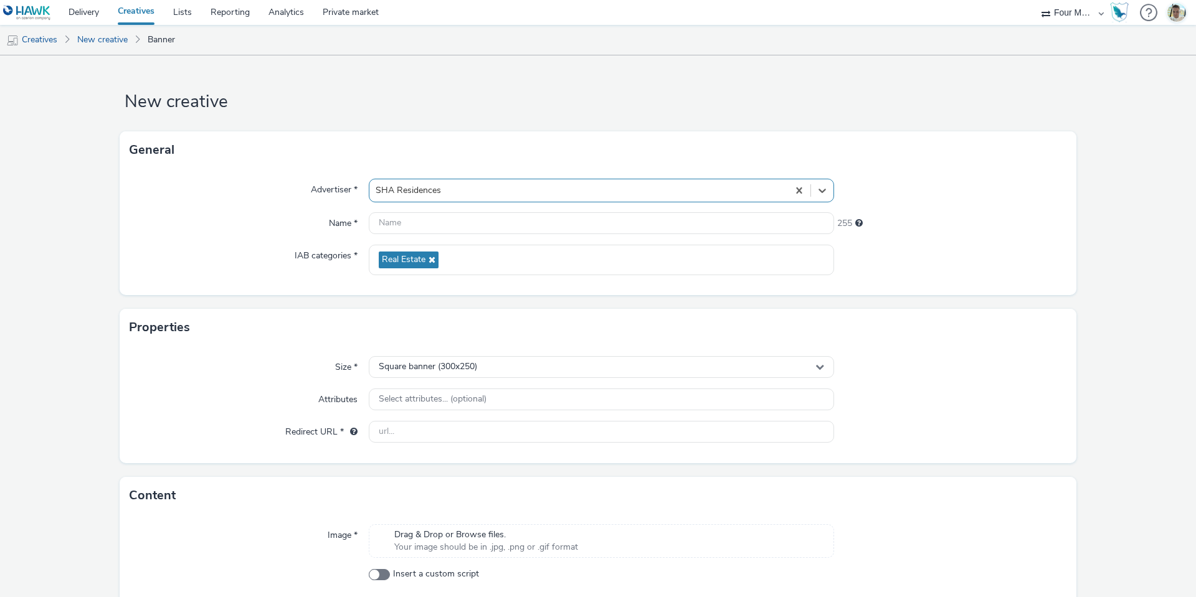
click at [411, 240] on div "Advertiser * option SHA Residences, selected. Select is focused ,type to refine…" at bounding box center [598, 232] width 956 height 126
click at [384, 224] on input "text" at bounding box center [601, 223] width 465 height 22
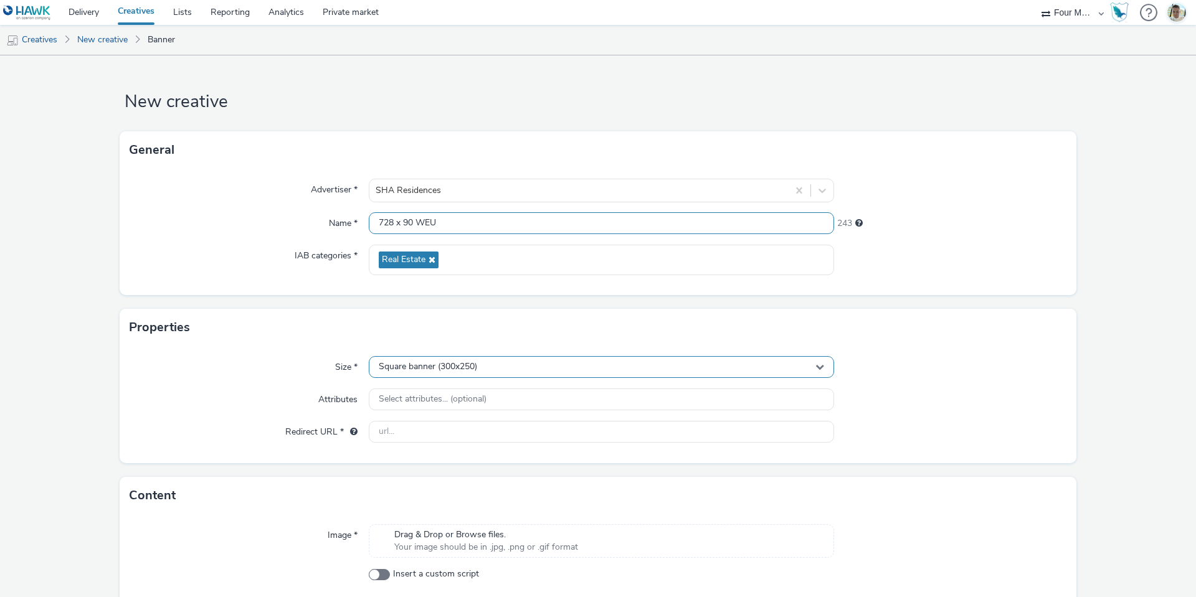
type input "728 x 90 WEU"
click at [419, 372] on div "Square banner (300x250)" at bounding box center [601, 367] width 465 height 22
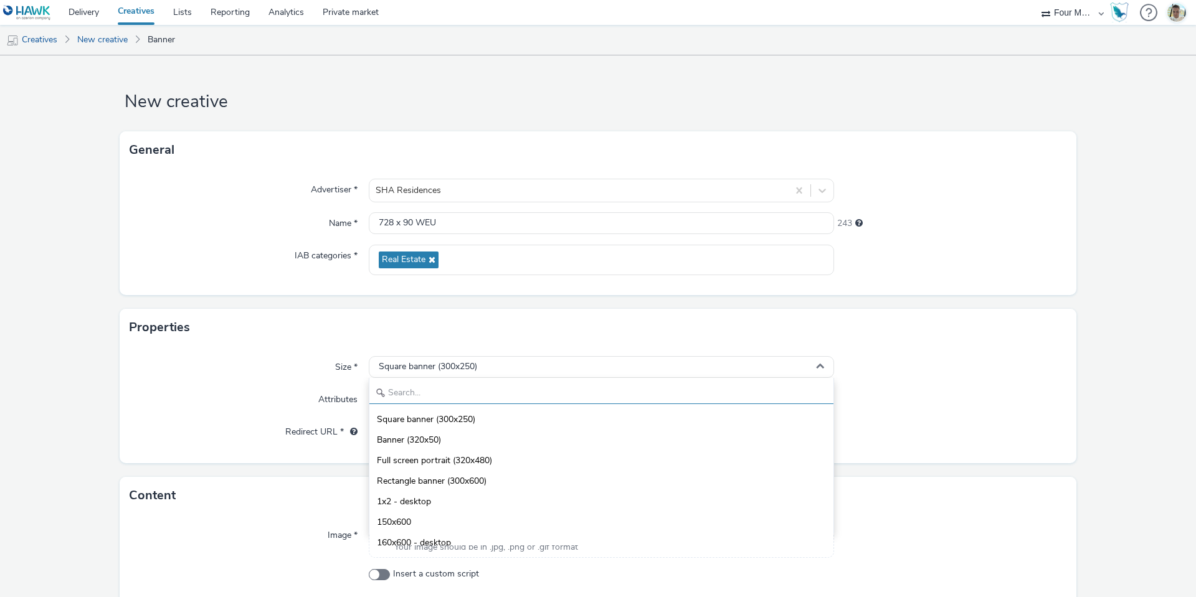
click at [405, 399] on input "text" at bounding box center [601, 393] width 464 height 22
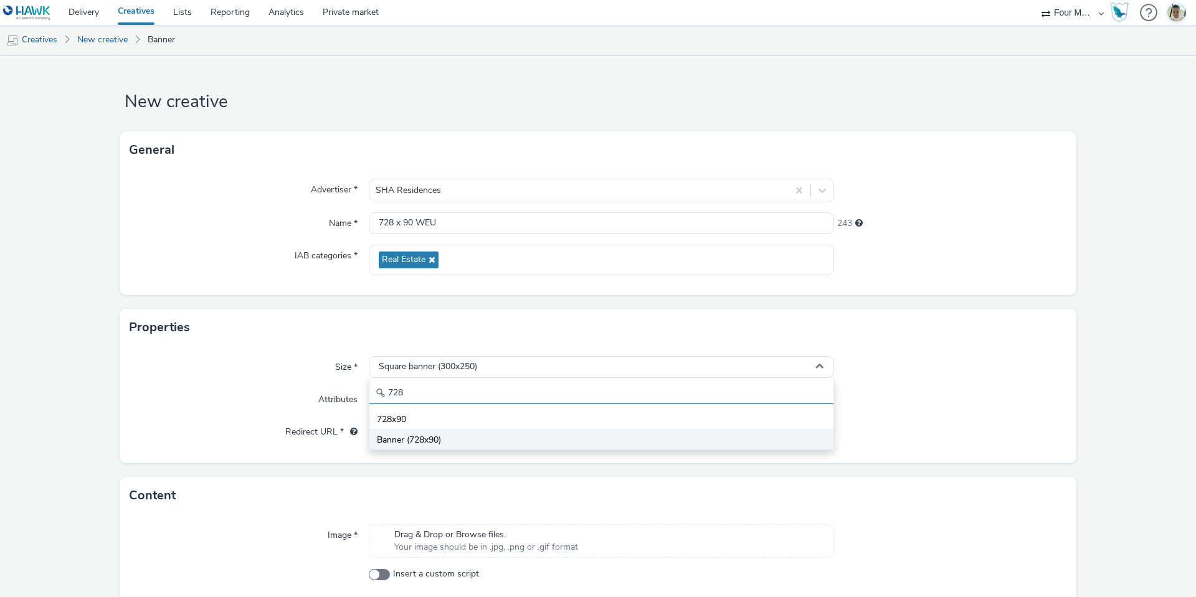
type input "728"
click at [405, 435] on span "Banner (728x90)" at bounding box center [409, 440] width 64 height 12
click at [407, 439] on input "text" at bounding box center [601, 432] width 465 height 22
paste input "[URL][DOMAIN_NAME]"
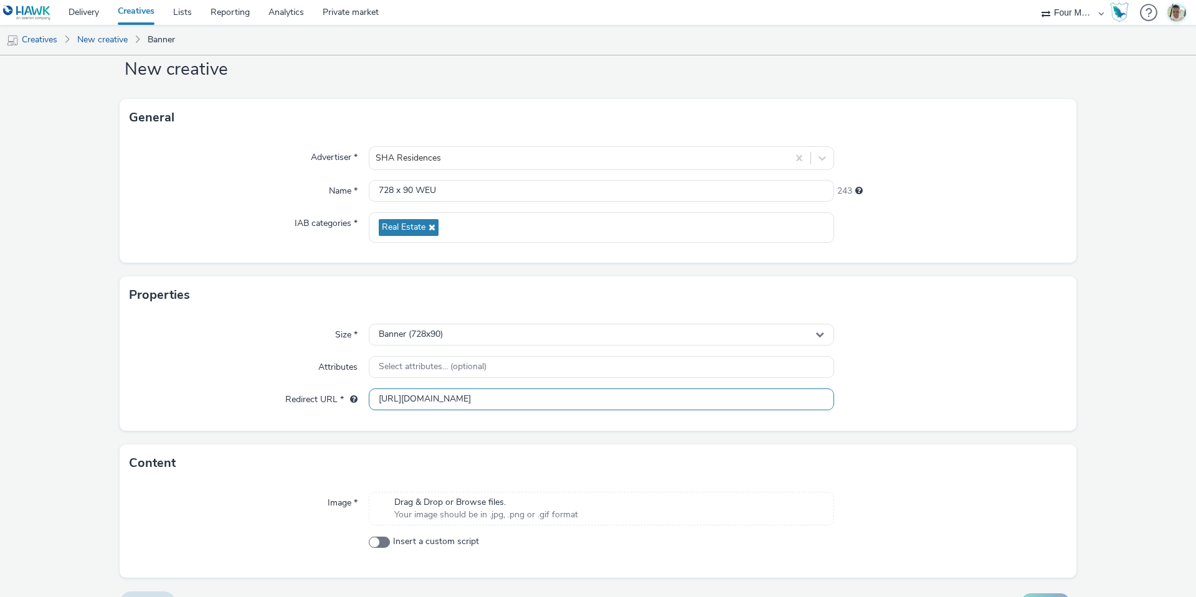
scroll to position [60, 0]
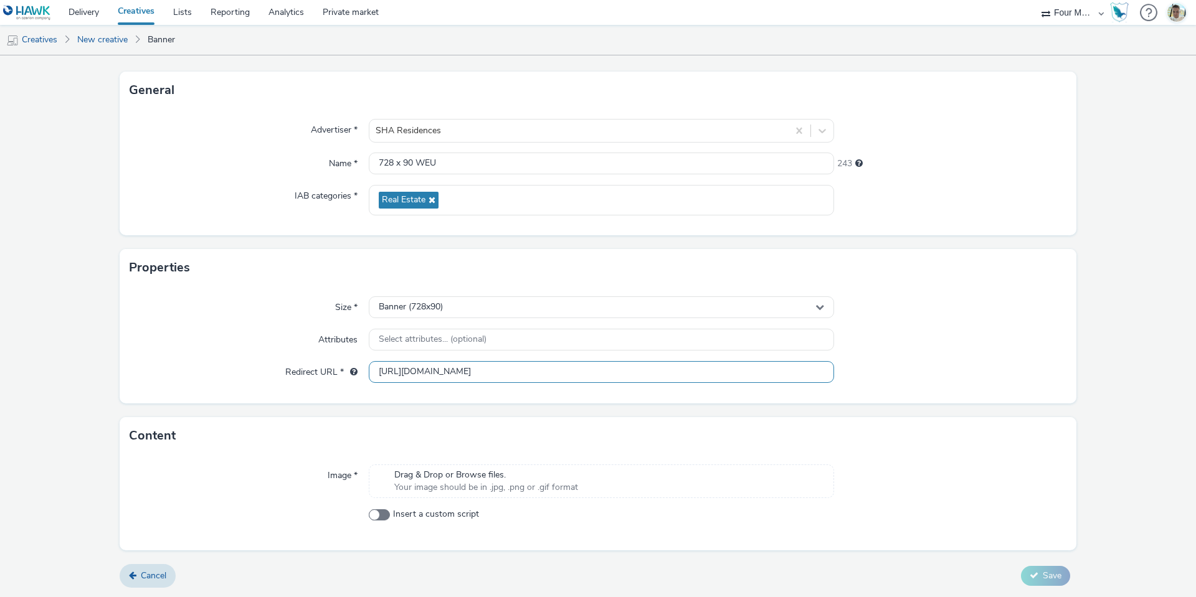
type input "[URL][DOMAIN_NAME]"
click at [615, 474] on div "Drag & Drop or Browse files. Your image should be in .jpg, .png or .gif format" at bounding box center [601, 482] width 465 height 34
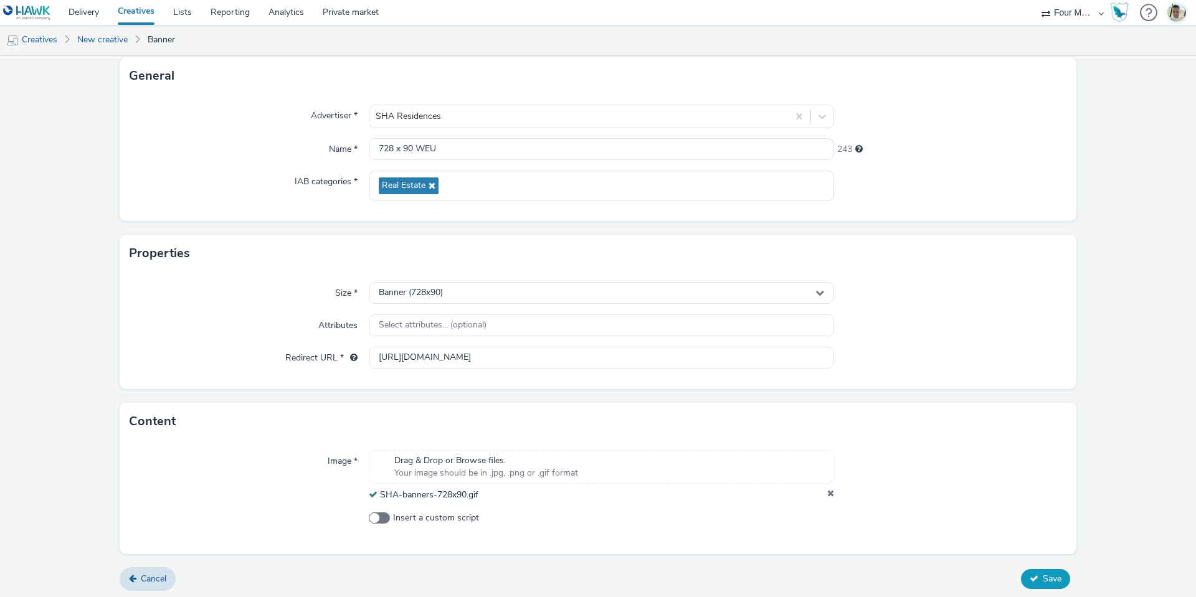
scroll to position [77, 0]
click at [1029, 578] on icon at bounding box center [1033, 575] width 9 height 9
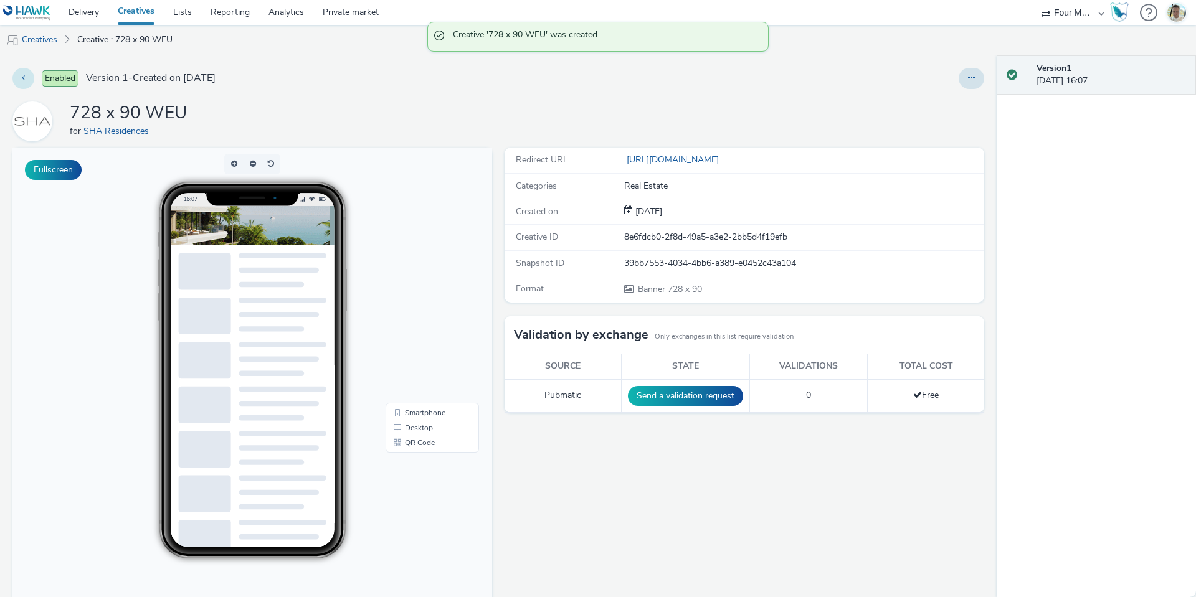
click at [28, 78] on button at bounding box center [23, 78] width 22 height 21
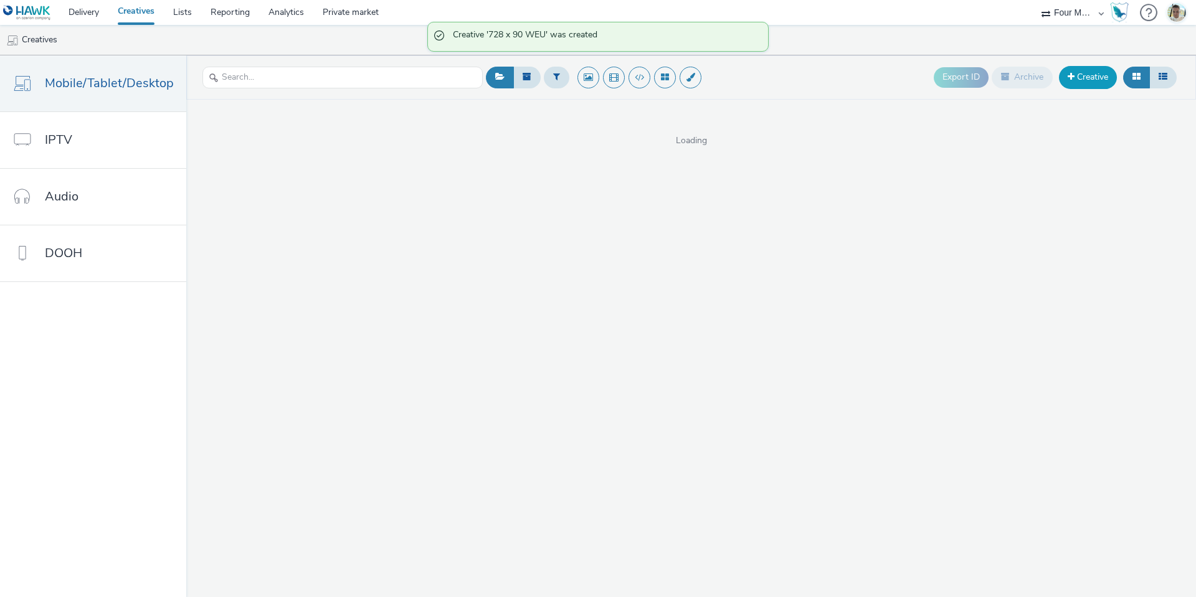
click at [1078, 71] on link "Creative" at bounding box center [1088, 77] width 58 height 22
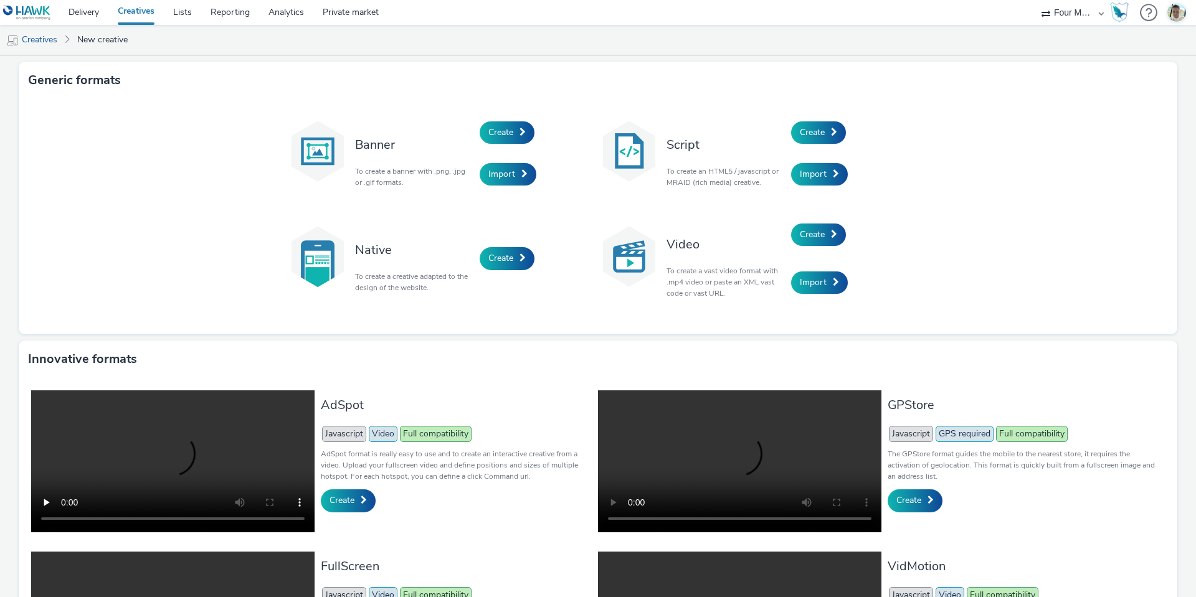
click at [513, 149] on div "Create" at bounding box center [538, 132] width 118 height 42
click at [505, 131] on span "Create" at bounding box center [500, 132] width 25 height 12
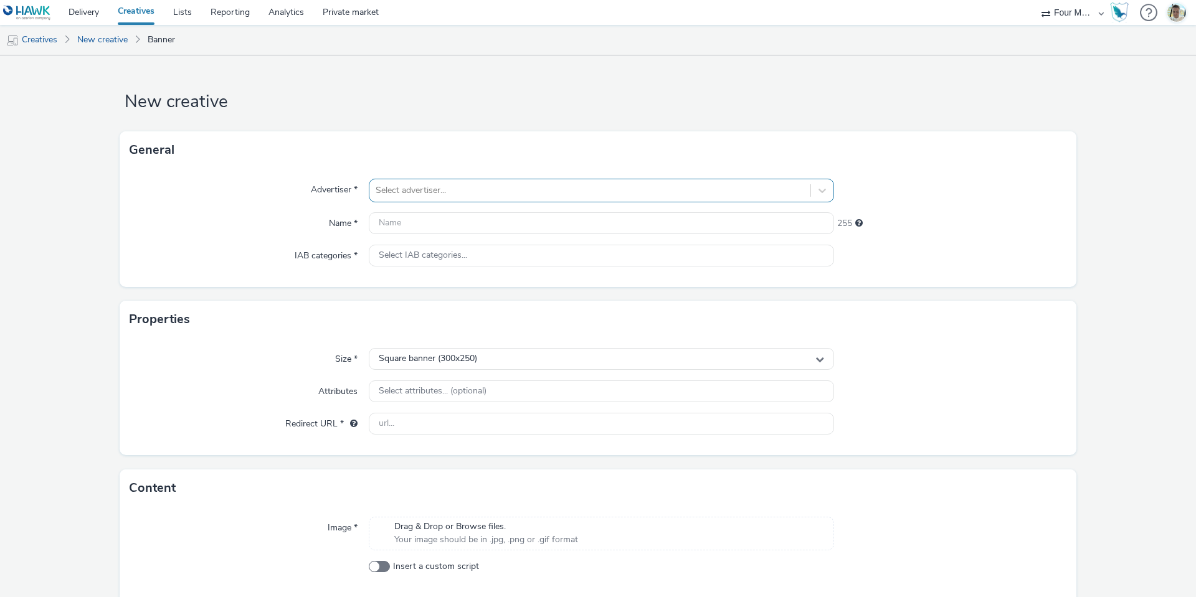
click at [512, 197] on div at bounding box center [589, 190] width 428 height 15
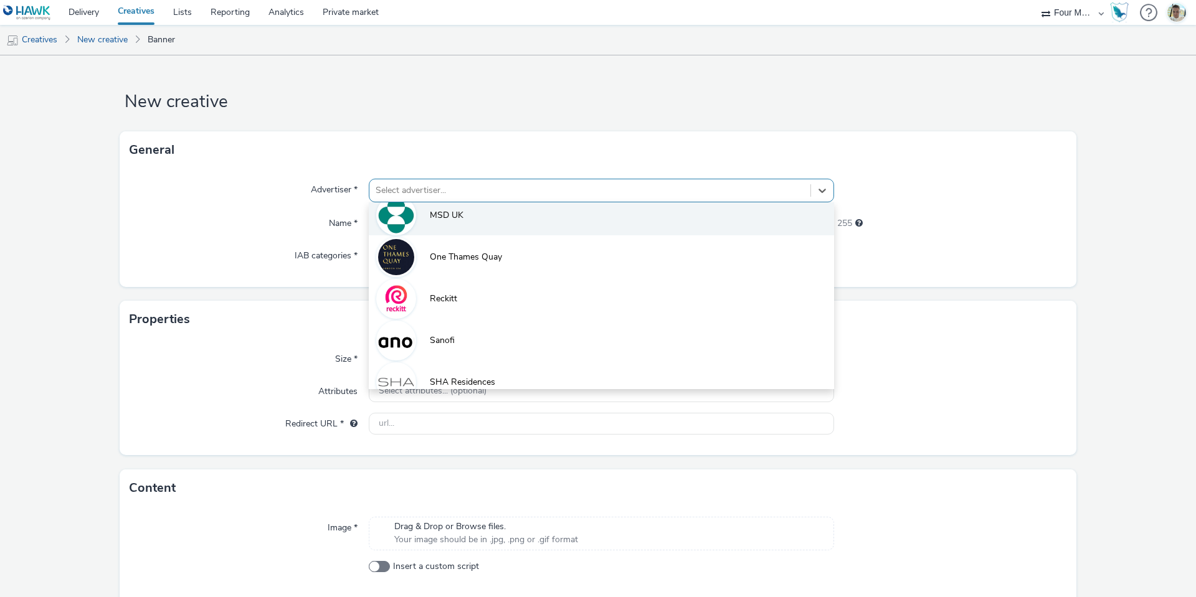
scroll to position [573, 0]
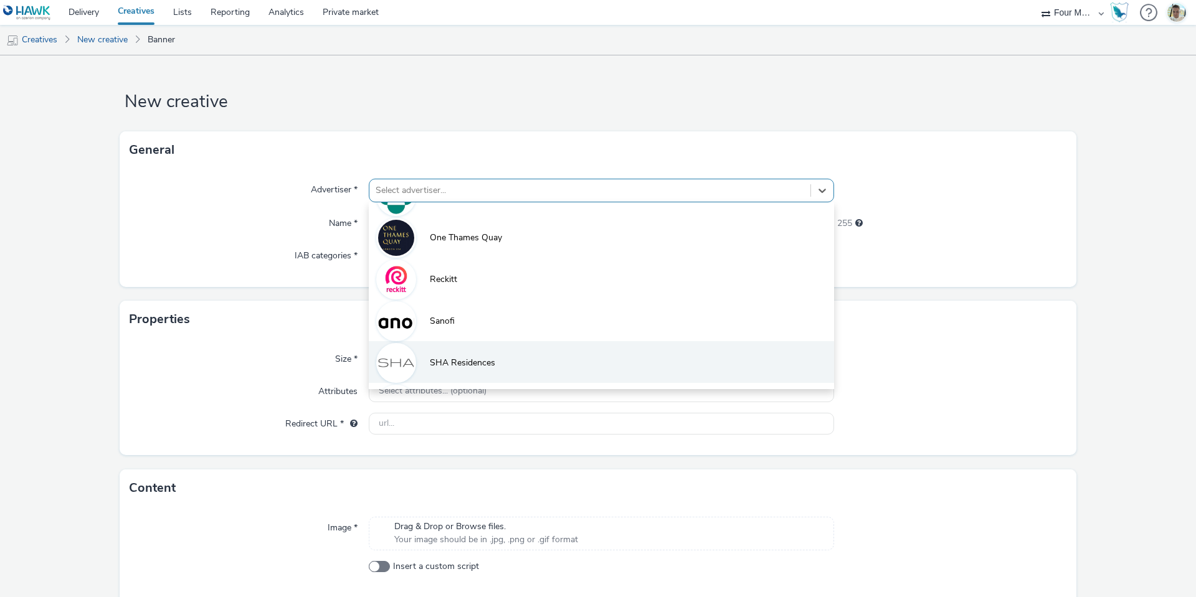
click at [454, 351] on li "SHA Residences" at bounding box center [601, 362] width 465 height 42
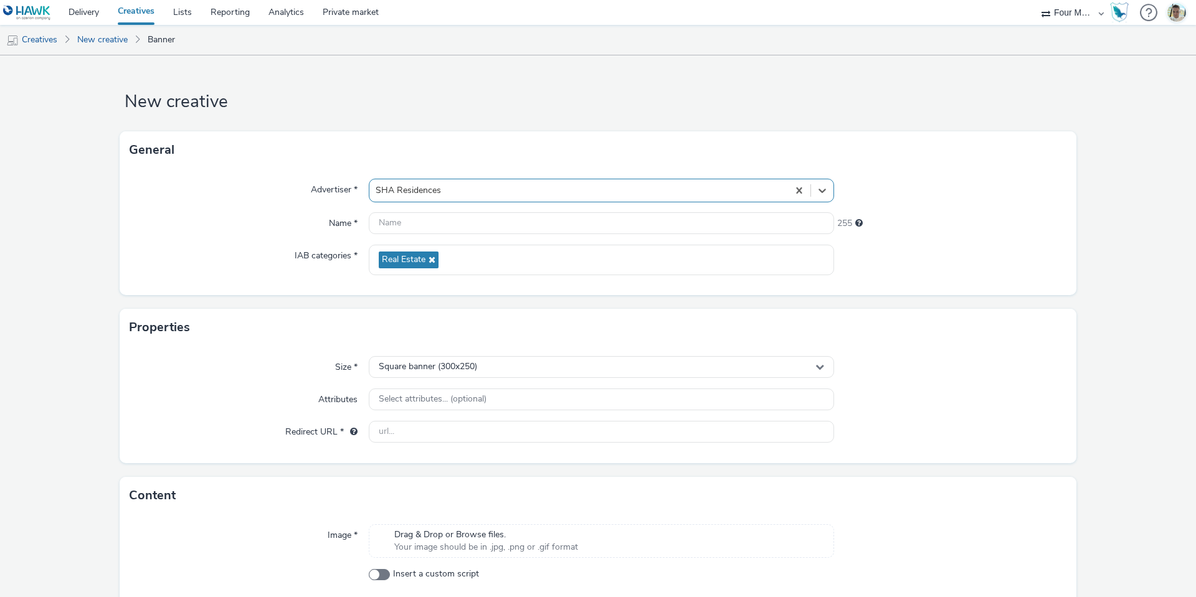
click at [430, 236] on div "Advertiser * option SHA Residences, selected. Select is focused ,type to refine…" at bounding box center [598, 232] width 956 height 126
click at [424, 229] on input "text" at bounding box center [601, 223] width 465 height 22
type input "970 x 250 WEU"
click at [412, 355] on div "Size * Square banner (300x250) Attributes Select attributes... (optional) Redir…" at bounding box center [598, 404] width 956 height 117
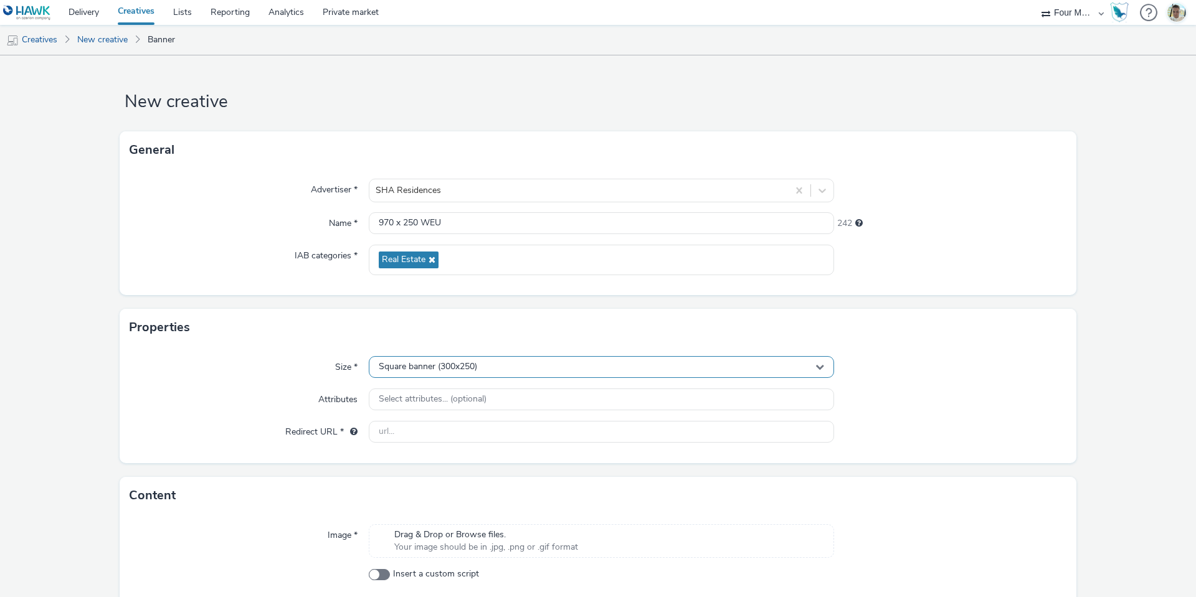
click at [407, 372] on span "Square banner (300x250)" at bounding box center [428, 367] width 98 height 11
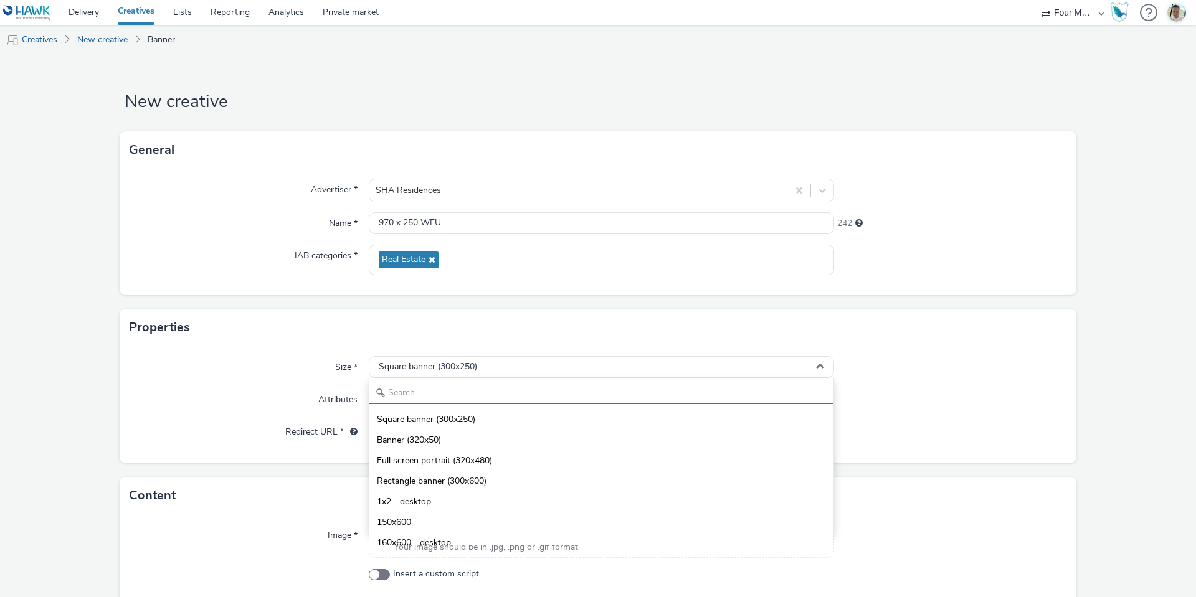
click at [396, 389] on input "text" at bounding box center [601, 393] width 464 height 22
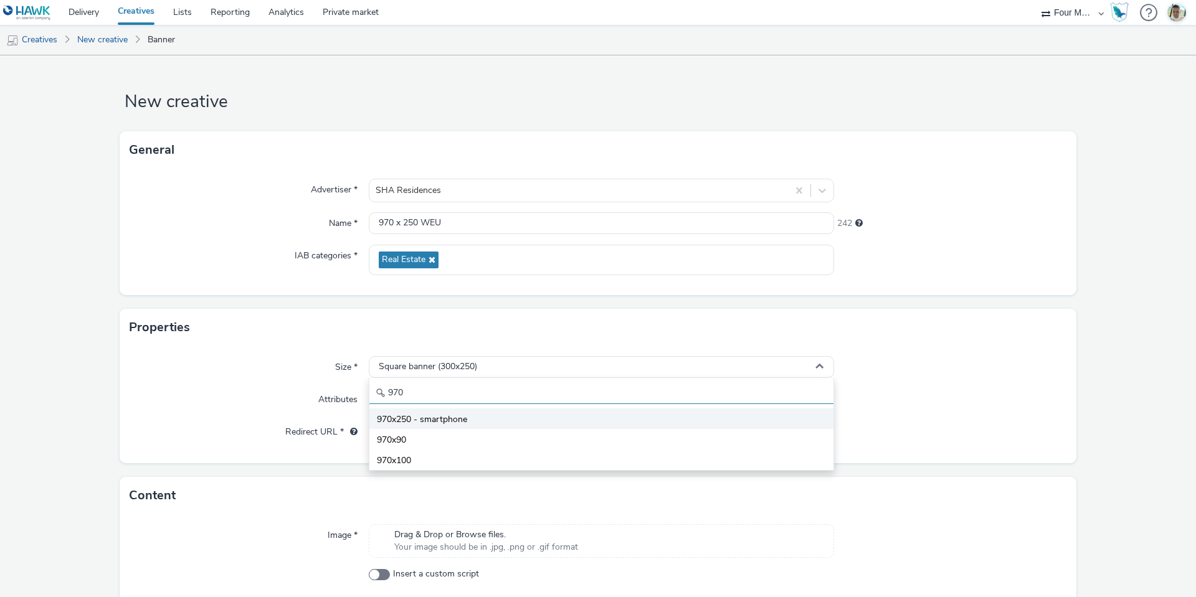
type input "970"
click at [410, 422] on span "970x250 - smartphone" at bounding box center [422, 419] width 90 height 12
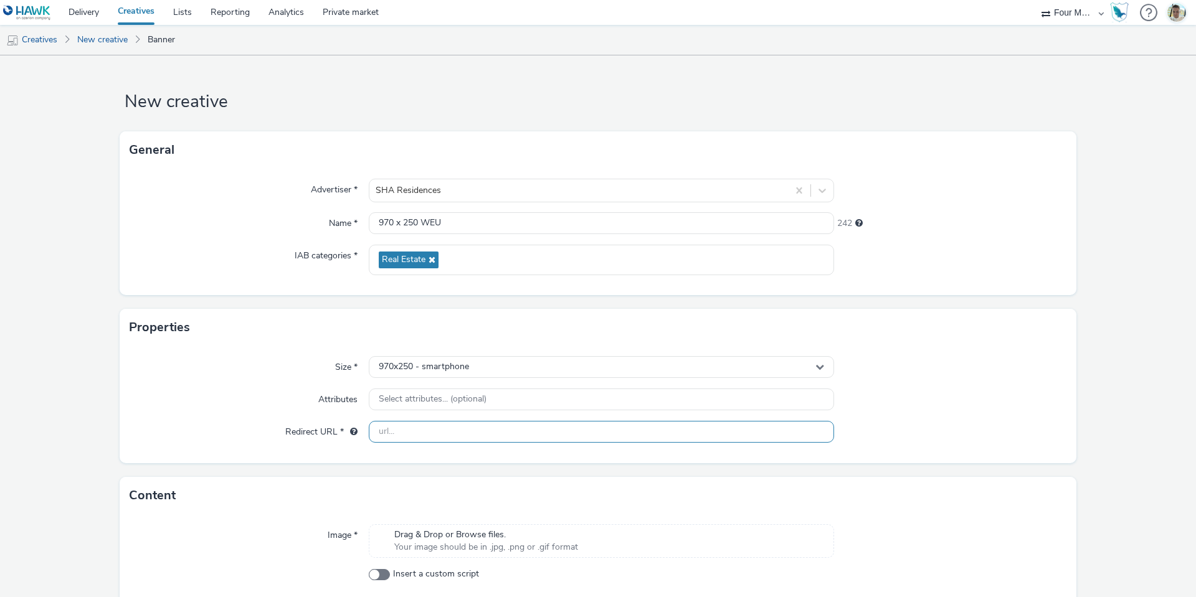
click at [399, 430] on input "text" at bounding box center [601, 432] width 465 height 22
paste input "[URL][DOMAIN_NAME]"
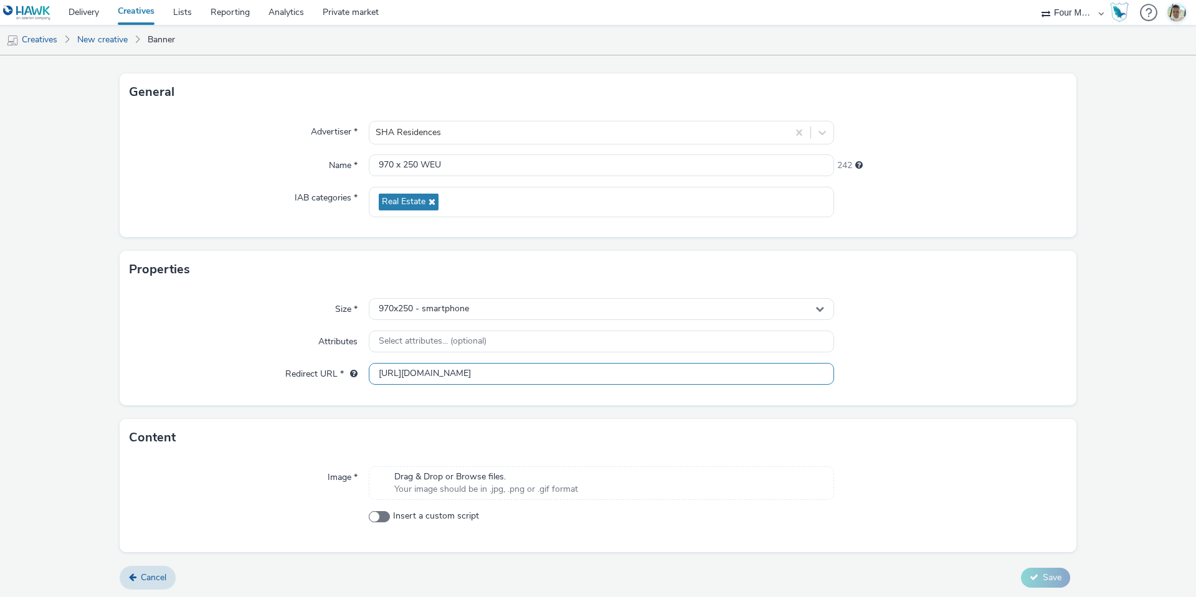
scroll to position [60, 0]
type input "[URL][DOMAIN_NAME]"
click at [510, 504] on div "Image * Drag & Drop or Browse files. Your image should be in .jpg, .png or .gif…" at bounding box center [598, 503] width 956 height 96
click at [503, 489] on span "Your image should be in .jpg, .png or .gif format" at bounding box center [486, 487] width 184 height 12
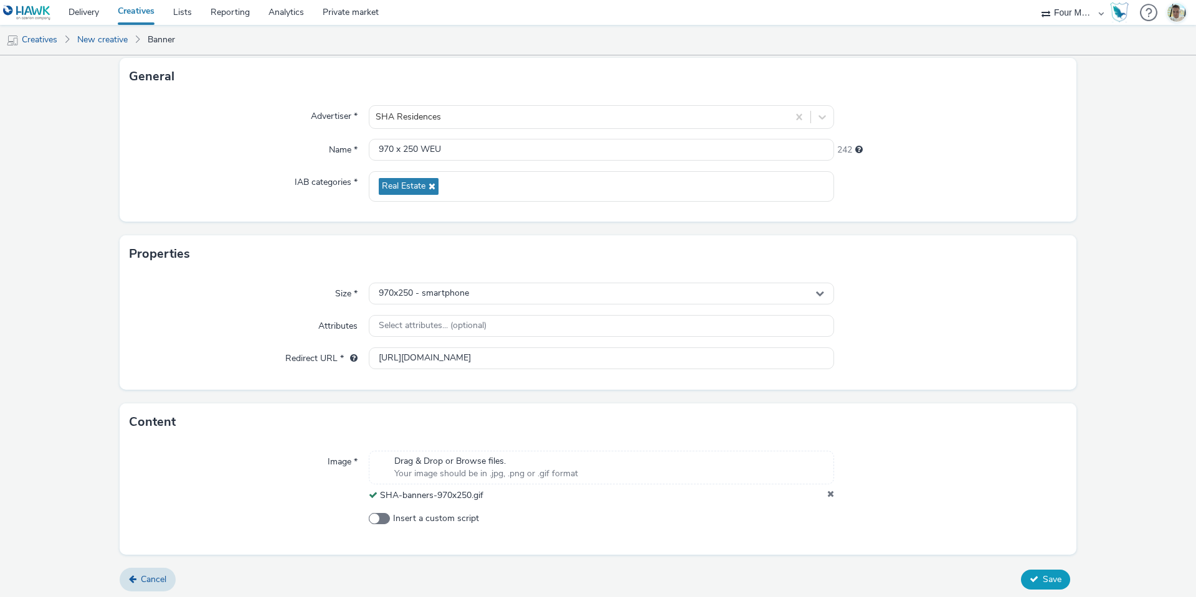
scroll to position [77, 0]
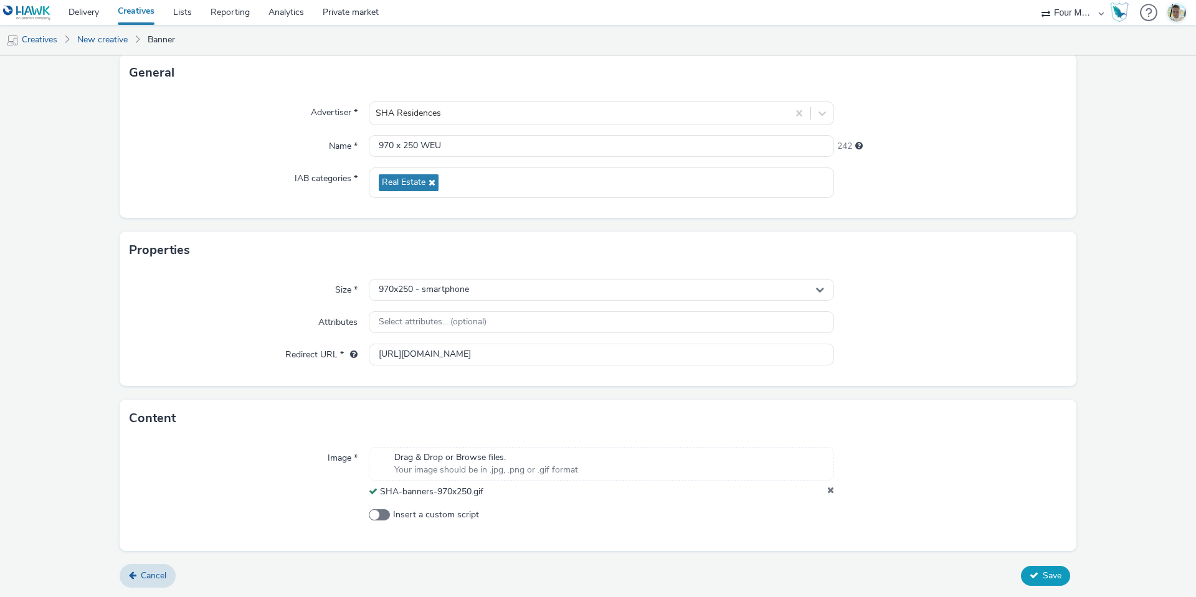
click at [1042, 582] on span "Save" at bounding box center [1051, 576] width 19 height 12
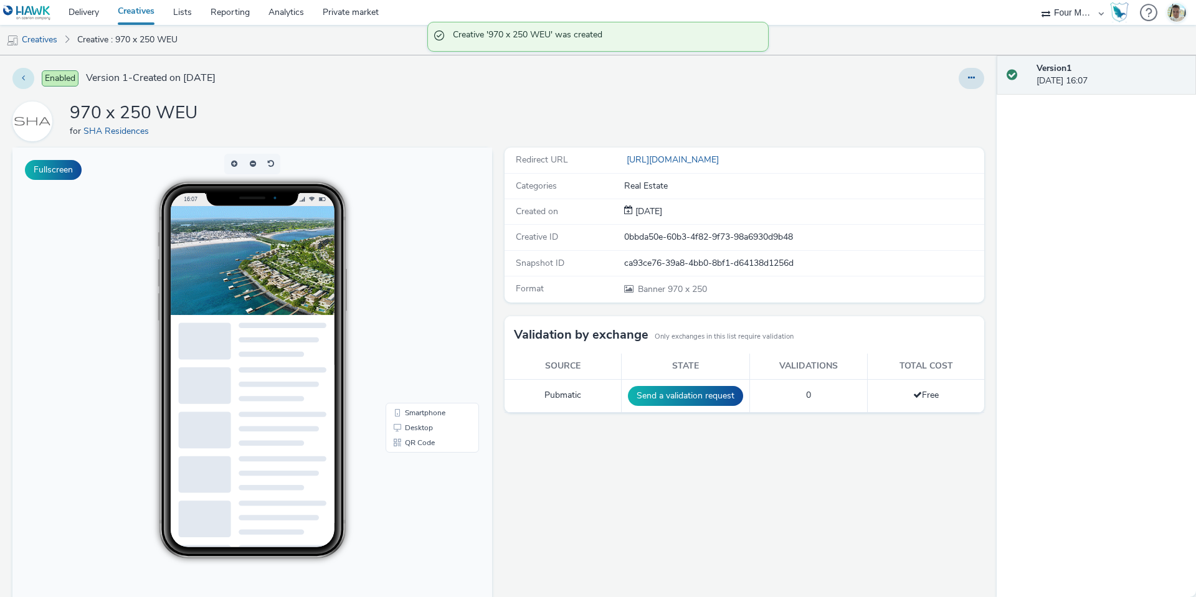
click at [21, 68] on button at bounding box center [23, 78] width 22 height 21
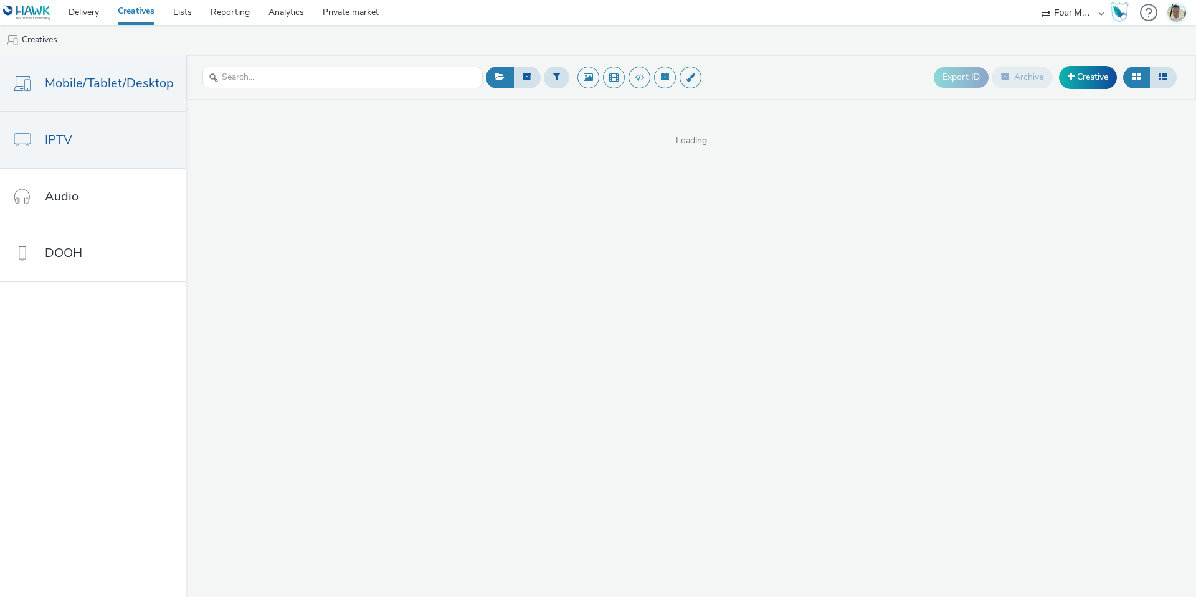
click at [179, 153] on link "IPTV" at bounding box center [93, 140] width 186 height 56
click at [120, 94] on link "Mobile/Tablet/Desktop" at bounding box center [93, 83] width 186 height 56
click at [83, 6] on link "Delivery" at bounding box center [83, 12] width 49 height 25
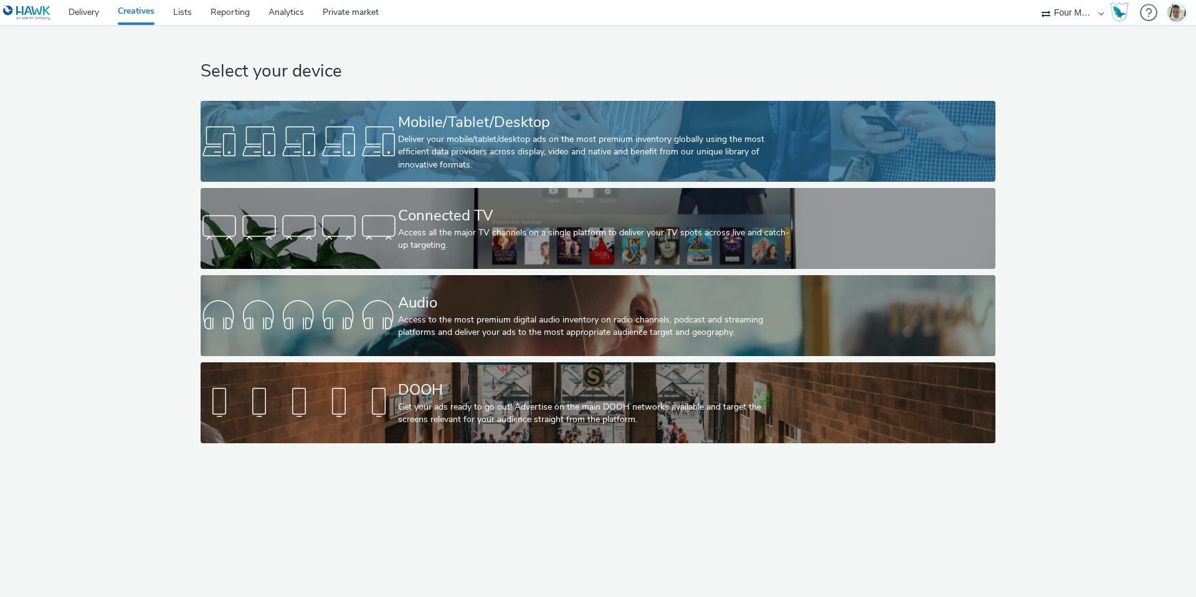
click at [450, 108] on div "Mobile/Tablet/Desktop Deliver your mobile/tablet/desktop ads on the most premiu…" at bounding box center [595, 141] width 395 height 81
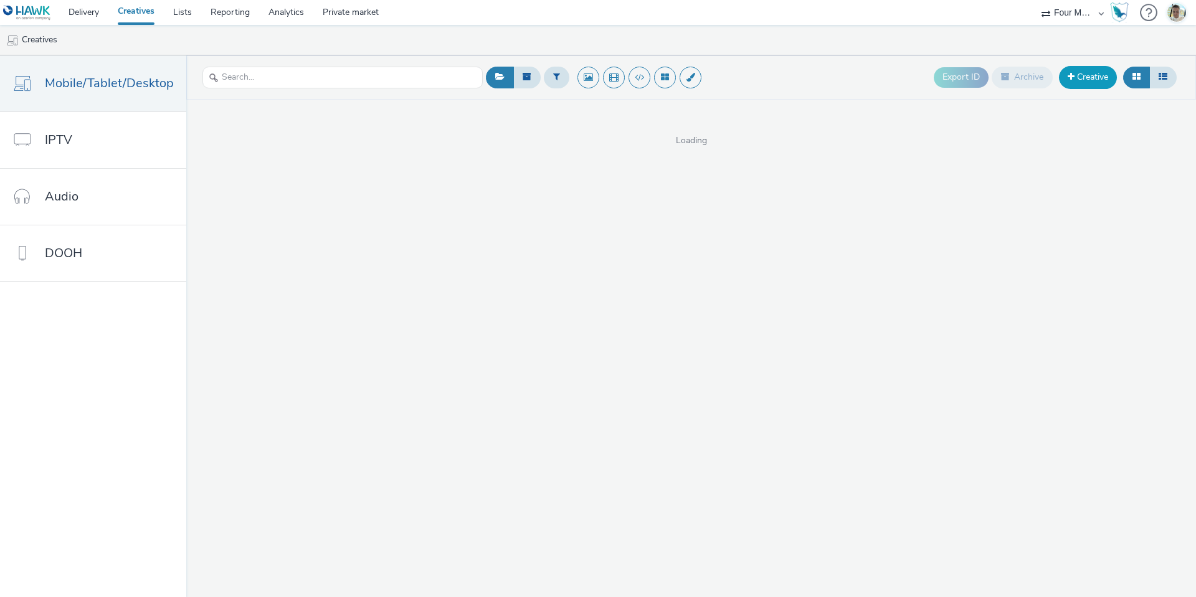
click at [1088, 78] on link "Creative" at bounding box center [1088, 77] width 58 height 22
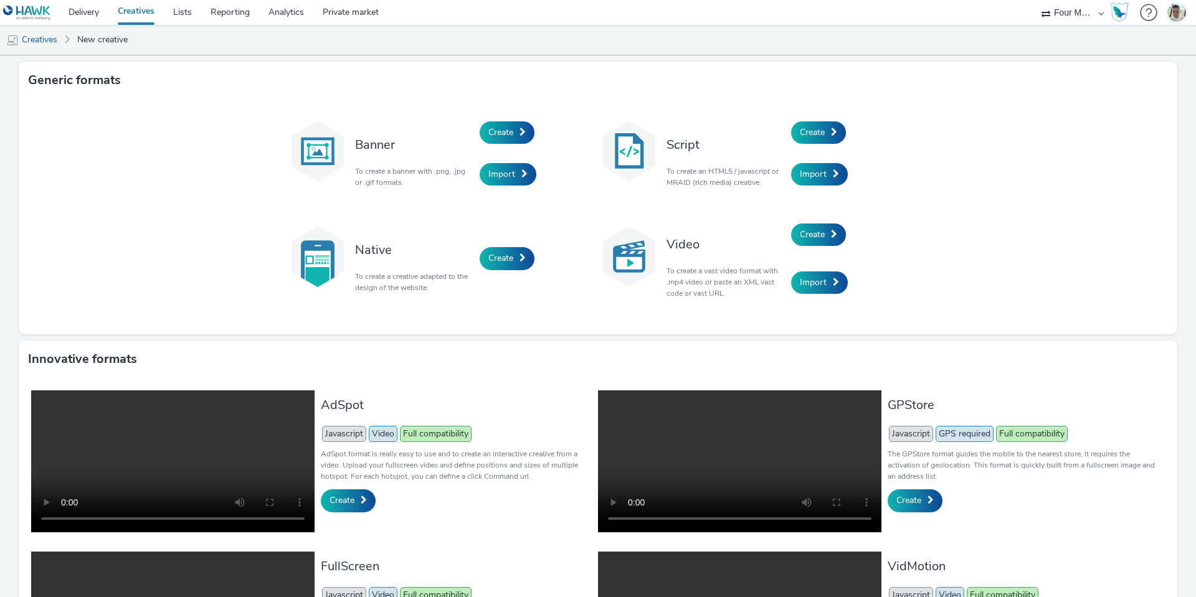
click at [473, 151] on div "Banner To create a banner with .png, .jpg or .gif formats." at bounding box center [414, 153] width 131 height 84
click at [503, 120] on div "Create" at bounding box center [538, 132] width 118 height 42
click at [503, 125] on link "Create" at bounding box center [506, 132] width 55 height 22
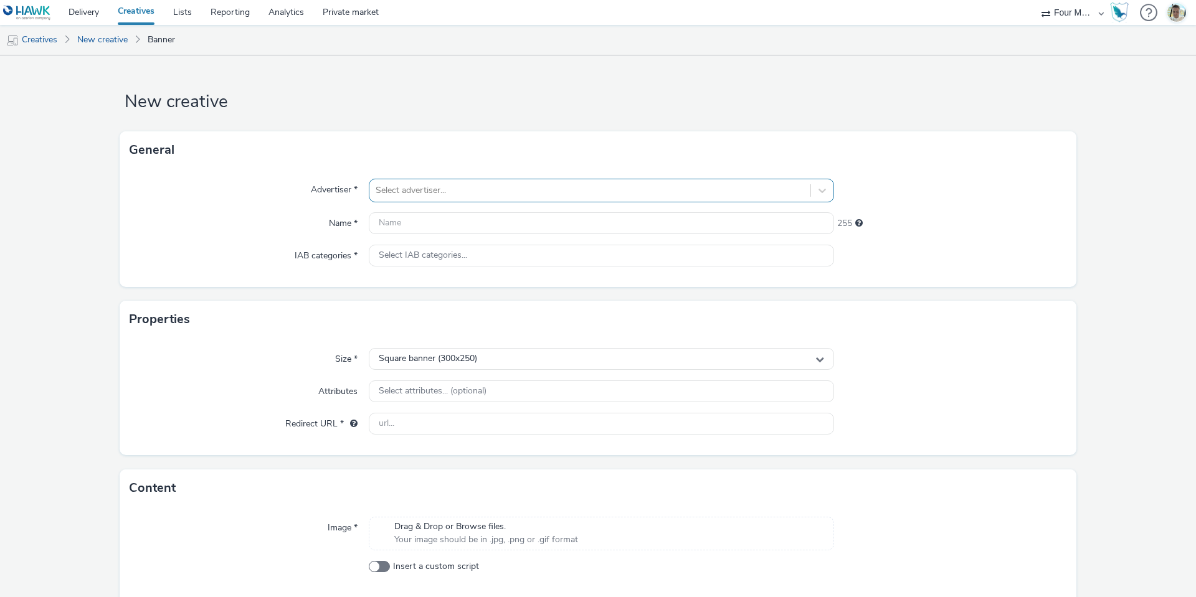
click at [460, 187] on div at bounding box center [589, 190] width 428 height 15
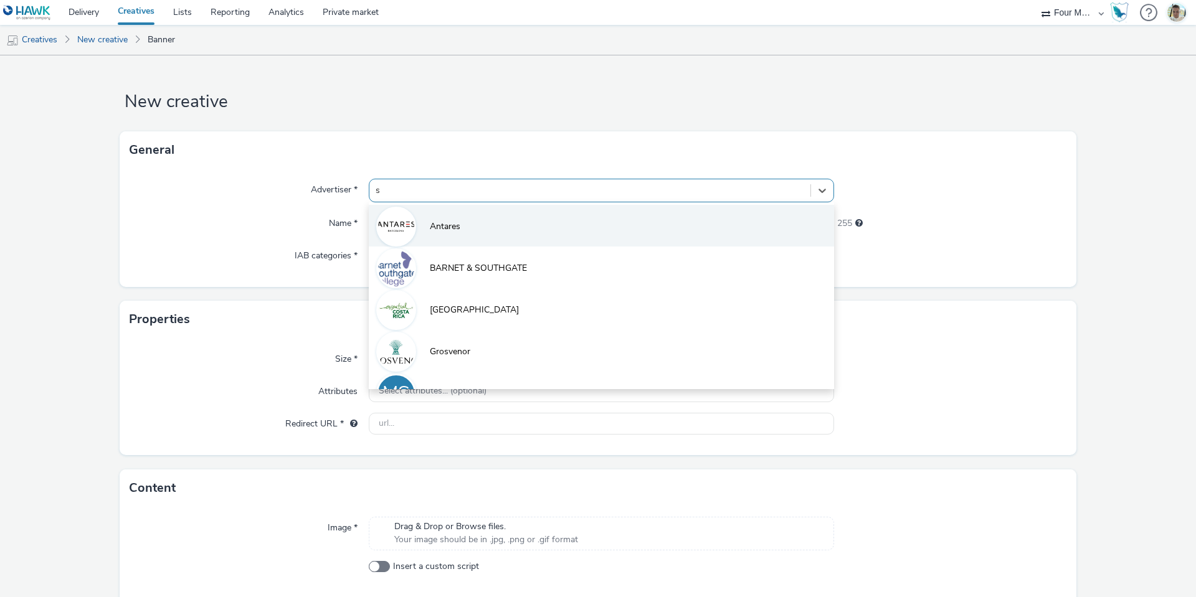
type input "sh"
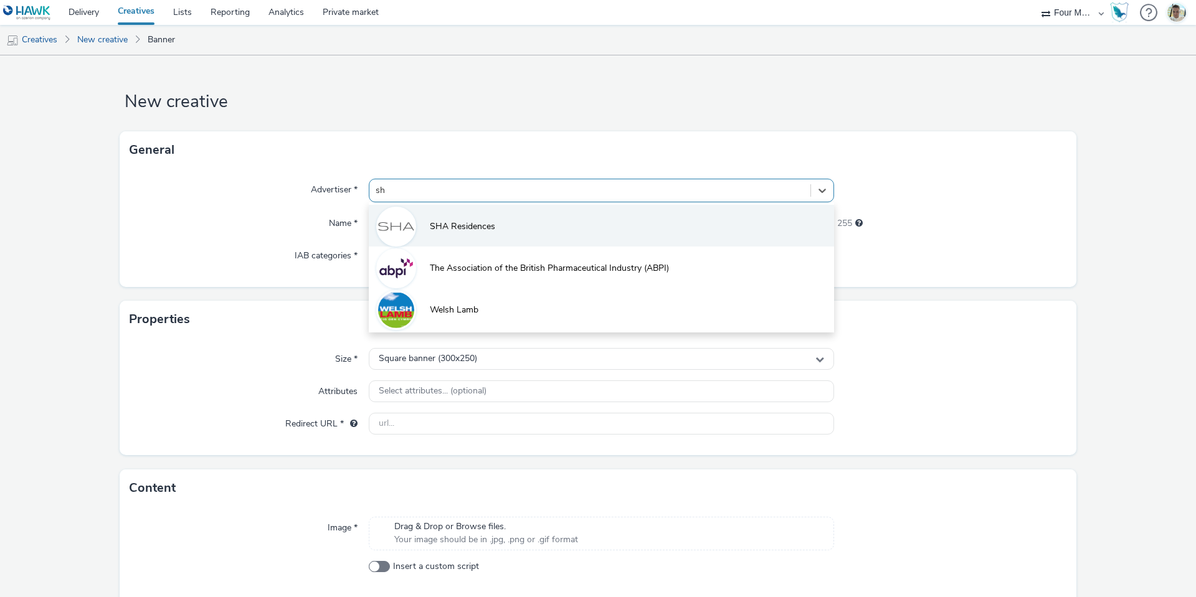
click at [445, 229] on span "SHA Residences" at bounding box center [462, 226] width 65 height 12
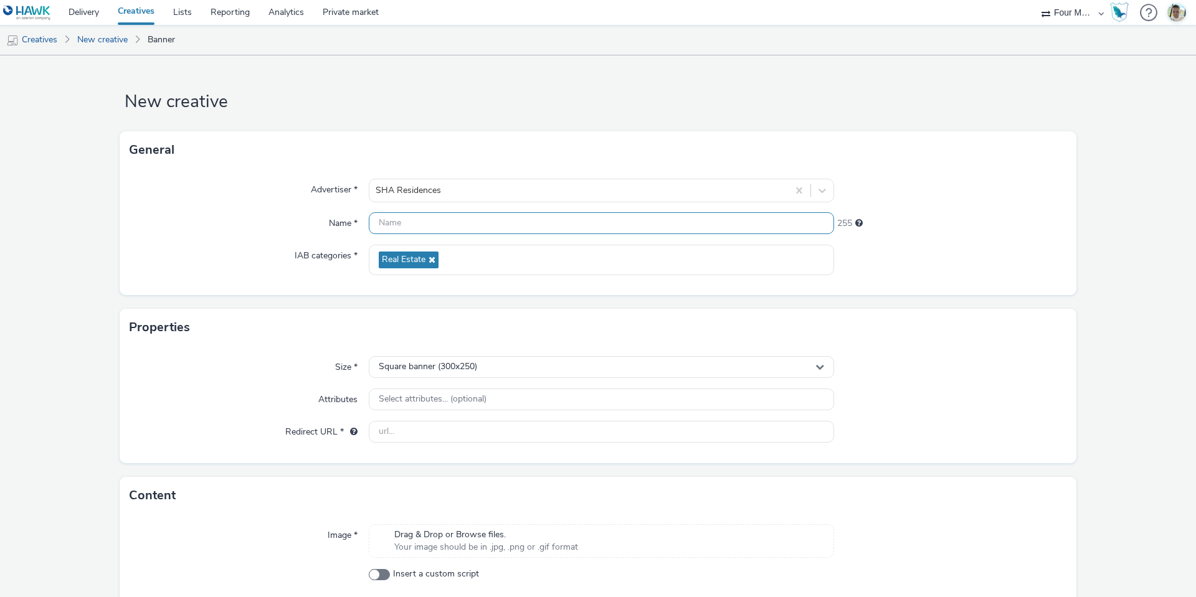
click at [445, 229] on input "text" at bounding box center [601, 223] width 465 height 22
type input "300 x 250 SEUMED"
click at [475, 366] on span "Square banner (300x250)" at bounding box center [428, 367] width 98 height 11
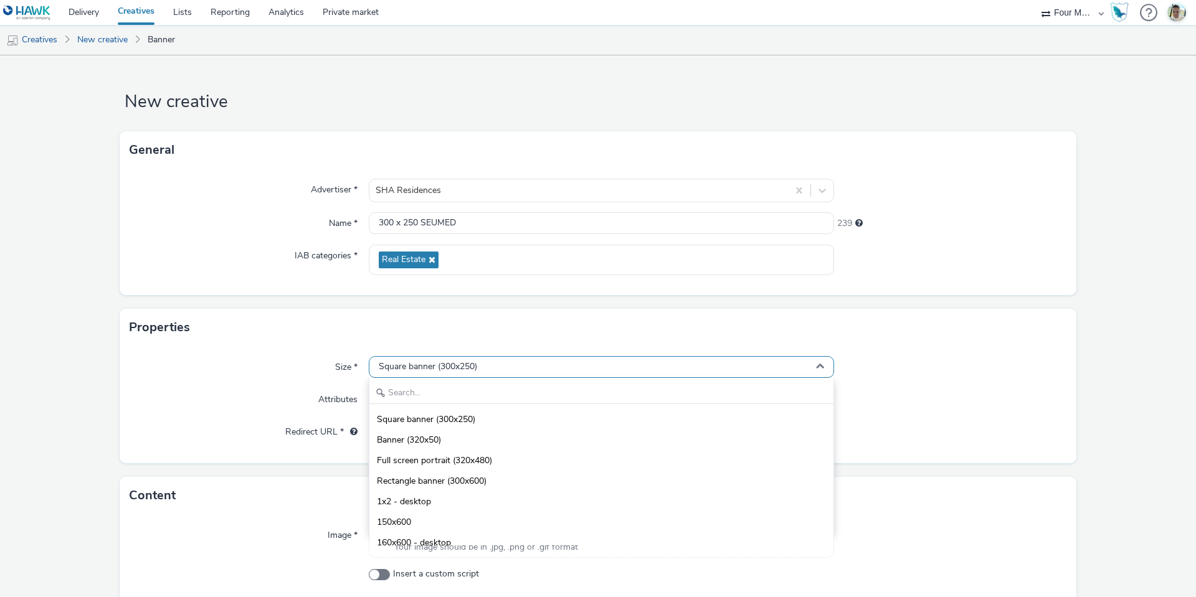
click at [475, 366] on span "Square banner (300x250)" at bounding box center [428, 367] width 98 height 11
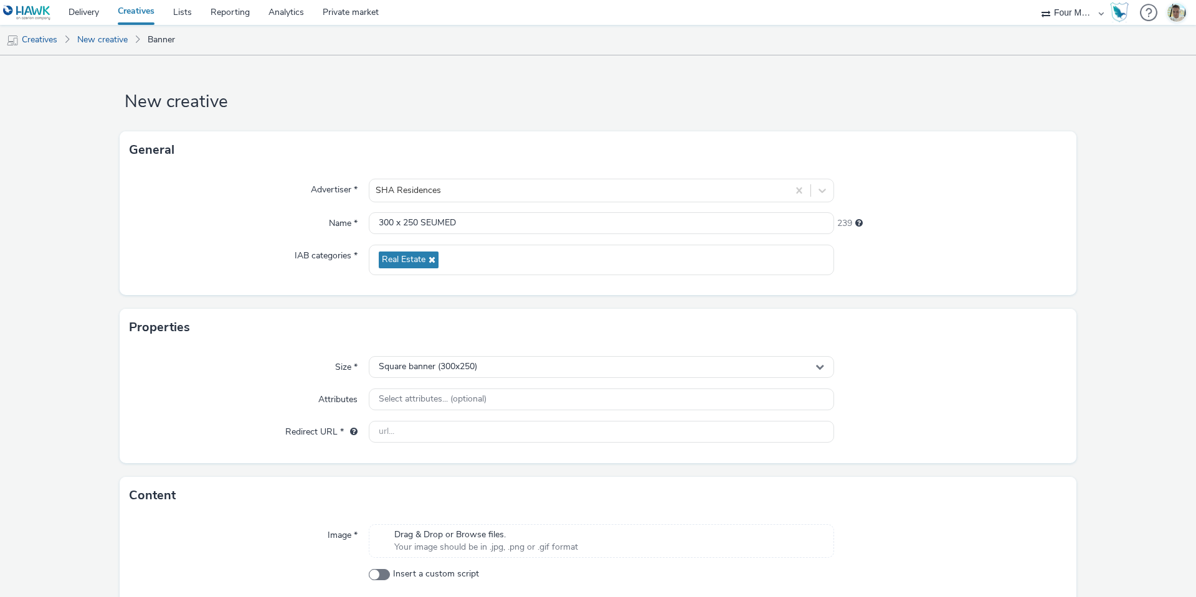
click at [478, 383] on div "Size * Square banner (300x250) Attributes Select attributes... (optional) Redir…" at bounding box center [598, 404] width 956 height 117
click at [432, 439] on input "text" at bounding box center [601, 432] width 465 height 22
paste input "https://sha-emirates.ae/?utm_source=display&utm_medium=cpc&utm_campaign=sha_res…"
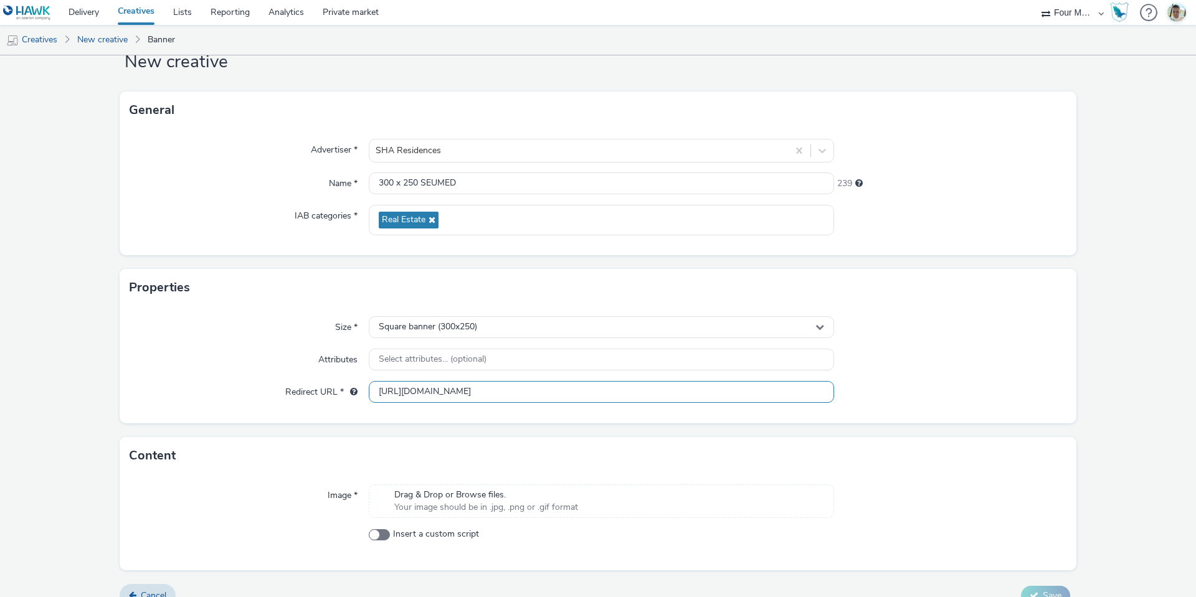
scroll to position [60, 0]
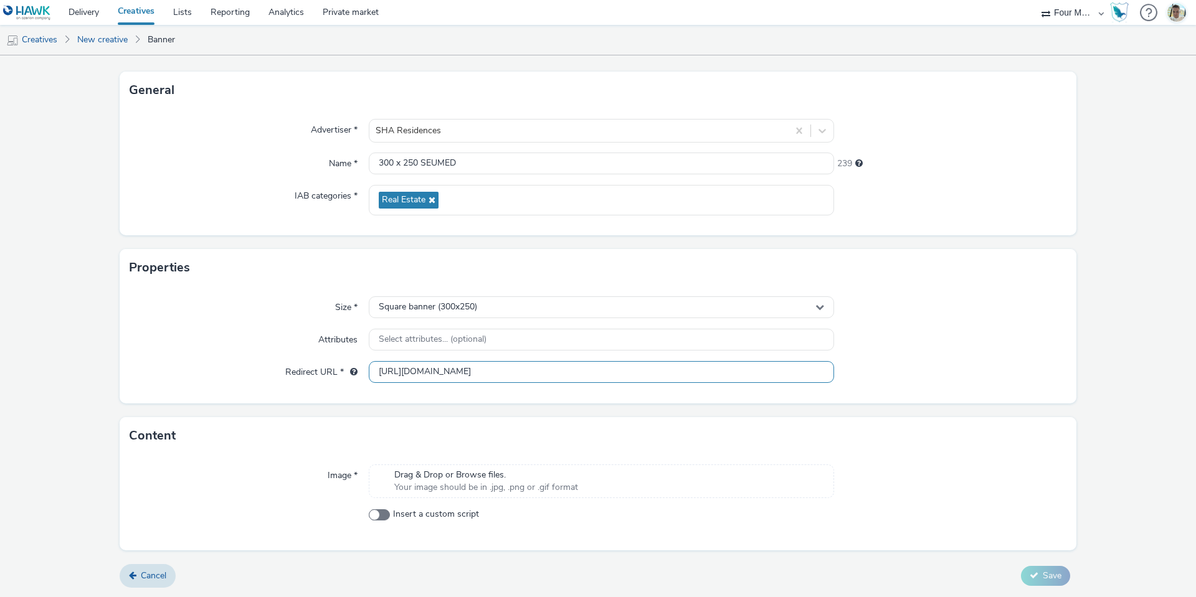
type input "https://sha-emirates.ae/?utm_source=display&utm_medium=cpc&utm_campaign=sha_res…"
click at [475, 493] on span "Your image should be in .jpg, .png or .gif format" at bounding box center [486, 487] width 184 height 12
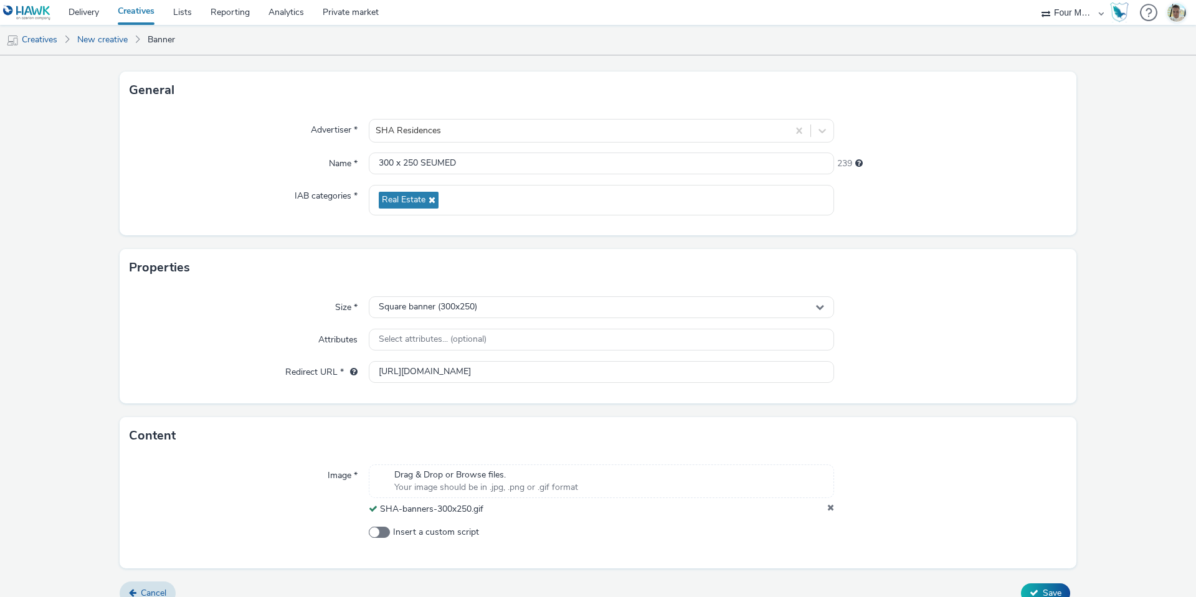
scroll to position [77, 0]
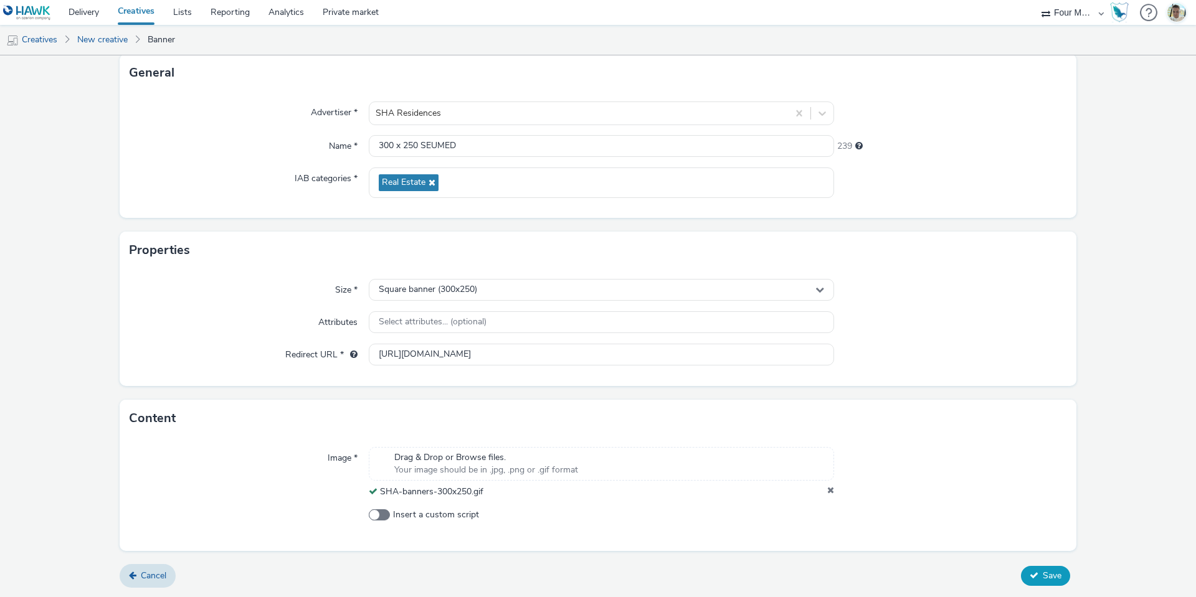
click at [1021, 579] on button "Save" at bounding box center [1045, 576] width 49 height 20
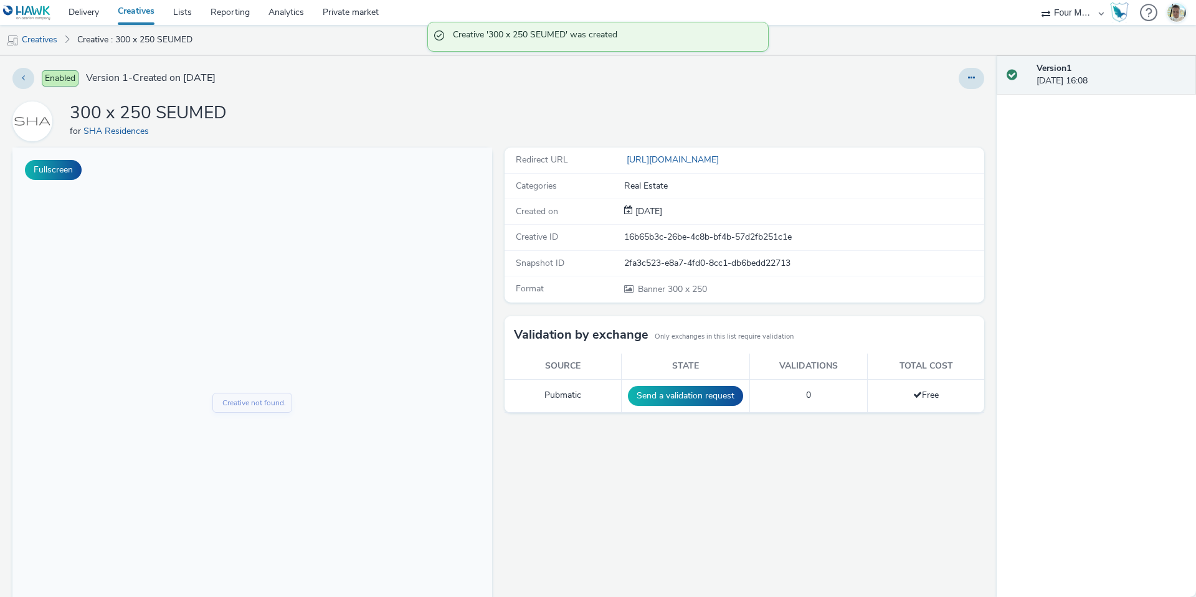
click at [29, 68] on div "Enabled Version 1 - Created on [DATE]" at bounding box center [303, 78] width 583 height 21
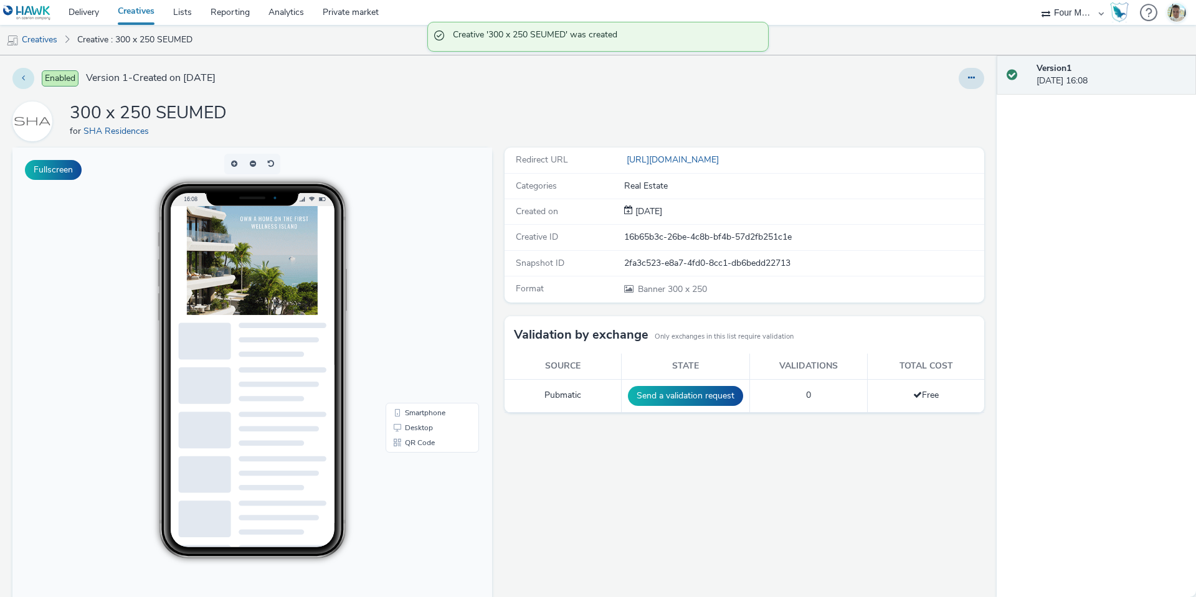
click at [27, 73] on button at bounding box center [23, 78] width 22 height 21
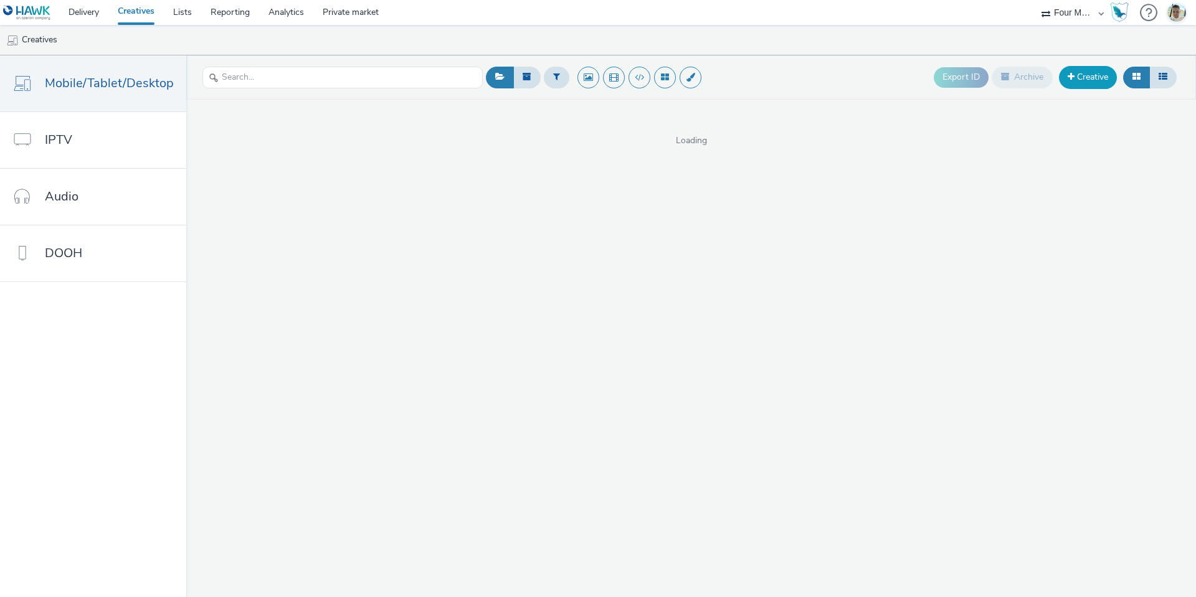
click at [1093, 70] on link "Creative" at bounding box center [1088, 77] width 58 height 22
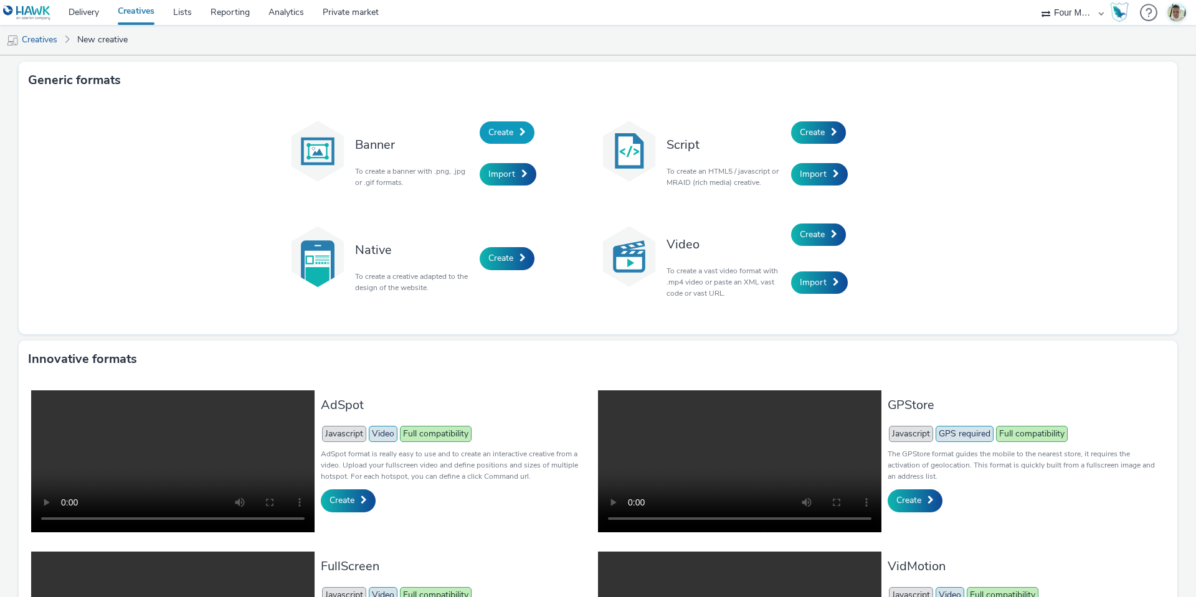
click at [517, 141] on link "Create" at bounding box center [506, 132] width 55 height 22
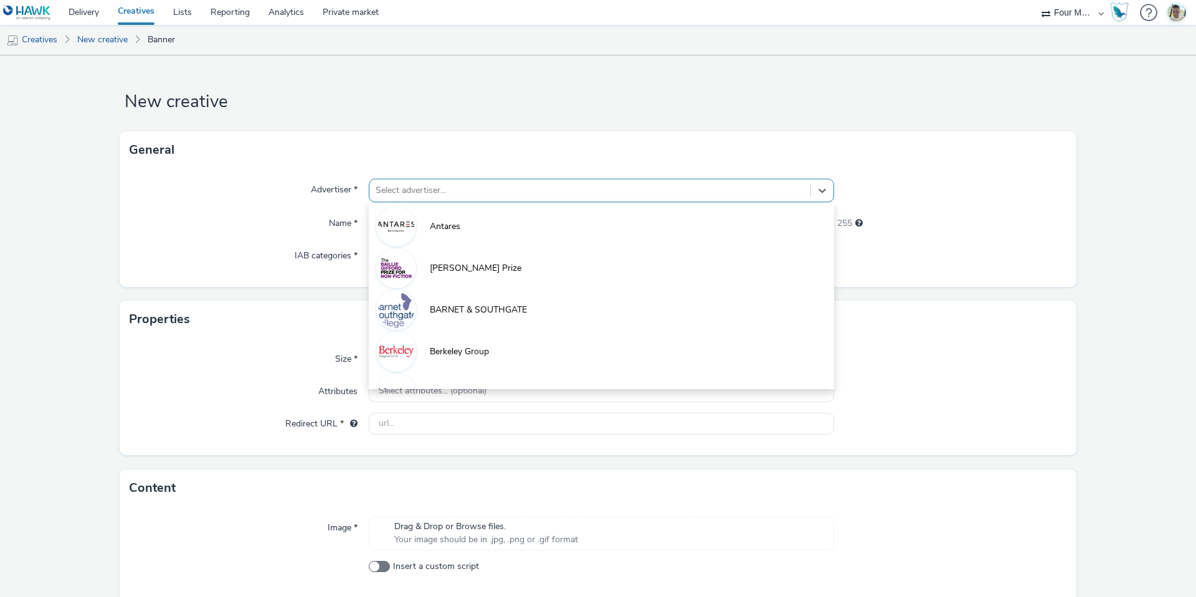
click at [511, 186] on div at bounding box center [589, 190] width 428 height 15
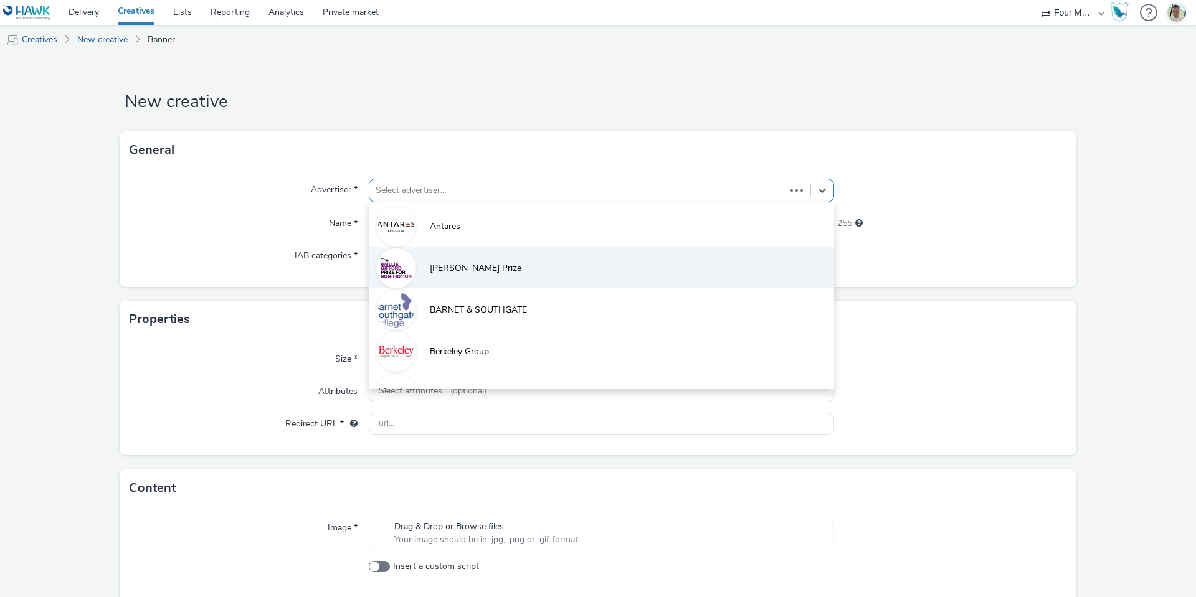
scroll to position [653, 0]
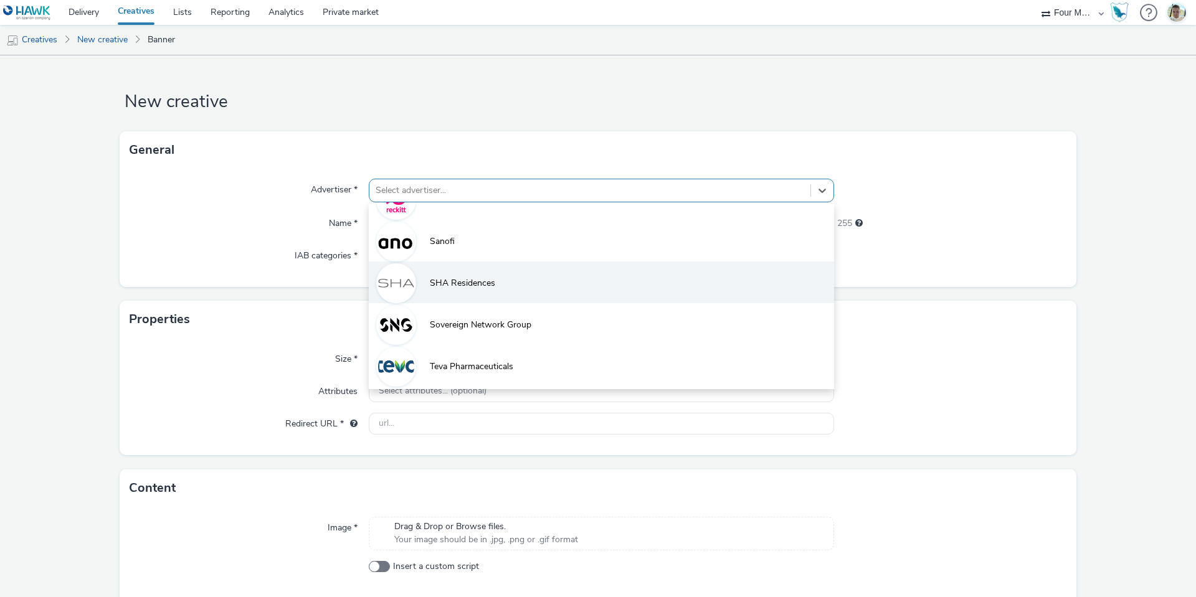
click at [481, 286] on span "SHA Residences" at bounding box center [462, 283] width 65 height 12
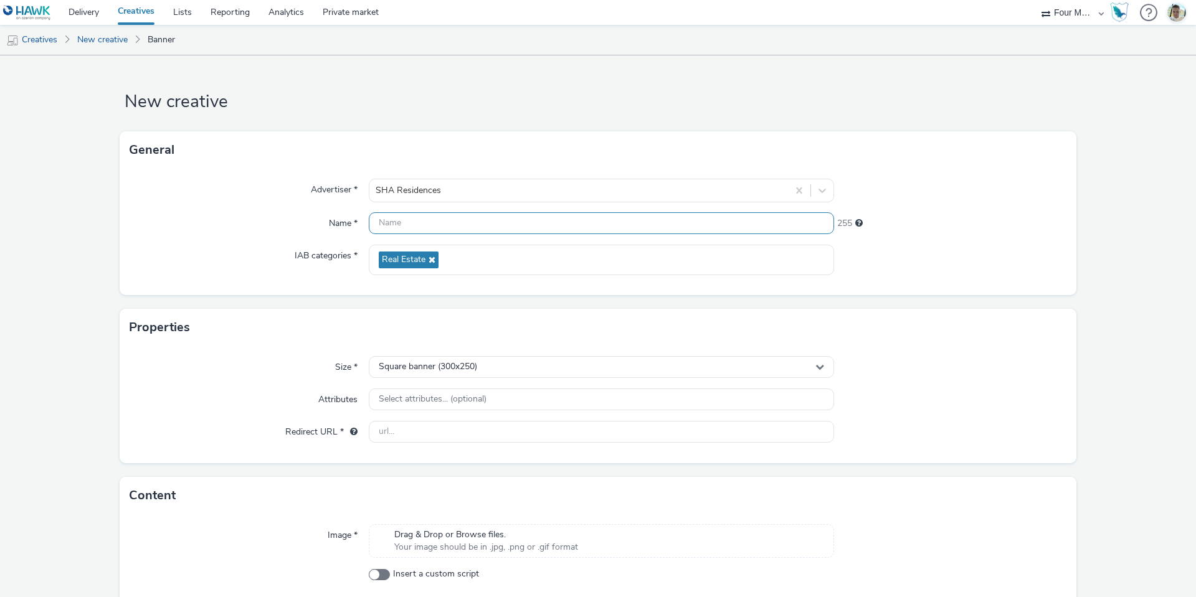
click at [427, 230] on input "text" at bounding box center [601, 223] width 465 height 22
type input "300 x 600 SEUMED"
click at [502, 359] on div "Square banner (300x250)" at bounding box center [601, 367] width 465 height 22
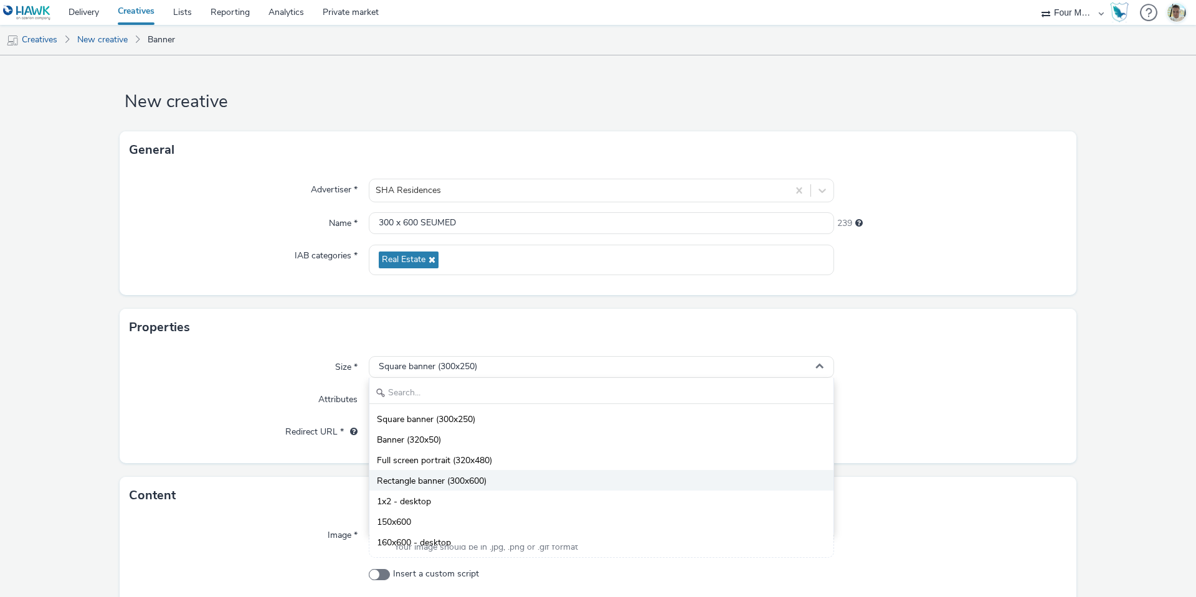
click at [452, 471] on li "Rectangle banner (300x600)" at bounding box center [601, 480] width 464 height 21
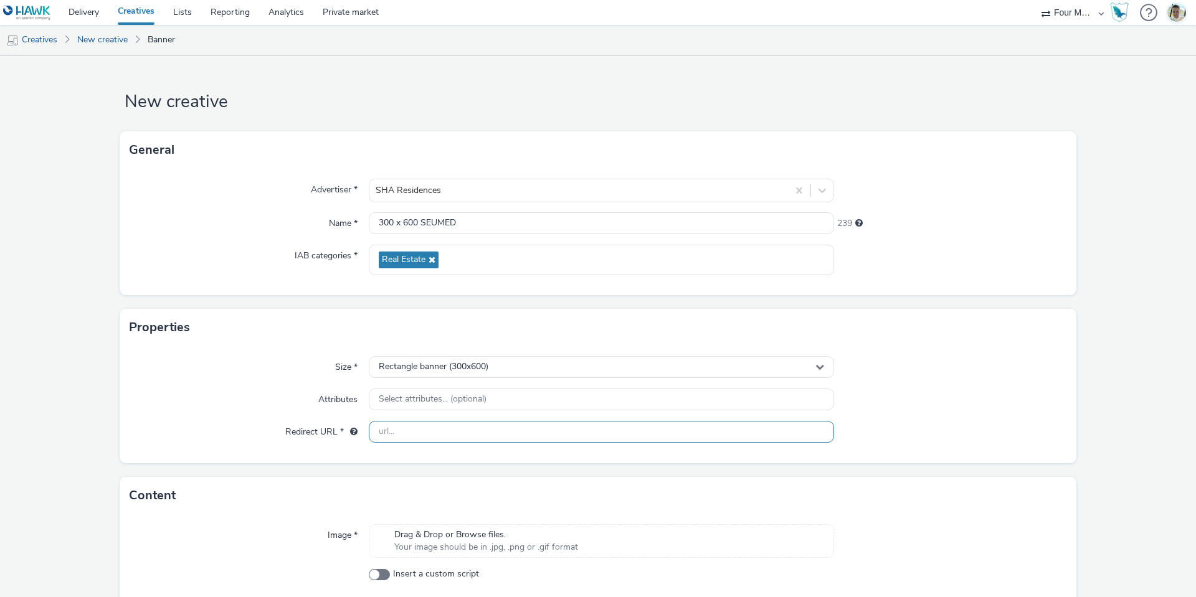
click at [428, 428] on input "text" at bounding box center [601, 432] width 465 height 22
paste input "https://sha-emirates.ae/?utm_source=display&utm_medium=cpc&utm_campaign=sha_res…"
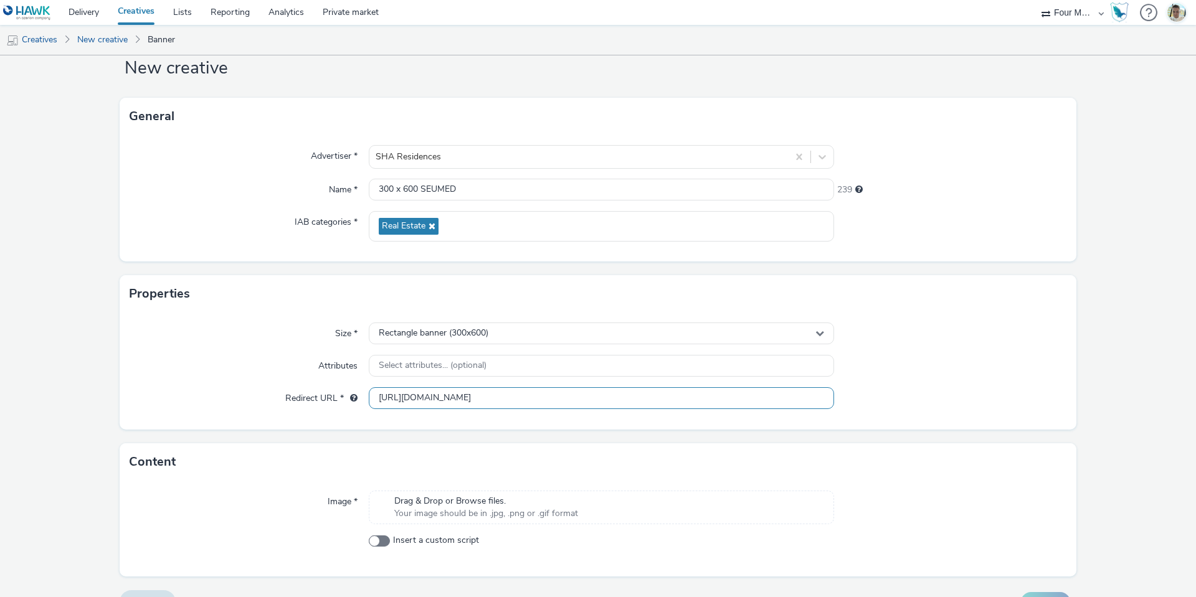
scroll to position [60, 0]
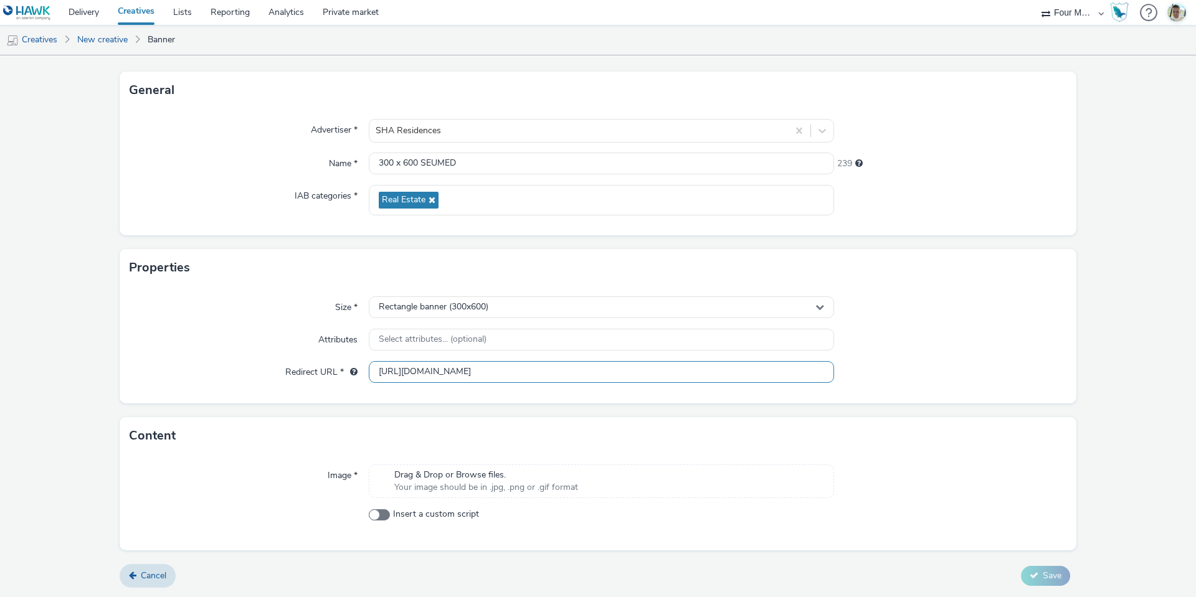
type input "https://sha-emirates.ae/?utm_source=display&utm_medium=cpc&utm_campaign=sha_res…"
click at [602, 491] on div "Drag & Drop or Browse files. Your image should be in .jpg, .png or .gif format" at bounding box center [601, 482] width 465 height 34
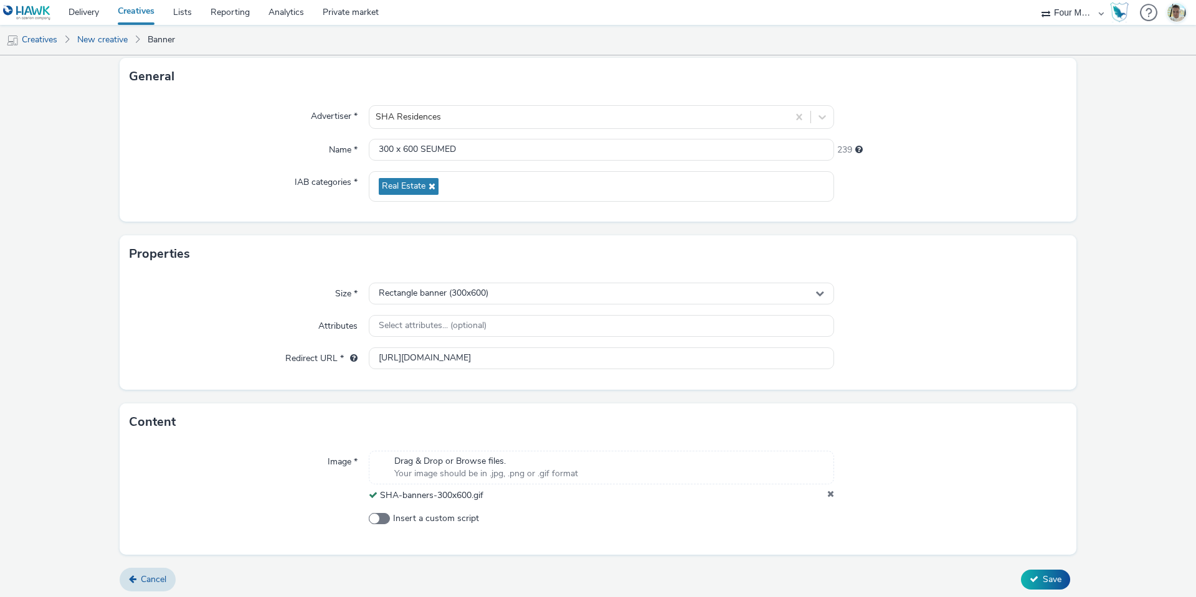
scroll to position [77, 0]
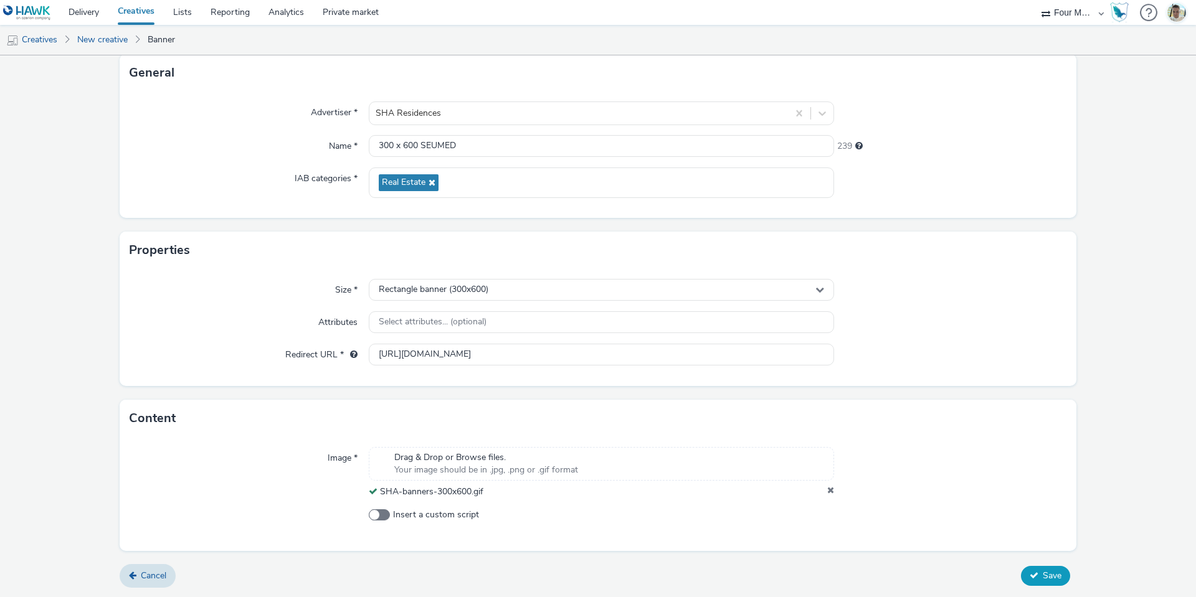
click at [1042, 570] on span "Save" at bounding box center [1051, 576] width 19 height 12
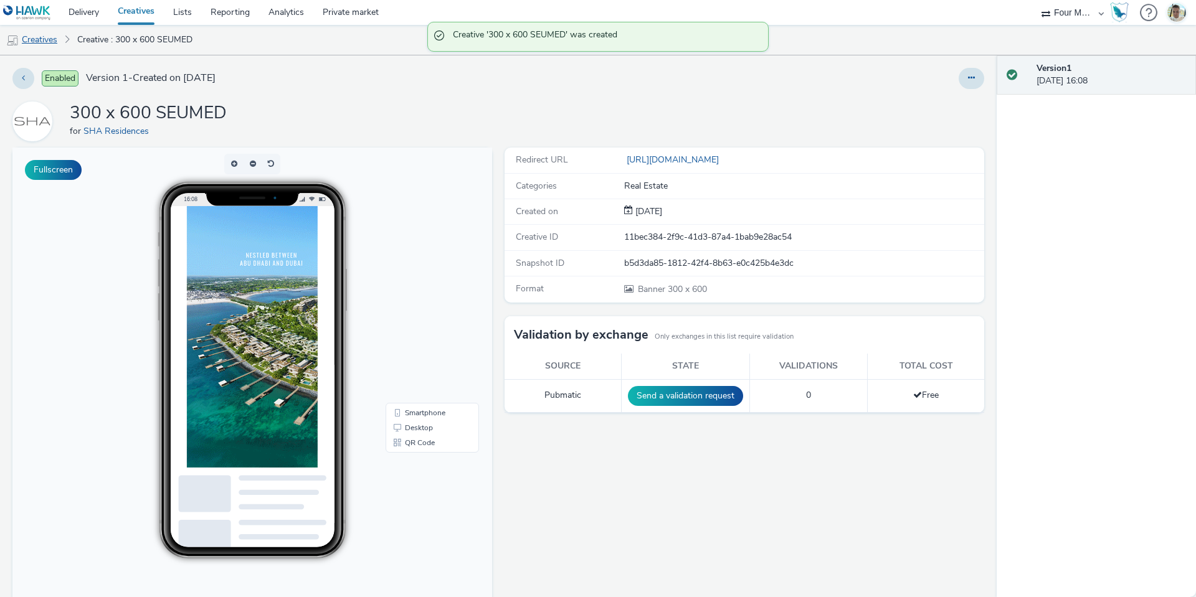
click at [47, 39] on link "Creatives" at bounding box center [32, 40] width 64 height 30
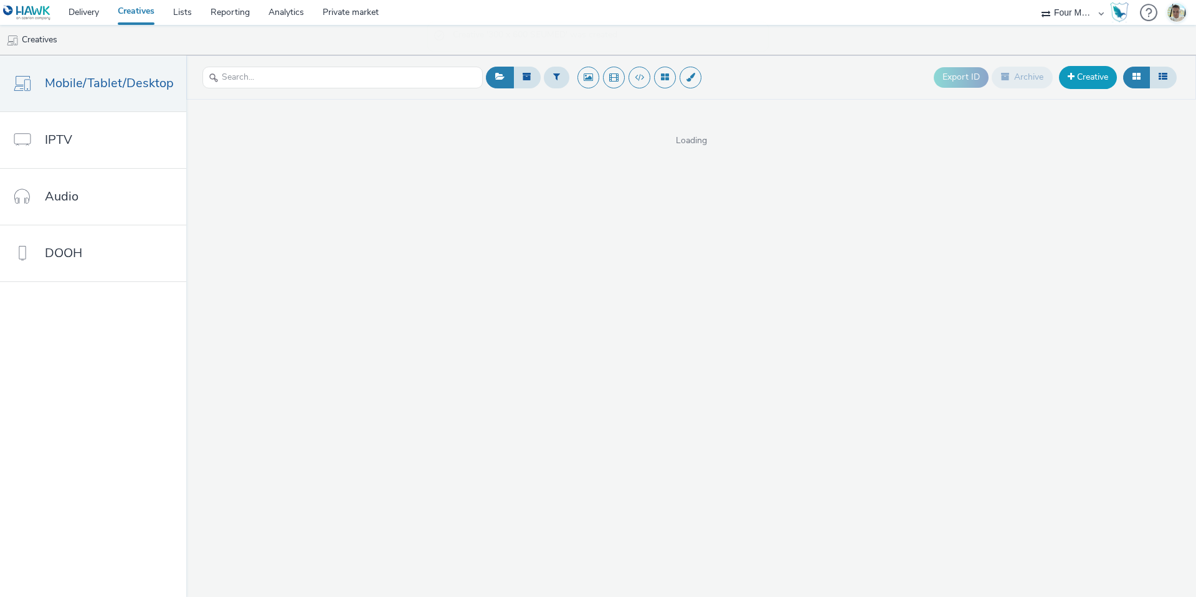
click at [1082, 83] on link "Creative" at bounding box center [1088, 77] width 58 height 22
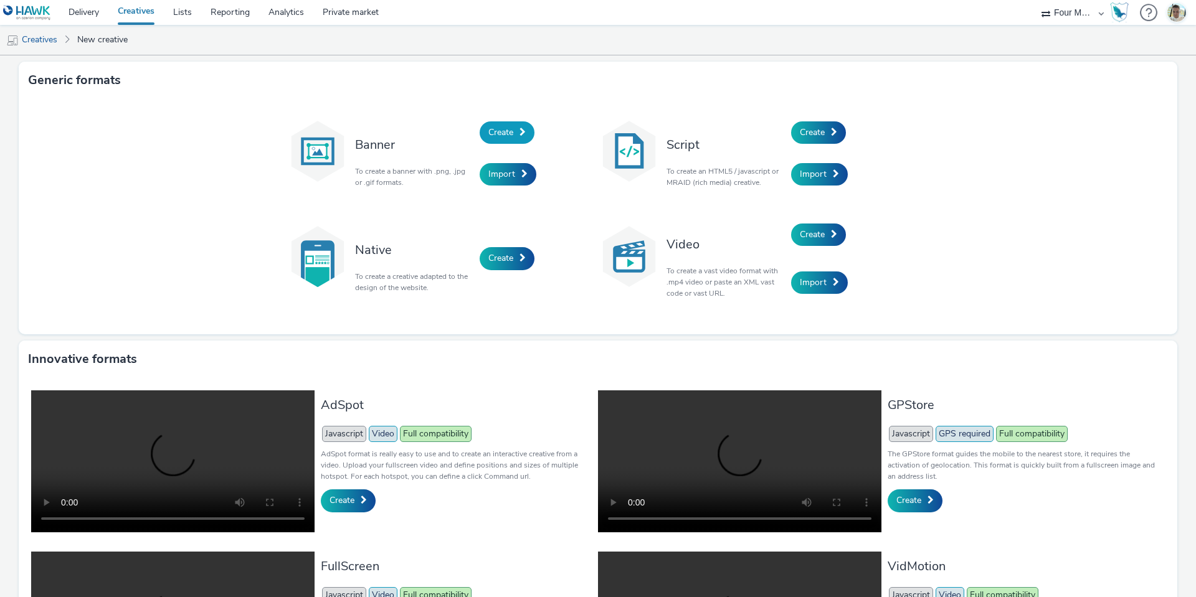
click at [479, 126] on div "Create" at bounding box center [538, 132] width 118 height 42
click at [488, 127] on span "Create" at bounding box center [500, 132] width 25 height 12
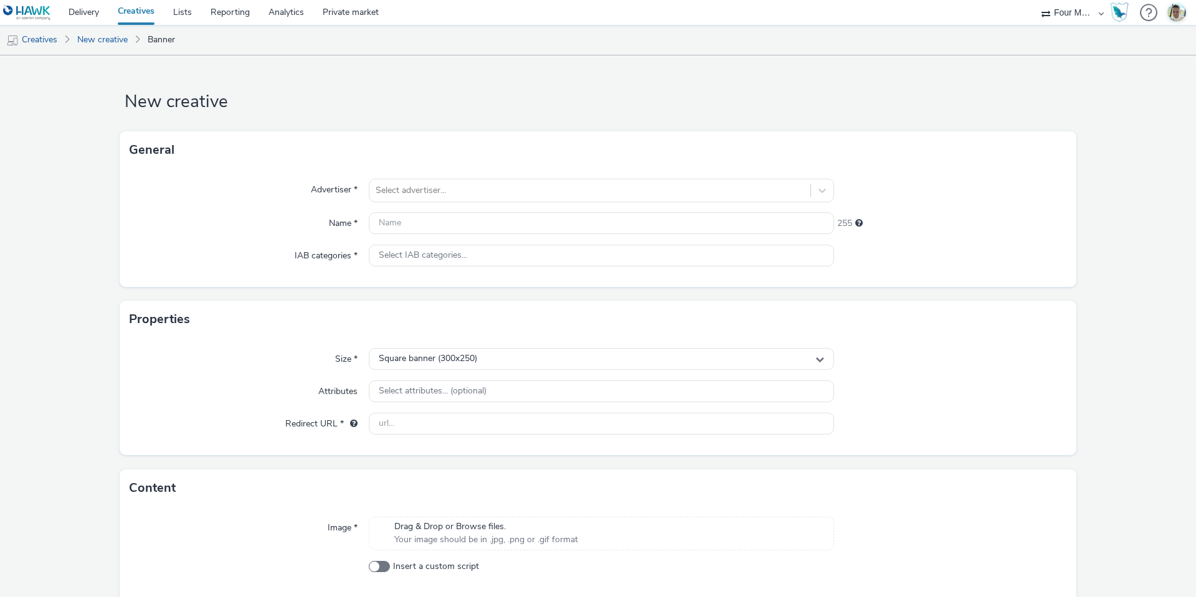
click at [451, 203] on div "Advertiser * Select advertiser... Name * 255 IAB categories * Select IAB catego…" at bounding box center [598, 228] width 956 height 118
click at [447, 194] on div at bounding box center [589, 190] width 428 height 15
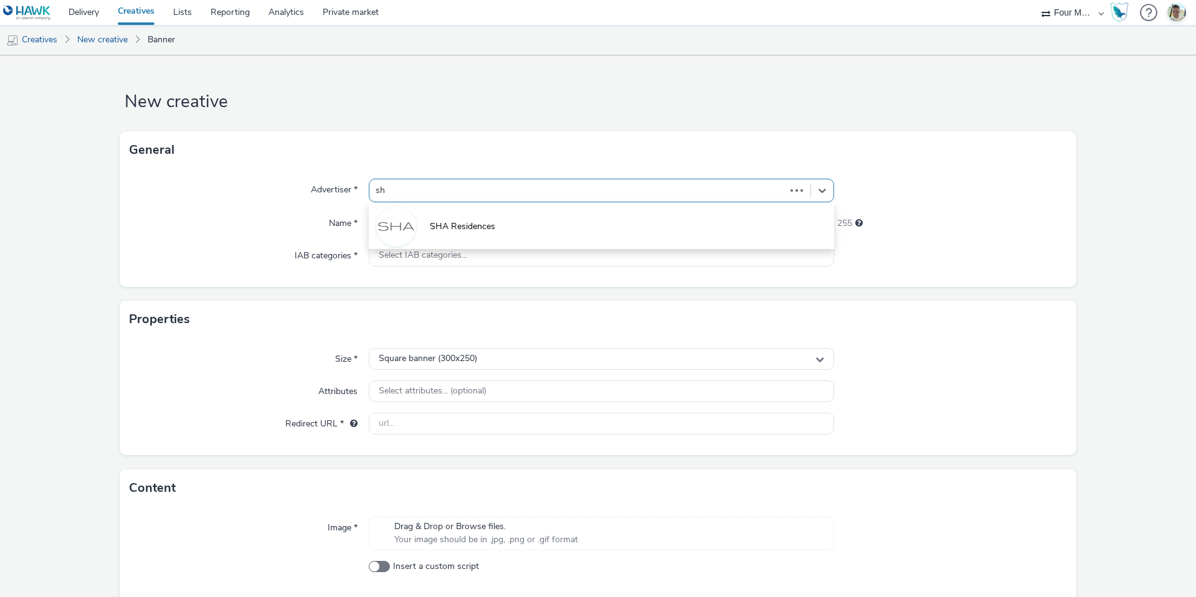
type input "sha"
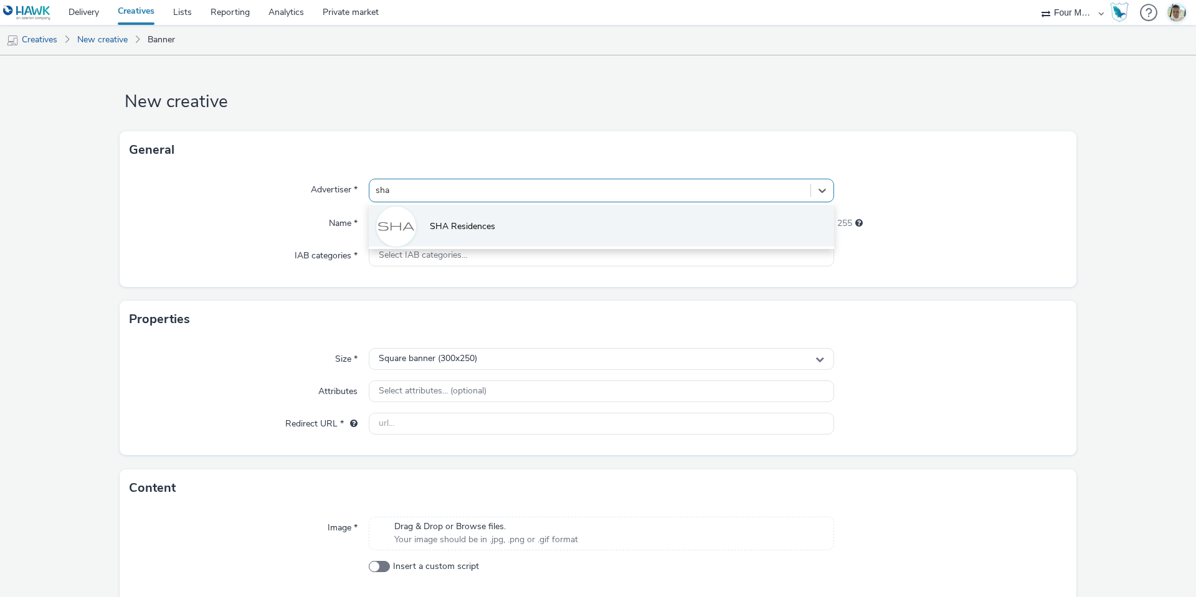
click at [470, 225] on span "SHA Residences" at bounding box center [462, 226] width 65 height 12
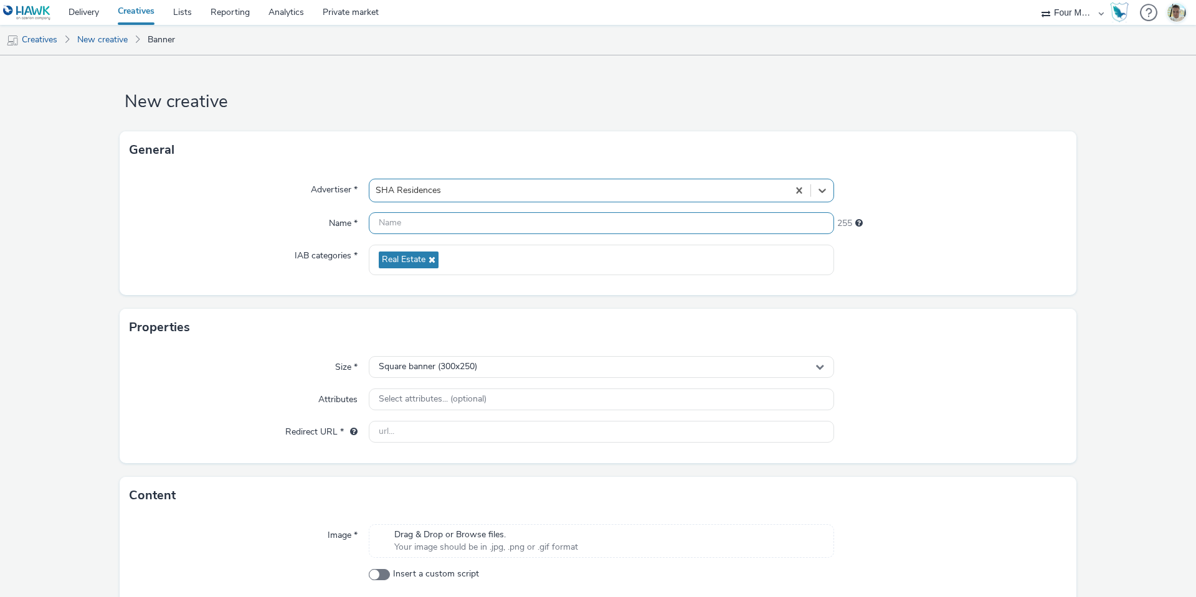
click at [464, 232] on input "text" at bounding box center [601, 223] width 465 height 22
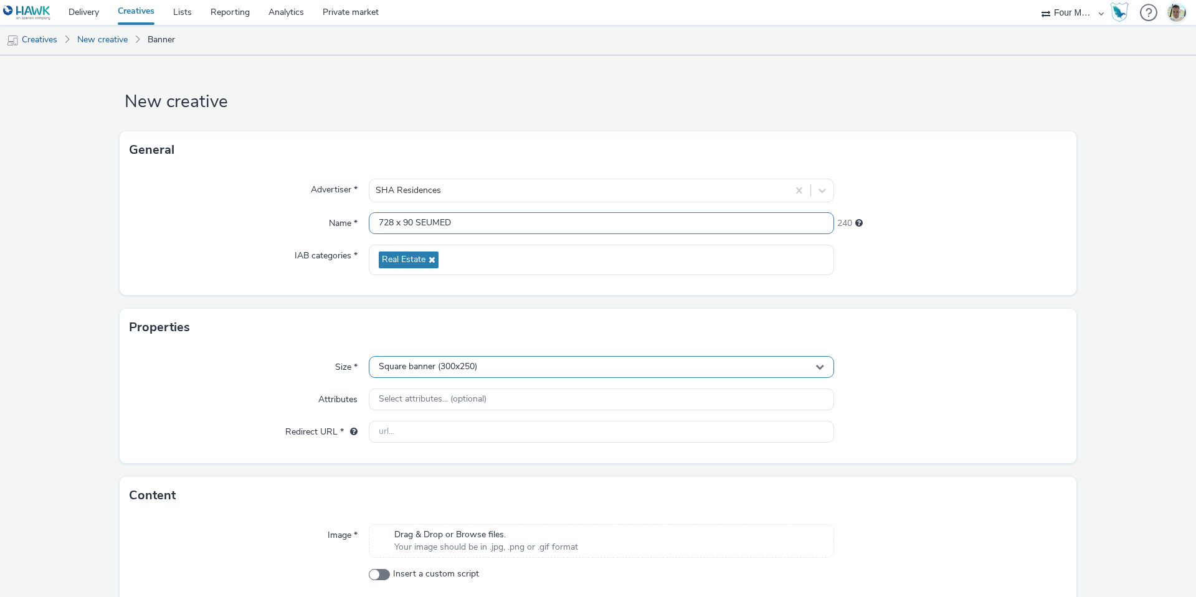
type input "728 x 90 SEUMED"
click at [459, 367] on span "Square banner (300x250)" at bounding box center [428, 367] width 98 height 11
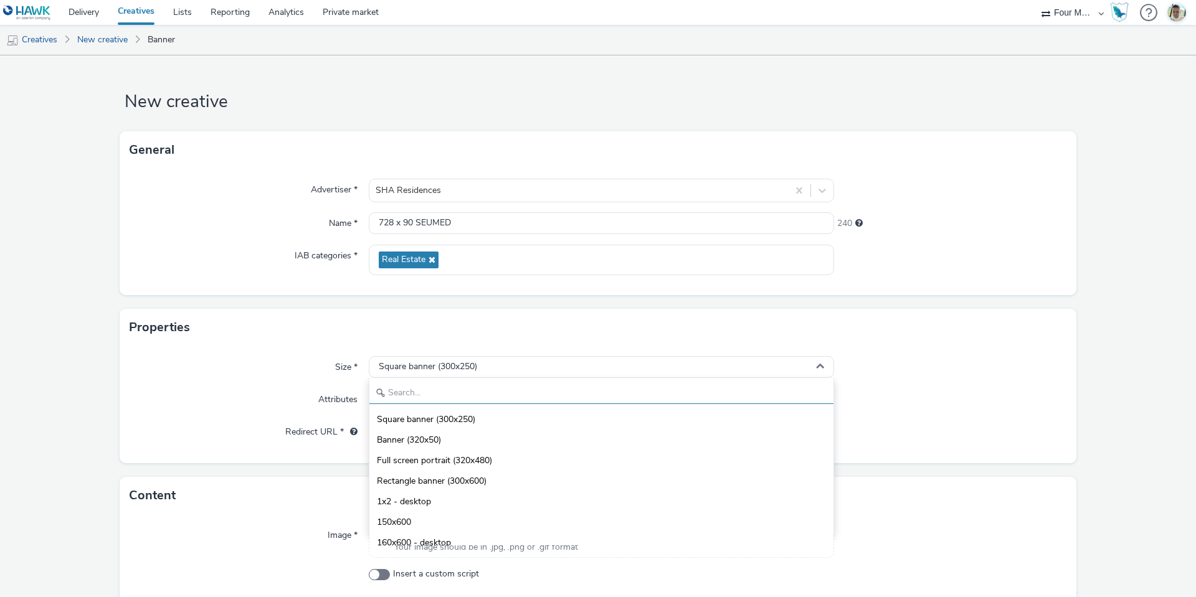
click at [431, 390] on input "text" at bounding box center [601, 393] width 464 height 22
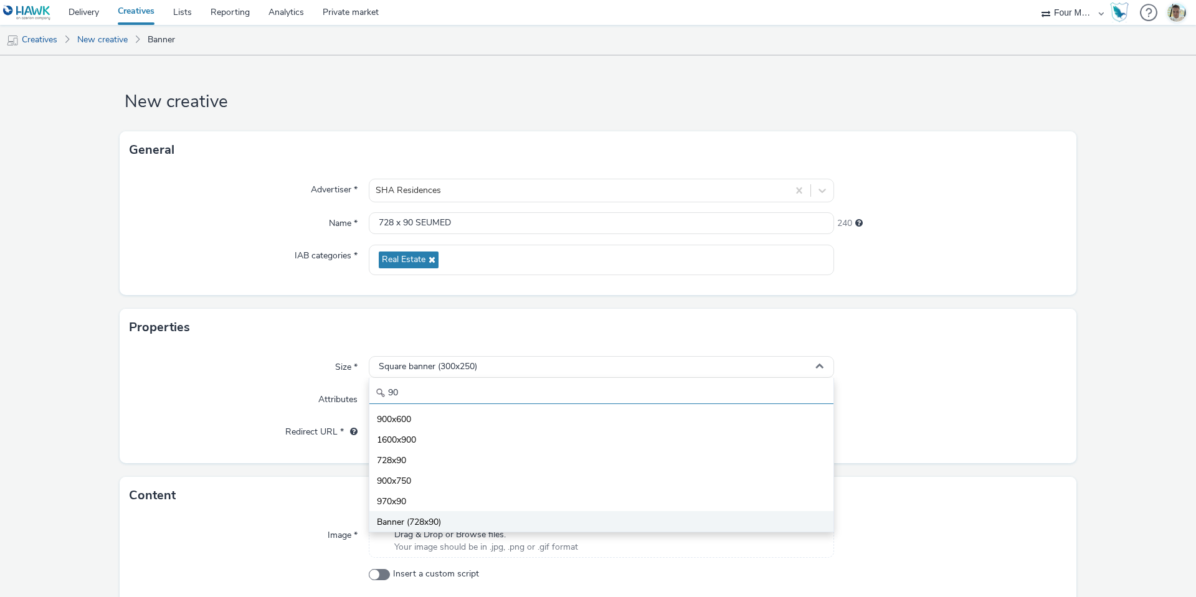
type input "90"
click at [393, 511] on li "Banner (728x90)" at bounding box center [601, 521] width 464 height 21
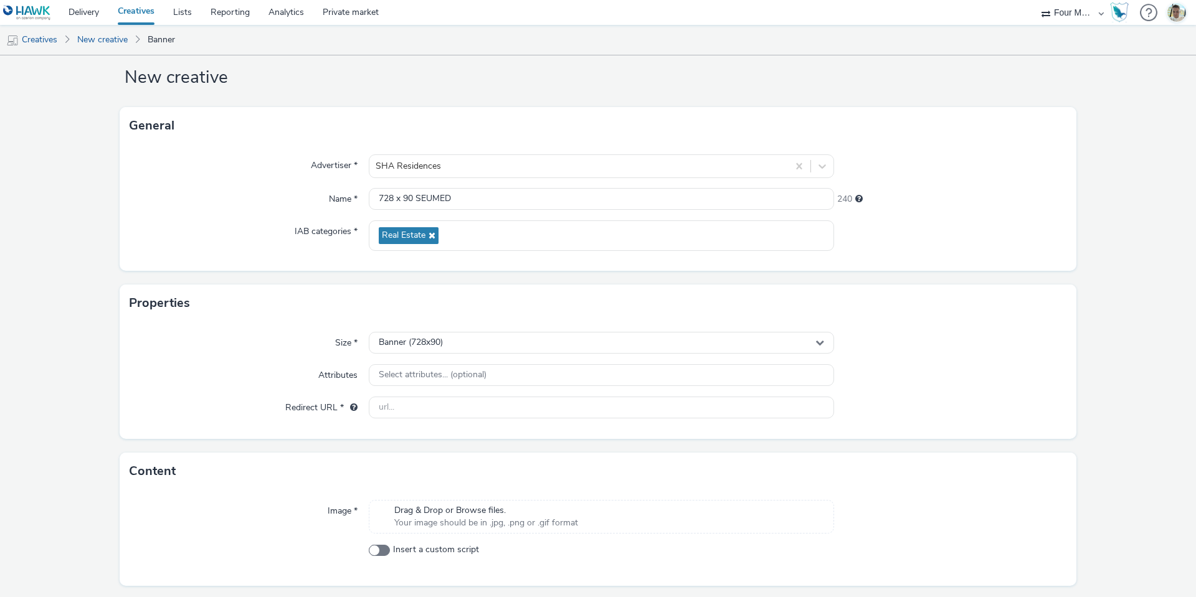
scroll to position [60, 0]
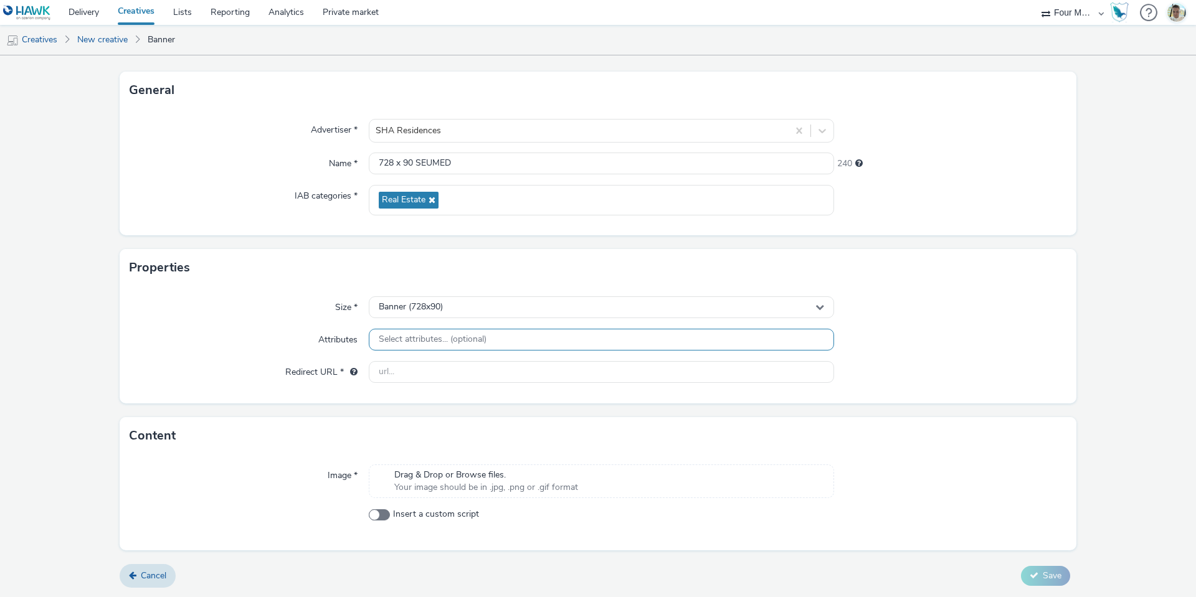
click at [432, 349] on div "Select attributes... (optional)" at bounding box center [601, 340] width 465 height 22
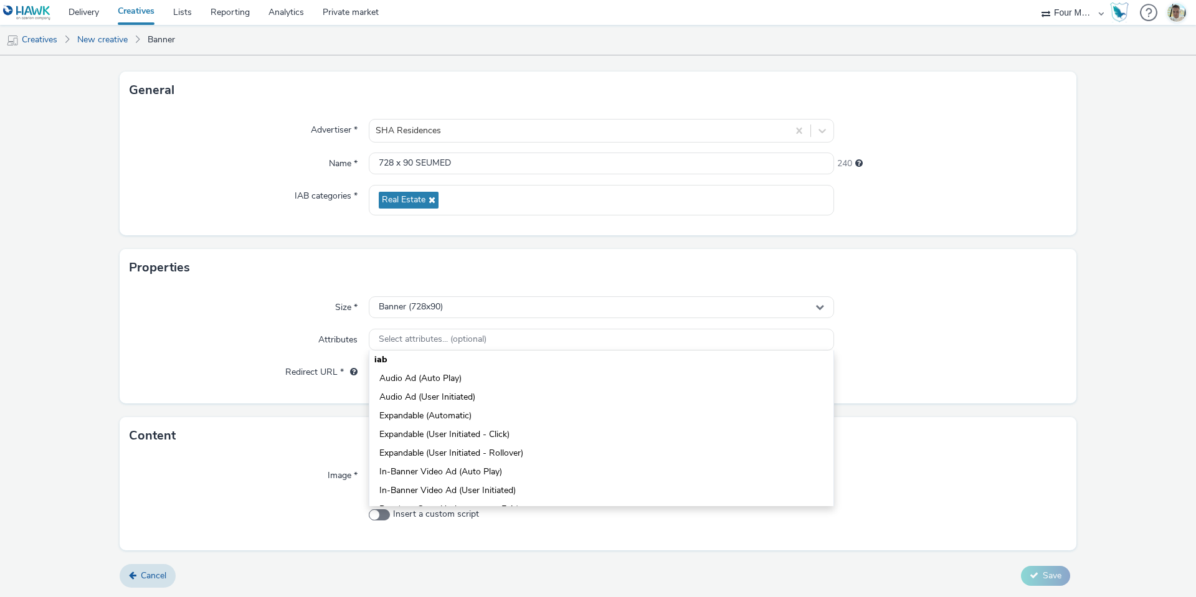
click at [314, 365] on label "Redirect URL *" at bounding box center [321, 369] width 82 height 17
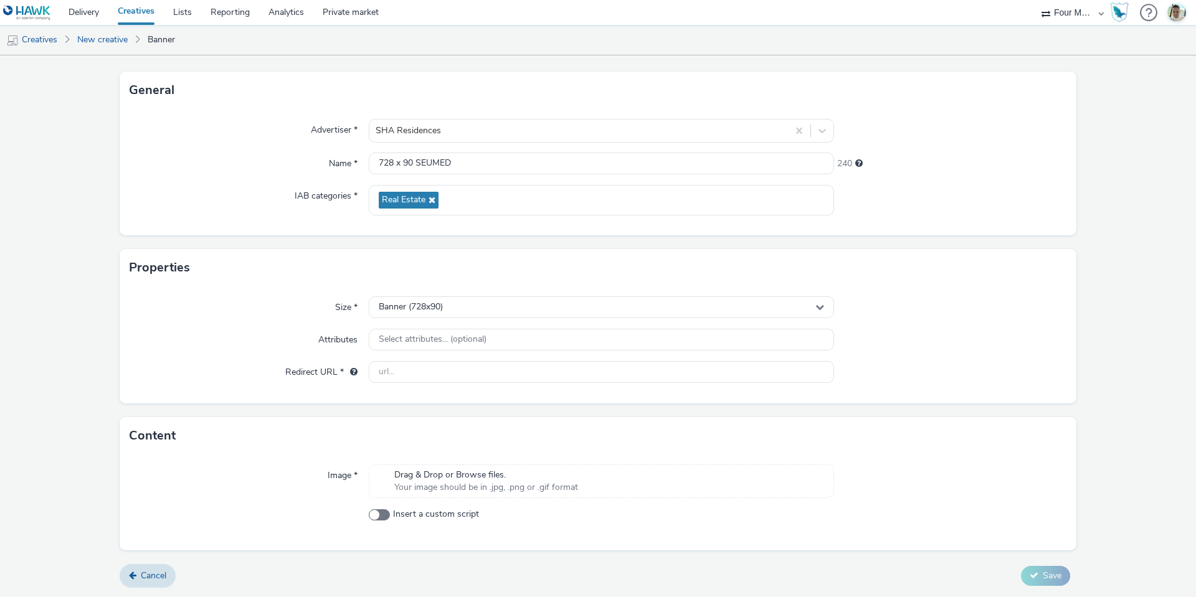
click at [394, 387] on div "Size * Banner (728x90) Attributes Select attributes... (optional) Redirect URL *" at bounding box center [598, 344] width 956 height 117
click at [394, 382] on input "text" at bounding box center [601, 372] width 465 height 22
paste input "https://sha-emirates.ae/?utm_source=display&utm_medium=cpc&utm_campaign=sha_res…"
type input "https://sha-emirates.ae/?utm_source=display&utm_medium=cpc&utm_campaign=sha_res…"
click at [699, 466] on div "Drag & Drop or Browse files. Your image should be in .jpg, .png or .gif format" at bounding box center [601, 482] width 465 height 34
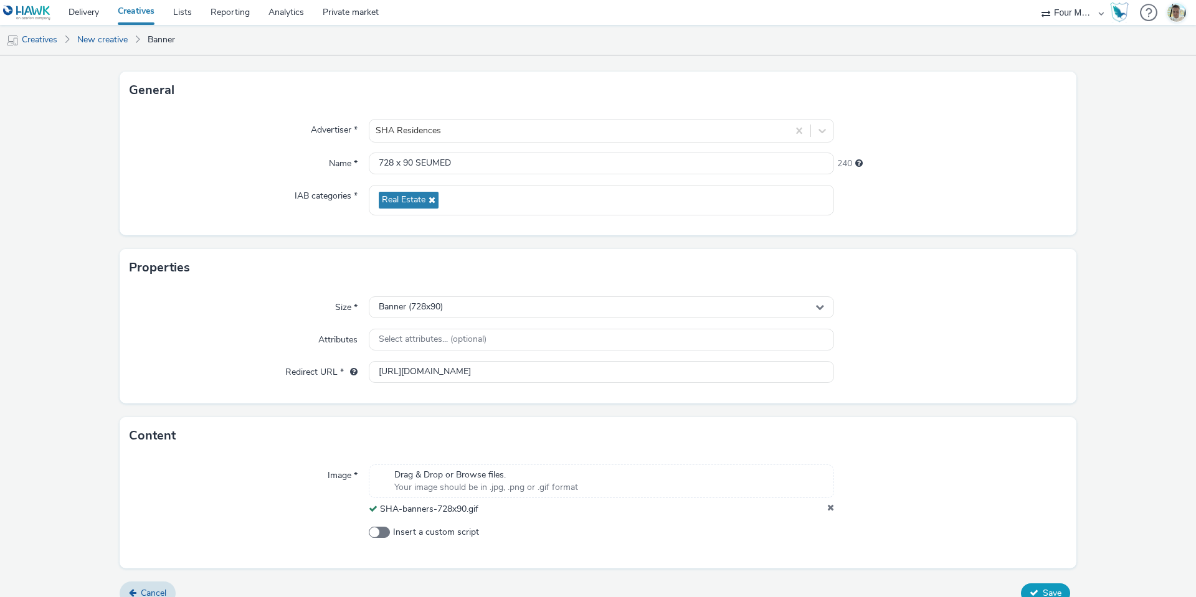
click at [1030, 584] on button "Save" at bounding box center [1045, 593] width 49 height 20
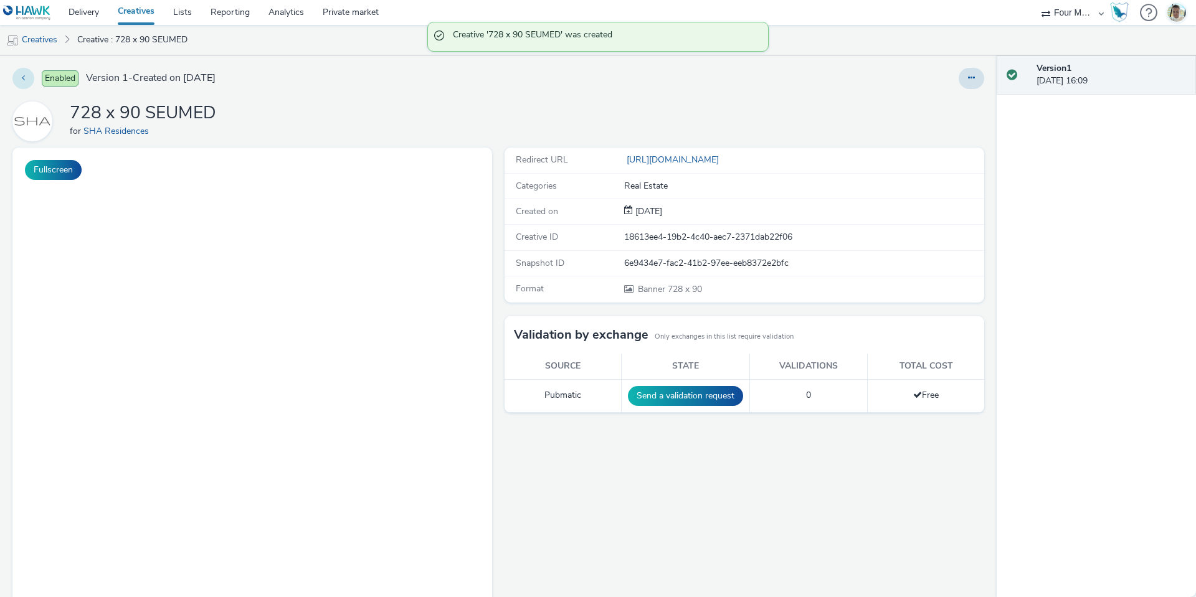
click at [28, 74] on button at bounding box center [23, 78] width 22 height 21
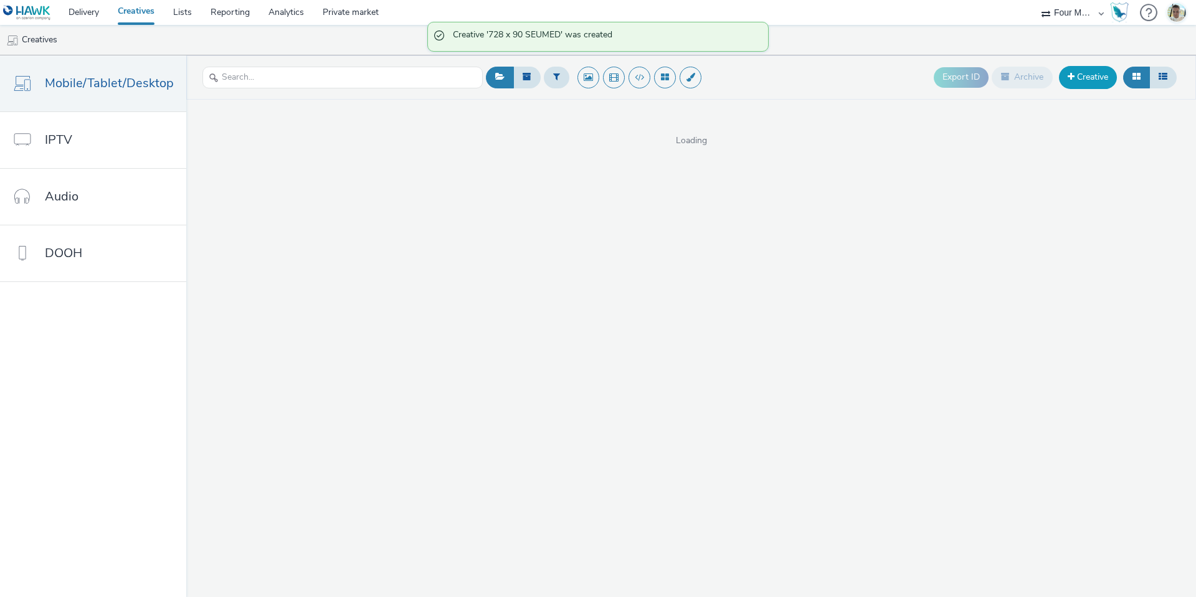
click at [1103, 79] on link "Creative" at bounding box center [1088, 77] width 58 height 22
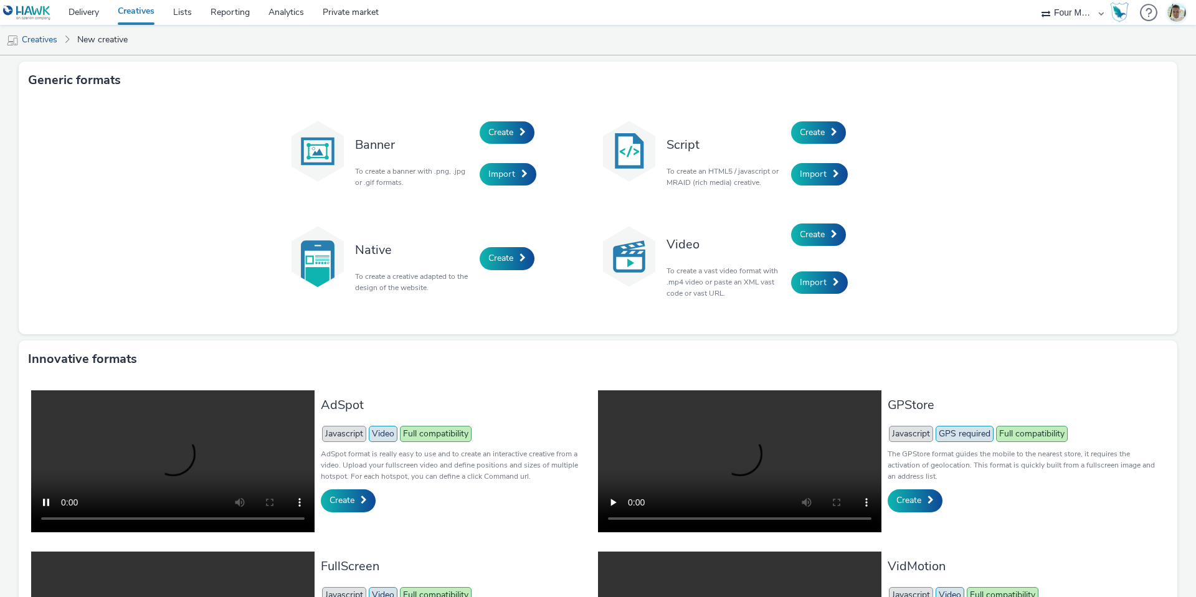
click at [517, 146] on div "Create" at bounding box center [538, 132] width 118 height 42
click at [510, 133] on link "Create" at bounding box center [506, 132] width 55 height 22
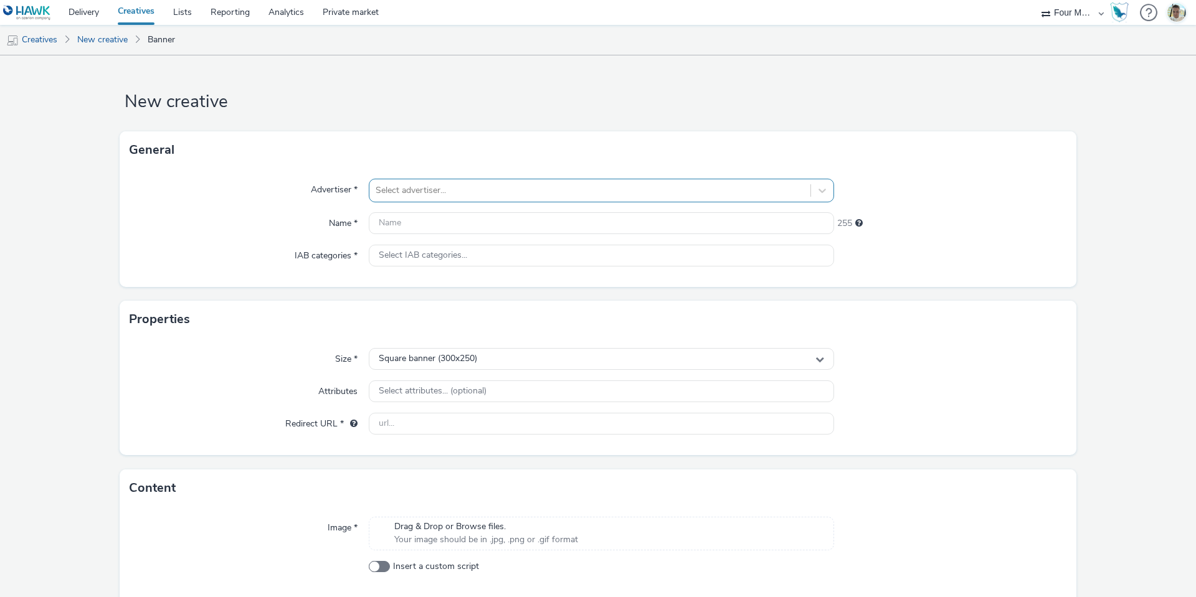
click at [491, 179] on div "Select advertiser..." at bounding box center [601, 191] width 465 height 24
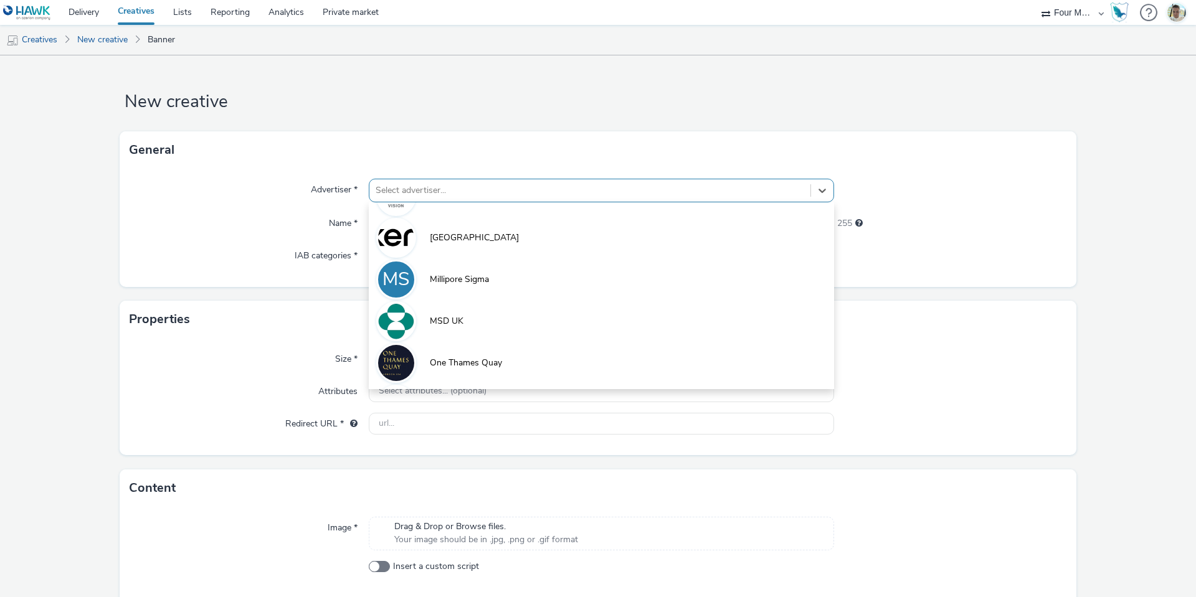
scroll to position [653, 0]
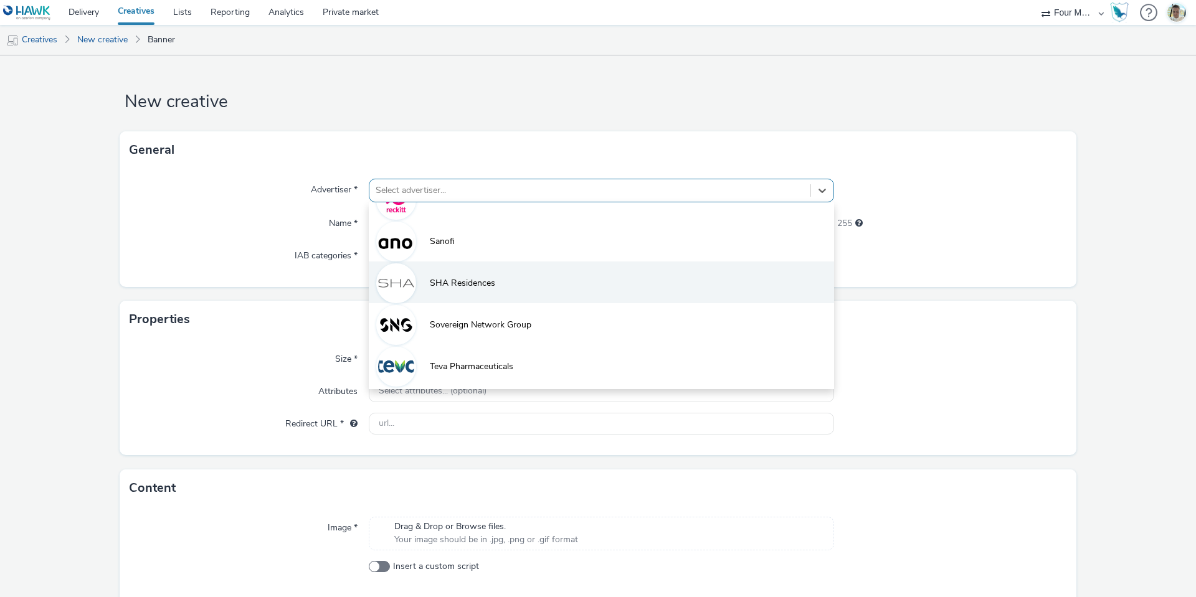
click at [448, 278] on span "SHA Residences" at bounding box center [462, 283] width 65 height 12
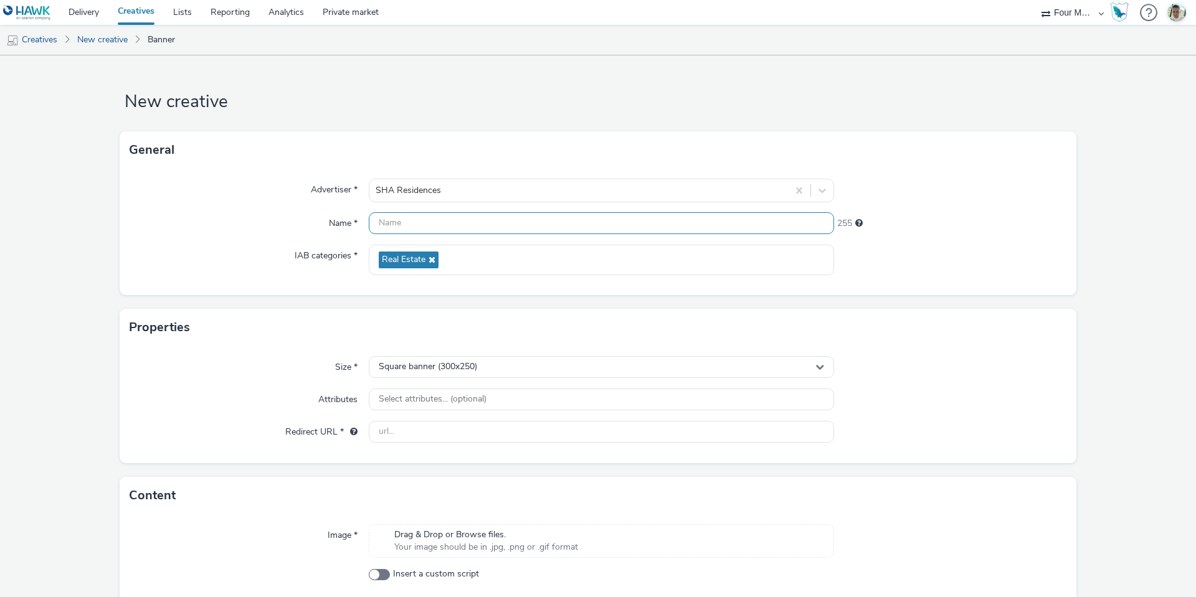
click at [420, 225] on input "text" at bounding box center [601, 223] width 465 height 22
type input "970 x 250 SEUMED"
click at [428, 356] on div "Square banner (300x250)" at bounding box center [601, 367] width 465 height 22
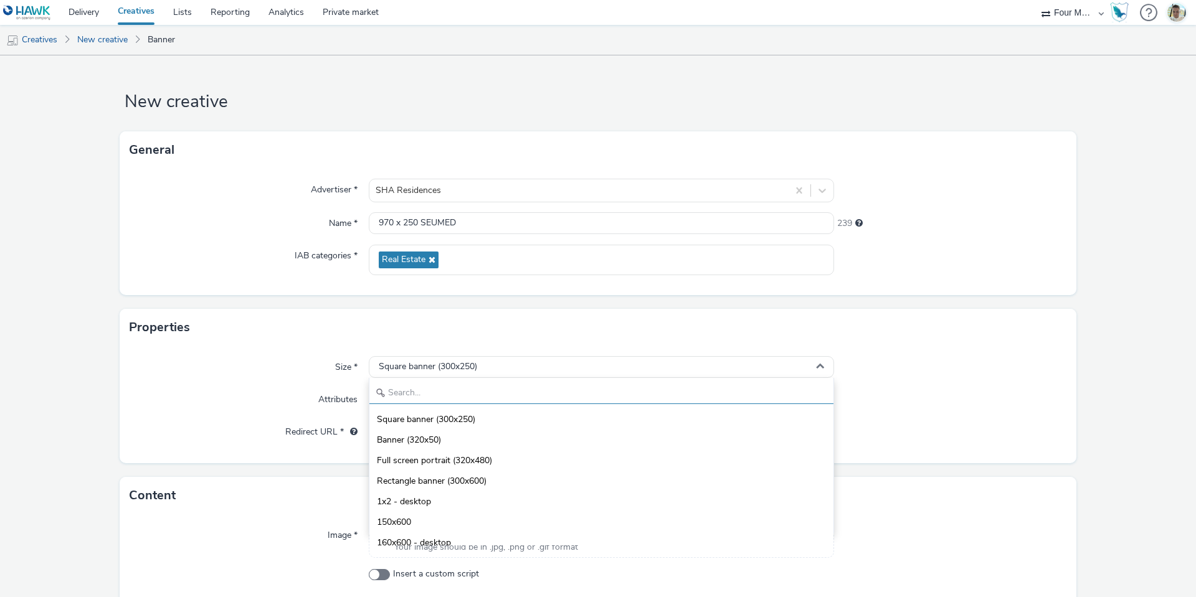
click at [410, 388] on input "text" at bounding box center [601, 393] width 464 height 22
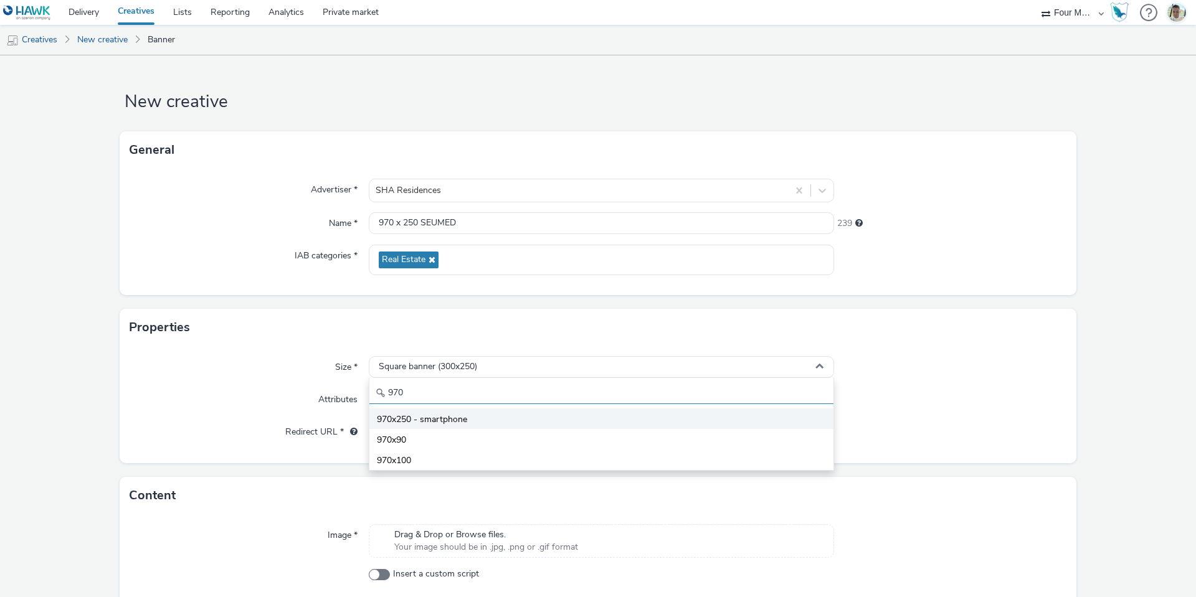
type input "970"
click at [410, 421] on span "970x250 - smartphone" at bounding box center [422, 419] width 90 height 12
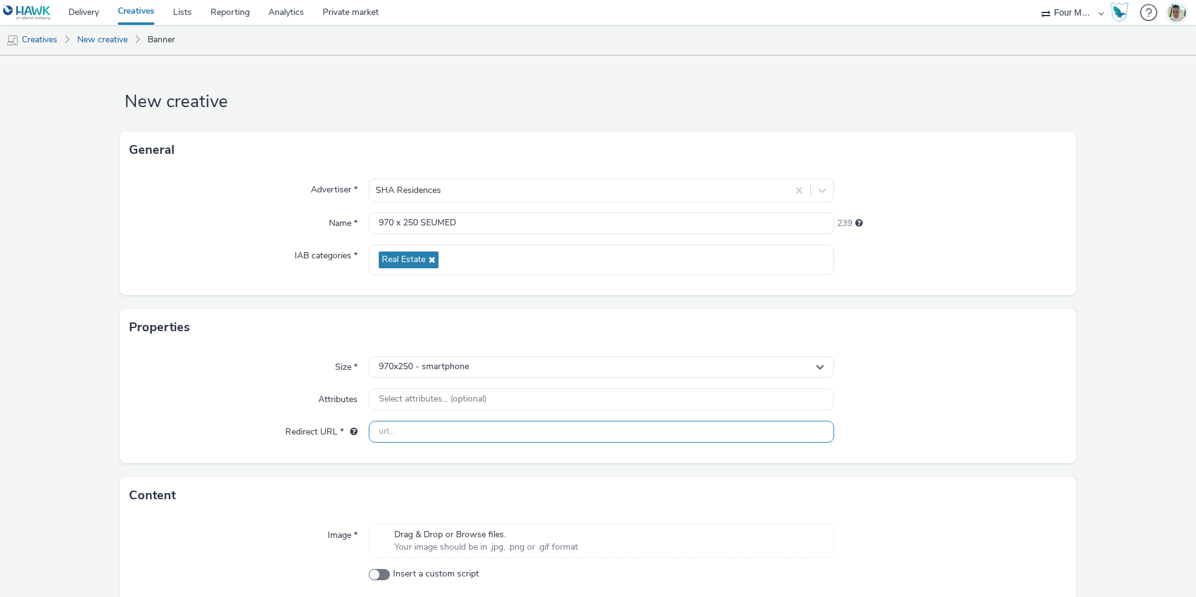
click at [408, 432] on input "text" at bounding box center [601, 432] width 465 height 22
paste input "https://sha-emirates.ae/?utm_source=display&utm_medium=cpc&utm_campaign=sha_res…"
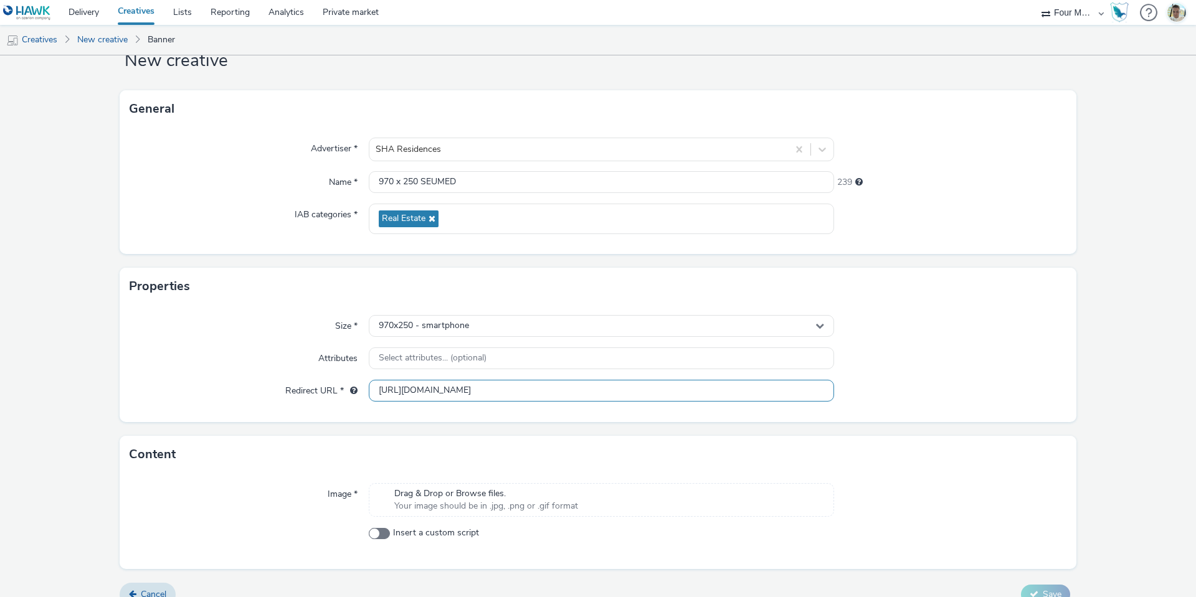
scroll to position [60, 0]
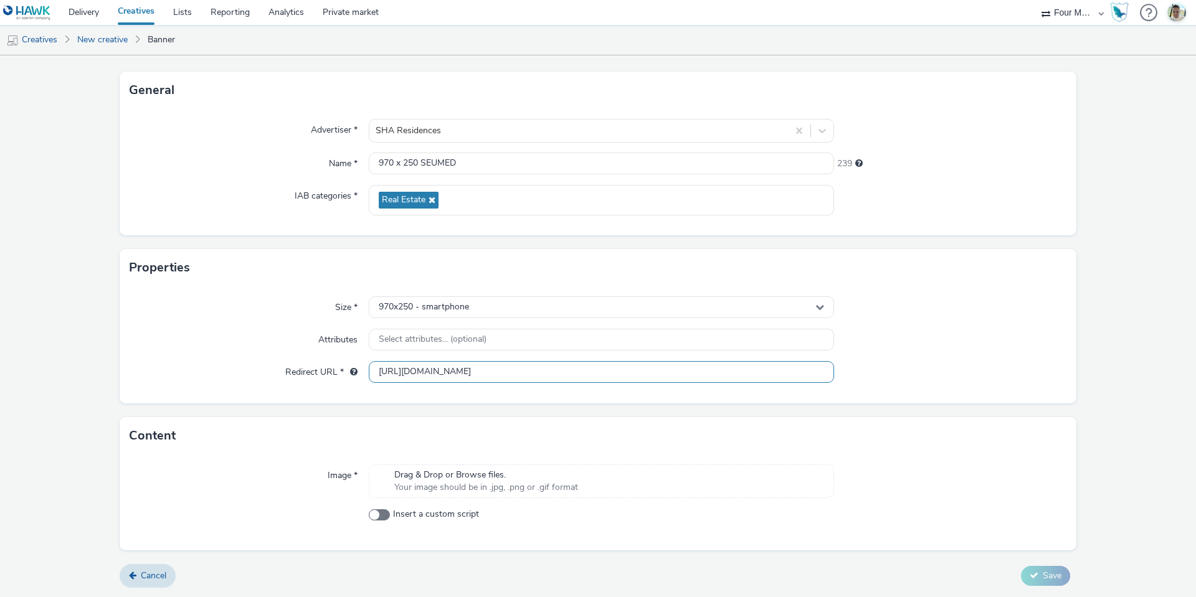
type input "https://sha-emirates.ae/?utm_source=display&utm_medium=cpc&utm_campaign=sha_res…"
click at [432, 461] on div "Image * Drag & Drop or Browse files. Your image should be in .jpg, .png or .gif…" at bounding box center [598, 503] width 956 height 96
click at [434, 464] on div "Image * Drag & Drop or Browse files. Your image should be in .jpg, .png or .gif…" at bounding box center [598, 503] width 956 height 96
click at [435, 465] on div "Drag & Drop or Browse files. Your image should be in .jpg, .png or .gif format" at bounding box center [601, 482] width 465 height 34
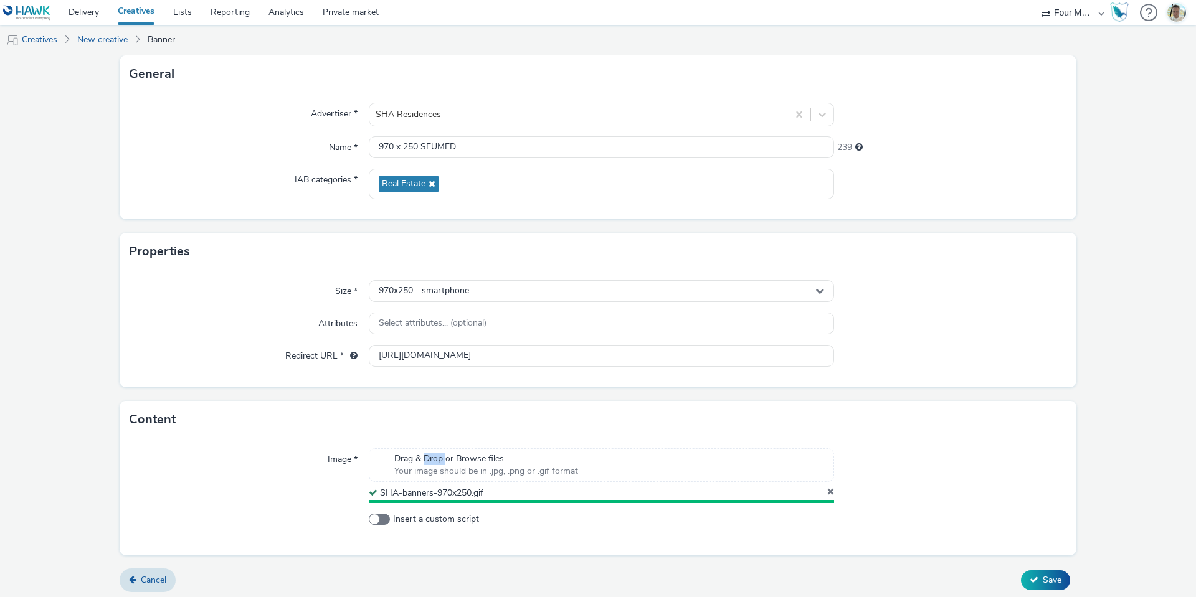
scroll to position [77, 0]
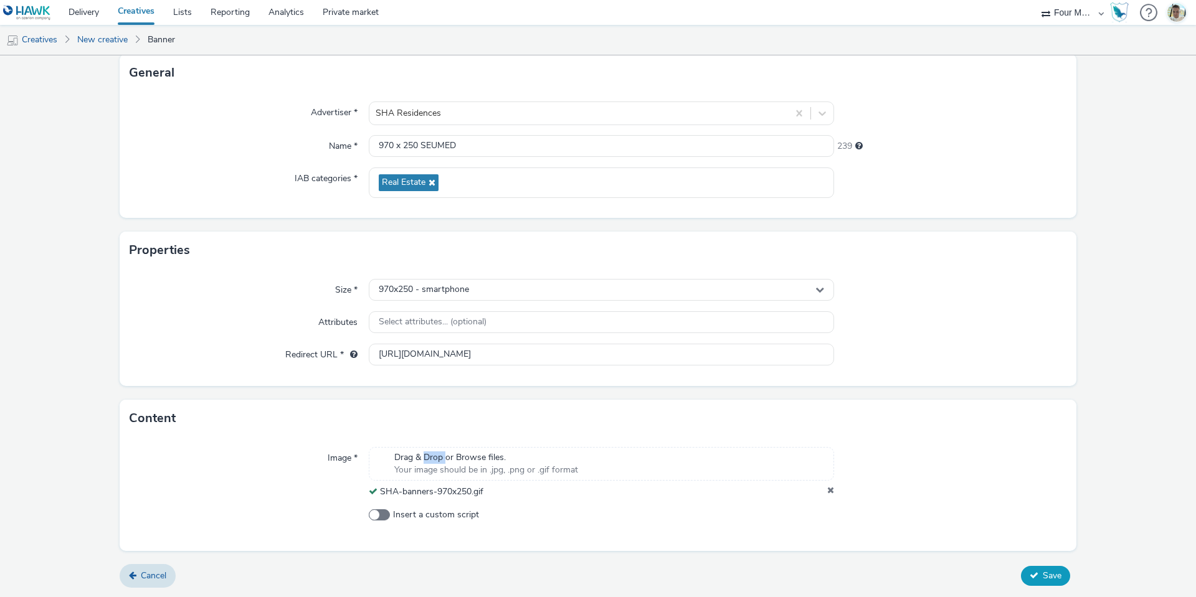
click at [1024, 567] on button "Save" at bounding box center [1045, 576] width 49 height 20
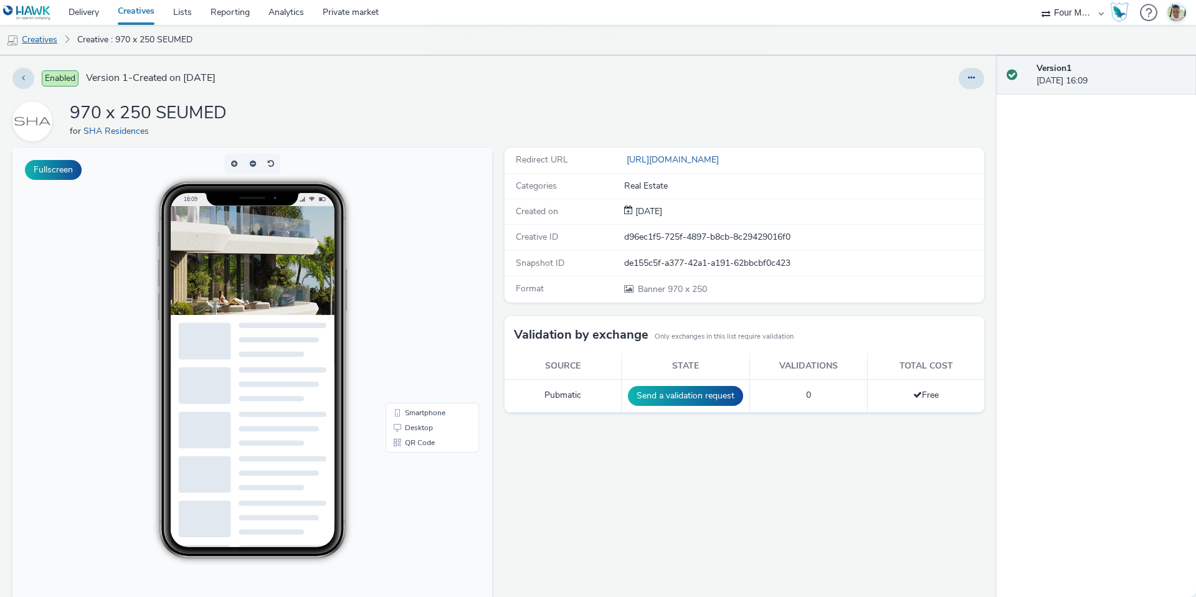
click at [47, 35] on link "Creatives" at bounding box center [32, 40] width 64 height 30
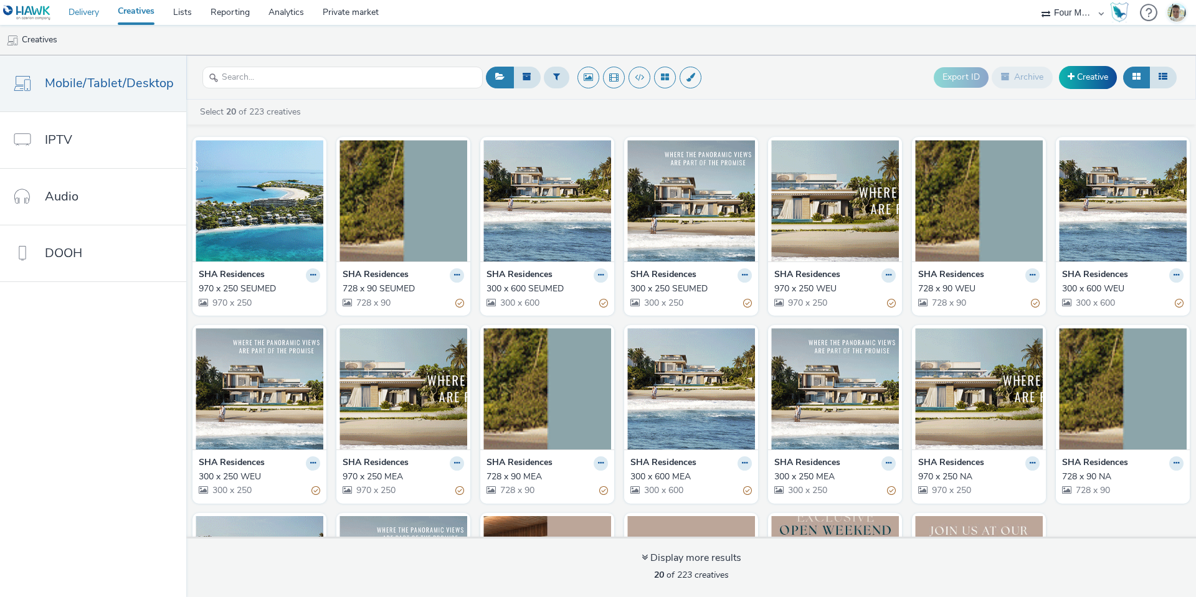
click at [100, 20] on link "Delivery" at bounding box center [83, 12] width 49 height 25
